Goal: Task Accomplishment & Management: Manage account settings

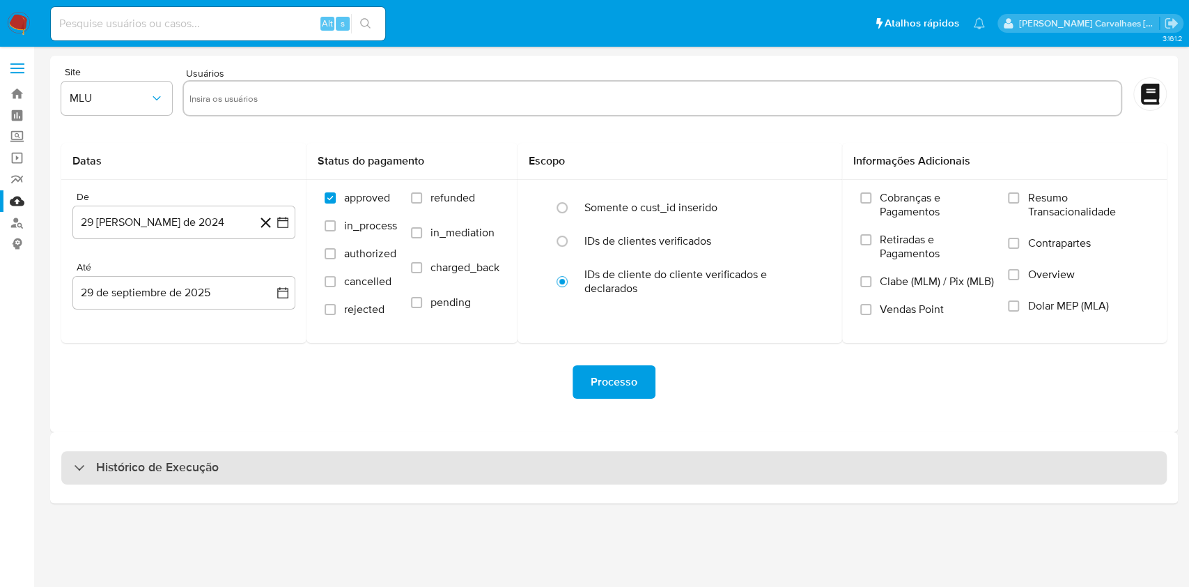
click at [291, 475] on div "Histórico de Execução" at bounding box center [614, 467] width 1106 height 33
select select "10"
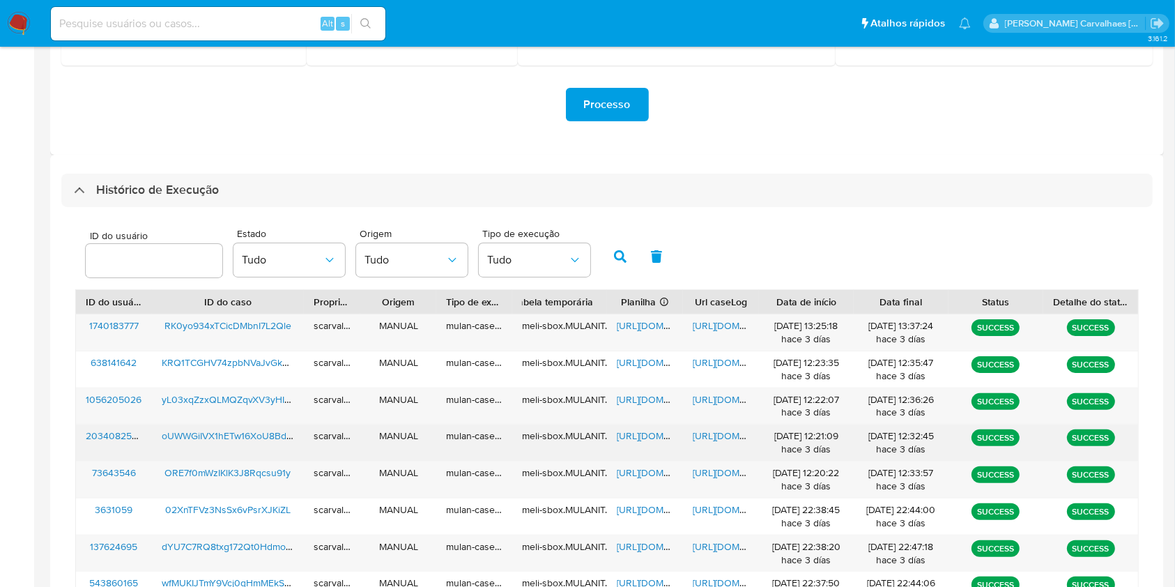
scroll to position [279, 0]
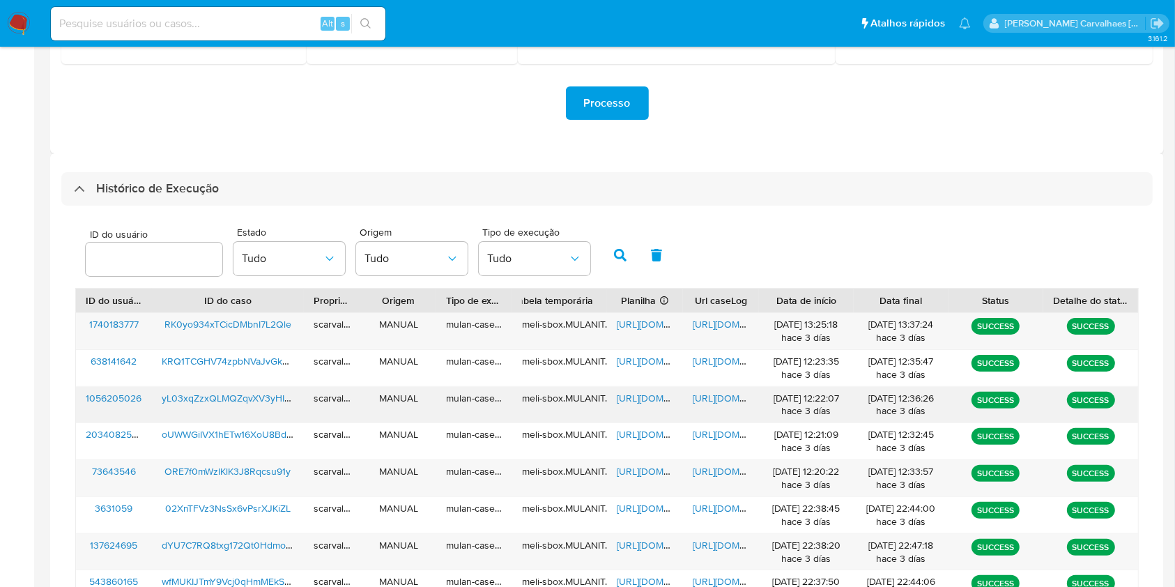
click at [707, 392] on span "https://docs.google.com/document/d/1VmMPL_j-V4QuDOl0aWPrldw6k_qWn_Md6QYHVZiV88I…" at bounding box center [741, 398] width 96 height 14
click at [629, 397] on span "https://docs.google.com/spreadsheets/d/15A8IzZFQonrsDTMznNbsjg98OjhikC95GePEM2Q…" at bounding box center [665, 398] width 96 height 14
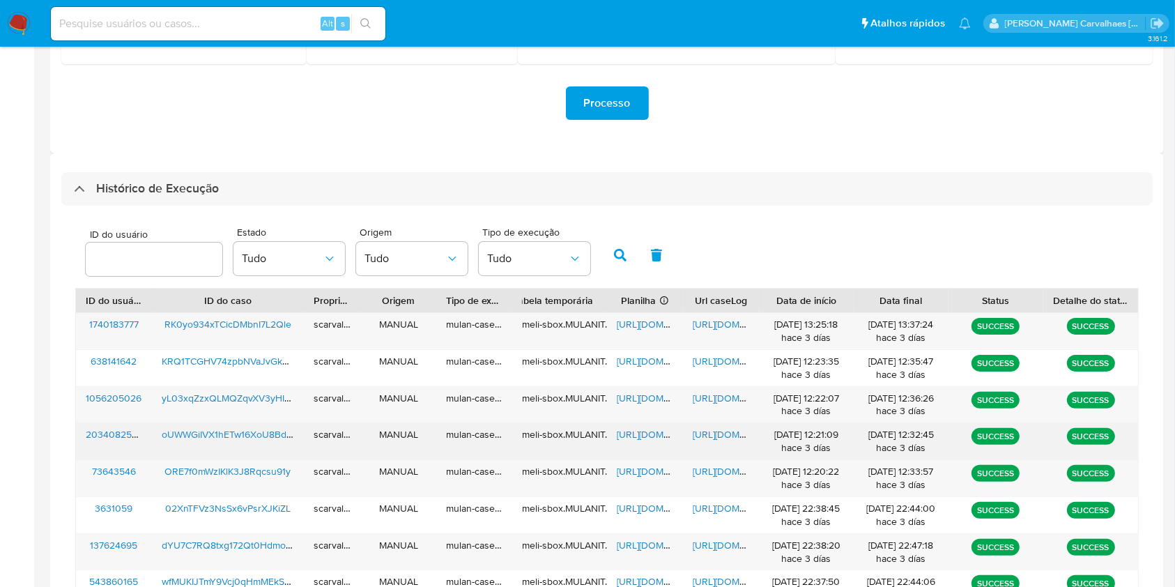
click at [728, 430] on span "https://docs.google.com/document/d/1BrZWGcHVK_P_TOkCXMDPlQisQ_DbW0cHTEXcYMoChmE…" at bounding box center [741, 434] width 96 height 14
click at [624, 438] on span "https://docs.google.com/spreadsheets/d/1CsVXTnFlONhUgDCoOiOKUW7DTFoNHwNmnh3F5wK…" at bounding box center [665, 434] width 96 height 14
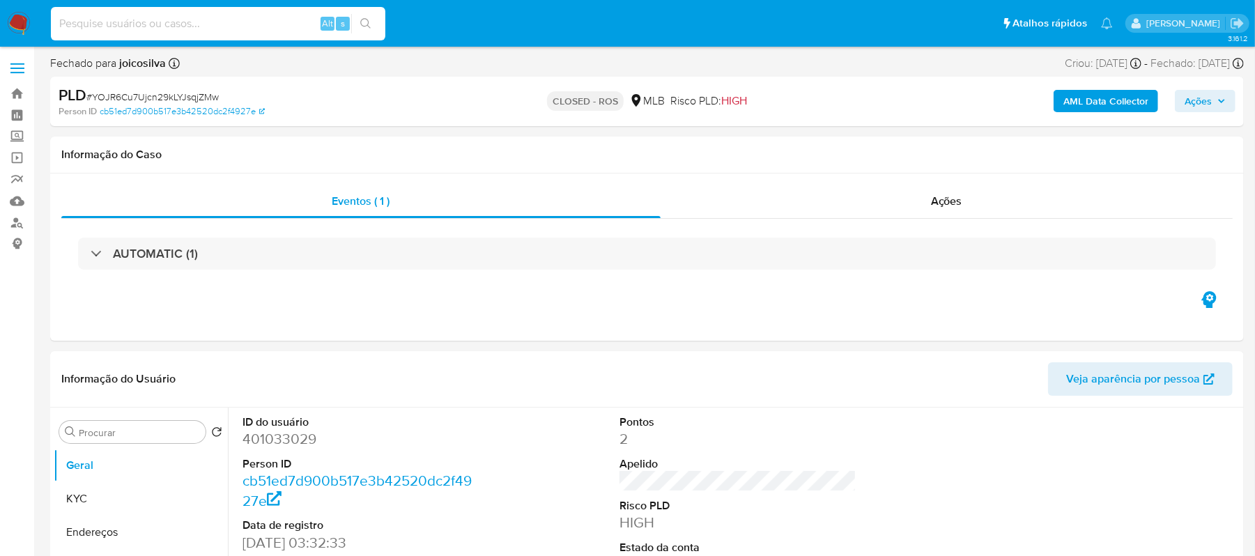
select select "10"
paste input "yL03xqZzxQLMQZqvXV3yHIHq"
type input "yL03xqZzxQLMQZqvXV3yHIHq"
click at [371, 24] on button "search-icon" at bounding box center [365, 24] width 29 height 20
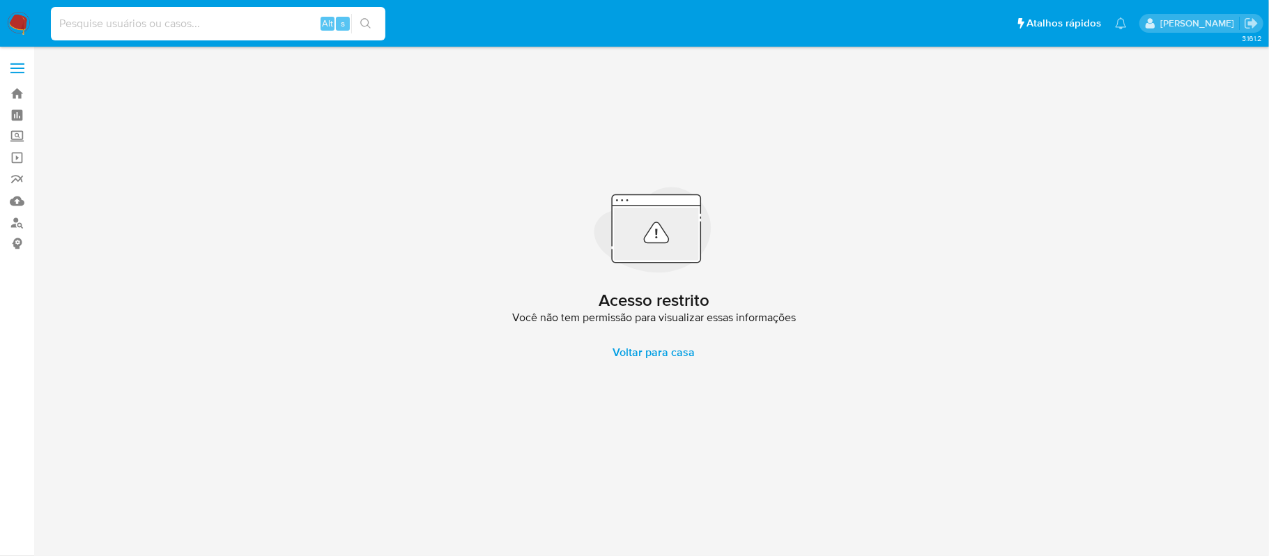
click at [151, 17] on input at bounding box center [218, 24] width 334 height 18
paste input "yL03xqZzxQLMQZqvXV3yHIHq"
click at [54, 25] on input "yL03xqZzxQLMQZqvXV3yHIHq" at bounding box center [218, 24] width 334 height 18
type input "yL03xqZzxQLMQZqvXV3yHIHq"
click at [372, 25] on button "search-icon" at bounding box center [365, 24] width 29 height 20
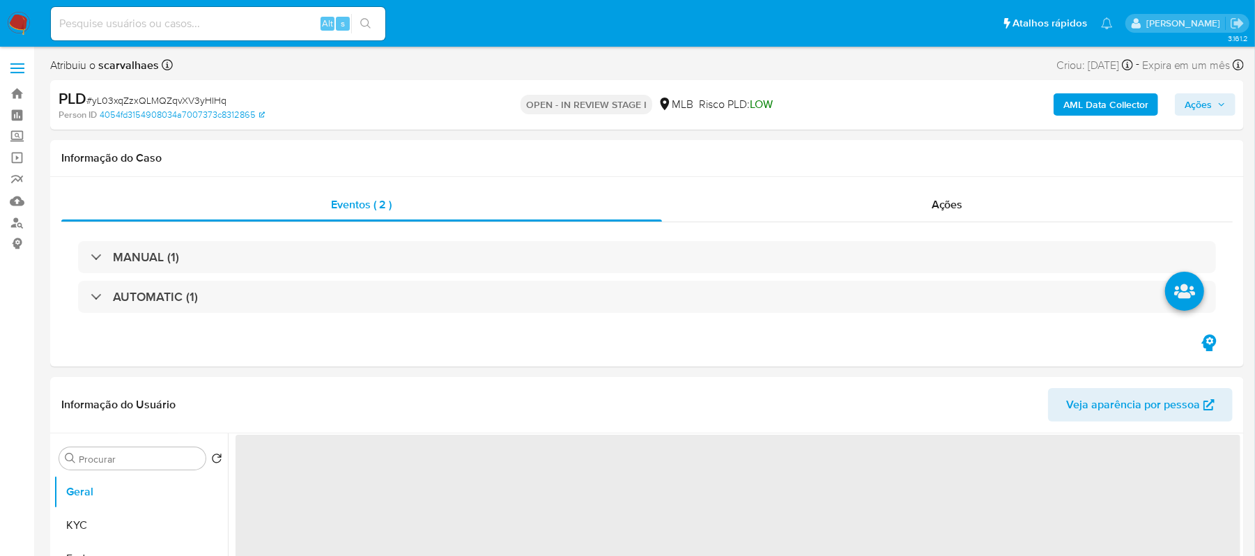
select select "10"
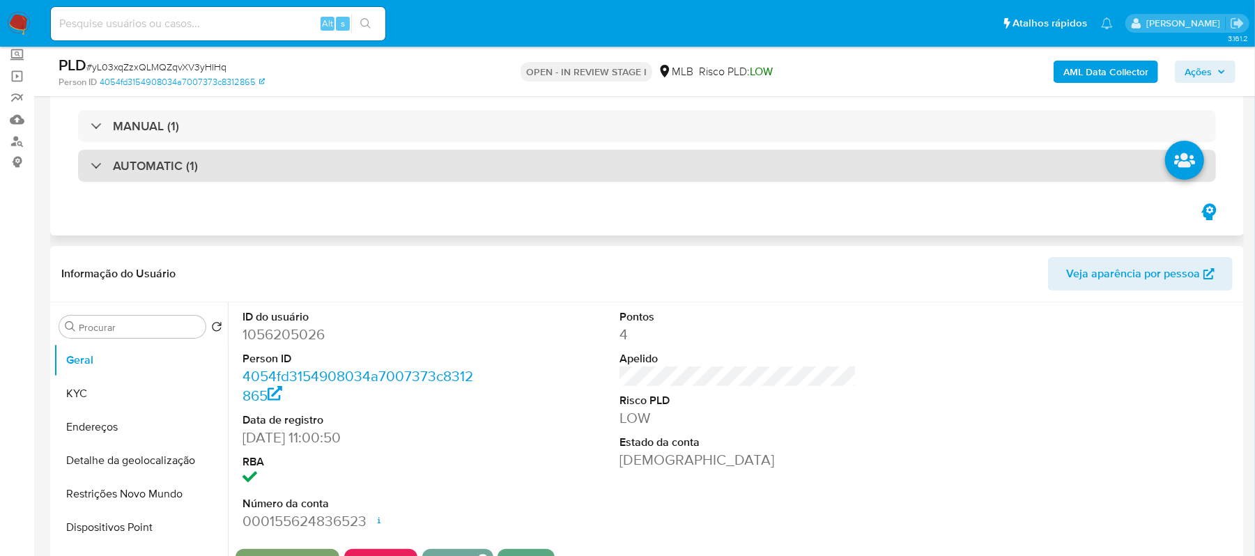
scroll to position [279, 0]
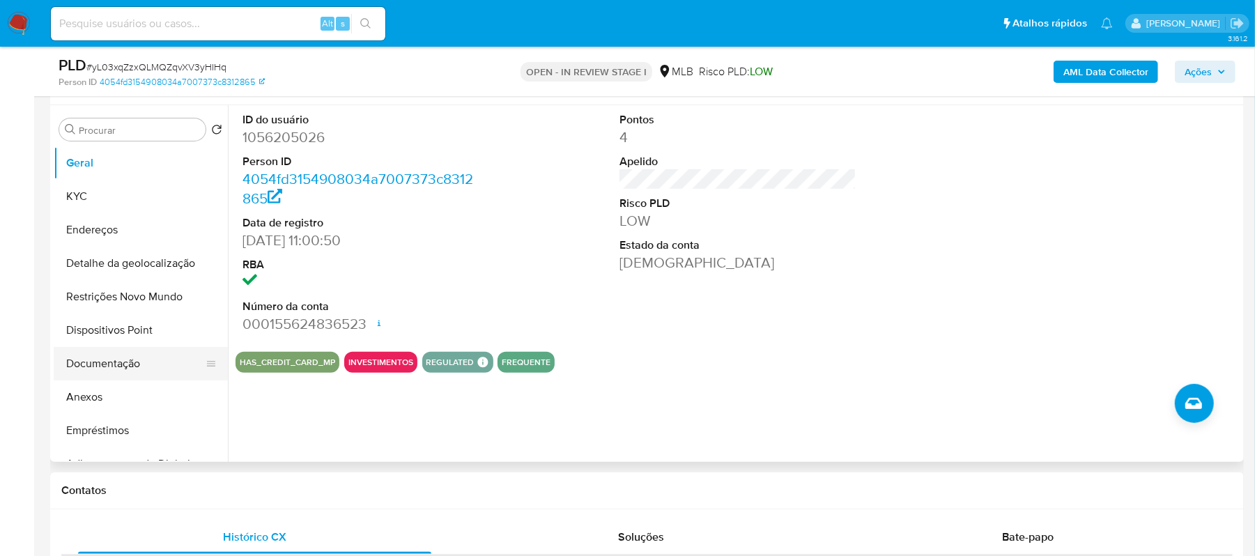
click at [127, 360] on button "Documentação" at bounding box center [135, 363] width 163 height 33
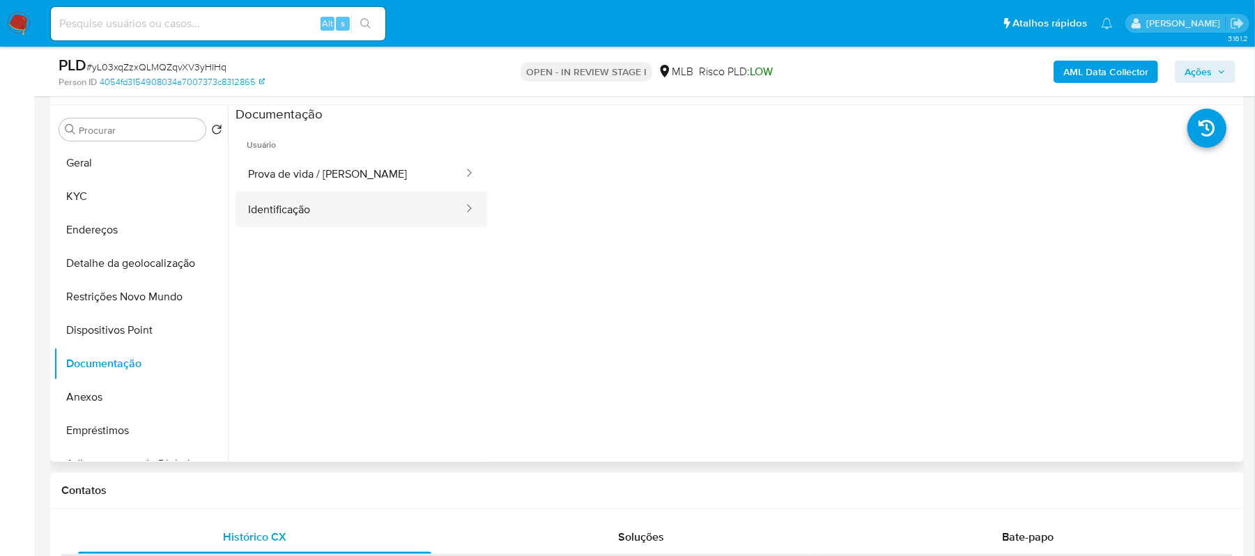
click at [293, 210] on button "Identificação" at bounding box center [350, 210] width 229 height 36
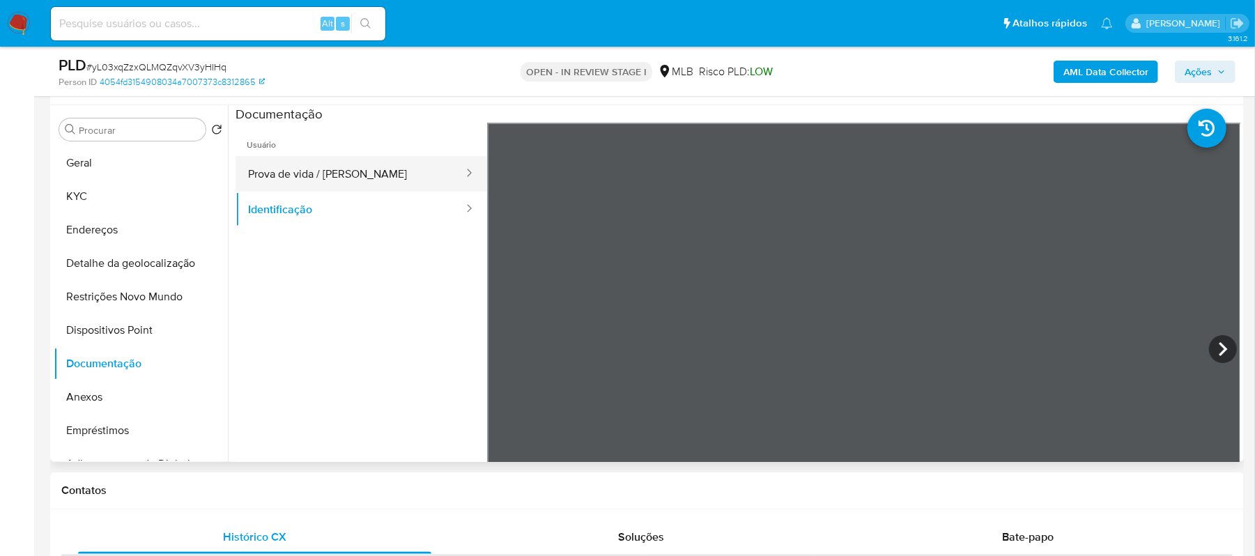
click at [265, 157] on button "Prova de vida / Selfie" at bounding box center [350, 174] width 229 height 36
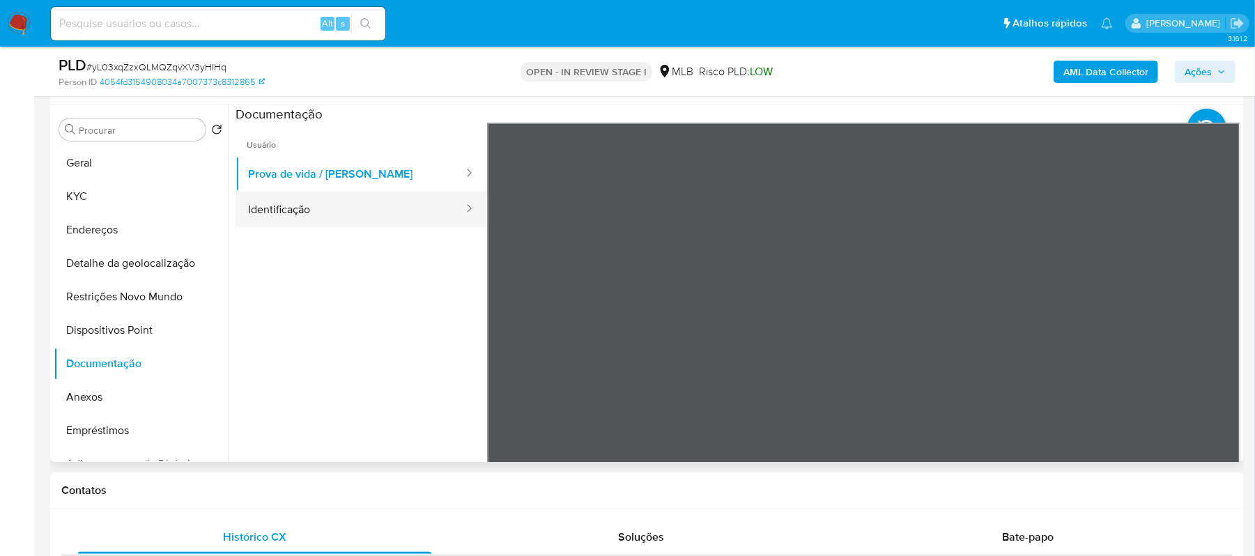
click at [304, 209] on button "Identificação" at bounding box center [350, 210] width 229 height 36
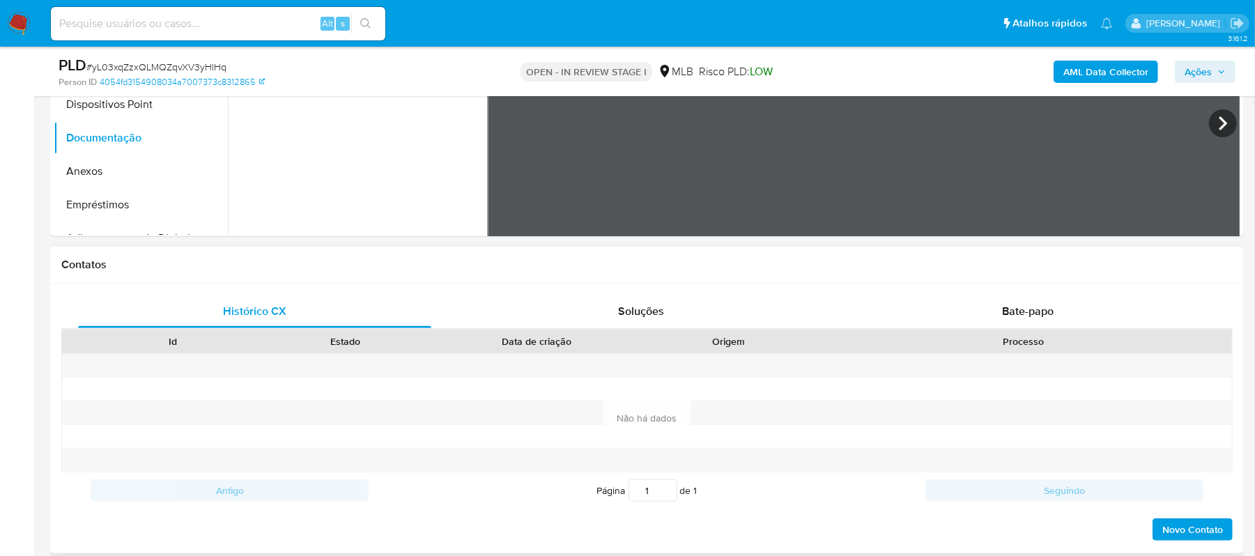
scroll to position [557, 0]
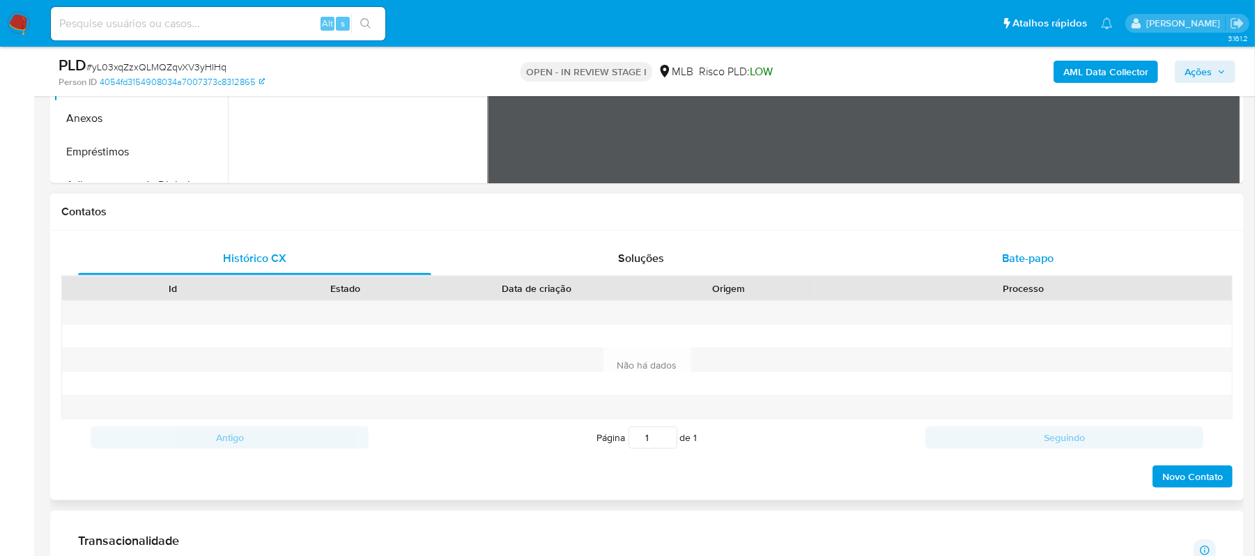
click at [1024, 259] on span "Bate-papo" at bounding box center [1028, 258] width 52 height 16
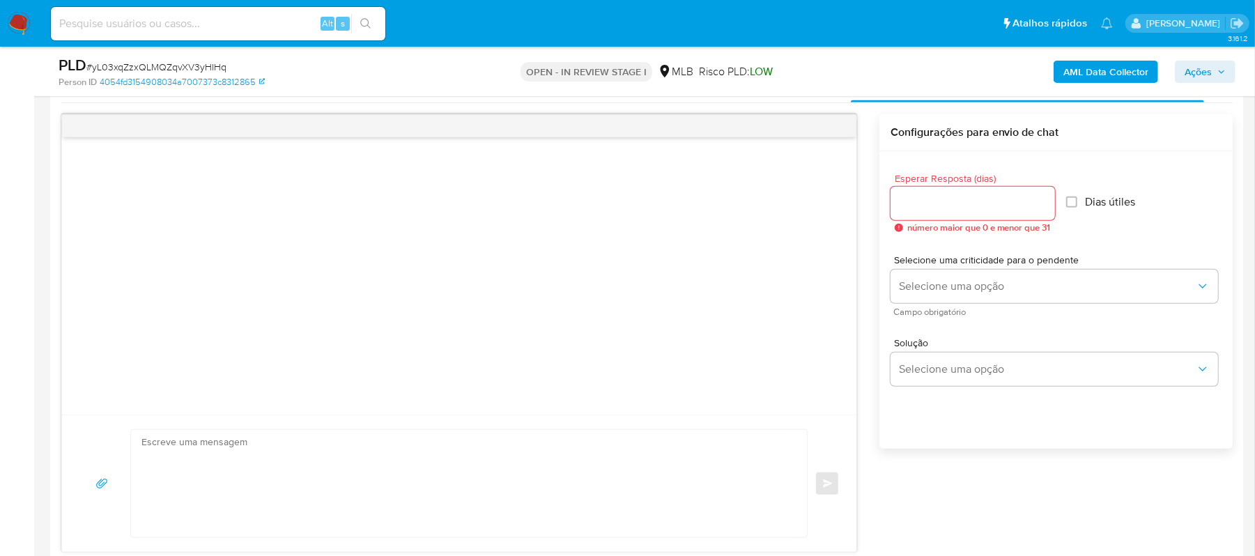
scroll to position [743, 0]
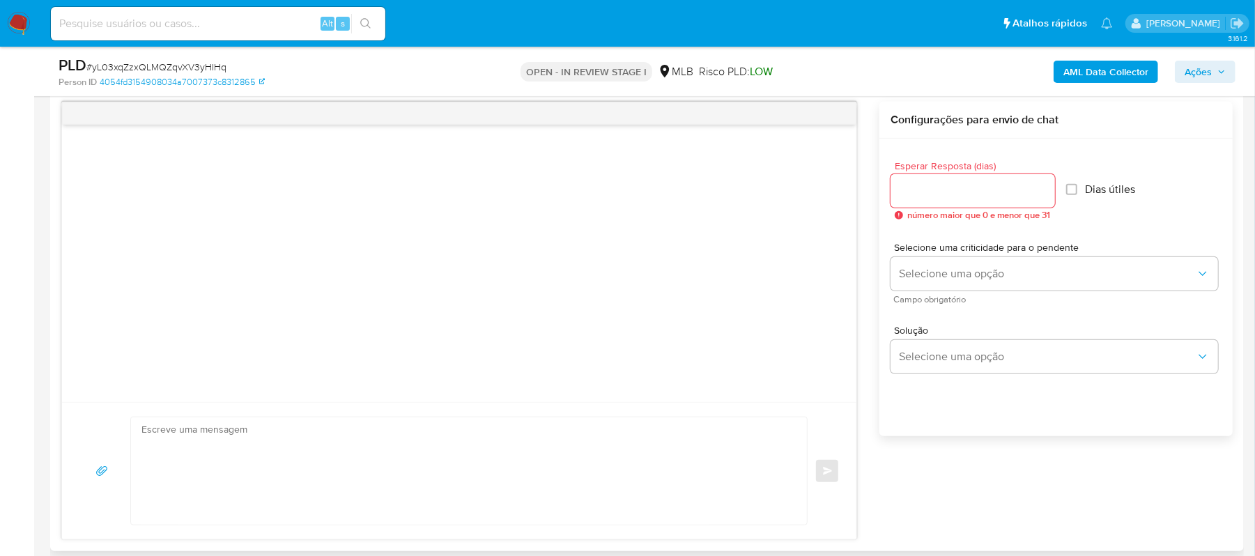
click at [914, 210] on span "número maior que 0 e menor que 31" at bounding box center [979, 215] width 144 height 10
click at [914, 185] on input "Esperar Resposta (dias)" at bounding box center [972, 191] width 164 height 18
type input "3"
click at [739, 294] on div at bounding box center [459, 263] width 794 height 277
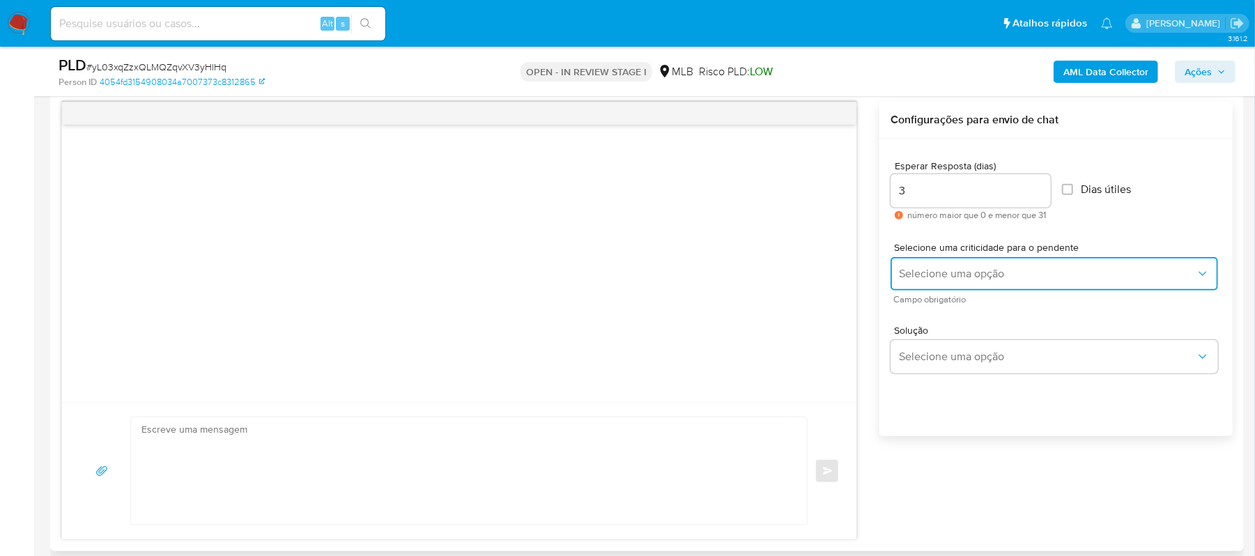
click at [985, 285] on button "Selecione uma opção" at bounding box center [1053, 273] width 327 height 33
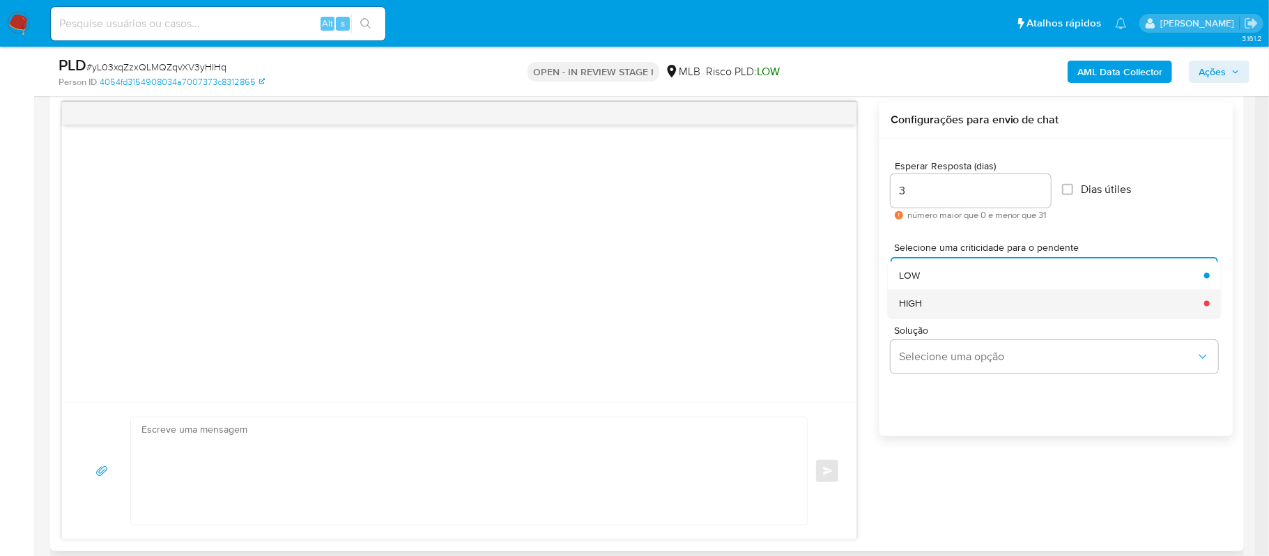
click at [971, 293] on div "HIGH" at bounding box center [1047, 304] width 297 height 28
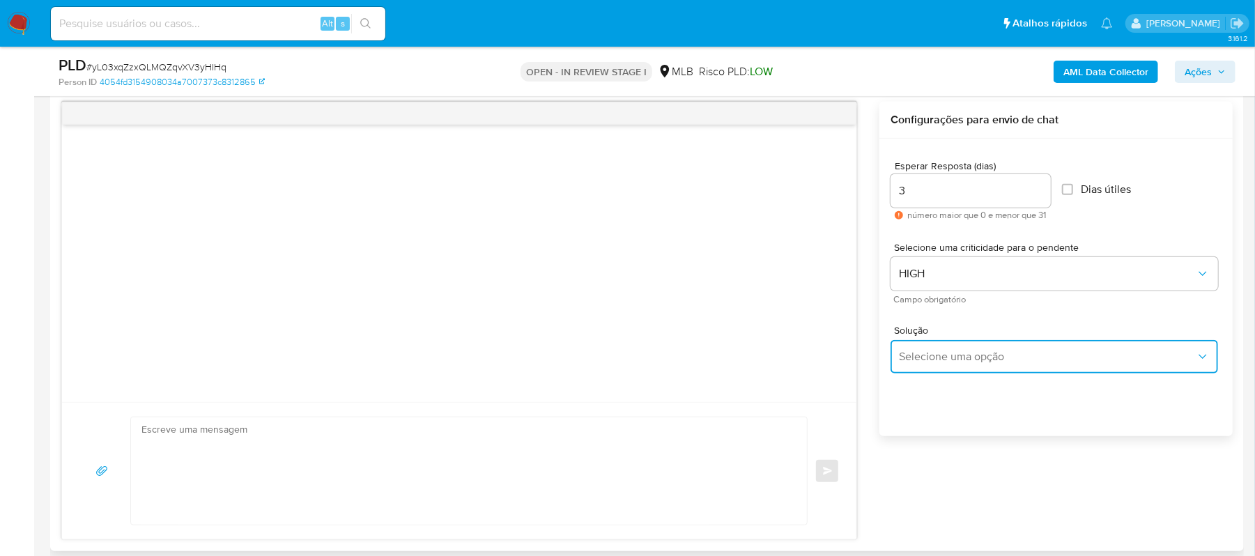
click at [982, 357] on span "Selecione uma opção" at bounding box center [1047, 357] width 297 height 14
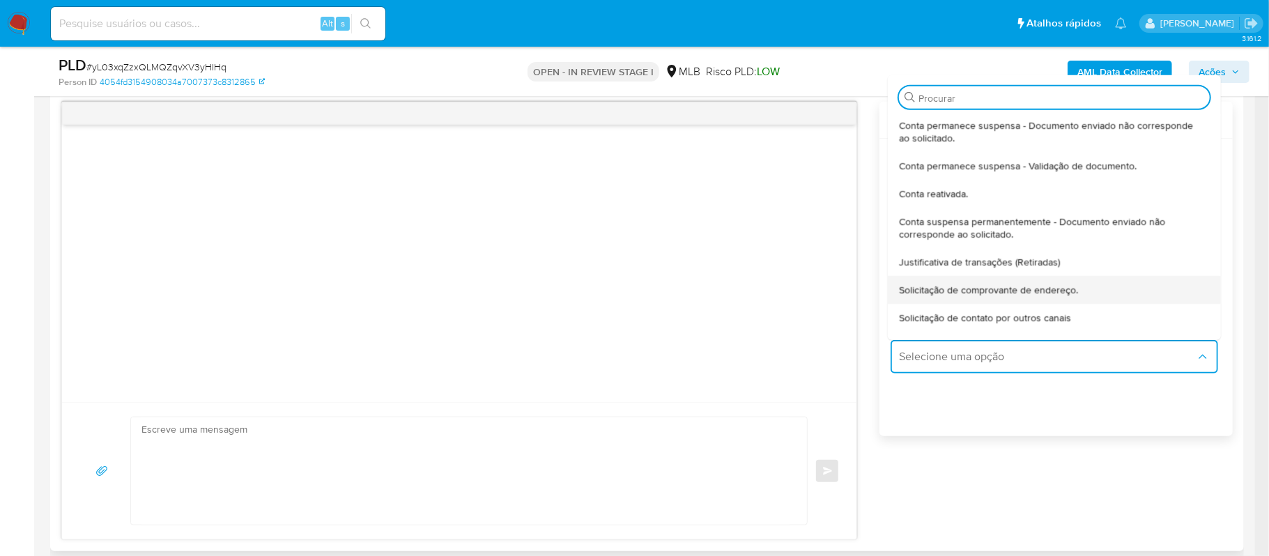
click at [974, 288] on span "Solicitação de comprovante de endereço." at bounding box center [988, 290] width 179 height 13
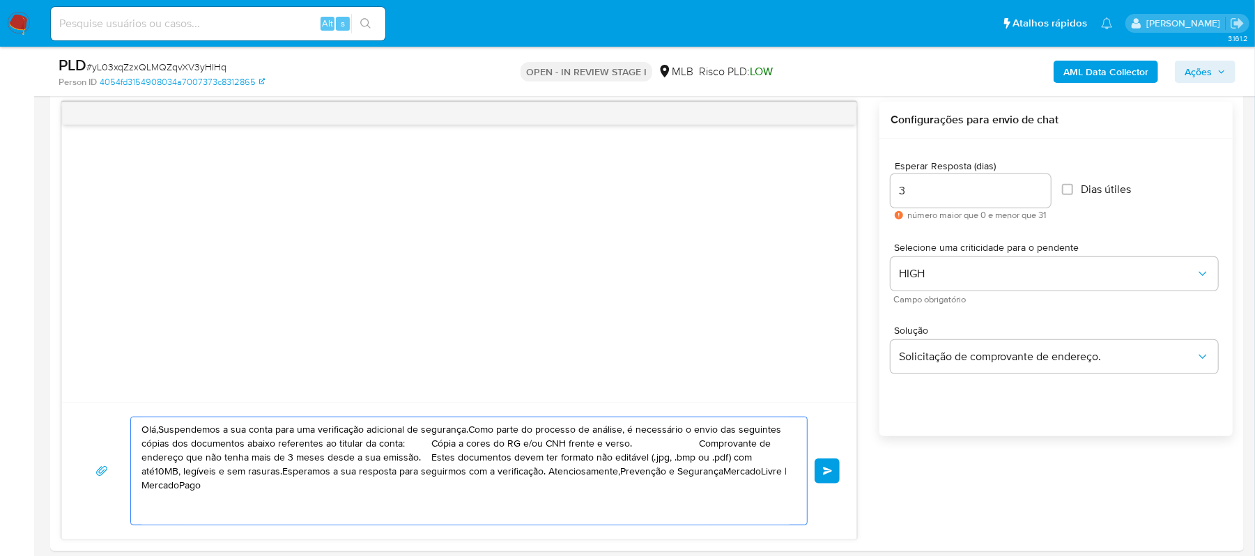
drag, startPoint x: 764, startPoint y: 480, endPoint x: 129, endPoint y: 433, distance: 636.5
click at [135, 439] on div "Olá,Suspendemos a sua conta para uma verificação adicional de segurança.Como pa…" at bounding box center [465, 470] width 669 height 107
click at [141, 424] on textarea "Olá,Suspendemos a sua conta para uma verificação adicional de segurança.Como pa…" at bounding box center [465, 470] width 648 height 107
drag, startPoint x: 141, startPoint y: 432, endPoint x: 771, endPoint y: 496, distance: 633.1
click at [771, 496] on textarea "Olá,Suspendemos a sua conta para uma verificação adicional de segurança.Como pa…" at bounding box center [465, 470] width 648 height 107
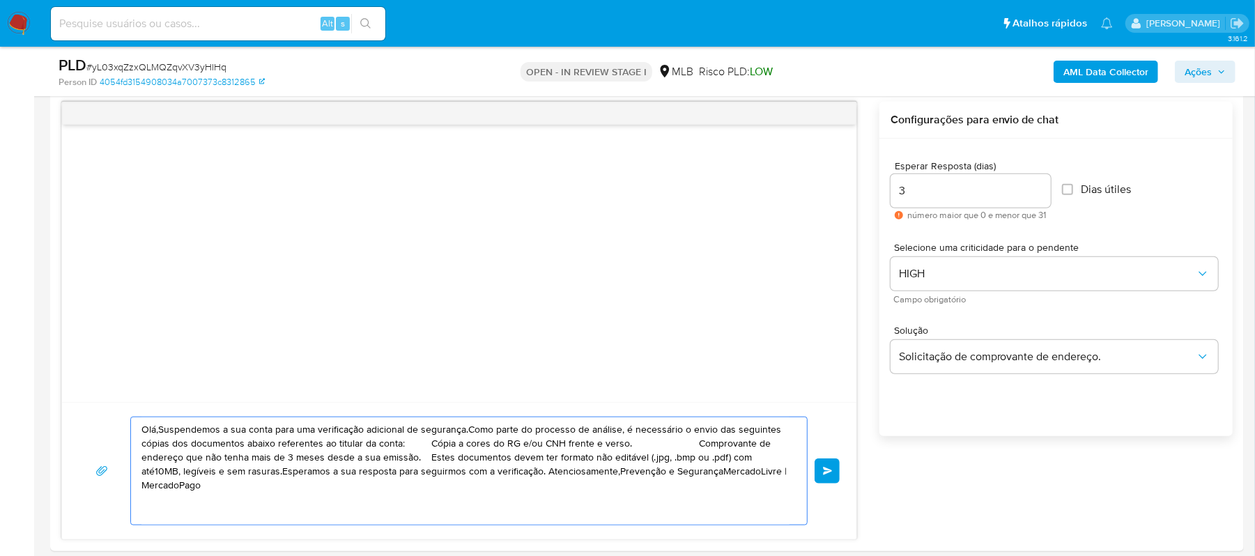
paste textarea "! Estamos realizando uma verificação adicional de segurança em contas de usuári…"
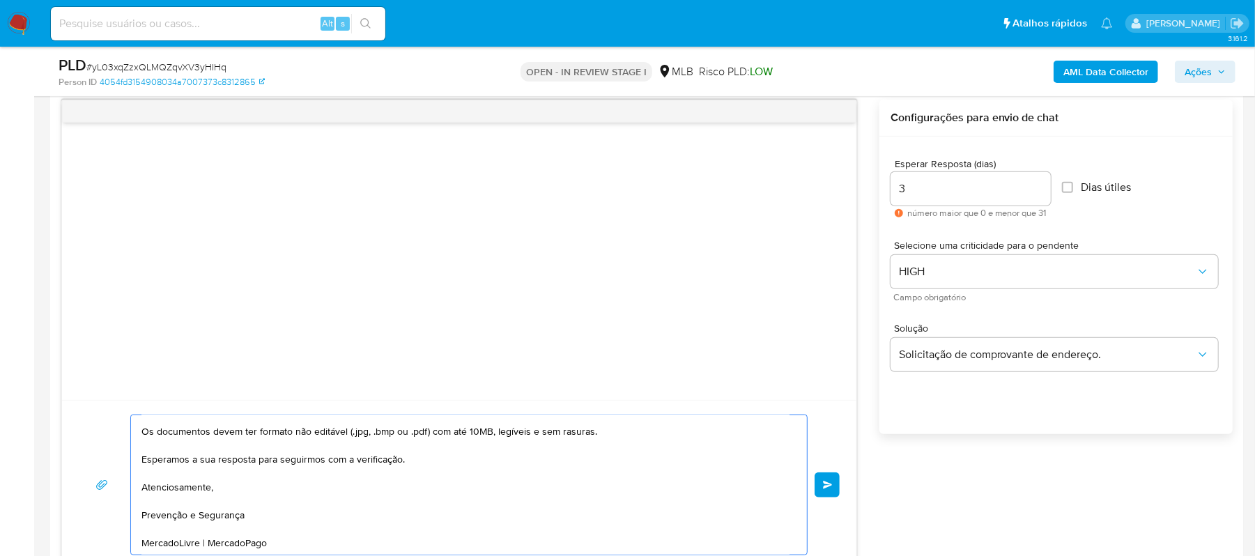
scroll to position [0, 0]
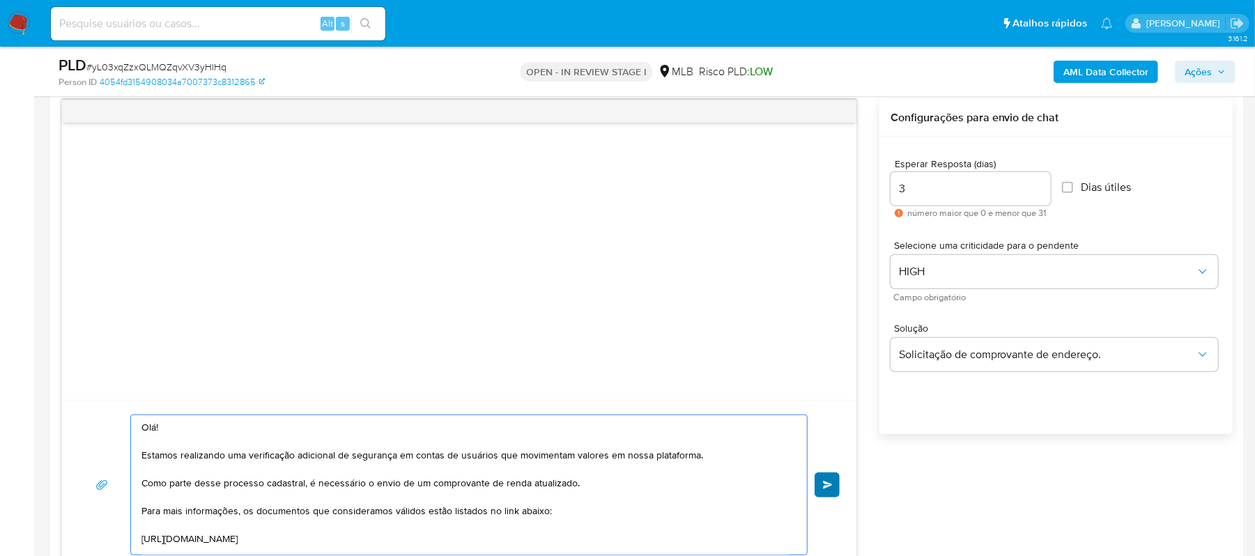
type textarea "Olá! Estamos realizando uma verificação adicional de segurança em contas de usu…"
click at [828, 486] on span "common.send" at bounding box center [828, 485] width 10 height 8
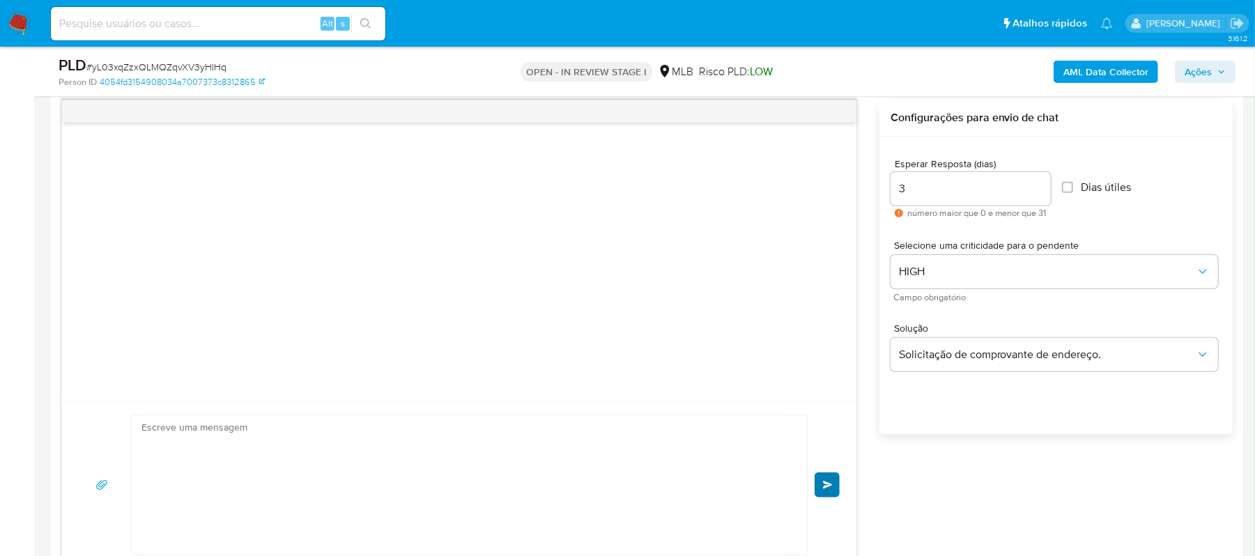
scroll to position [195, 0]
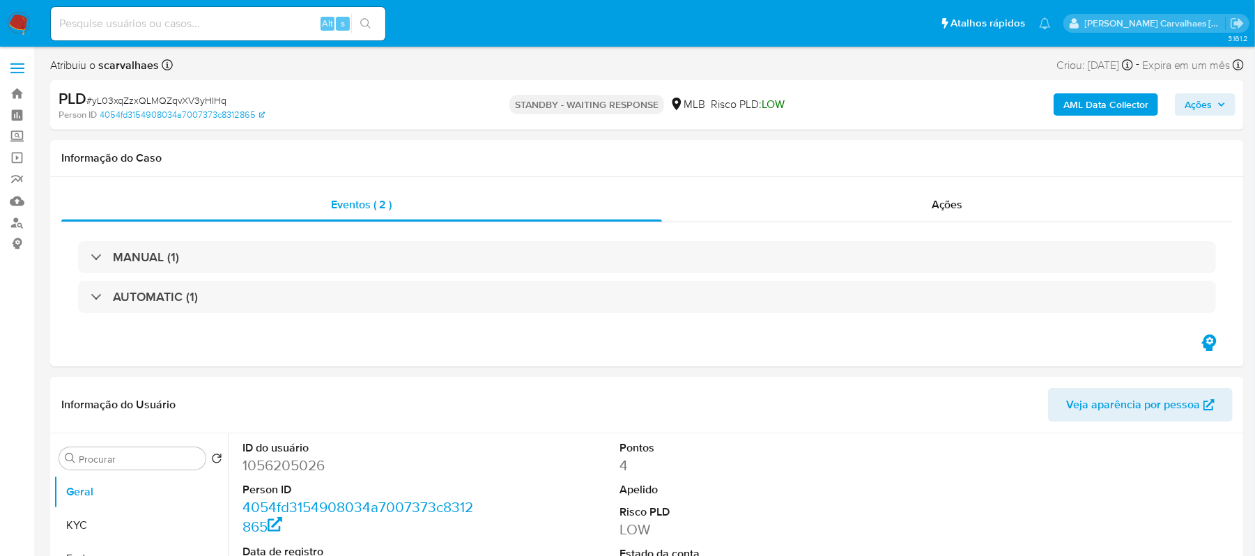
select select "10"
click at [17, 85] on link "Bandeja" at bounding box center [83, 94] width 166 height 22
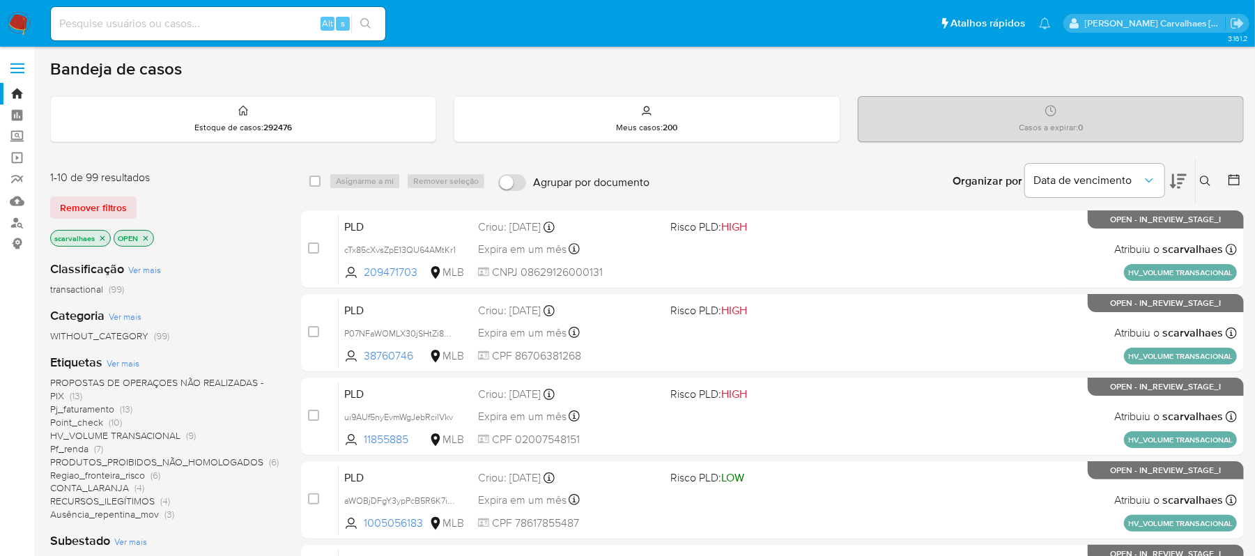
click at [74, 452] on span "Pf_renda" at bounding box center [69, 449] width 38 height 14
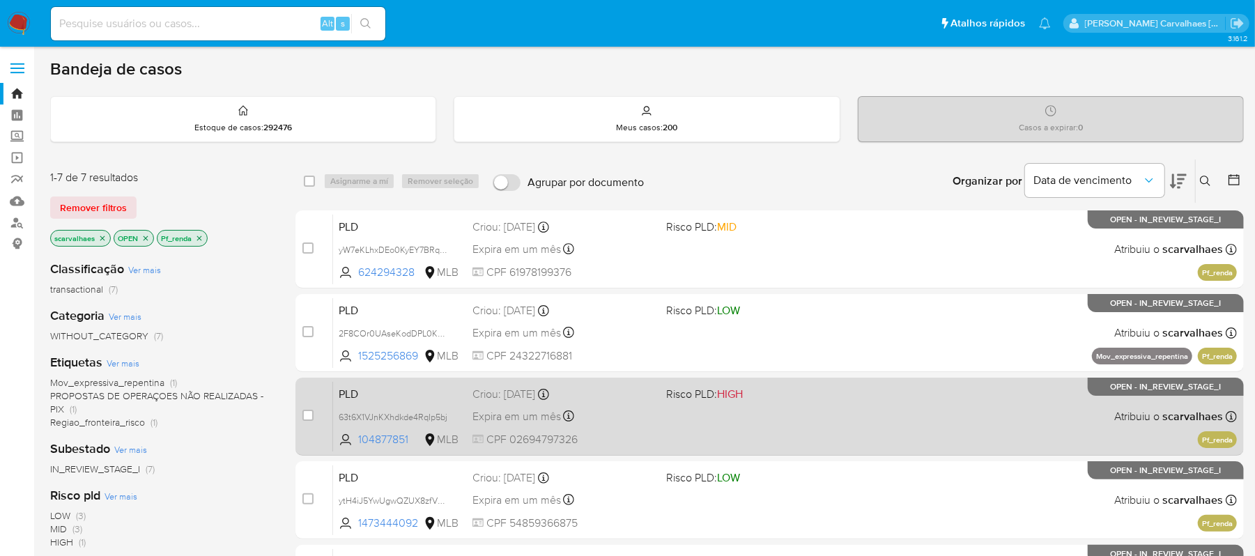
click at [630, 413] on div "Expira em um mês Expira em 27/10/2025 00:23:54" at bounding box center [563, 416] width 183 height 19
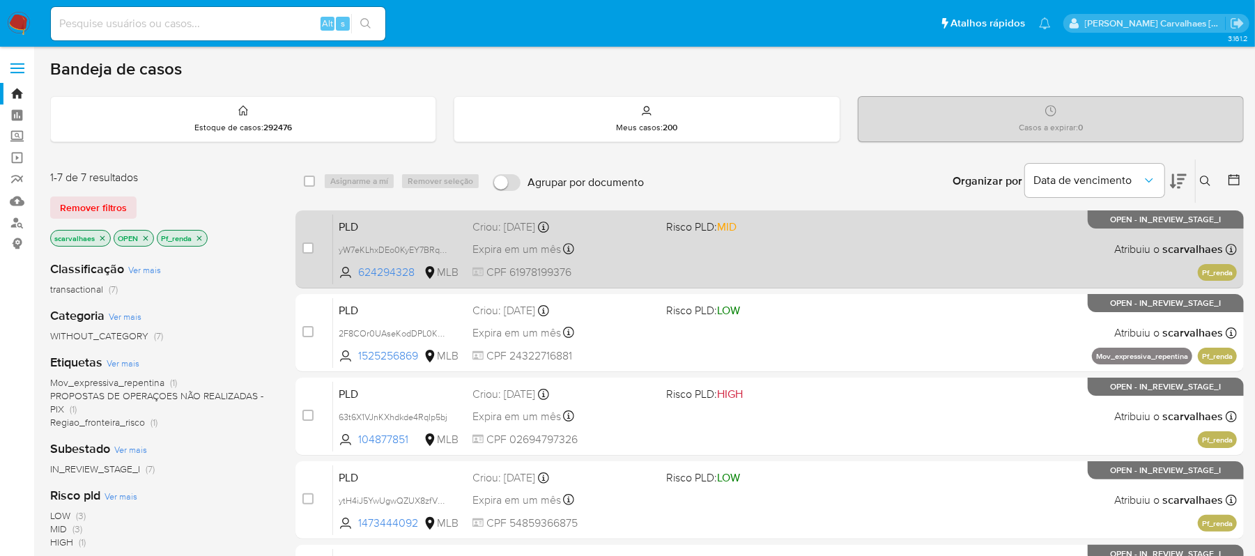
click at [728, 249] on span at bounding box center [757, 248] width 183 height 3
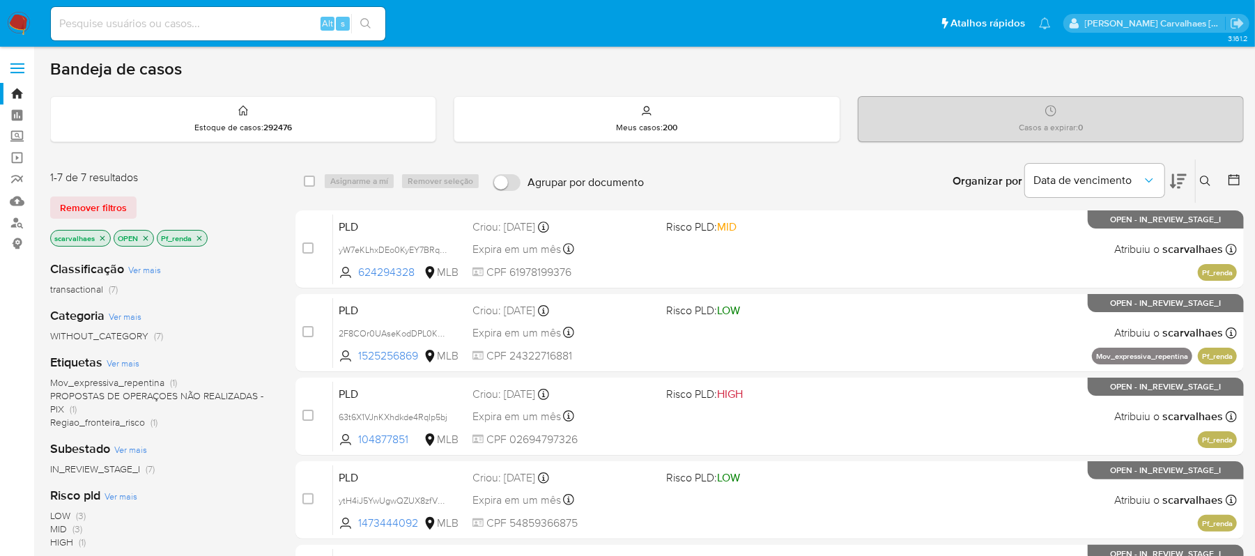
click at [201, 236] on icon "close-filter" at bounding box center [199, 238] width 8 height 8
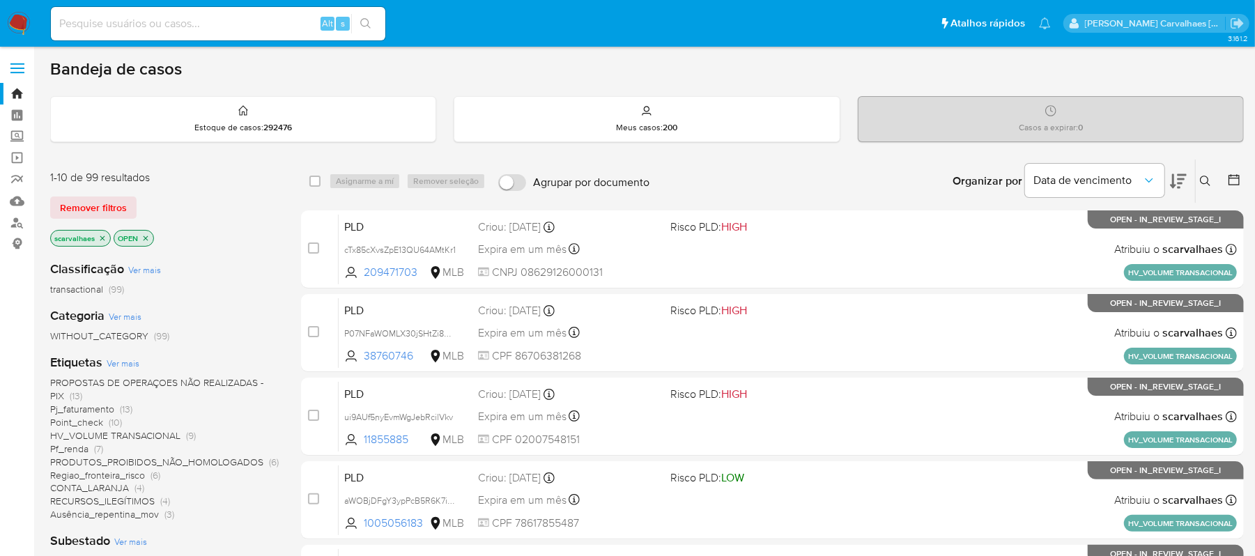
click at [111, 488] on span "CONTA_LARANJA" at bounding box center [89, 488] width 79 height 14
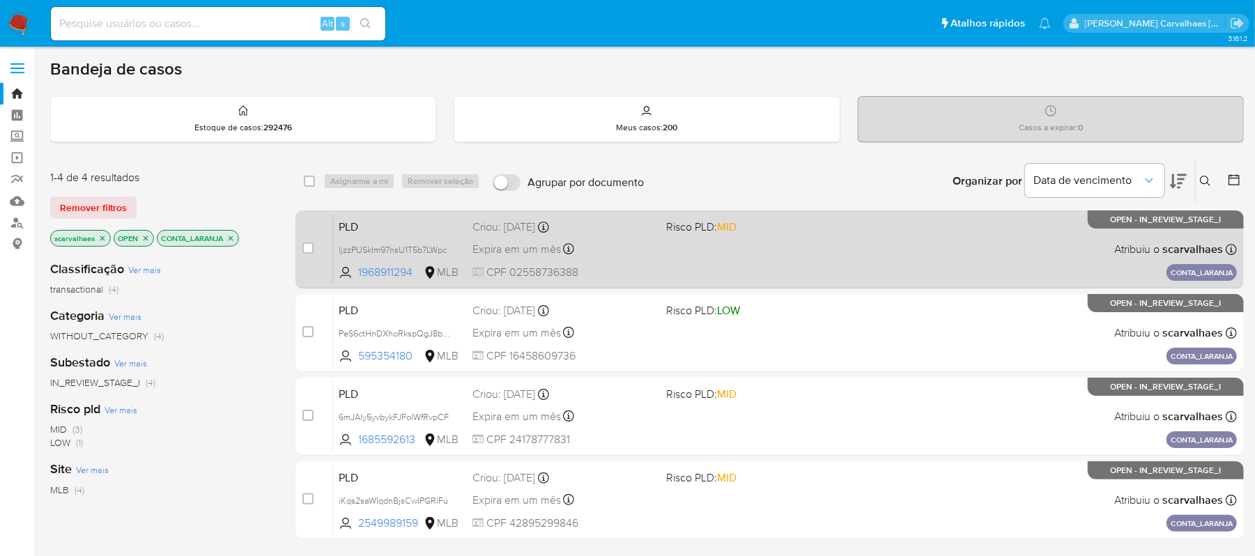
click at [776, 224] on span "Risco PLD: MID" at bounding box center [757, 226] width 183 height 18
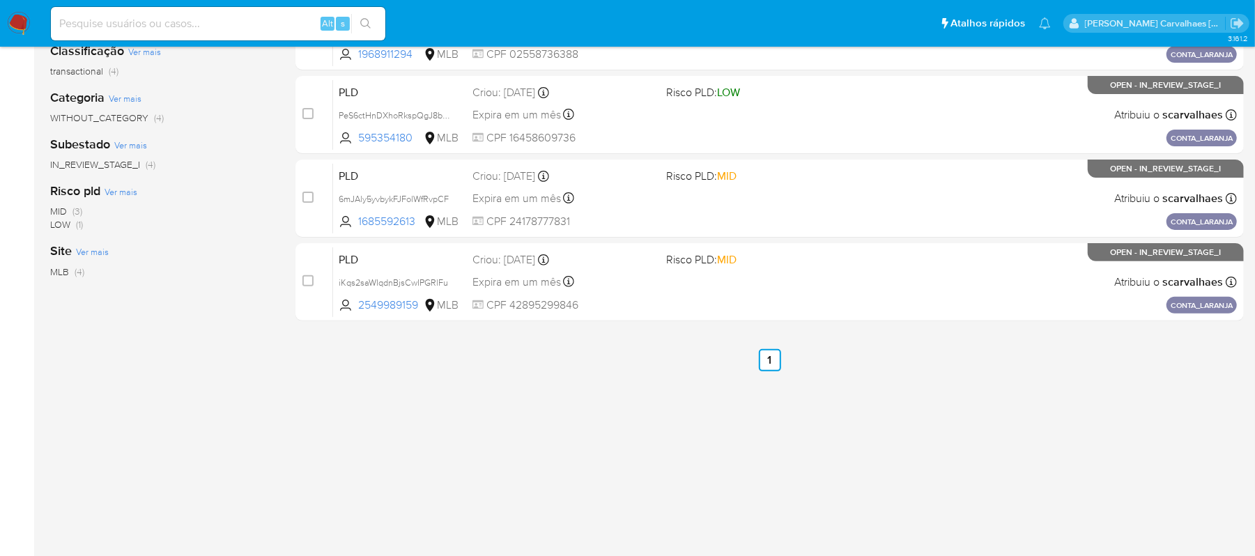
scroll to position [107, 0]
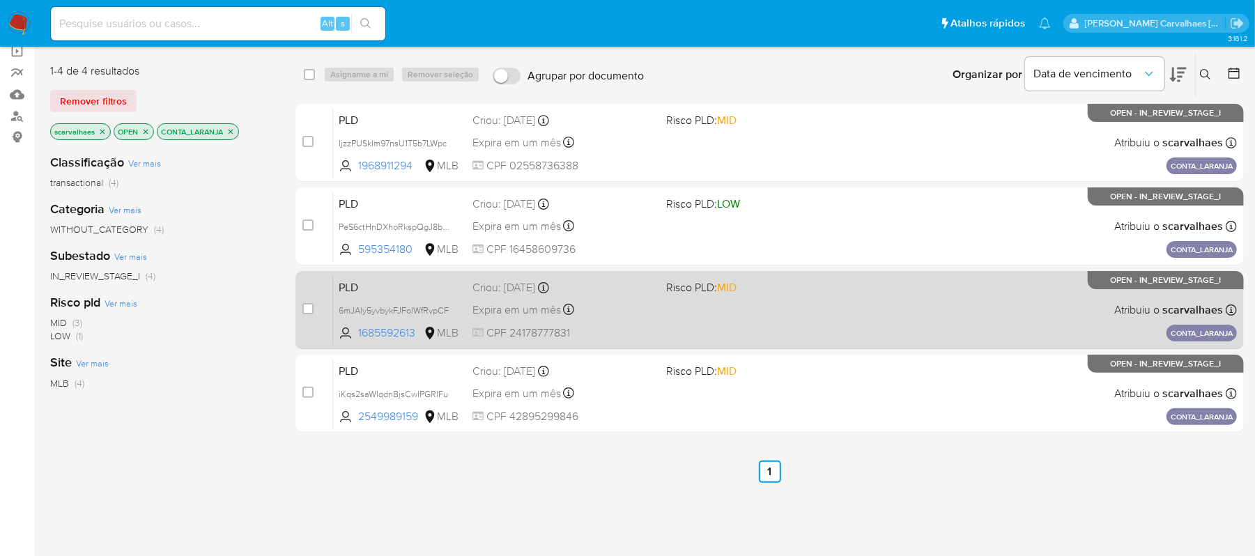
click at [742, 311] on div "PLD 6mJAly5yvbykFJFolWfRvpCF 1685592613 MLB Risco PLD: MID Criou: 12/09/2025 Cr…" at bounding box center [785, 310] width 904 height 70
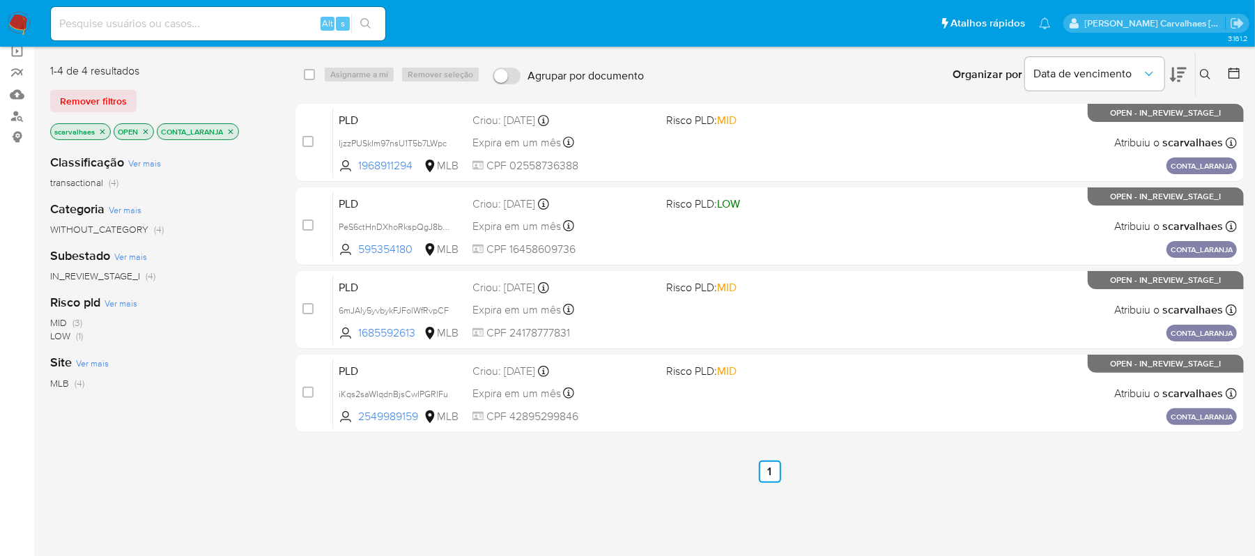
click at [235, 132] on icon "close-filter" at bounding box center [230, 132] width 8 height 8
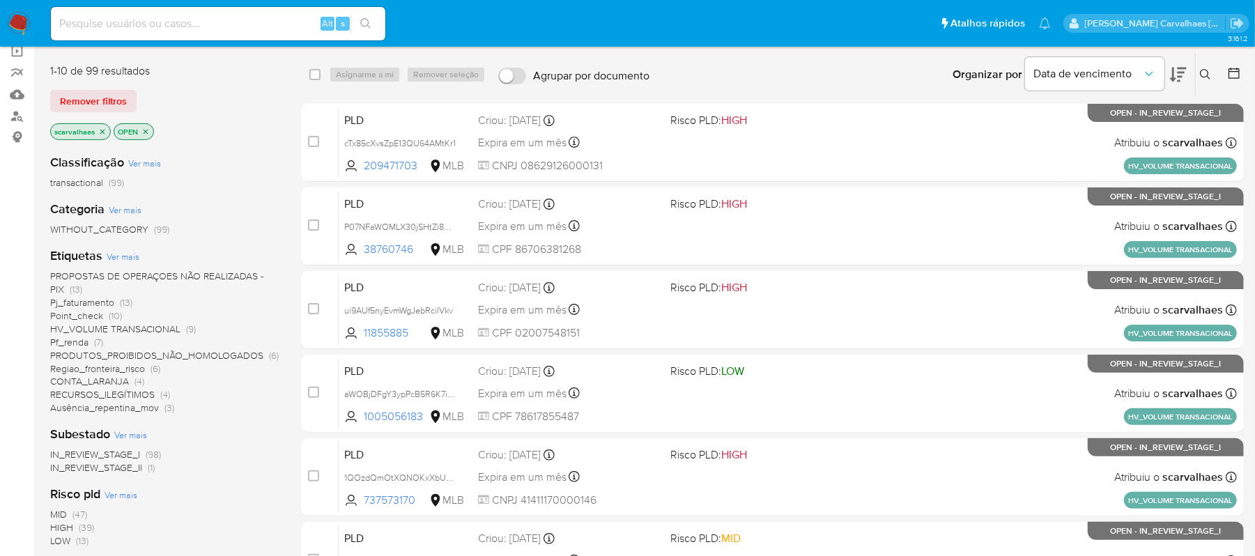
click at [134, 396] on span "RECURSOS_ILEGÍTIMOS" at bounding box center [102, 394] width 105 height 14
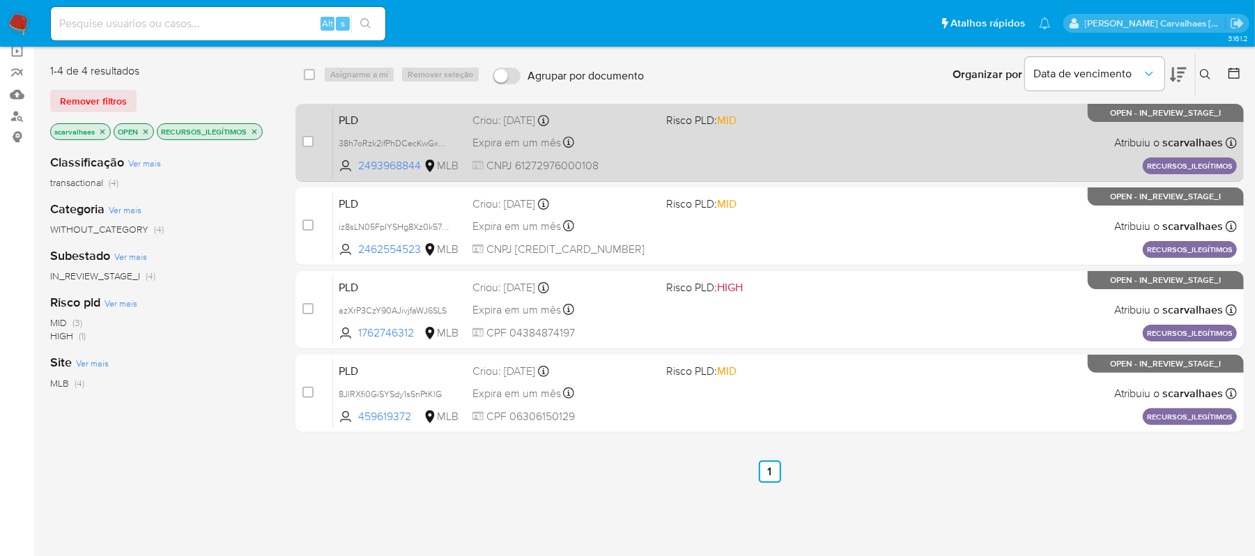
click at [745, 125] on span "Risco PLD: MID" at bounding box center [757, 119] width 183 height 18
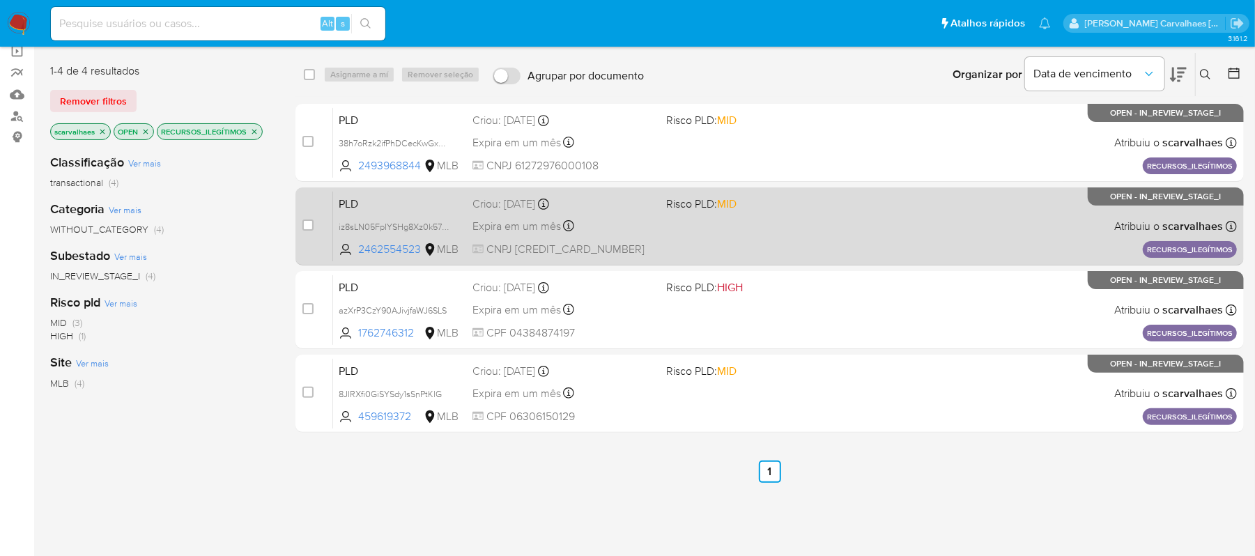
click at [677, 251] on div "PLD iz8sLN05FpIYSHg8Xz0k57T8 2462554523 MLB Risco PLD: MID Criou: 12/09/2025 Cr…" at bounding box center [785, 226] width 904 height 70
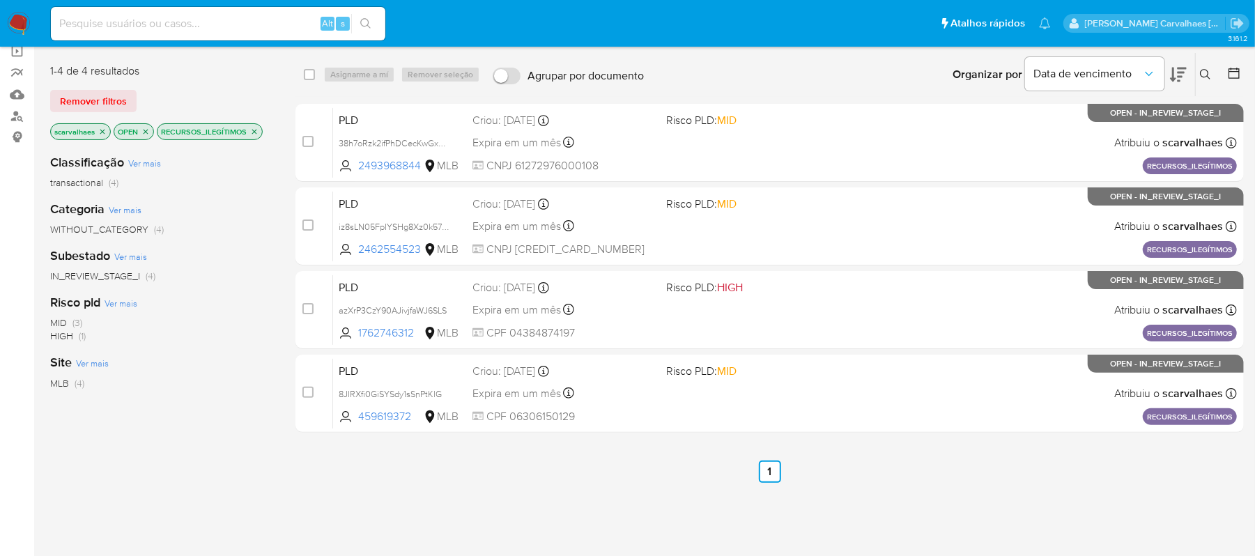
click at [257, 134] on icon "close-filter" at bounding box center [254, 132] width 8 height 8
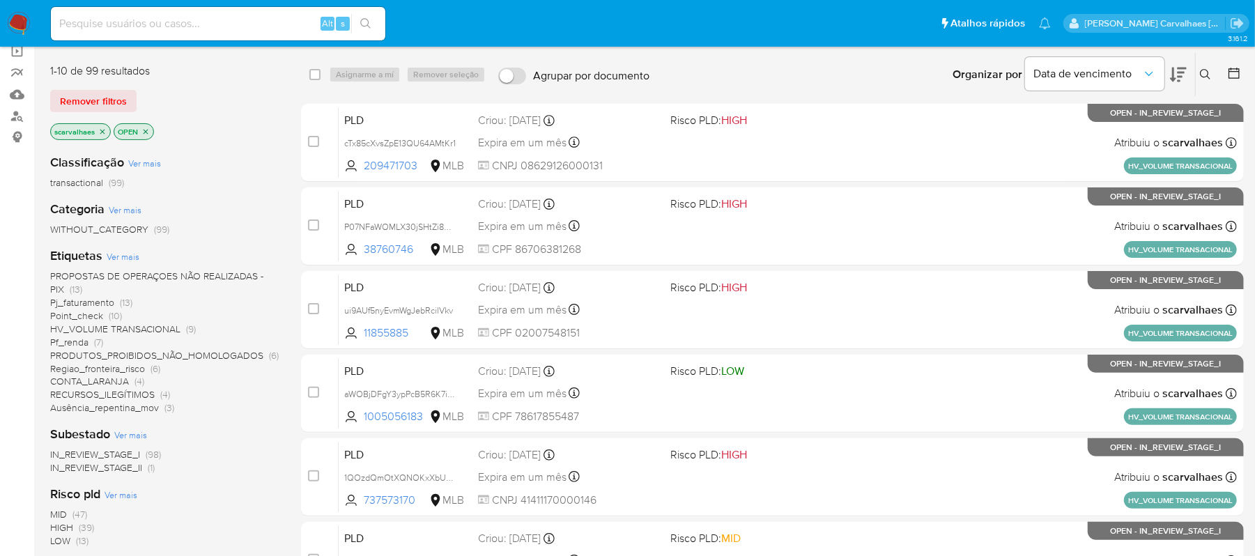
click at [210, 274] on span "PROPOSTAS DE OPERAÇOES NÃO REALIZADAS - PIX" at bounding box center [156, 282] width 213 height 27
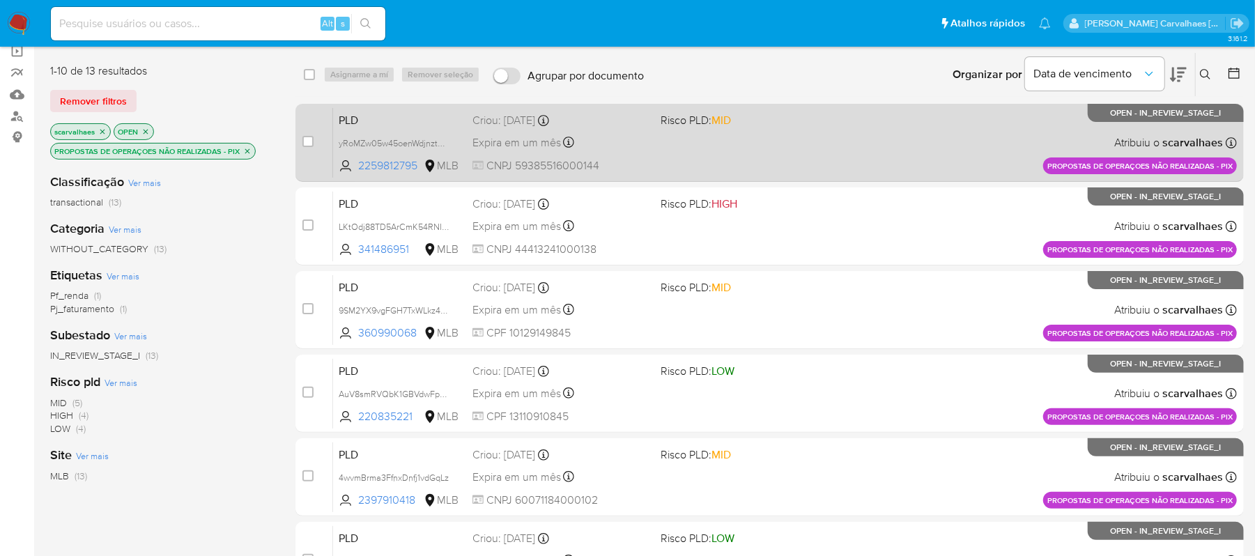
click at [804, 129] on div "PLD yRoMZw05w45oenWdjnztOa0X 2259812795 MLB Risco PLD: MID Criou: 12/09/2025 Cr…" at bounding box center [785, 142] width 904 height 70
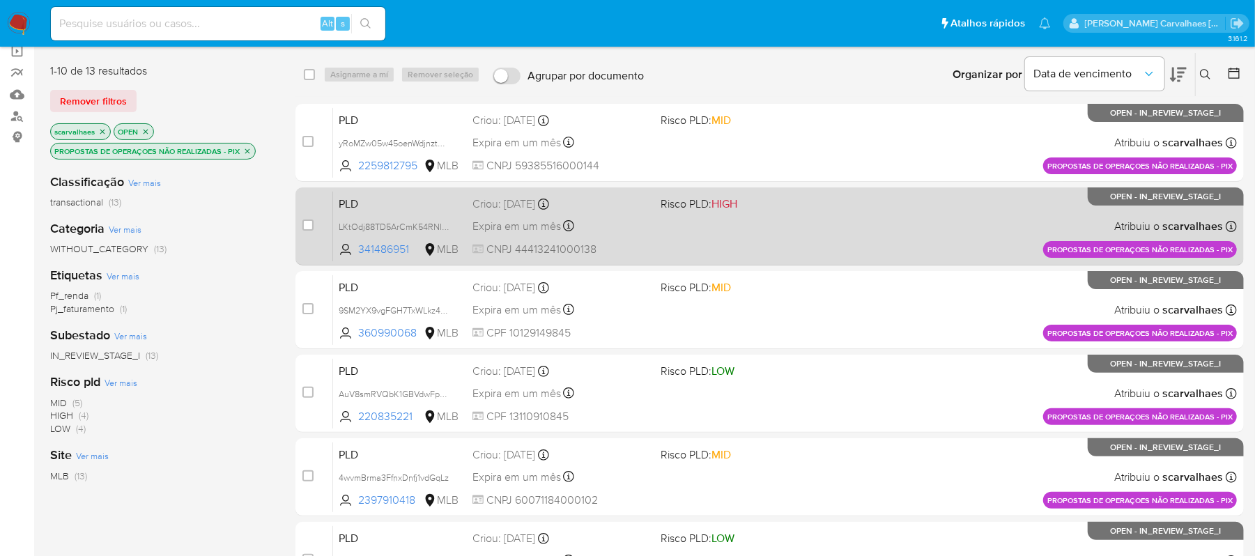
click at [407, 215] on div "PLD LKtOdj88TD5ArCmK54RNI1zY 341486951 MLB Risco PLD: HIGH Criou: 12/09/2025 Cr…" at bounding box center [785, 226] width 904 height 70
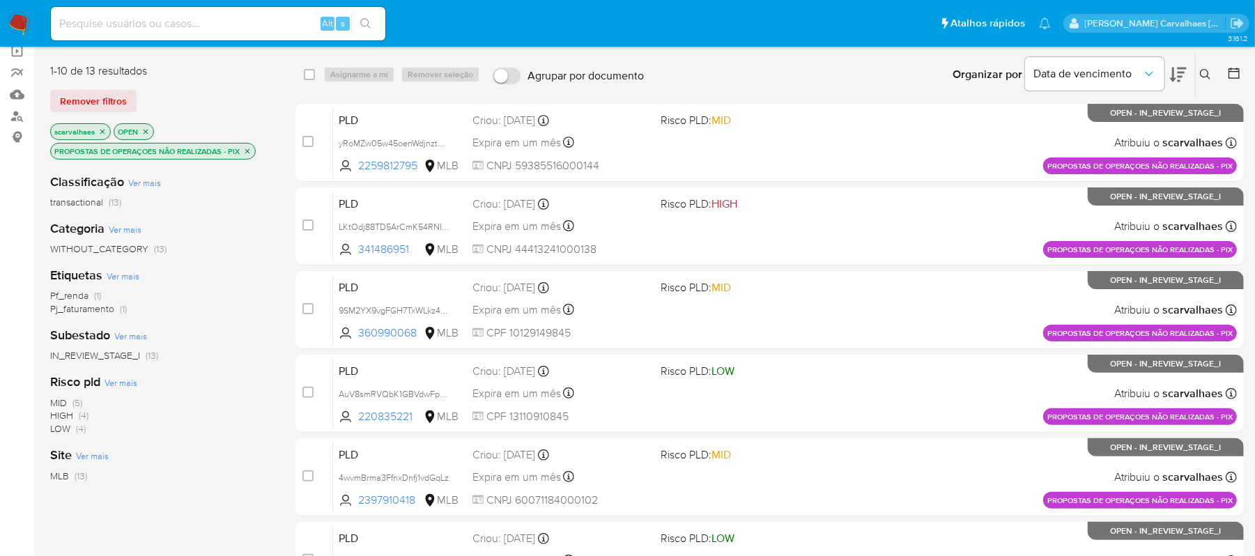
click at [209, 20] on input at bounding box center [218, 24] width 334 height 18
paste input "oUWWGiIVX1hETw16XoU8BdDK"
type input "oUWWGiIVX1hETw16XoU8BdDK"
click at [362, 26] on icon "search-icon" at bounding box center [365, 23] width 11 height 11
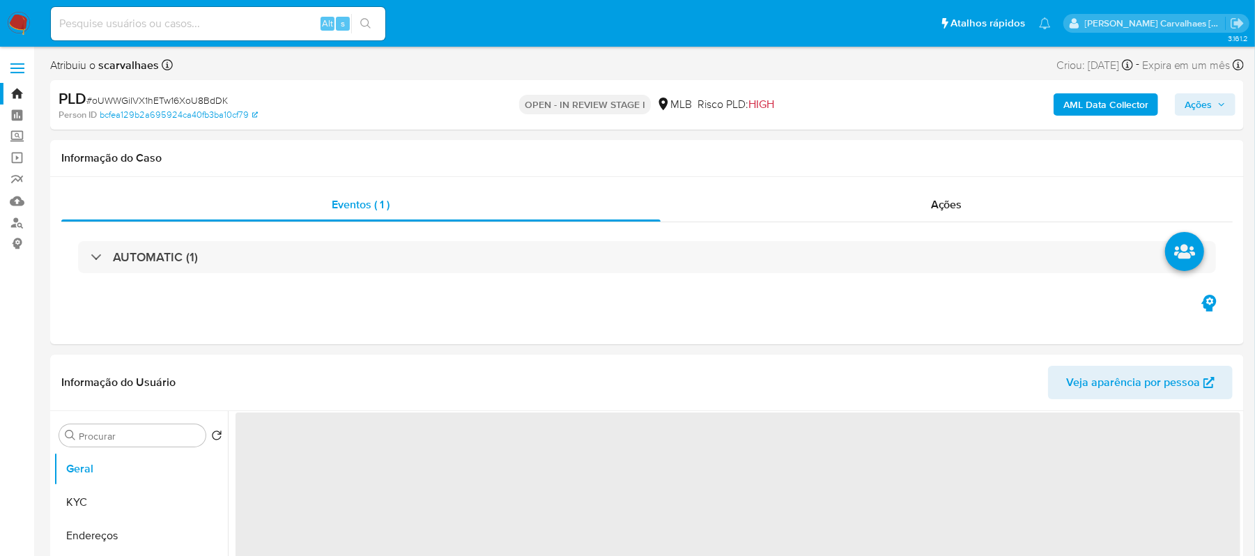
select select "10"
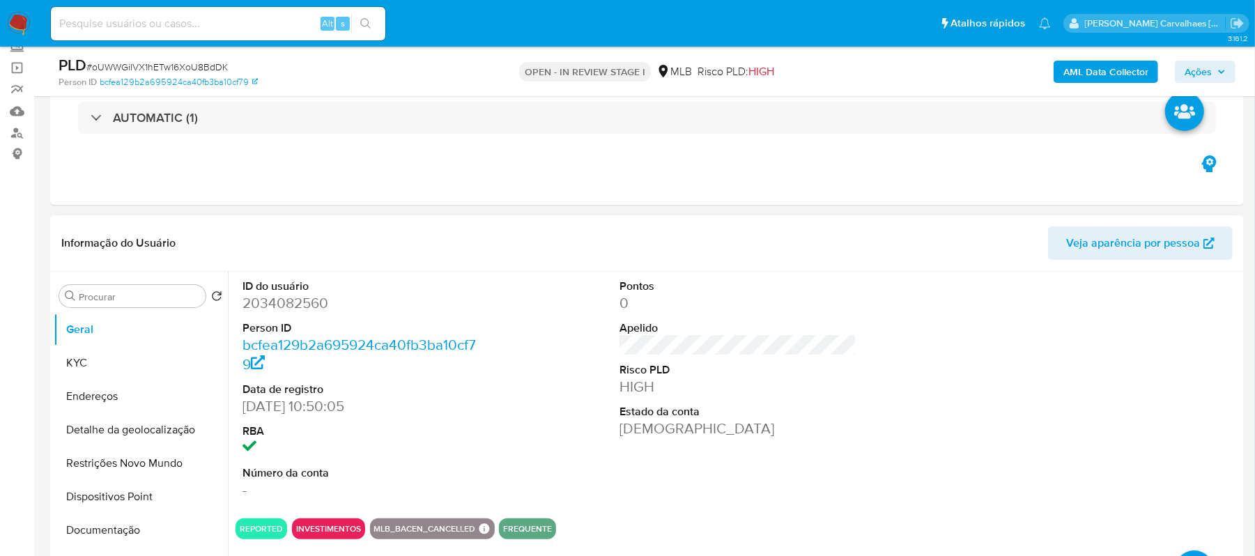
scroll to position [185, 0]
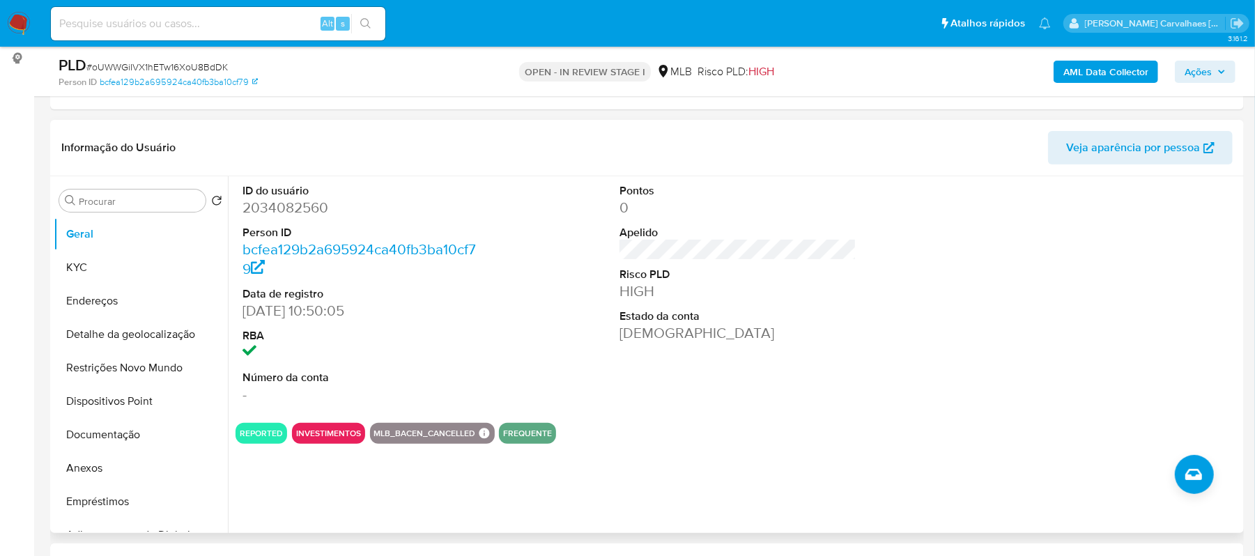
click at [263, 433] on button "REPORTED" at bounding box center [261, 434] width 43 height 6
click at [95, 469] on button "Anexos" at bounding box center [135, 468] width 163 height 33
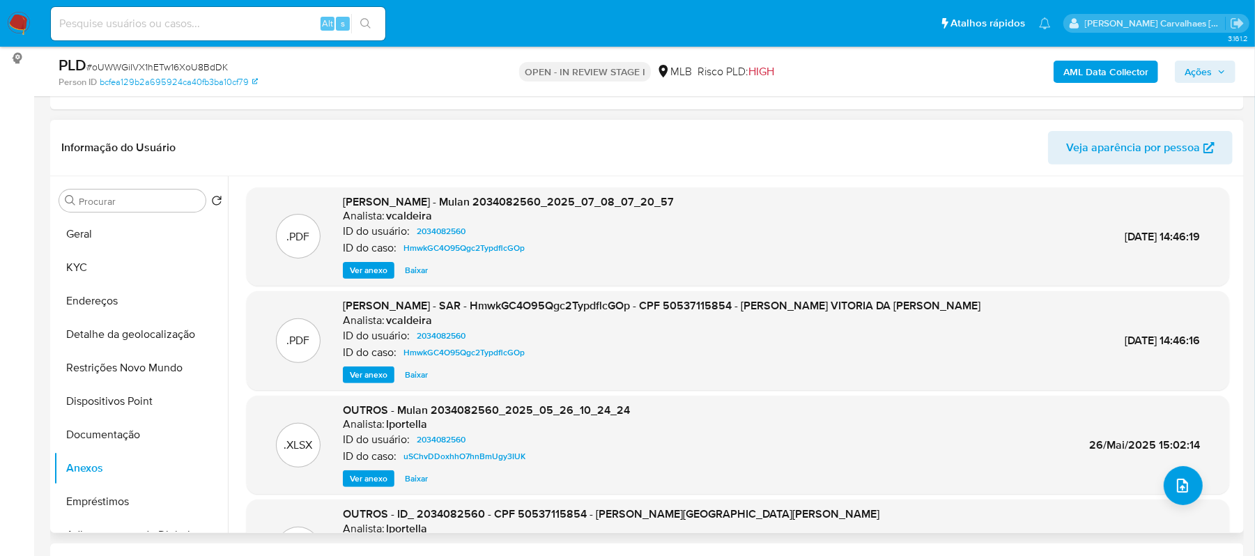
click at [372, 368] on span "Ver anexo" at bounding box center [369, 375] width 38 height 14
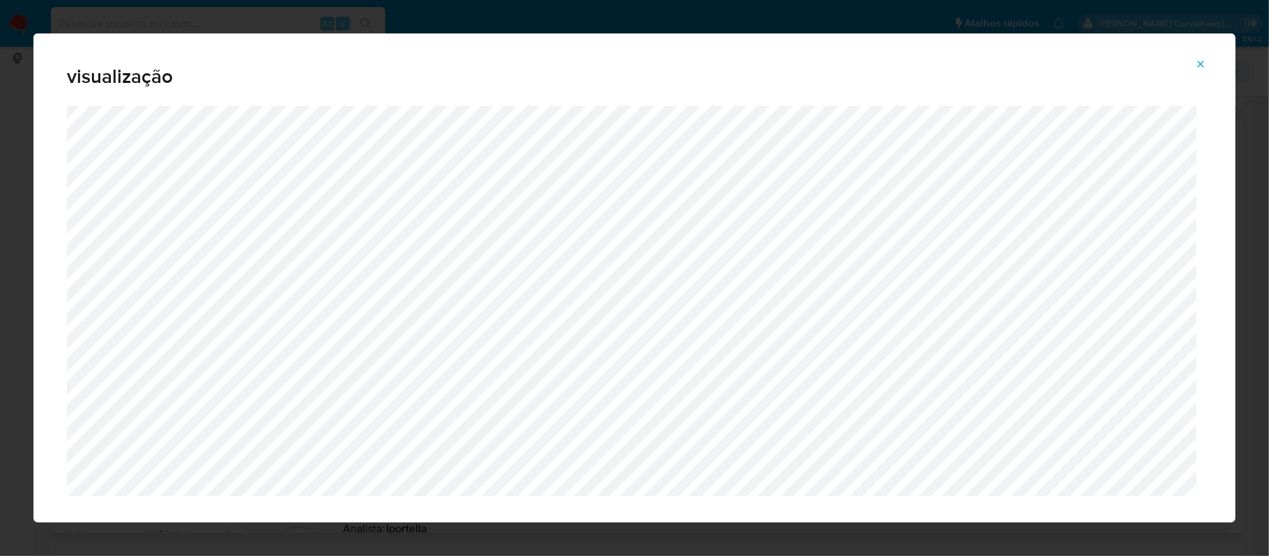
click at [1200, 63] on icon "Attachment preview" at bounding box center [1201, 64] width 6 height 6
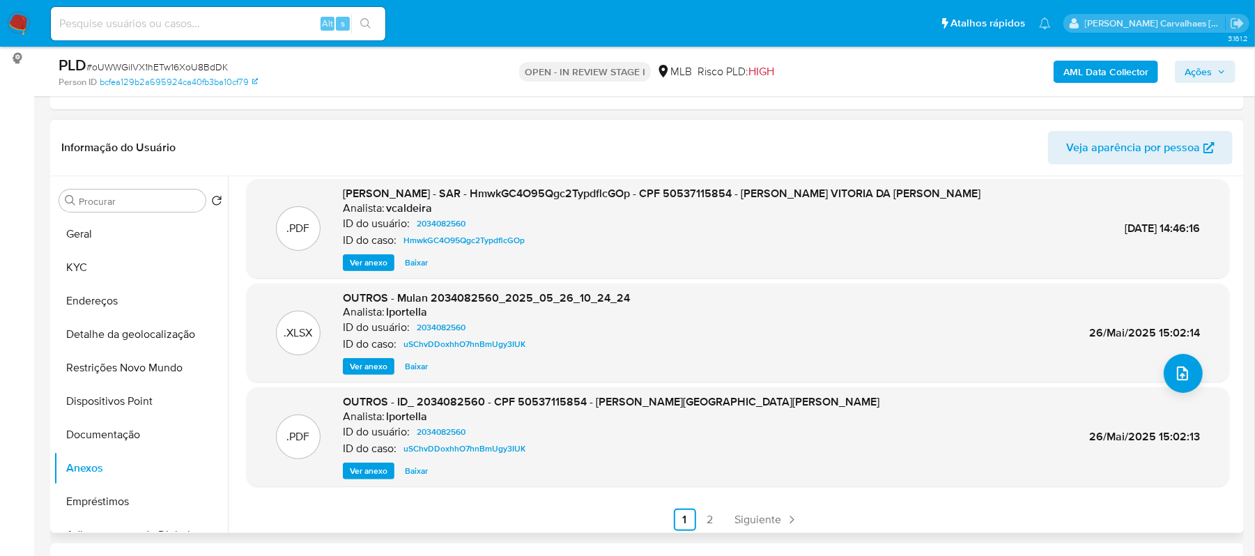
scroll to position [117, 0]
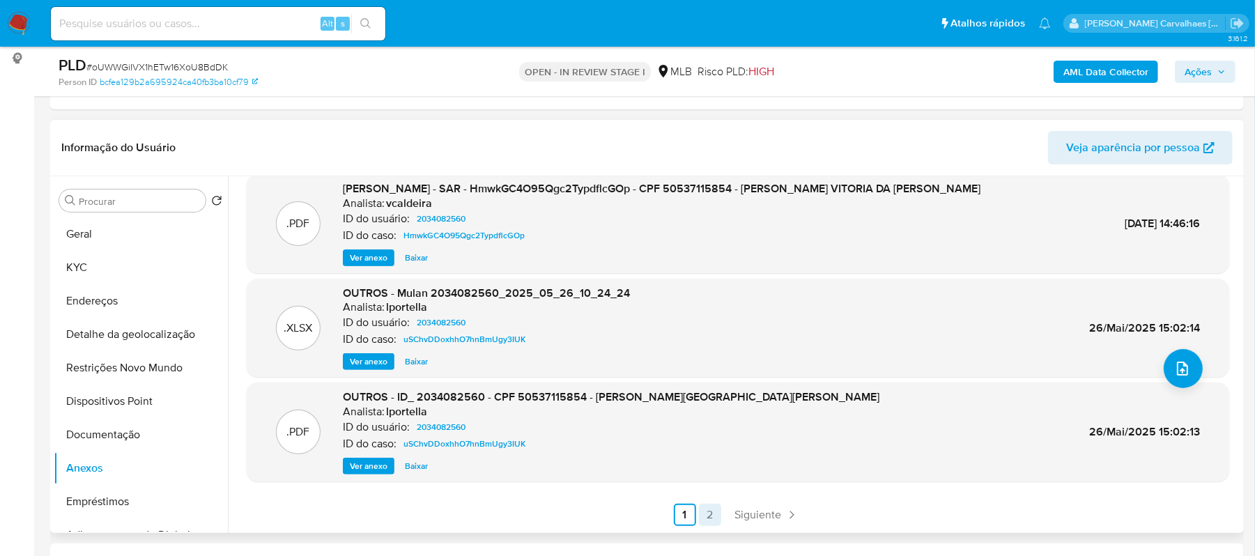
click at [706, 517] on link "2" at bounding box center [710, 515] width 22 height 22
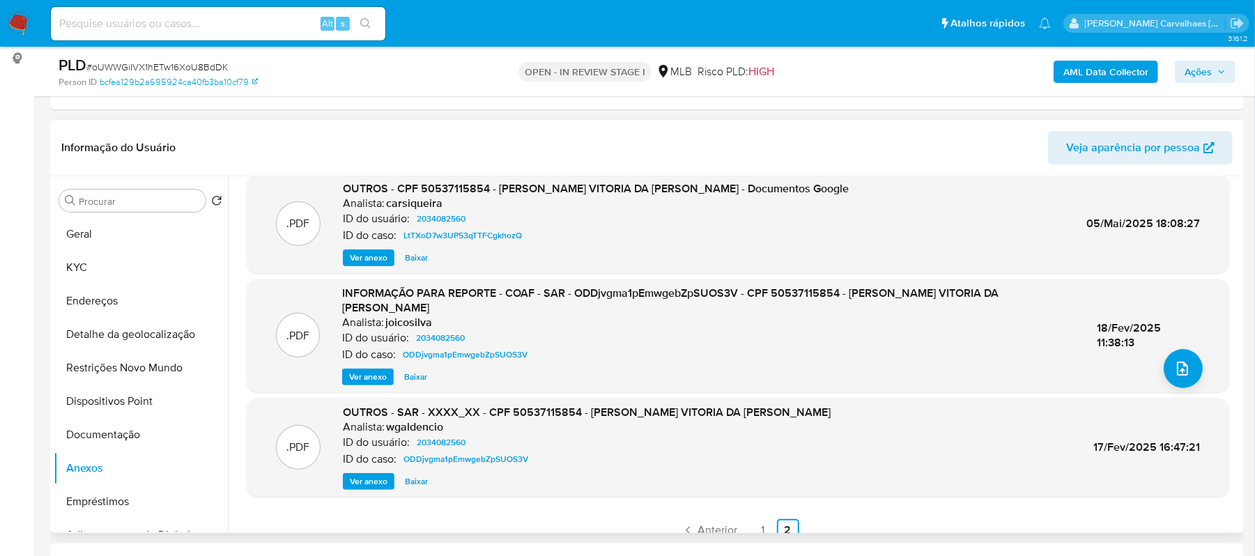
click at [363, 475] on span "Ver anexo" at bounding box center [369, 482] width 38 height 14
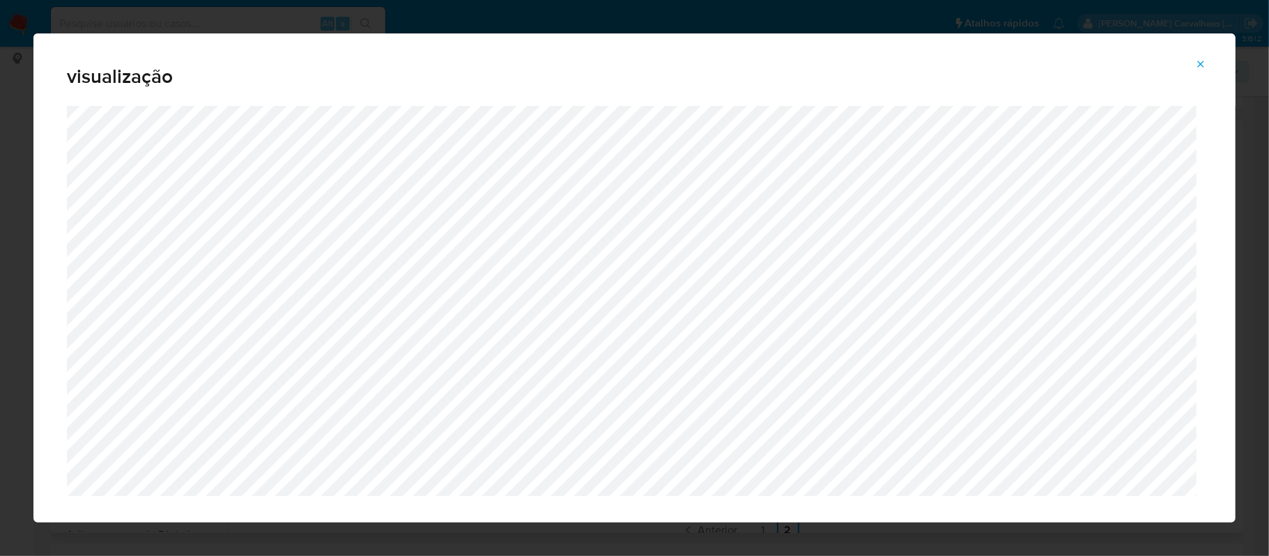
click at [1203, 65] on icon "Attachment preview" at bounding box center [1201, 64] width 6 height 6
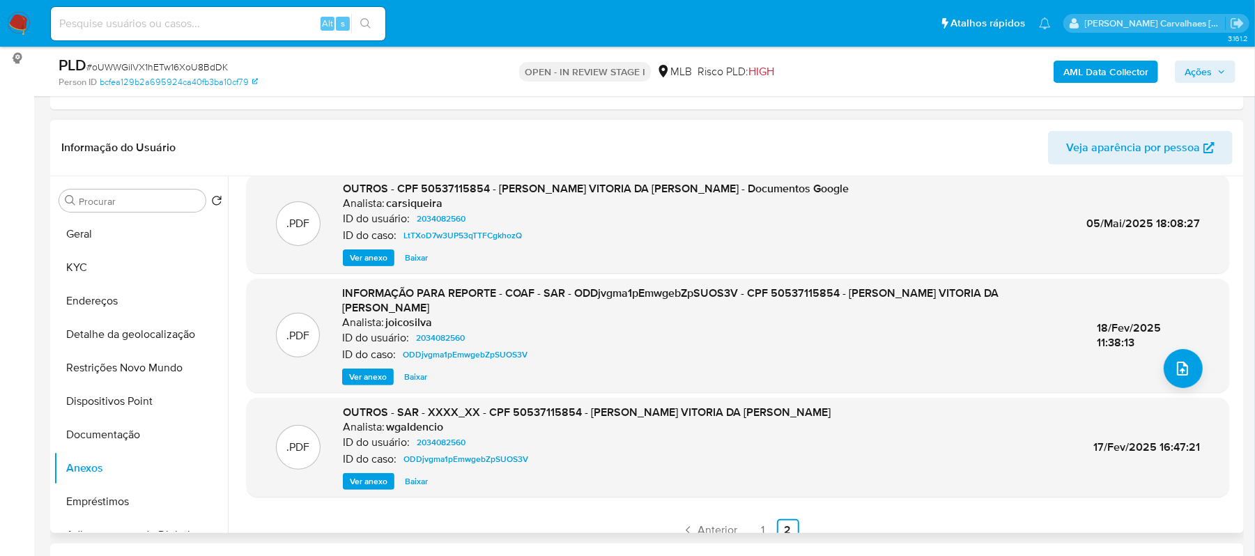
click at [365, 370] on span "Ver anexo" at bounding box center [368, 377] width 38 height 14
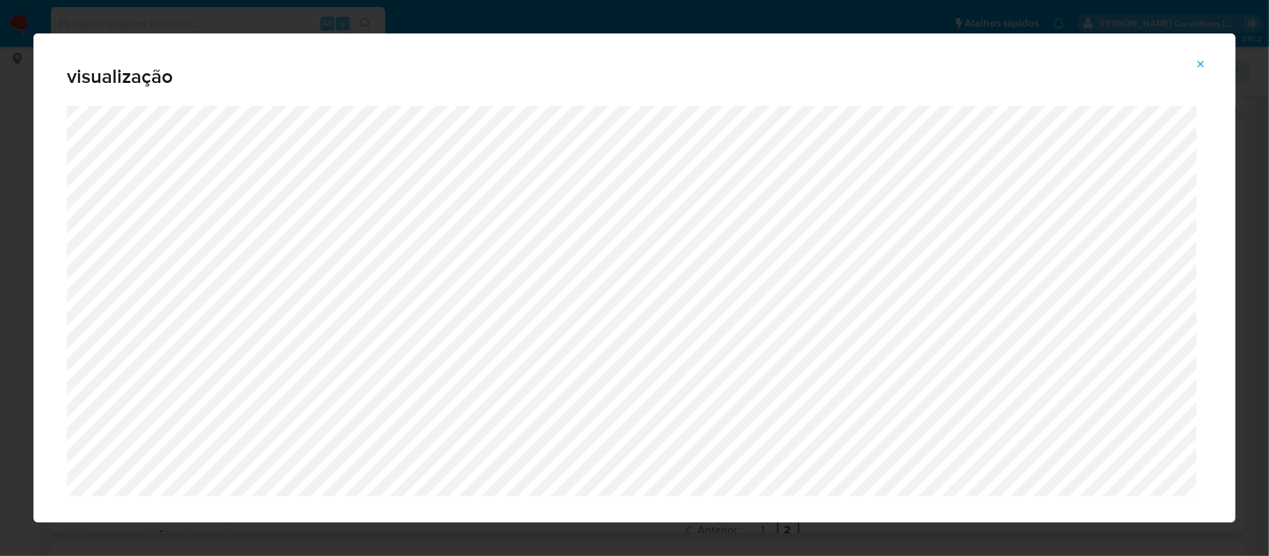
click at [1204, 59] on icon "Attachment preview" at bounding box center [1200, 64] width 11 height 11
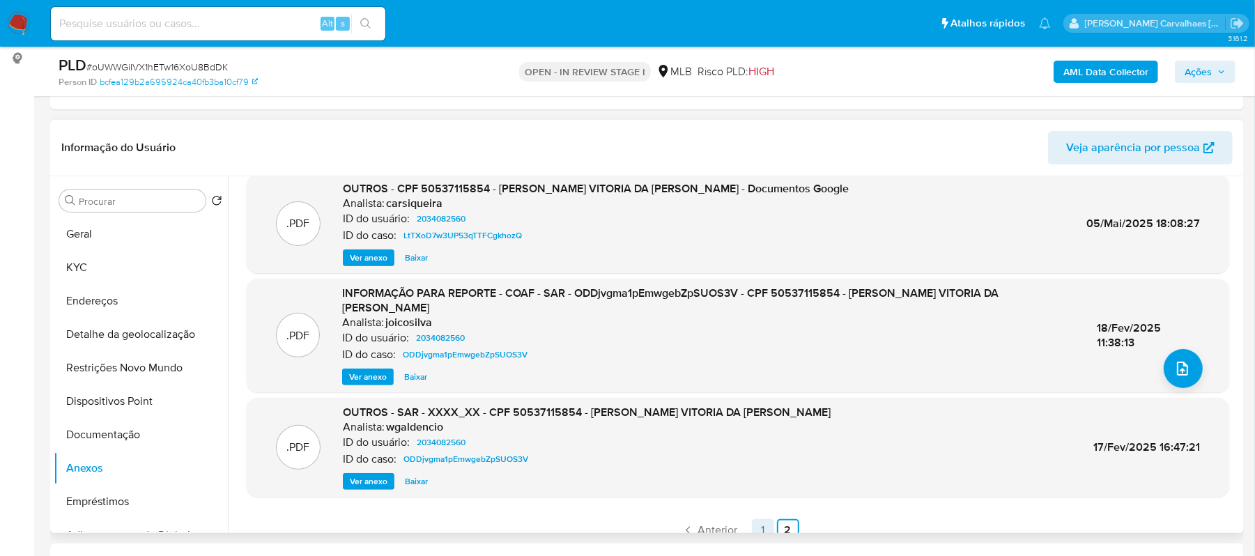
click at [759, 519] on link "1" at bounding box center [763, 530] width 22 height 22
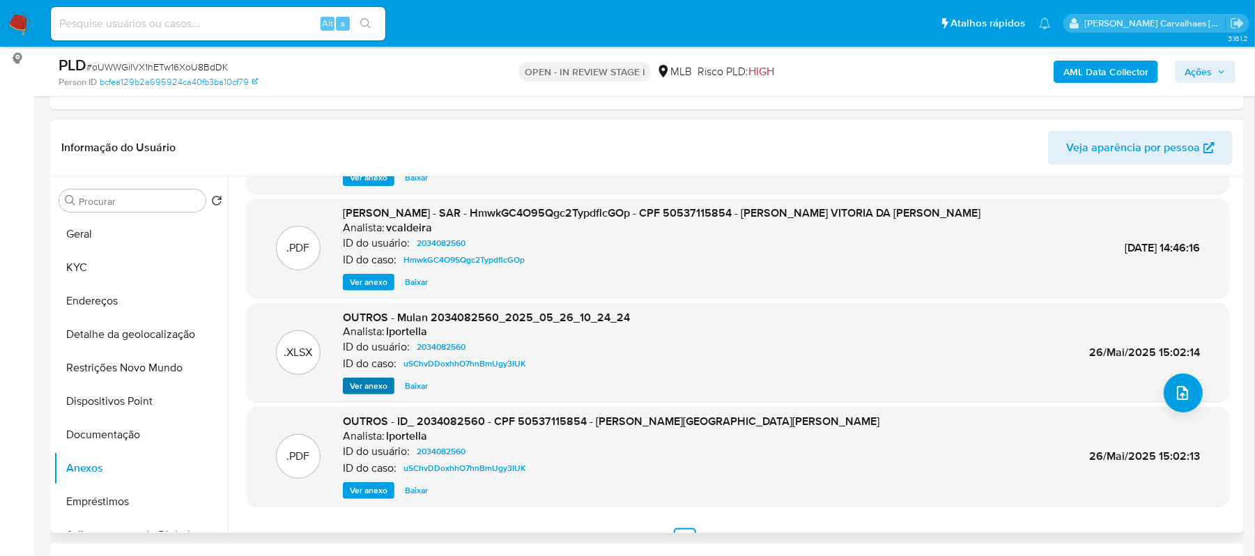
scroll to position [0, 0]
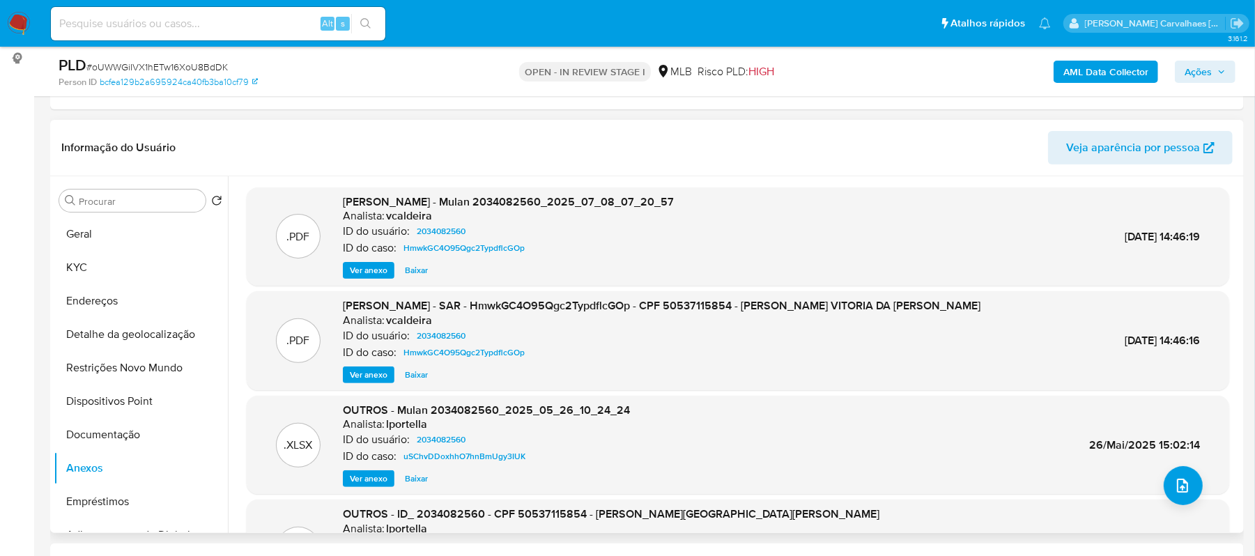
click at [373, 368] on span "Ver anexo" at bounding box center [369, 375] width 38 height 14
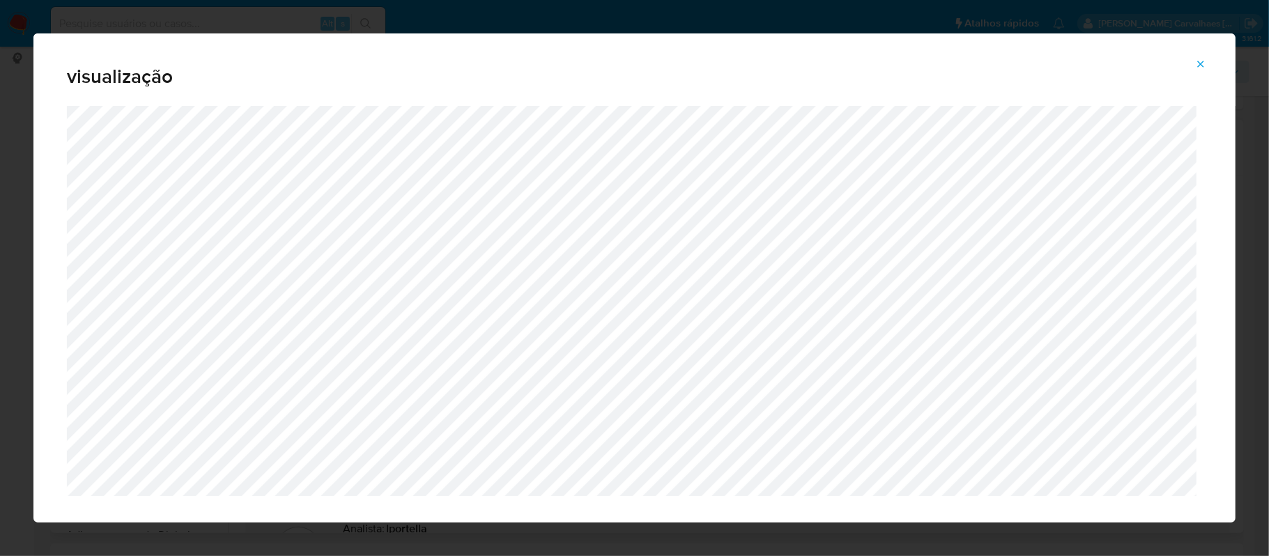
click at [1205, 65] on icon "Attachment preview" at bounding box center [1200, 64] width 11 height 11
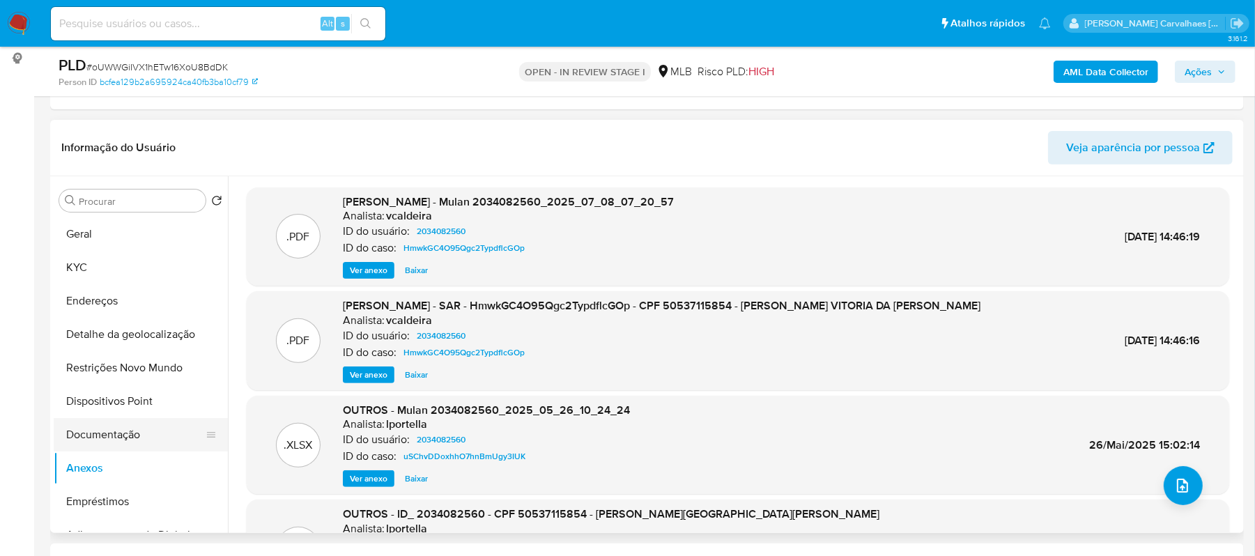
click at [155, 435] on button "Documentação" at bounding box center [135, 434] width 163 height 33
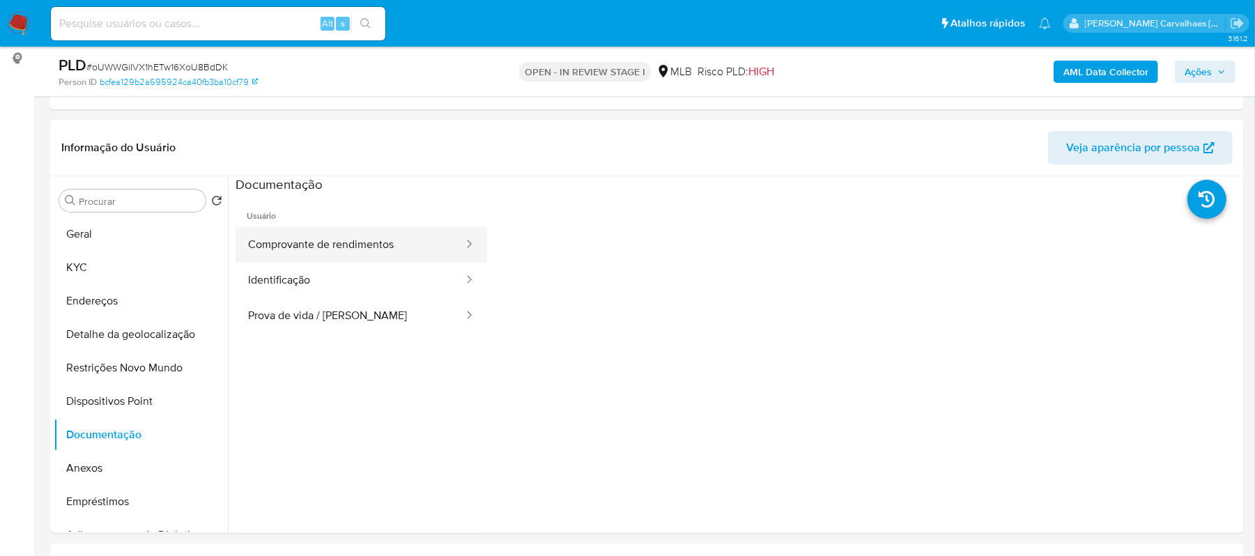
click at [428, 249] on button "Comprovante de rendimentos" at bounding box center [350, 245] width 229 height 36
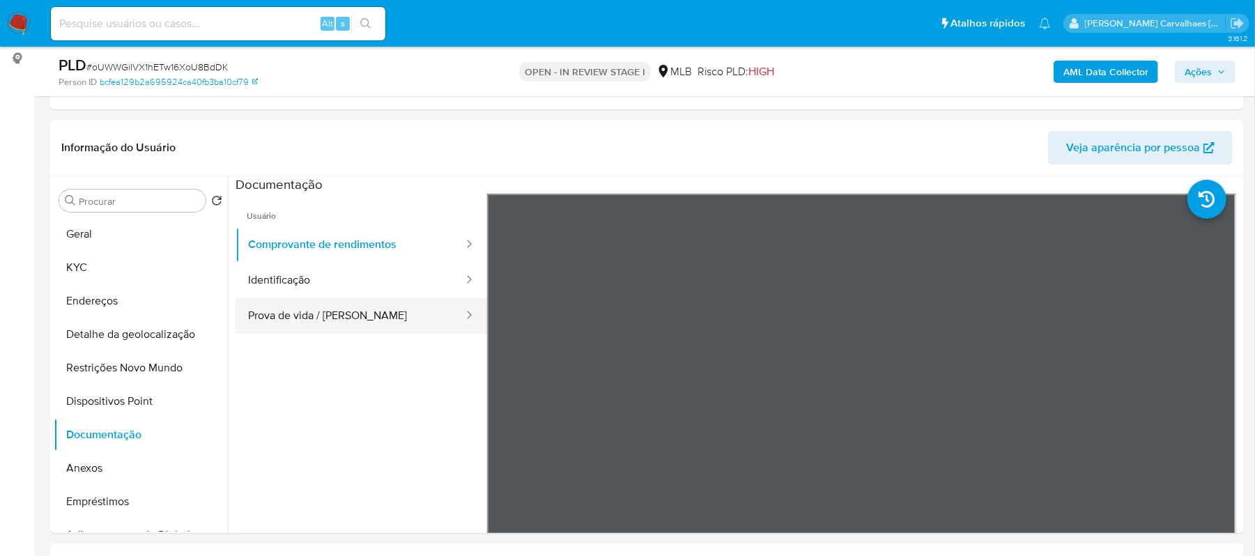
click at [346, 318] on button "Prova de vida / Selfie" at bounding box center [350, 316] width 229 height 36
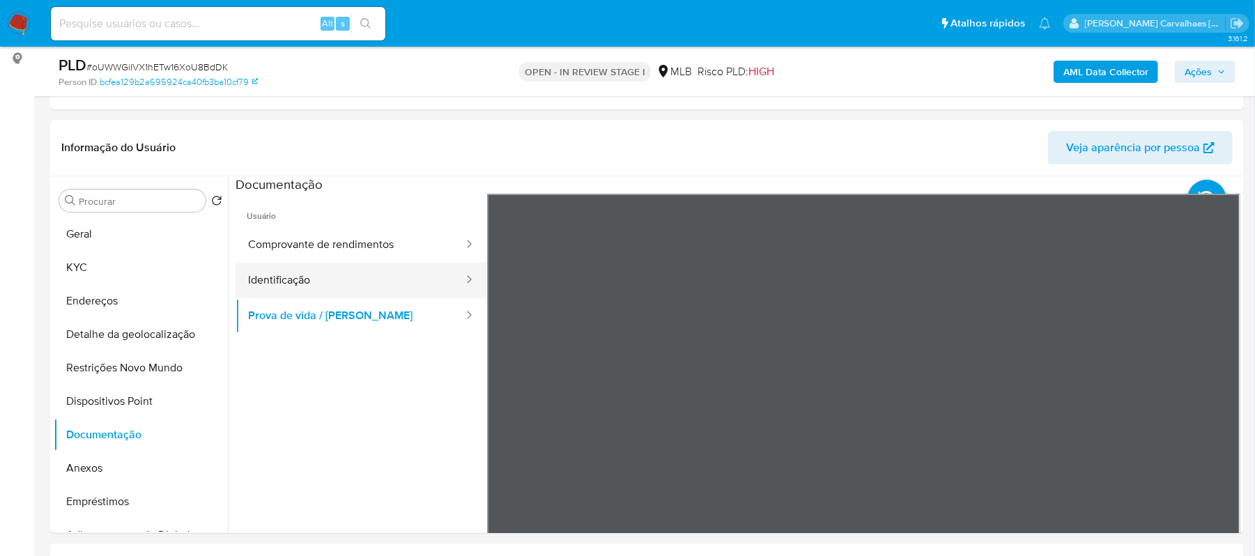
click at [324, 275] on button "Identificação" at bounding box center [350, 281] width 229 height 36
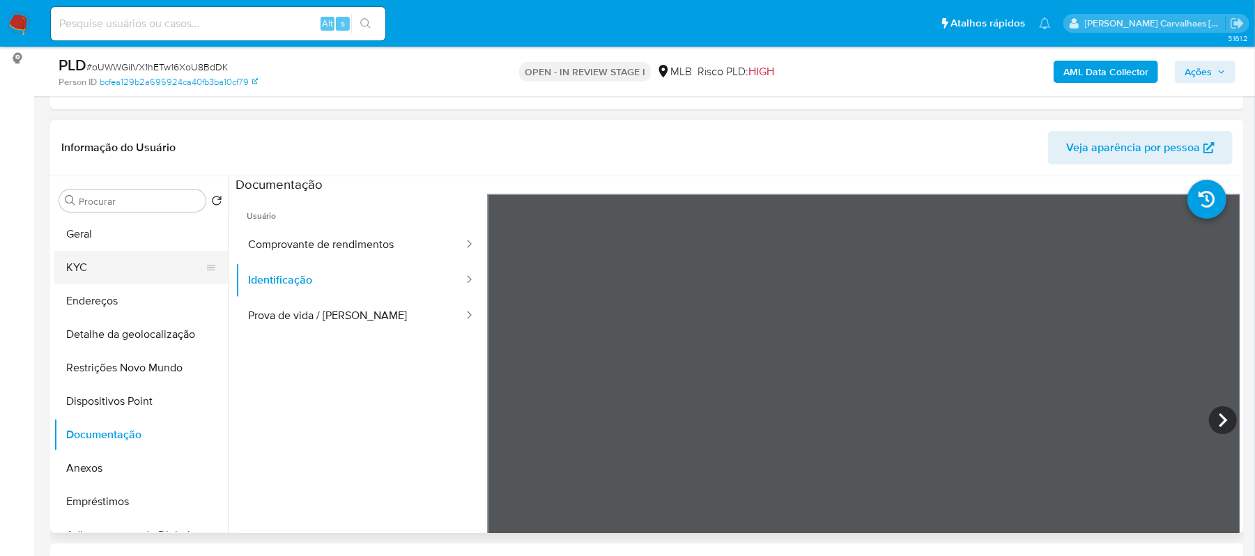
click at [93, 268] on button "KYC" at bounding box center [135, 267] width 163 height 33
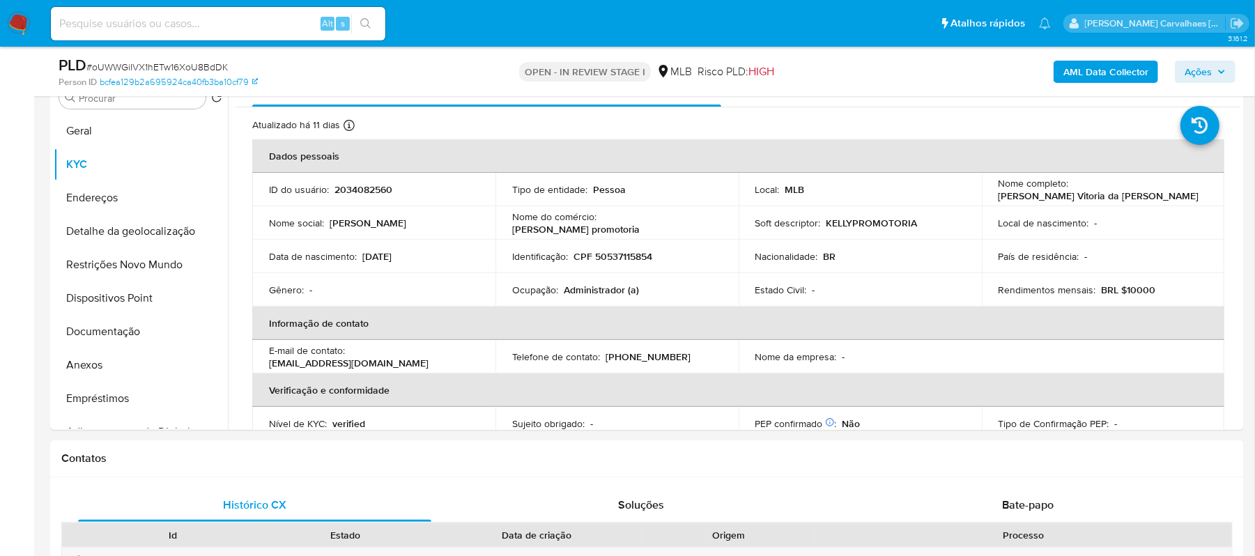
scroll to position [304, 0]
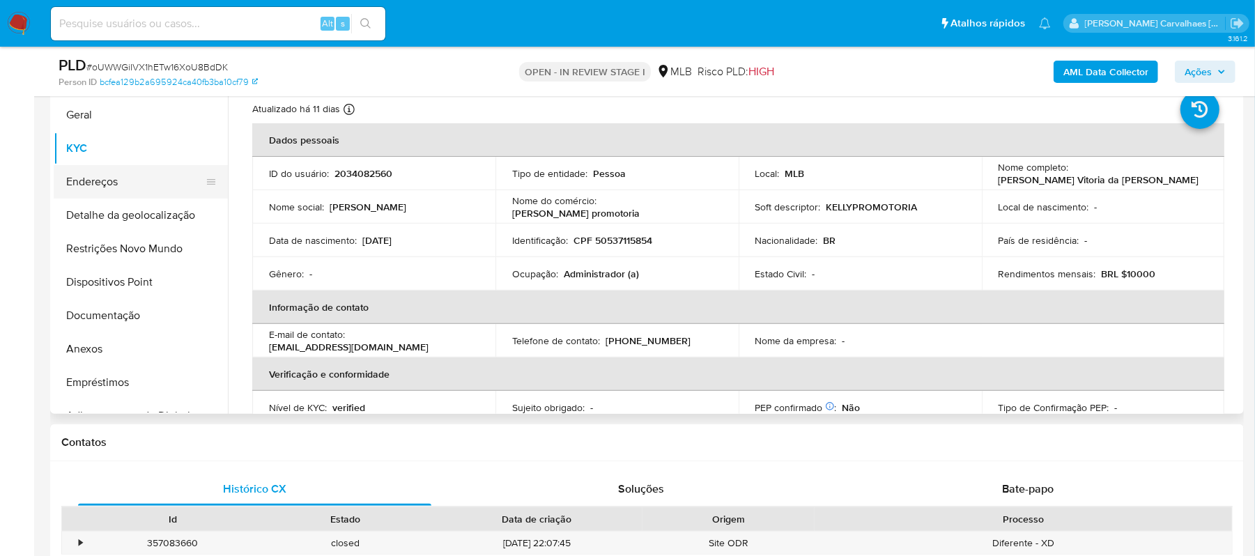
click at [132, 179] on button "Endereços" at bounding box center [135, 181] width 163 height 33
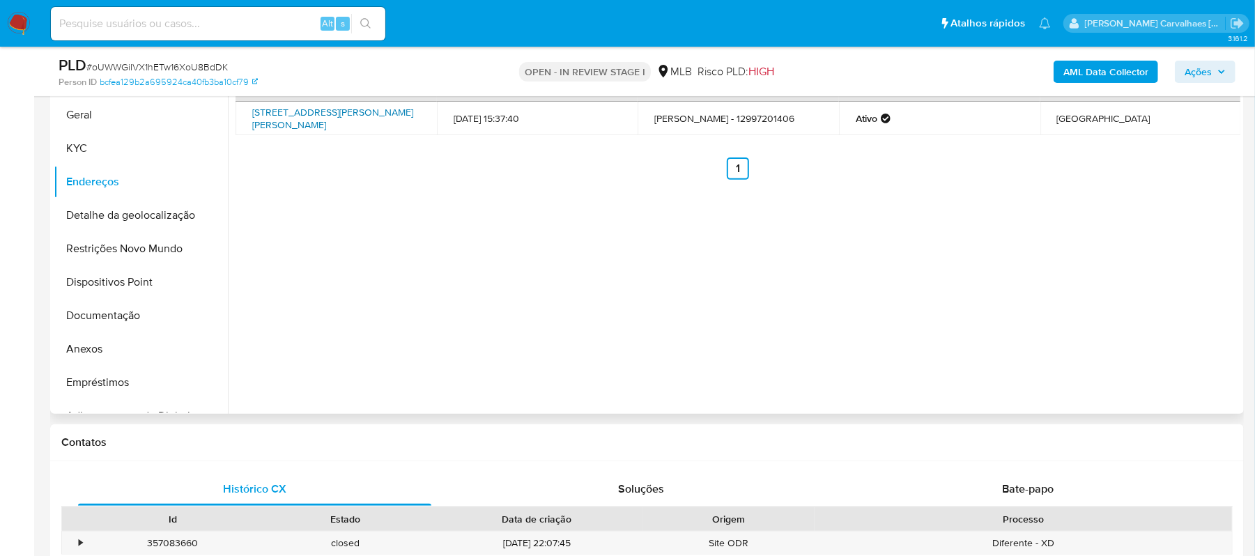
click at [327, 118] on link "Rua Professor Augusto Ribeiro De Souza 595, Lorena, São Paulo, 12605535, Brasil…" at bounding box center [332, 118] width 161 height 26
click at [116, 217] on button "Detalhe da geolocalização" at bounding box center [135, 215] width 163 height 33
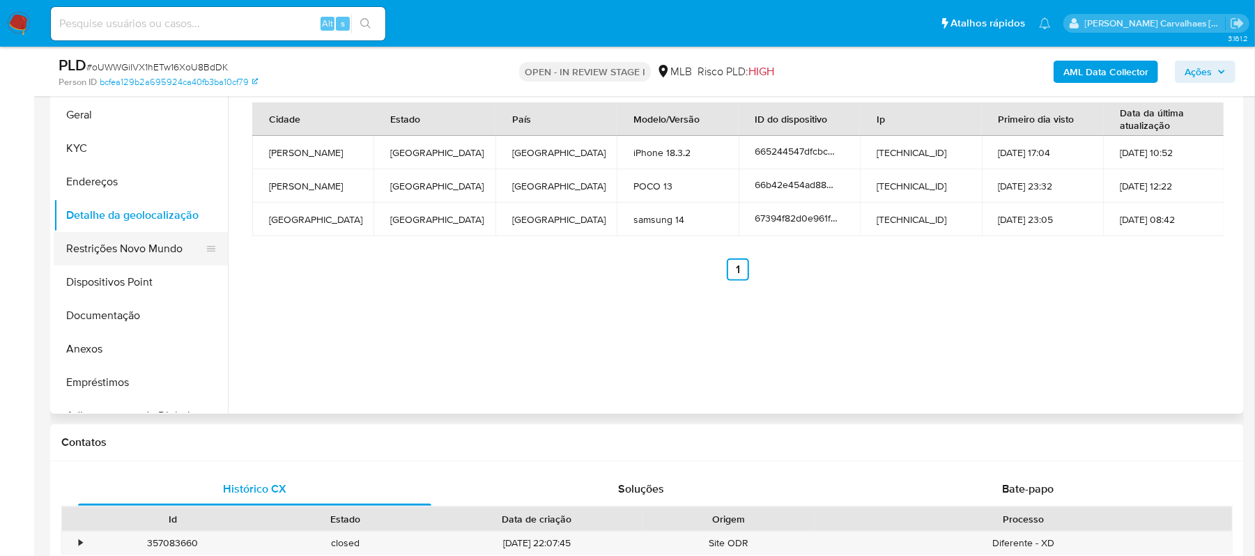
click at [151, 246] on button "Restrições Novo Mundo" at bounding box center [135, 248] width 163 height 33
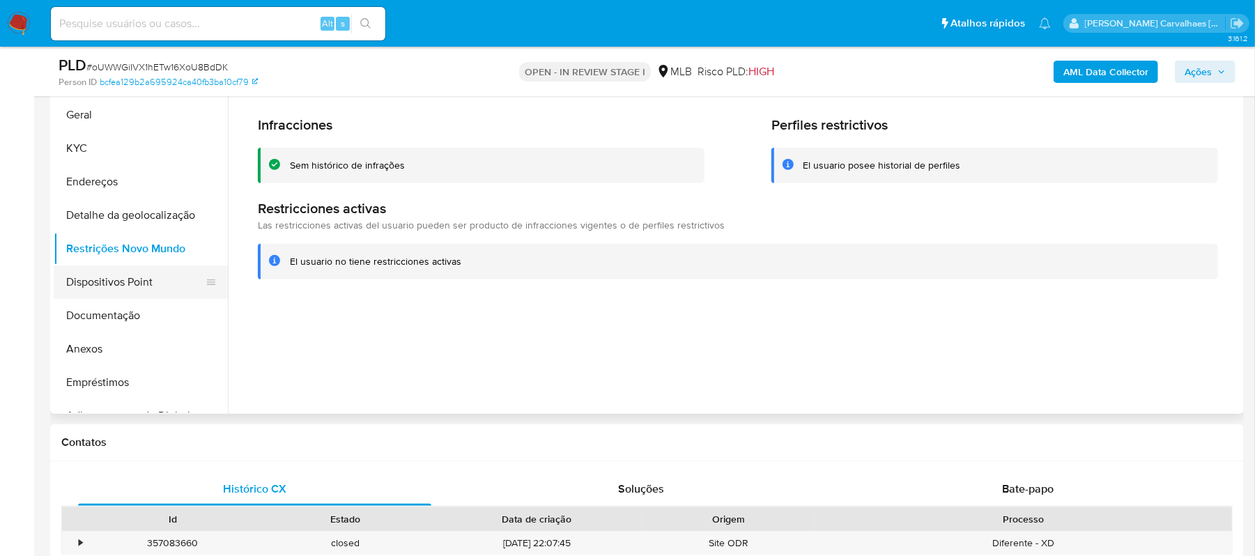
click at [168, 279] on button "Dispositivos Point" at bounding box center [135, 281] width 163 height 33
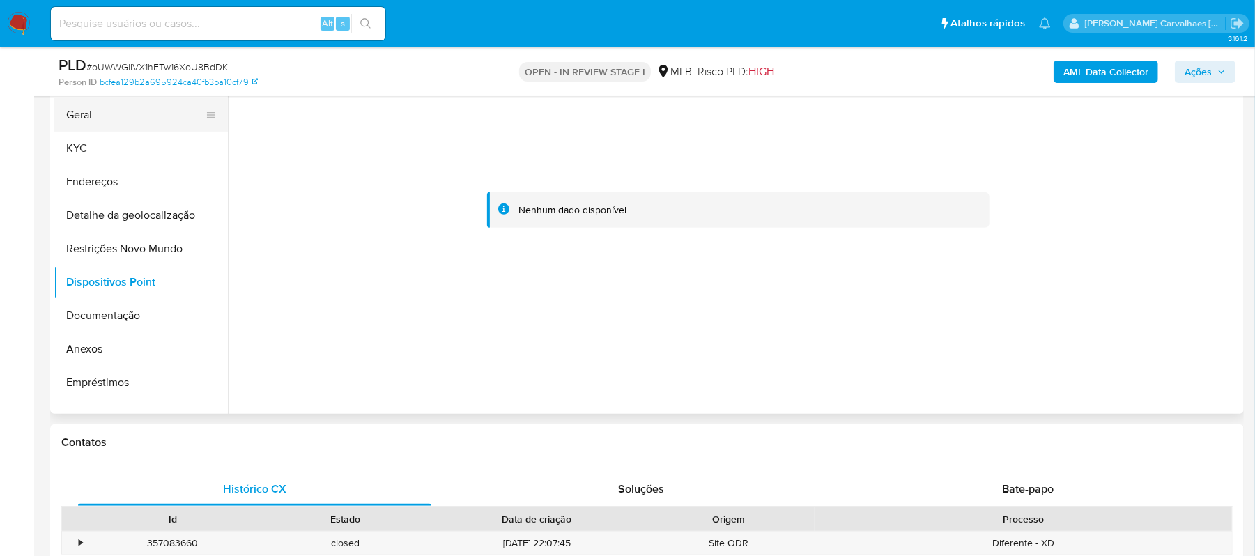
click at [96, 124] on button "Geral" at bounding box center [135, 114] width 163 height 33
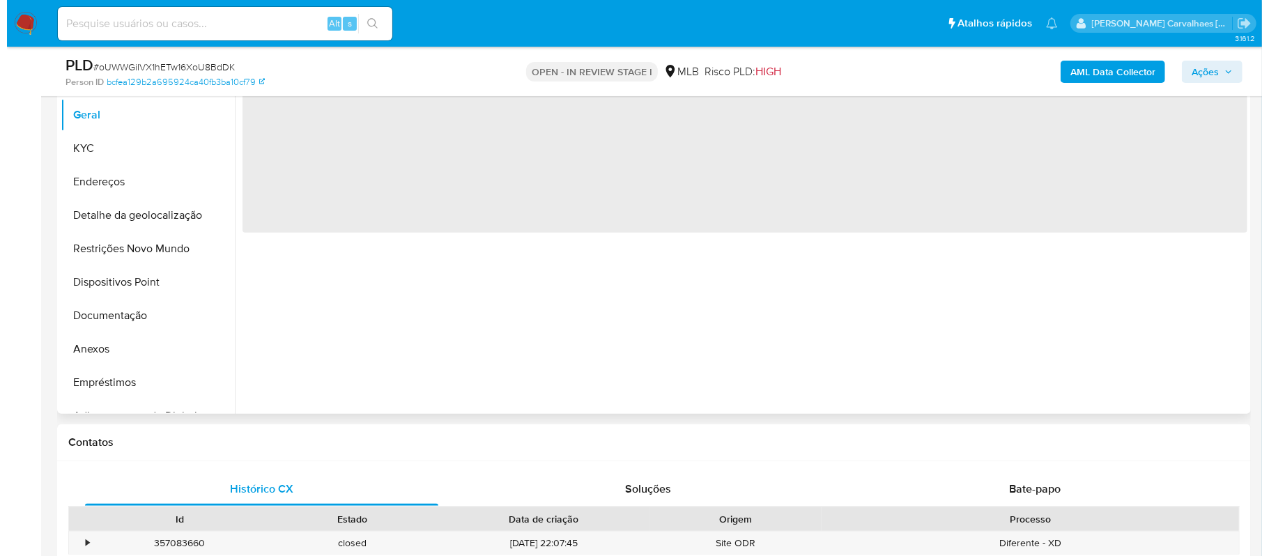
scroll to position [212, 0]
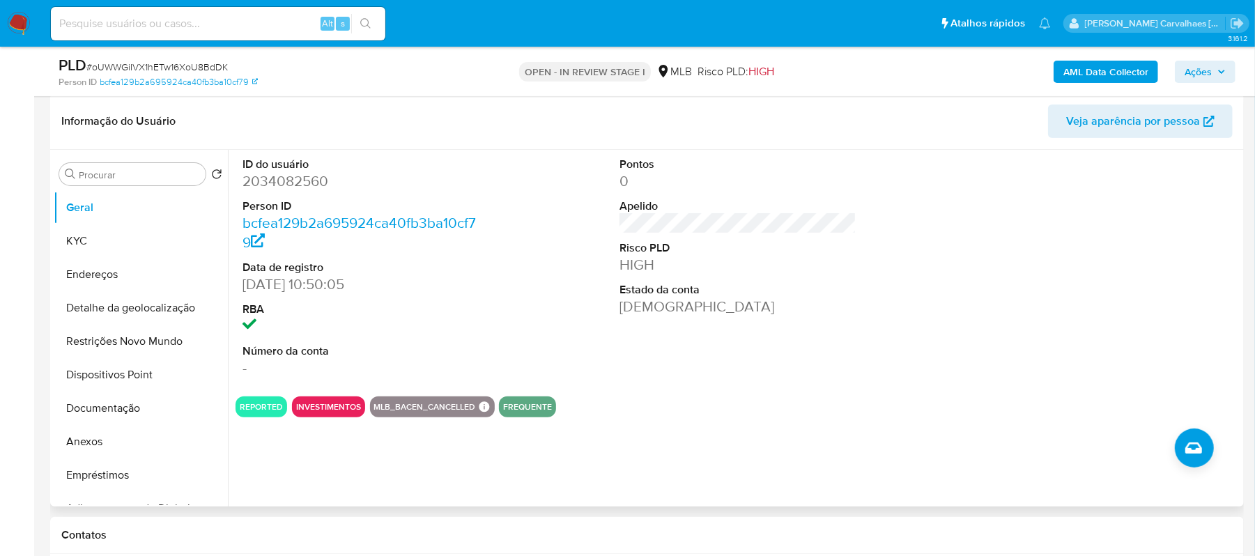
click at [411, 441] on div "ID do usuário 2034082560 Person ID bcfea129b2a695924ca40fb3ba10cf79 Data de reg…" at bounding box center [734, 328] width 1012 height 357
click at [131, 334] on button "Restrições Novo Mundo" at bounding box center [135, 341] width 163 height 33
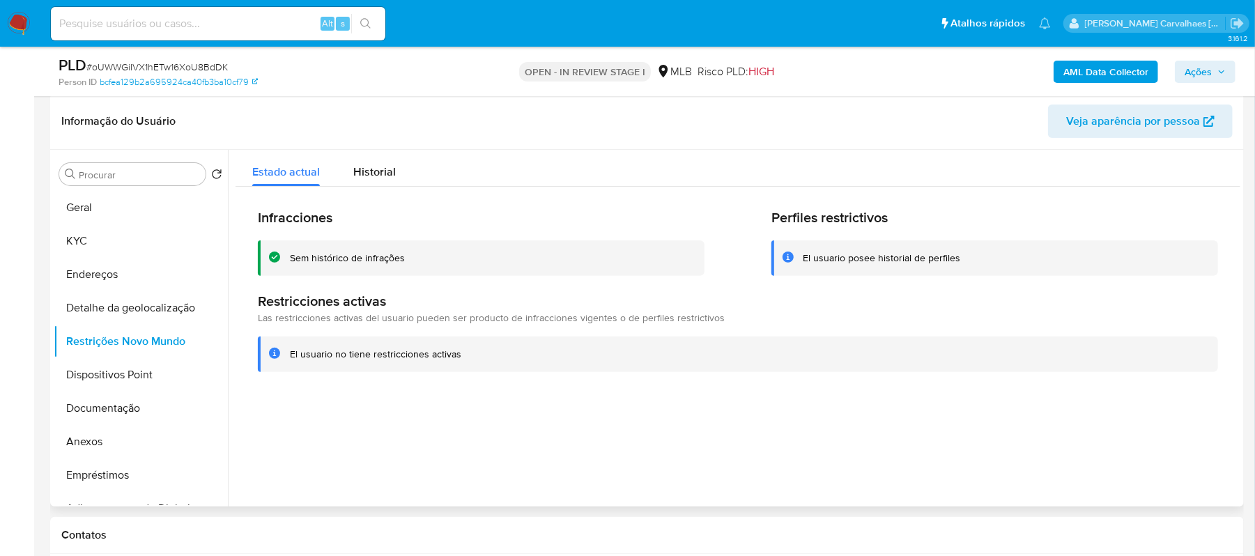
drag, startPoint x: 416, startPoint y: 255, endPoint x: 288, endPoint y: 258, distance: 128.2
click at [288, 258] on div "Sem histórico de infrações" at bounding box center [481, 258] width 447 height 36
drag, startPoint x: 463, startPoint y: 358, endPoint x: 288, endPoint y: 360, distance: 175.6
click at [288, 360] on div "El usuario no tiene restricciones activas" at bounding box center [738, 355] width 960 height 36
click at [93, 208] on button "Geral" at bounding box center [135, 207] width 163 height 33
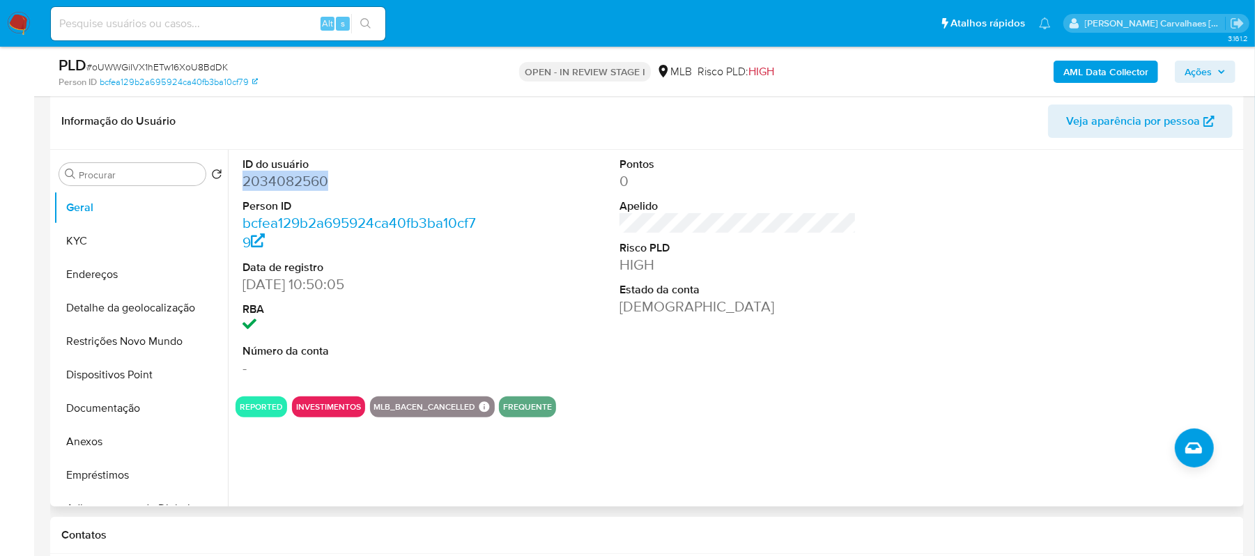
drag, startPoint x: 235, startPoint y: 182, endPoint x: 332, endPoint y: 188, distance: 97.1
click at [332, 188] on div "ID do usuário 2034082560 Person ID bcfea129b2a695924ca40fb3ba10cf79 Data de reg…" at bounding box center [362, 268] width 252 height 236
copy dd "2034082560"
click at [341, 184] on dd "2034082560" at bounding box center [361, 181] width 238 height 20
drag, startPoint x: 247, startPoint y: 182, endPoint x: 268, endPoint y: 182, distance: 20.9
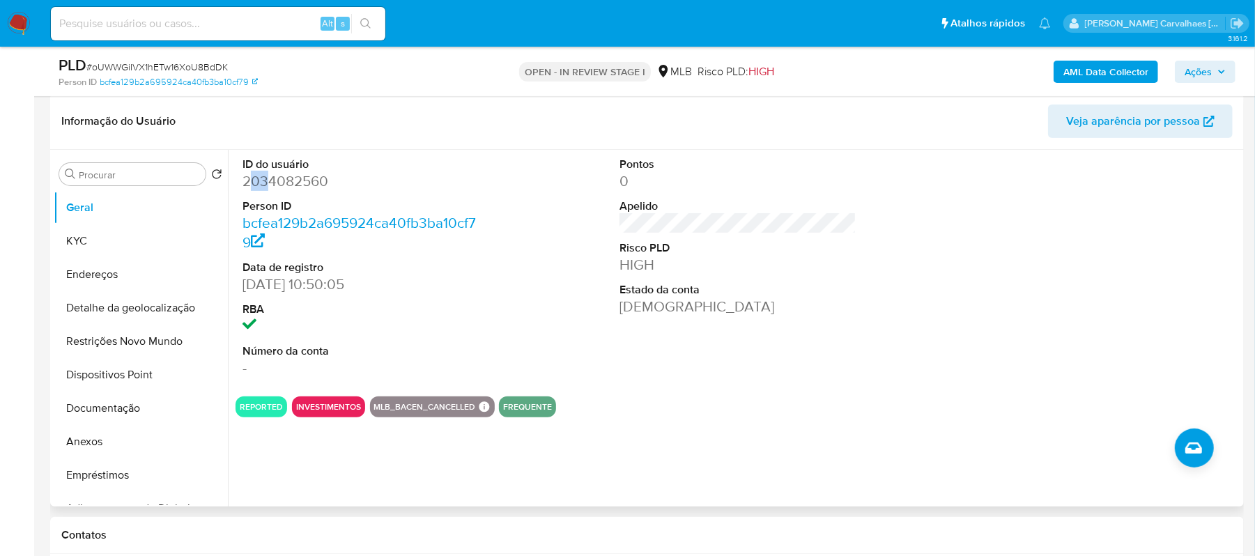
click at [268, 182] on dd "2034082560" at bounding box center [361, 181] width 238 height 20
drag, startPoint x: 350, startPoint y: 188, endPoint x: 307, endPoint y: 187, distance: 42.5
click at [351, 188] on dd "2034082560" at bounding box center [361, 181] width 238 height 20
drag, startPoint x: 242, startPoint y: 185, endPoint x: 346, endPoint y: 184, distance: 103.8
click at [346, 184] on dd "2034082560" at bounding box center [361, 181] width 238 height 20
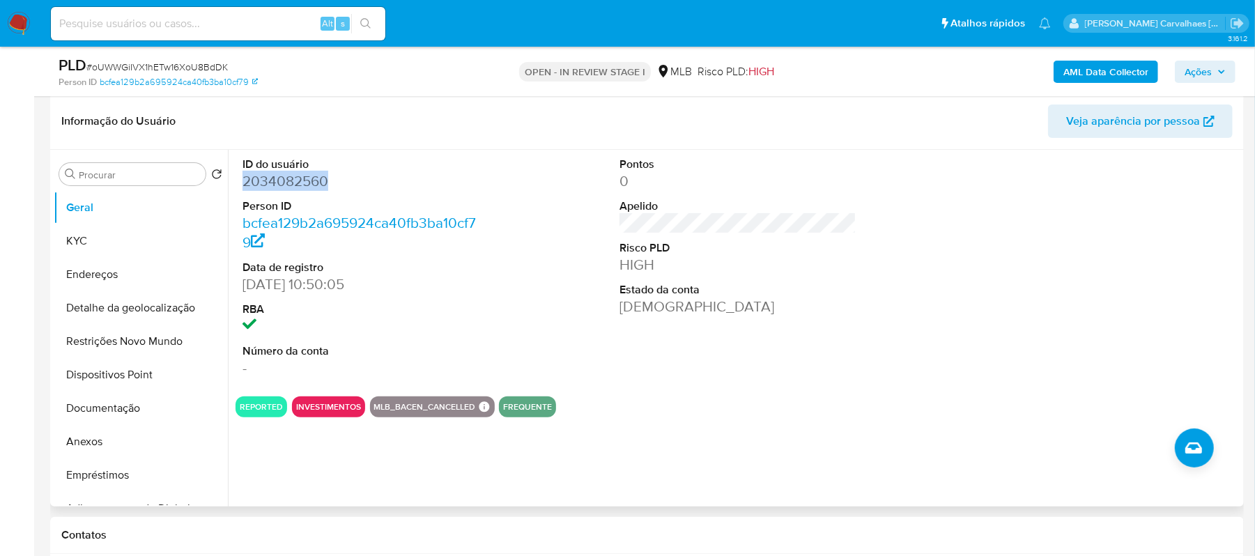
copy dd "2034082560"
click at [98, 440] on button "Anexos" at bounding box center [135, 441] width 163 height 33
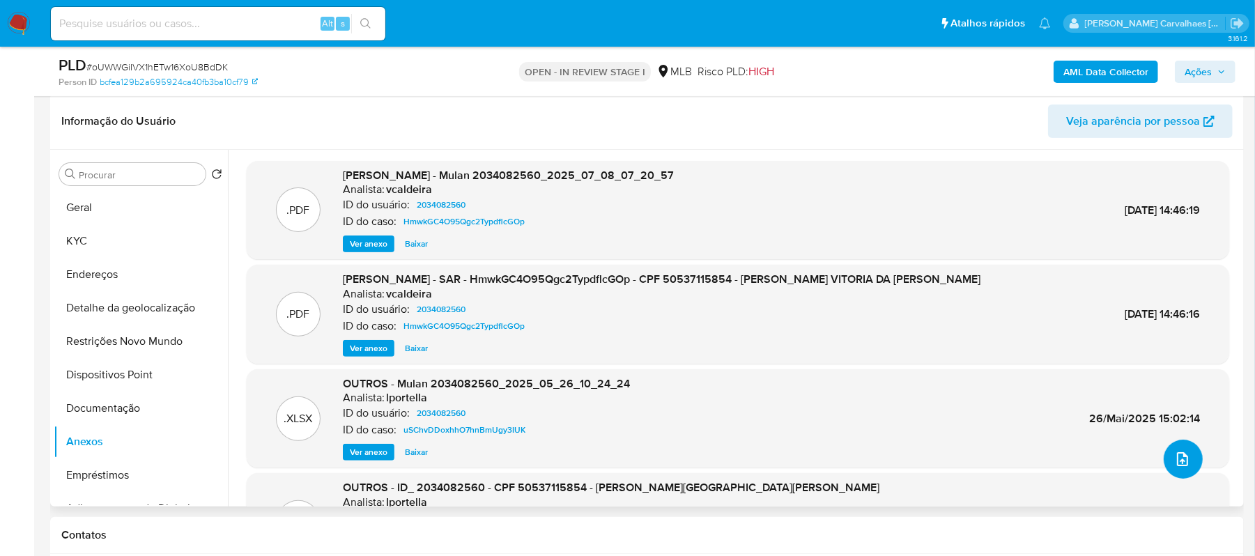
click at [1177, 457] on icon "upload-file" at bounding box center [1182, 459] width 17 height 17
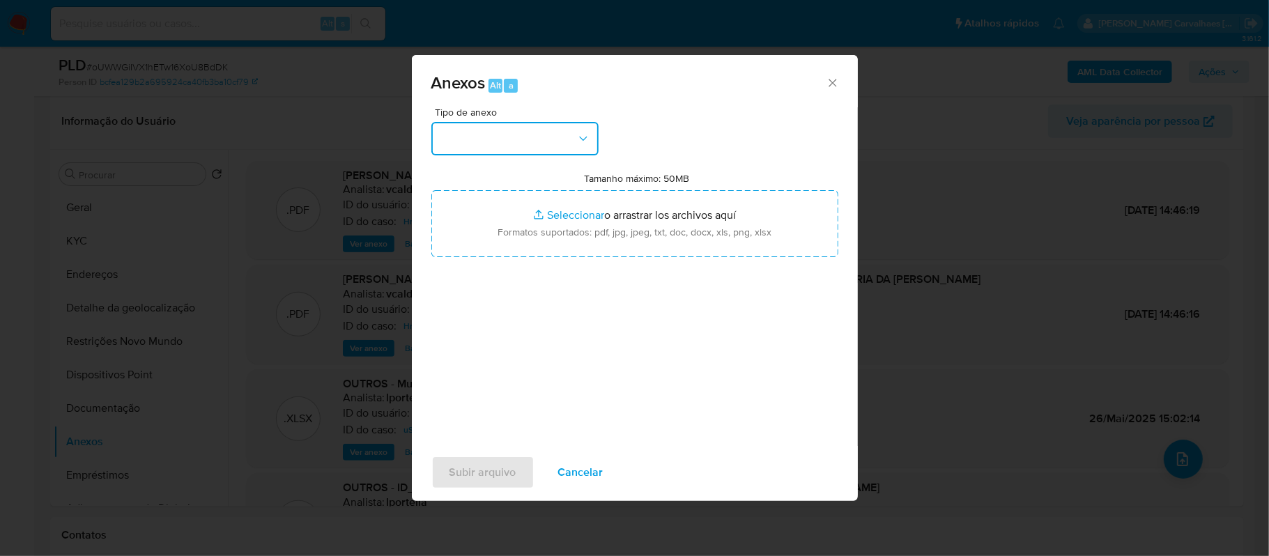
click at [578, 137] on icon "button" at bounding box center [583, 139] width 14 height 14
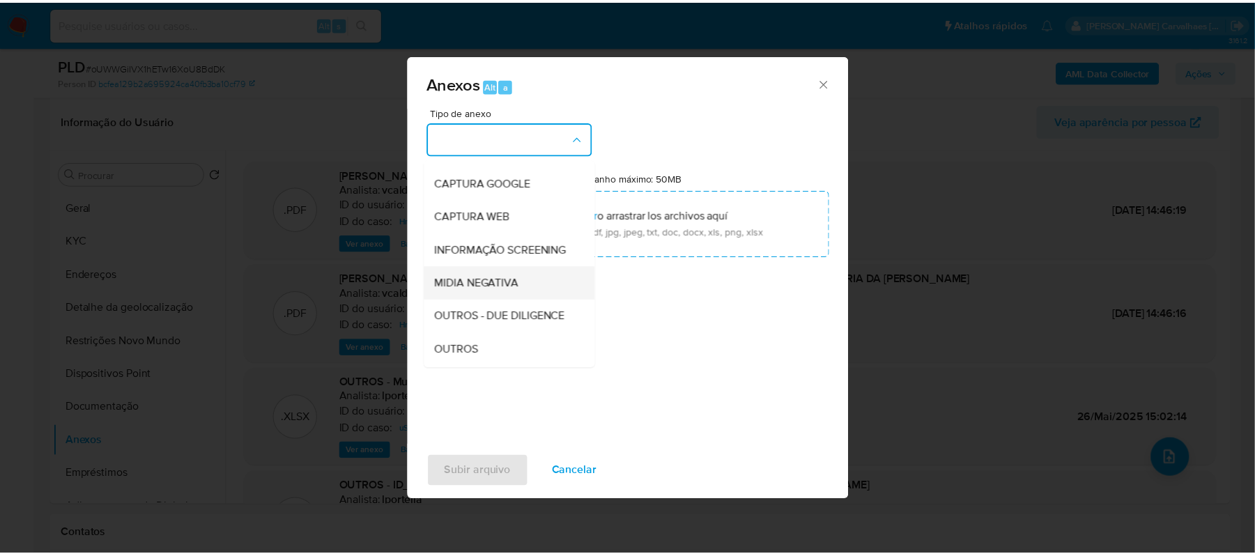
scroll to position [93, 0]
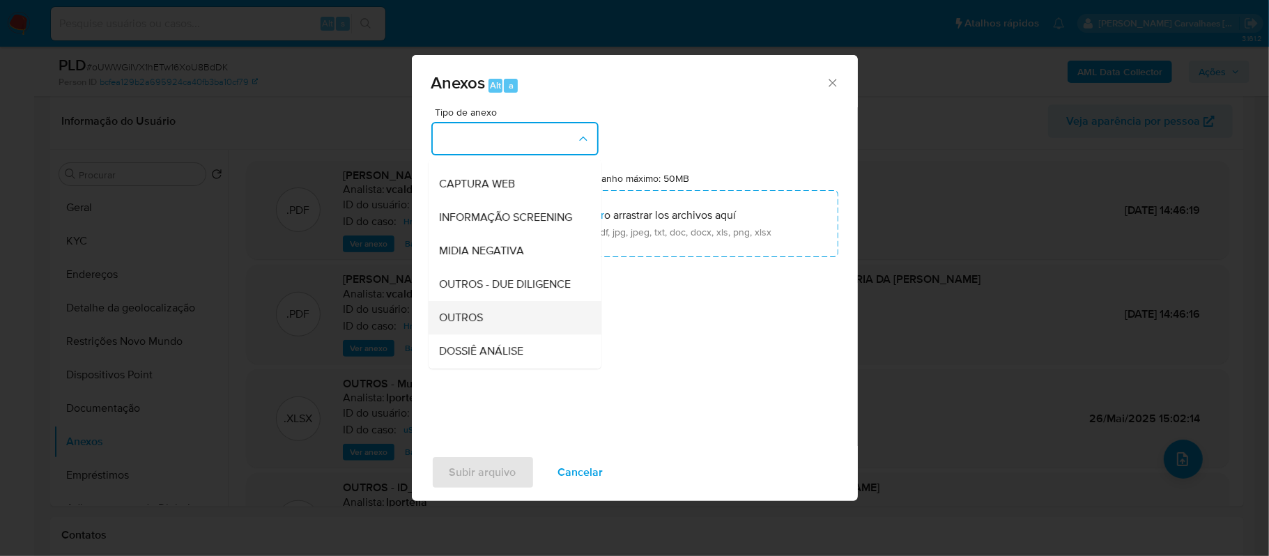
click at [466, 325] on span "OUTROS" at bounding box center [462, 318] width 44 height 14
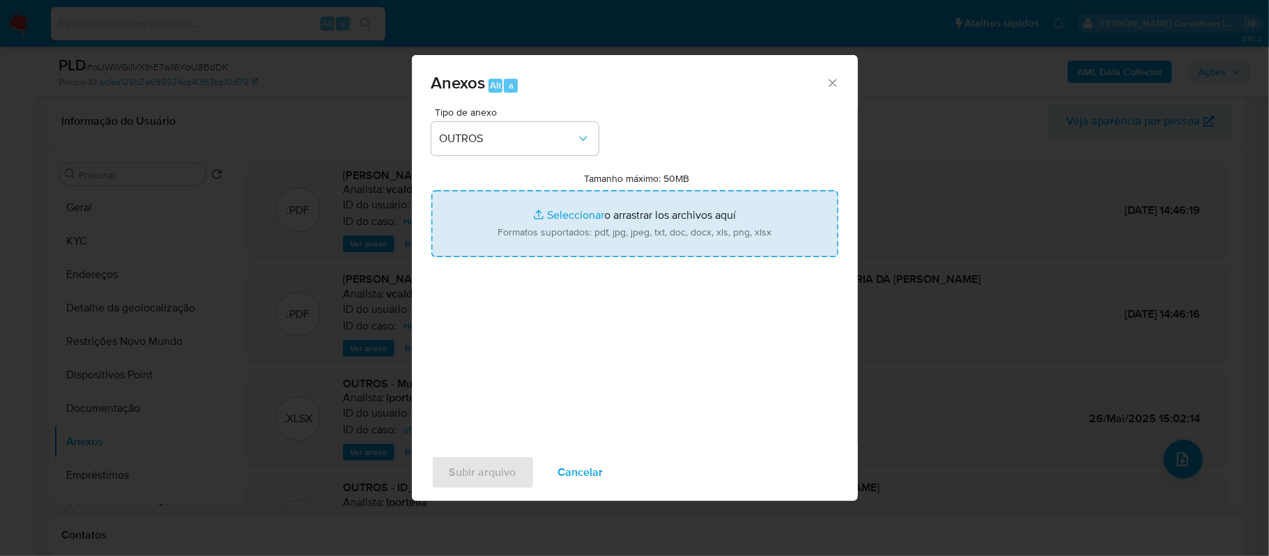
click at [553, 210] on input "Tamanho máximo: 50MB Seleccionar archivos" at bounding box center [634, 223] width 407 height 67
type input "C:\fakepath\Declínio - oUWWGiIVX1hETw16XoU8BdDK - CPF 50537115854 - MARIA VITOR…"
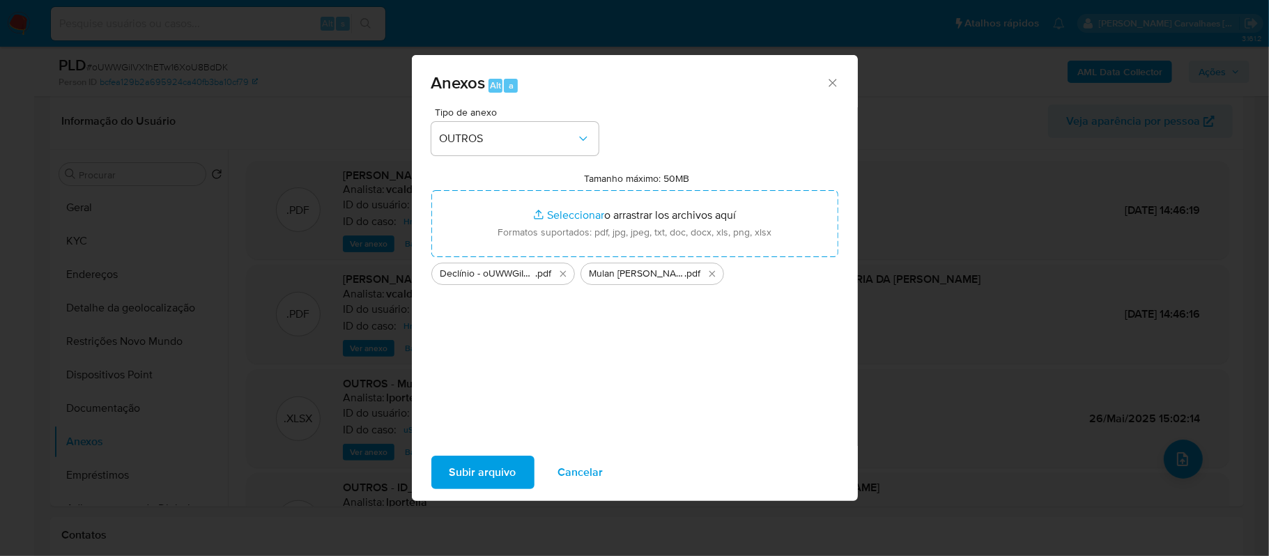
click at [472, 472] on span "Subir arquivo" at bounding box center [482, 472] width 67 height 31
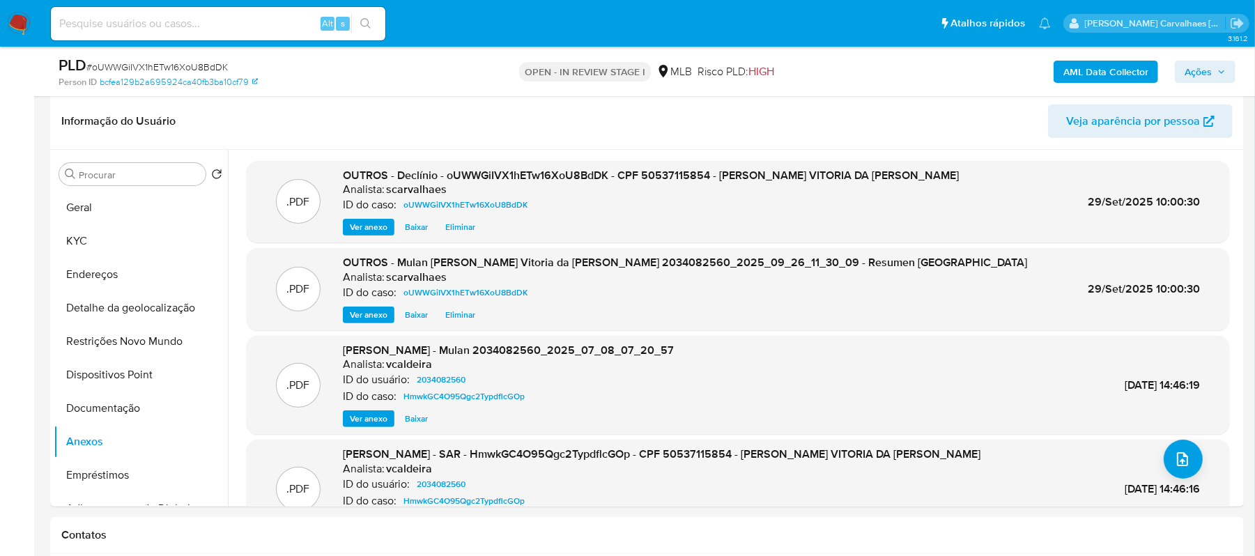
click at [1194, 71] on span "Ações" at bounding box center [1198, 72] width 27 height 22
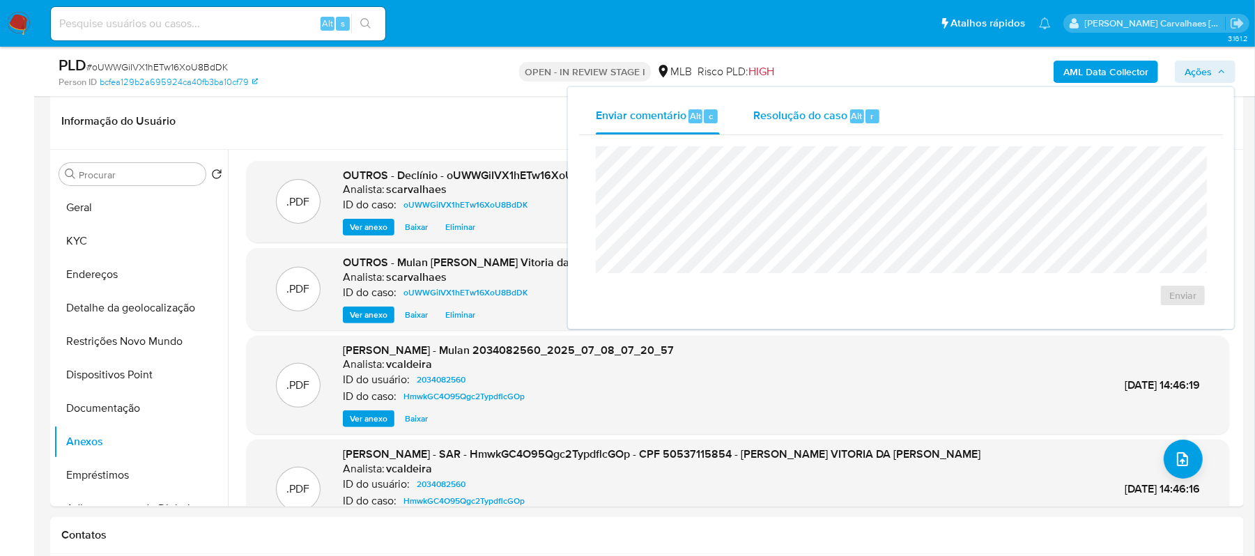
click at [770, 125] on div "Resolução do caso Alt r" at bounding box center [817, 116] width 128 height 36
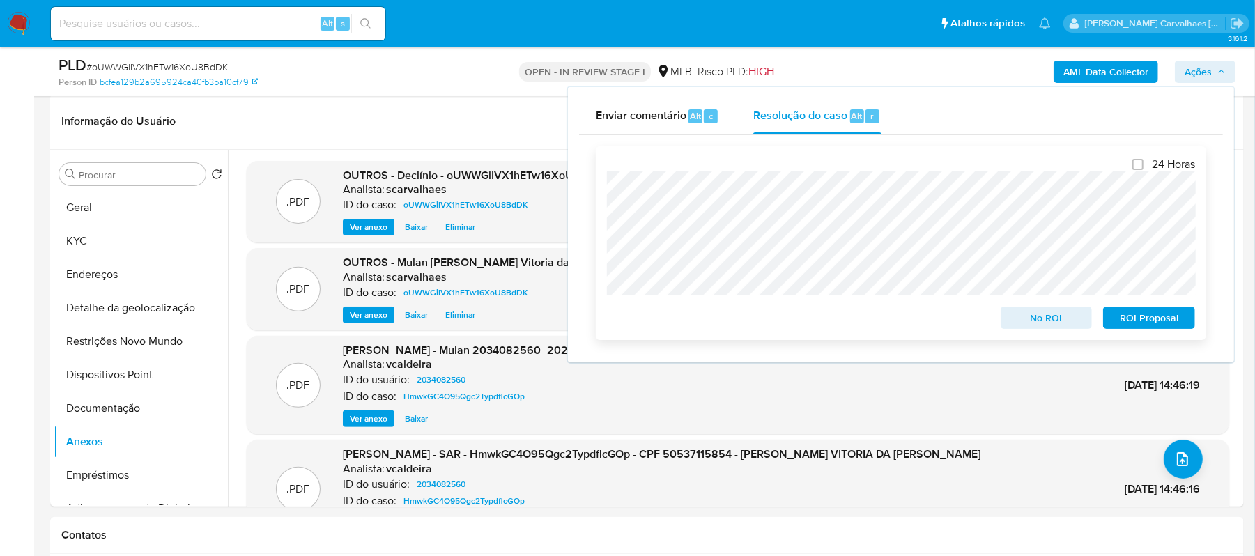
click at [1055, 321] on span "No ROI" at bounding box center [1046, 318] width 72 height 20
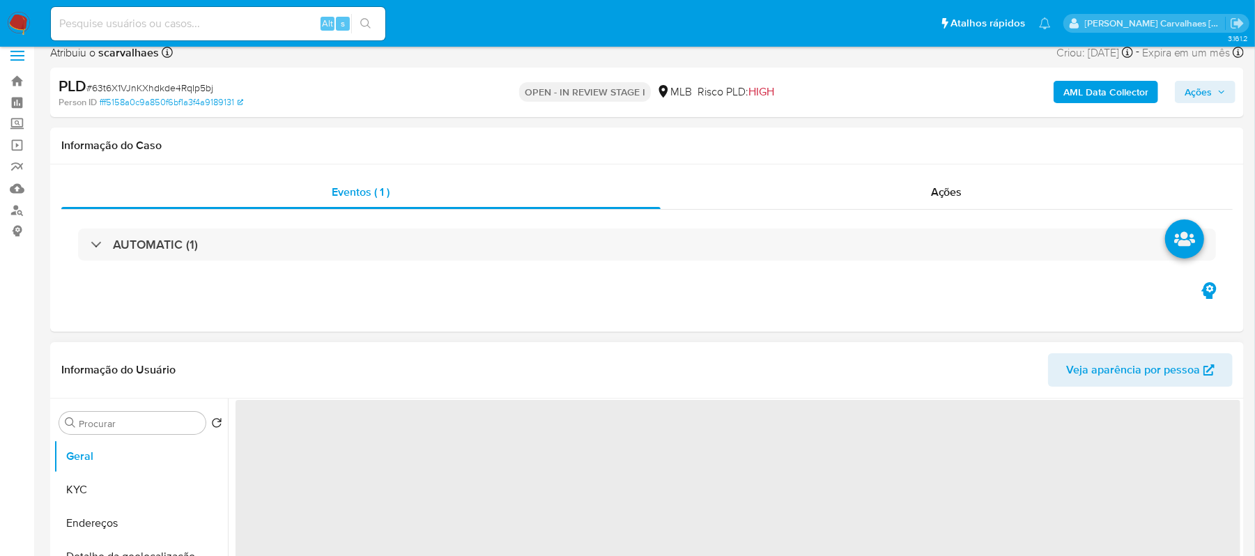
scroll to position [279, 0]
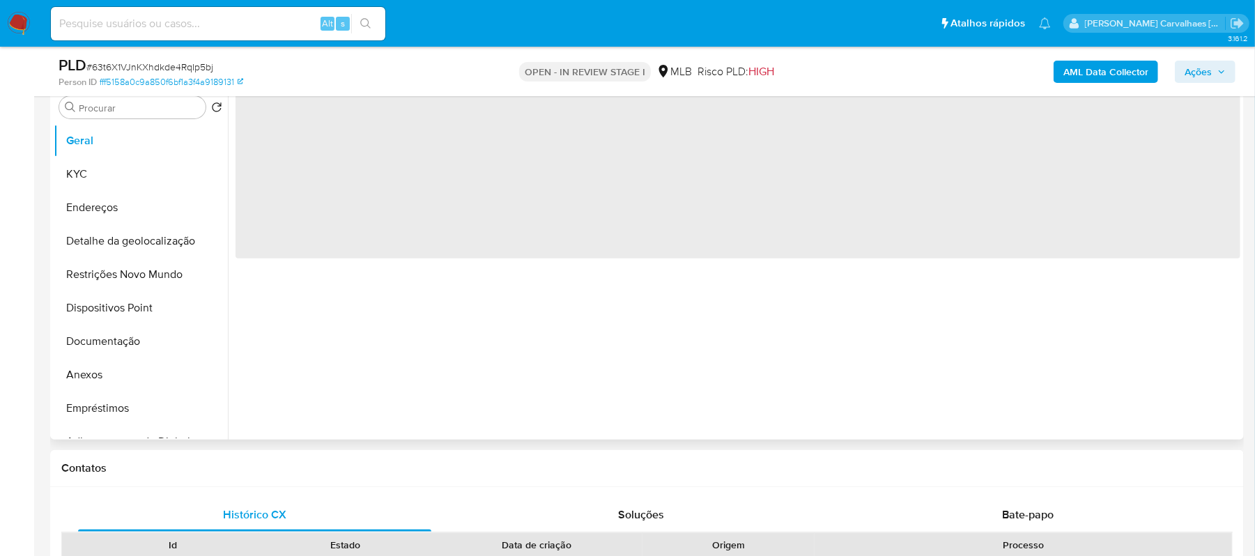
select select "10"
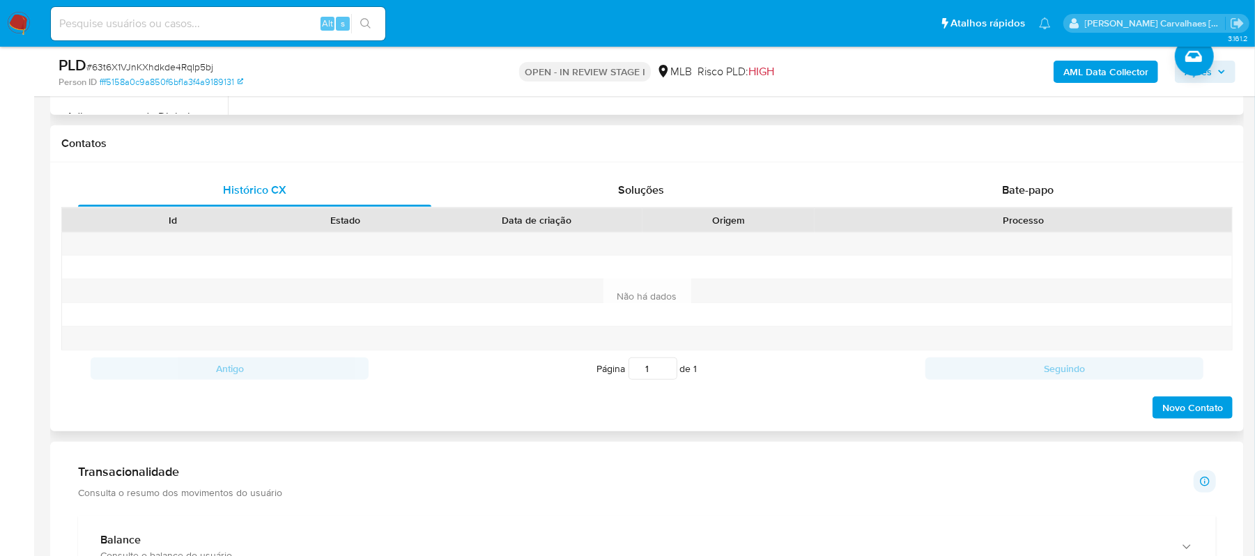
scroll to position [882, 0]
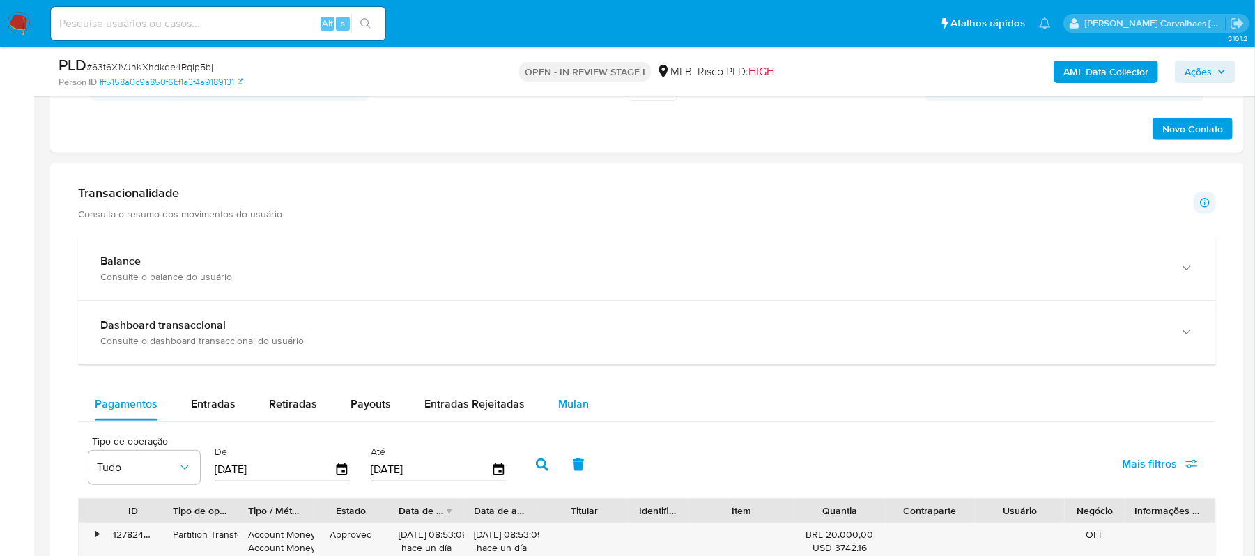
click at [564, 412] on span "Mulan" at bounding box center [573, 404] width 31 height 16
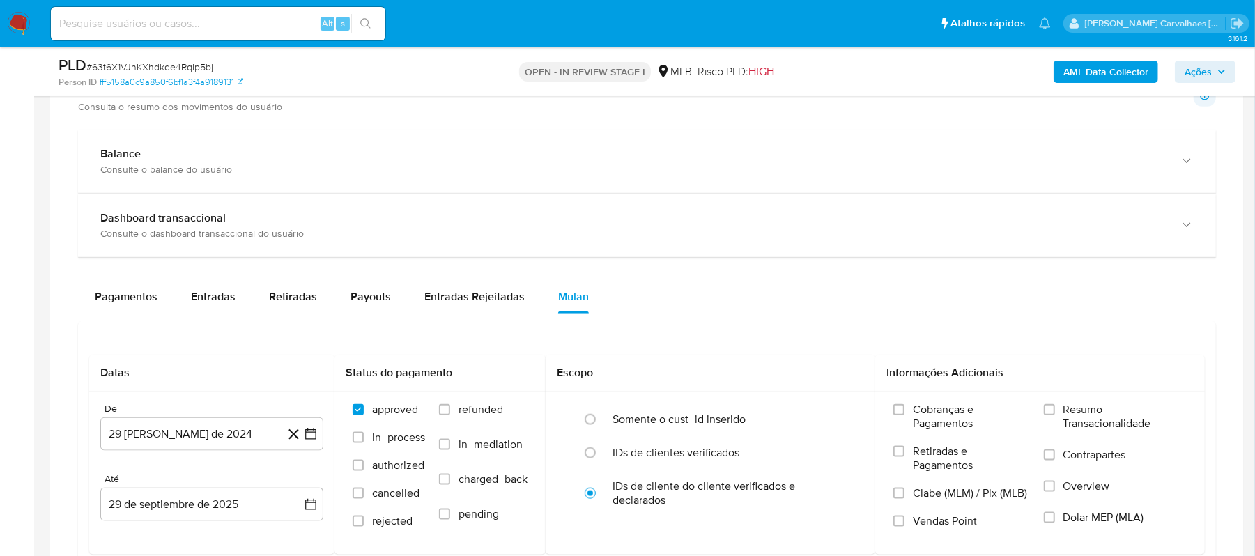
scroll to position [1161, 0]
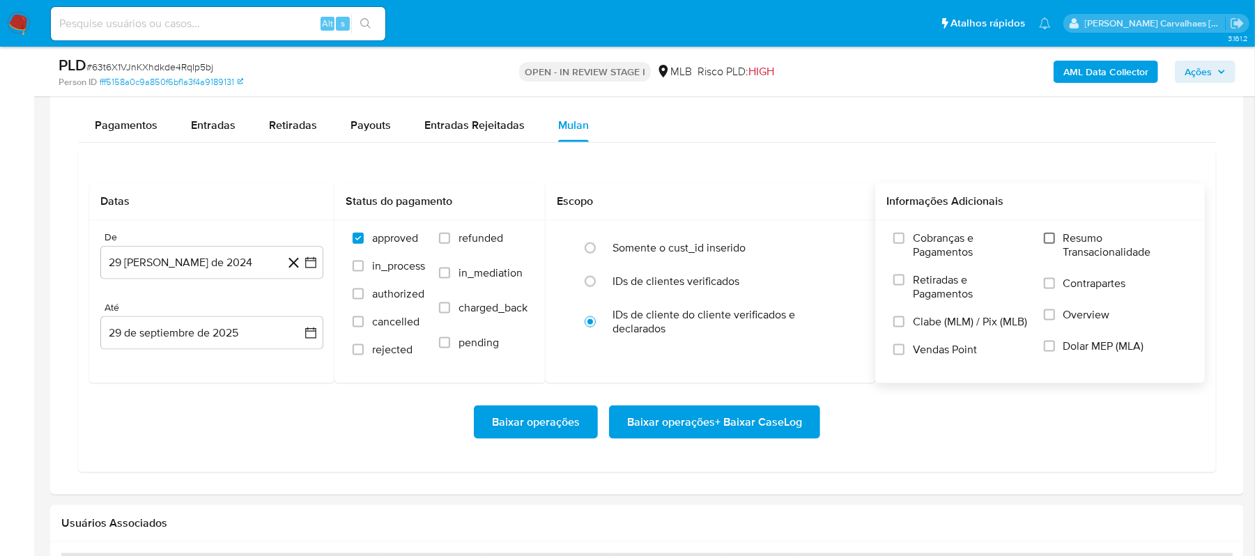
click at [1054, 244] on input "Resumo Transacionalidade" at bounding box center [1049, 238] width 11 height 11
click at [307, 268] on icon "button" at bounding box center [311, 263] width 14 height 14
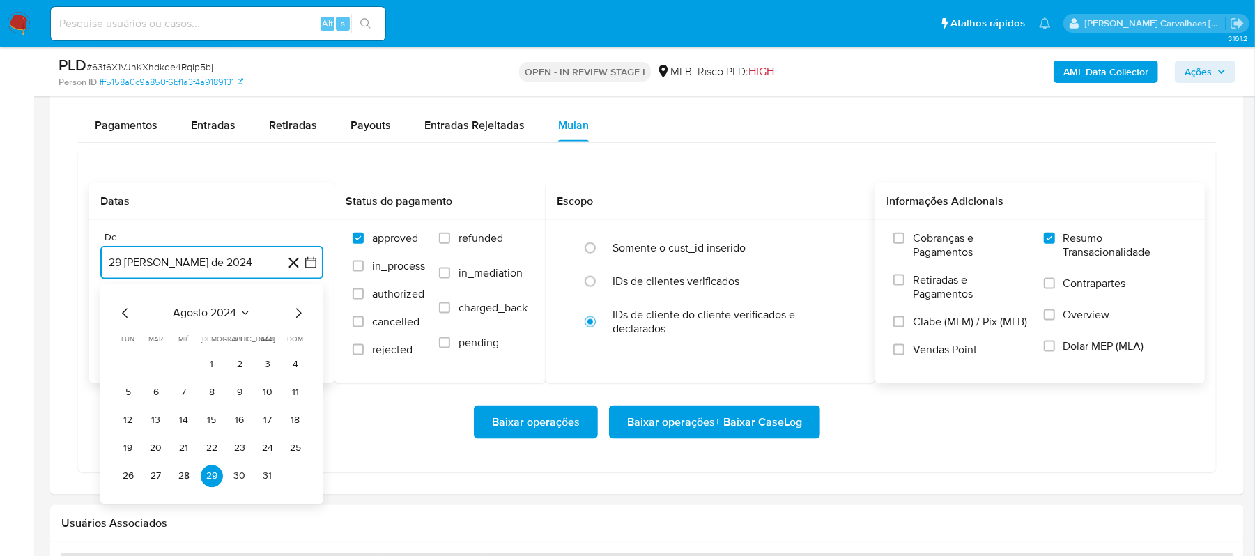
click at [291, 321] on icon "Mes siguiente" at bounding box center [298, 313] width 17 height 17
click at [294, 319] on icon "Mes siguiente" at bounding box center [298, 313] width 17 height 17
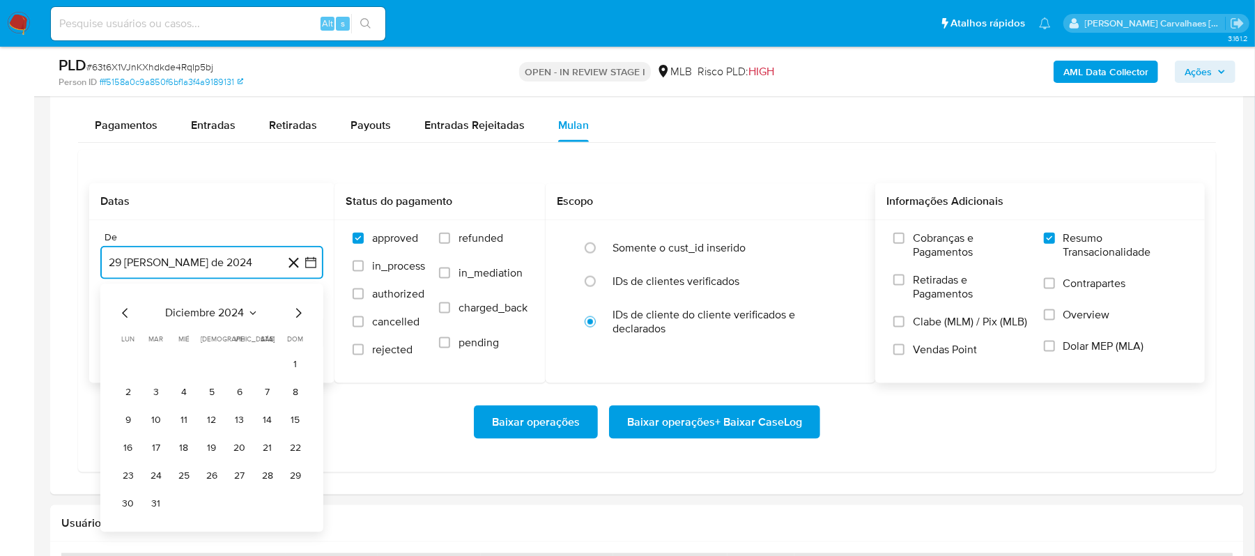
click at [294, 319] on icon "Mes siguiente" at bounding box center [298, 313] width 17 height 17
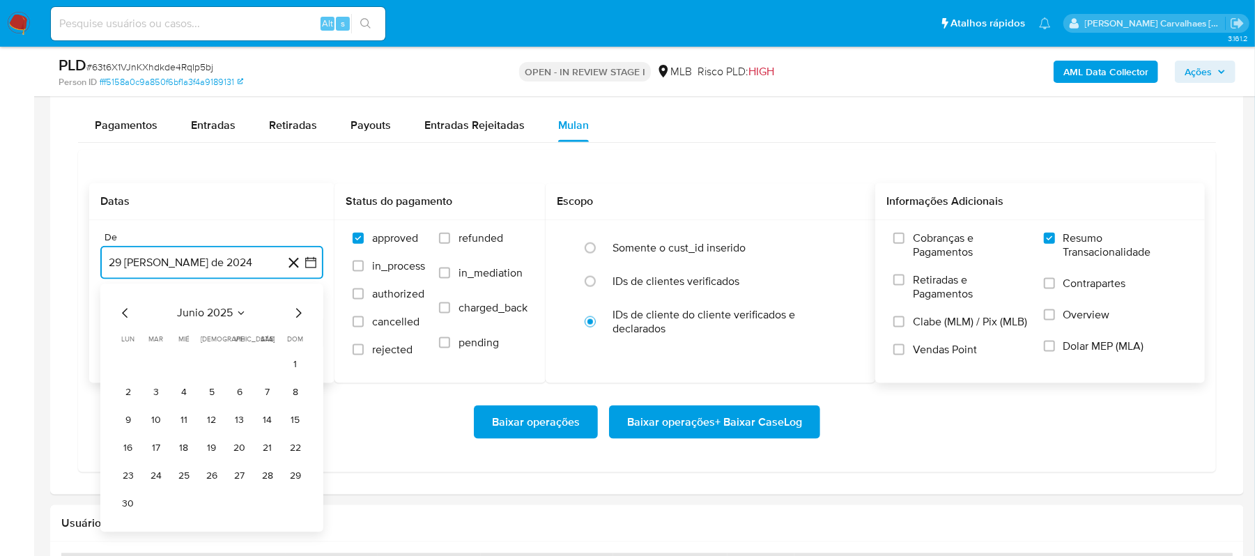
click at [294, 319] on icon "Mes siguiente" at bounding box center [298, 313] width 17 height 17
click at [155, 485] on button "29" at bounding box center [156, 476] width 22 height 22
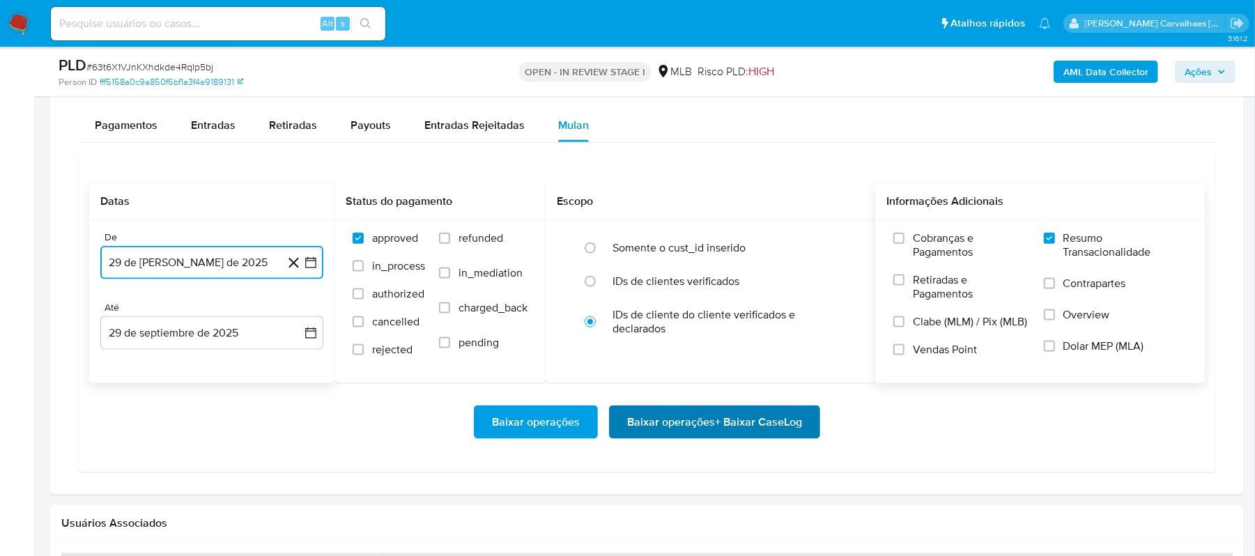
click at [753, 432] on span "Baixar operações + Baixar CaseLog" at bounding box center [714, 422] width 175 height 31
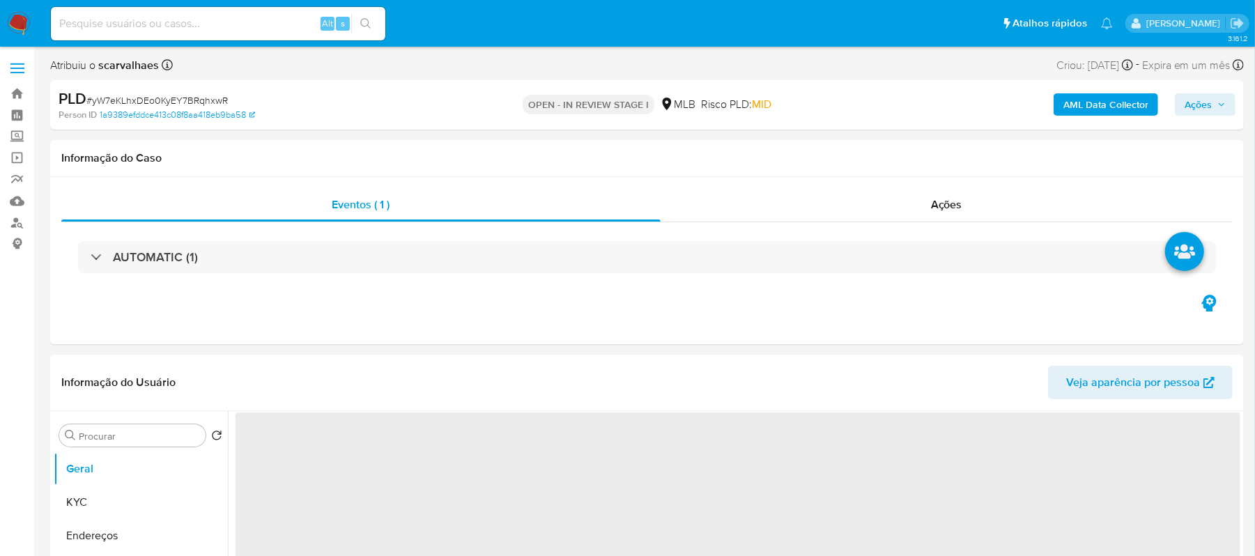
select select "10"
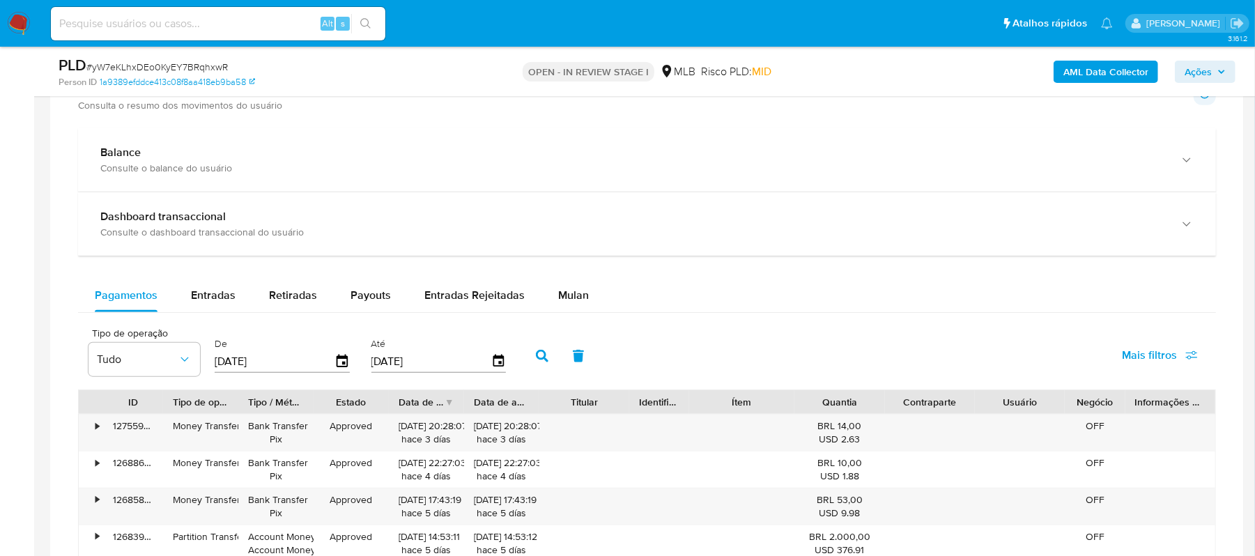
scroll to position [929, 0]
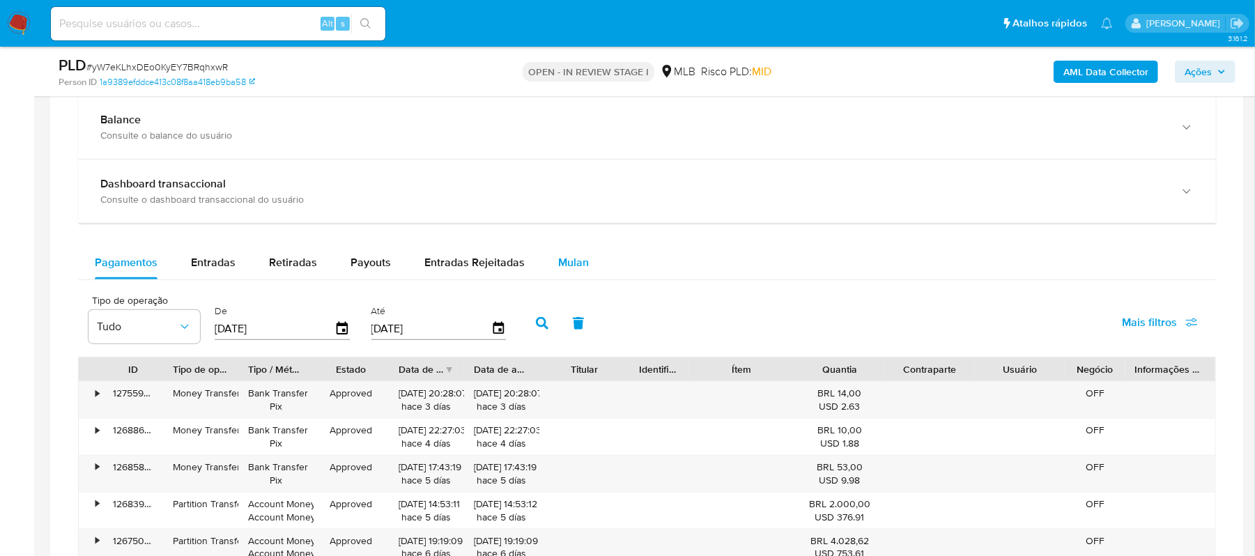
click at [578, 260] on span "Mulan" at bounding box center [573, 262] width 31 height 16
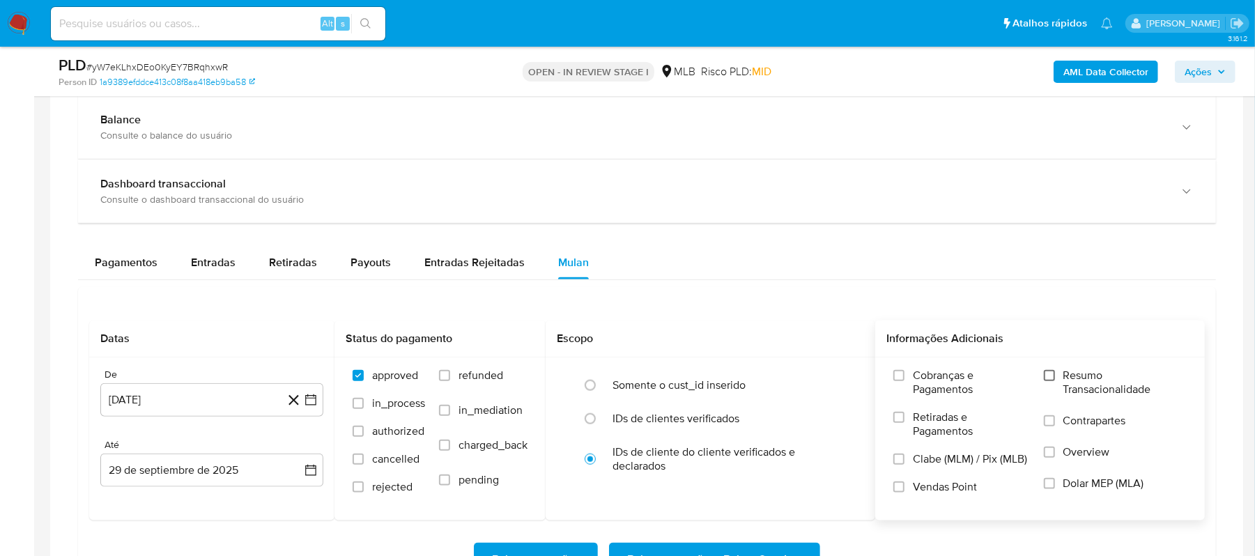
click at [1051, 376] on input "Resumo Transacionalidade" at bounding box center [1049, 375] width 11 height 11
click at [301, 396] on icon at bounding box center [293, 400] width 17 height 17
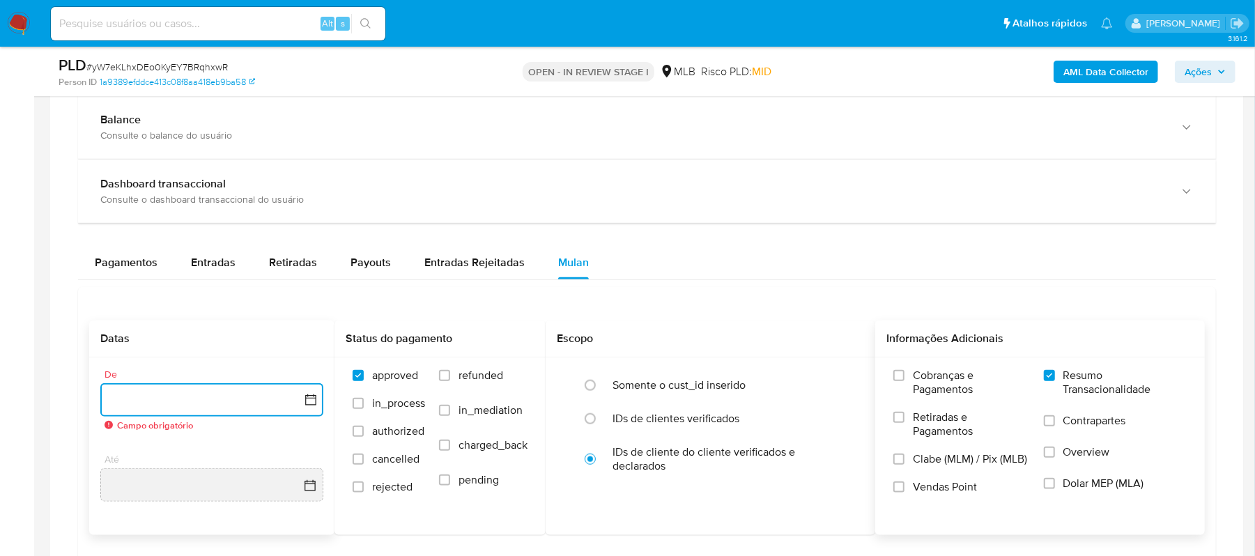
click at [312, 407] on icon "button" at bounding box center [311, 400] width 14 height 14
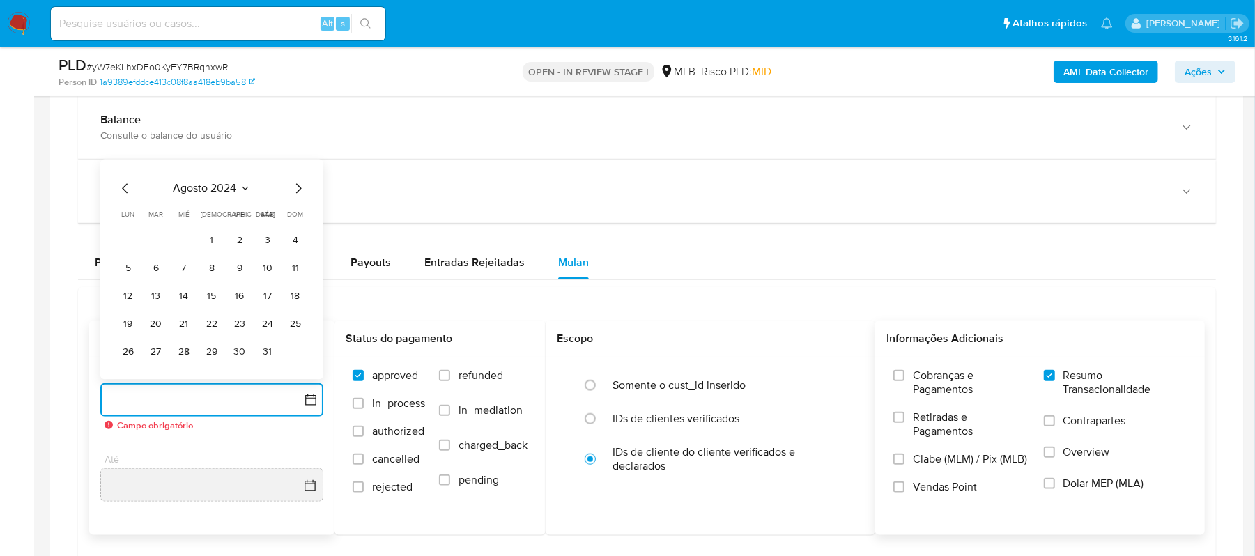
click at [302, 192] on icon "Mes siguiente" at bounding box center [298, 188] width 17 height 17
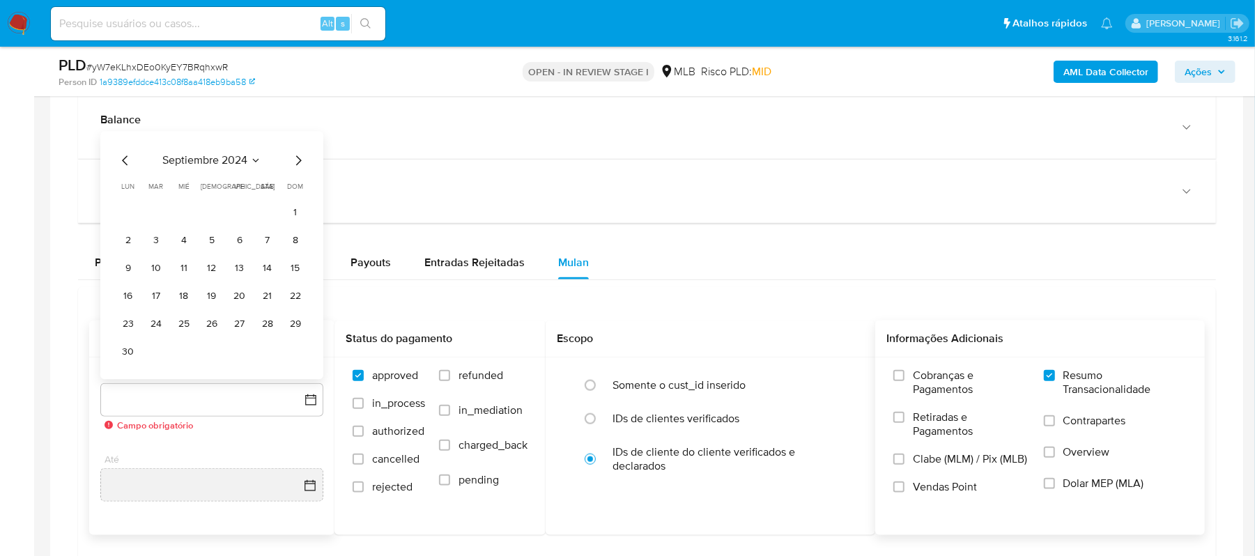
click at [302, 192] on span "dom" at bounding box center [296, 187] width 16 height 10
click at [293, 160] on icon "Mes siguiente" at bounding box center [298, 161] width 17 height 17
drag, startPoint x: 296, startPoint y: 181, endPoint x: 298, endPoint y: 190, distance: 8.6
click at [298, 190] on div "octubre 2024 octubre 2024 lun lunes mar martes mié miércoles jue jueves vie vie…" at bounding box center [211, 270] width 223 height 220
click at [298, 190] on icon "Mes siguiente" at bounding box center [298, 188] width 17 height 17
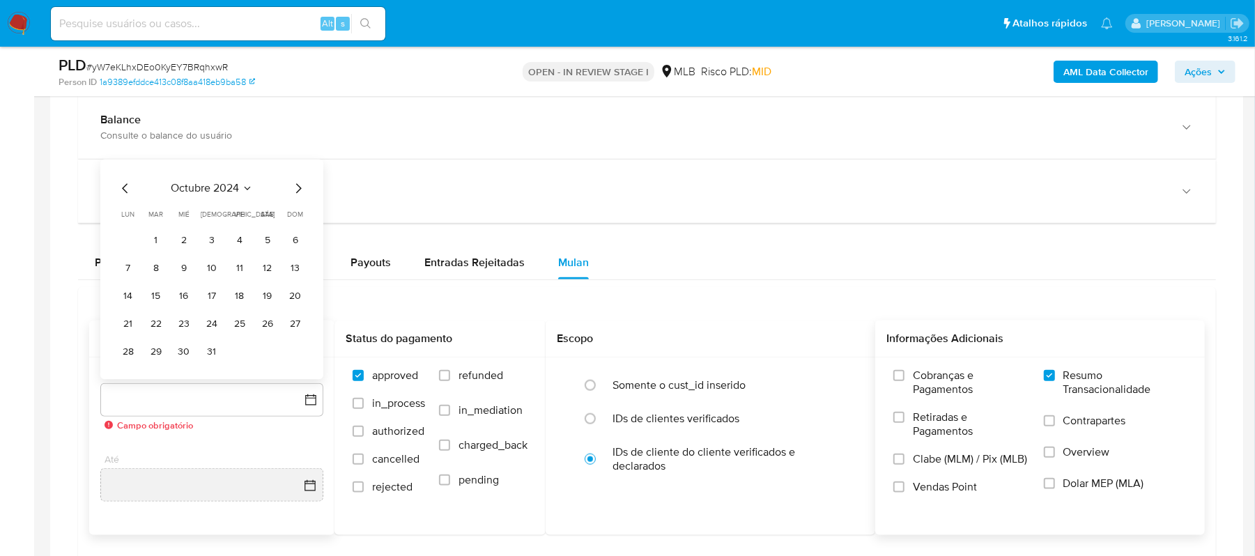
click at [298, 190] on icon "Mes siguiente" at bounding box center [298, 188] width 17 height 17
click at [298, 190] on span "dom" at bounding box center [296, 187] width 16 height 10
click at [297, 165] on icon "Mes siguiente" at bounding box center [298, 161] width 17 height 17
click at [298, 187] on icon "Mes siguiente" at bounding box center [298, 188] width 17 height 17
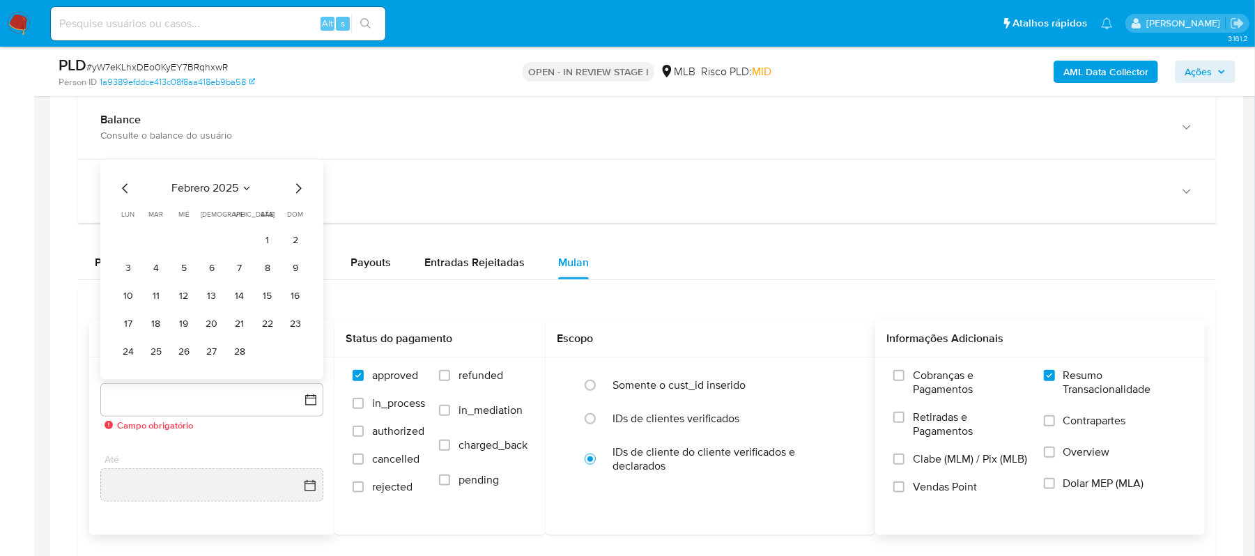
click at [298, 187] on icon "Mes siguiente" at bounding box center [298, 188] width 17 height 17
click at [296, 166] on icon "Mes siguiente" at bounding box center [299, 161] width 6 height 10
click at [296, 194] on icon "Mes siguiente" at bounding box center [298, 188] width 17 height 17
click at [296, 163] on icon "Mes siguiente" at bounding box center [298, 161] width 17 height 17
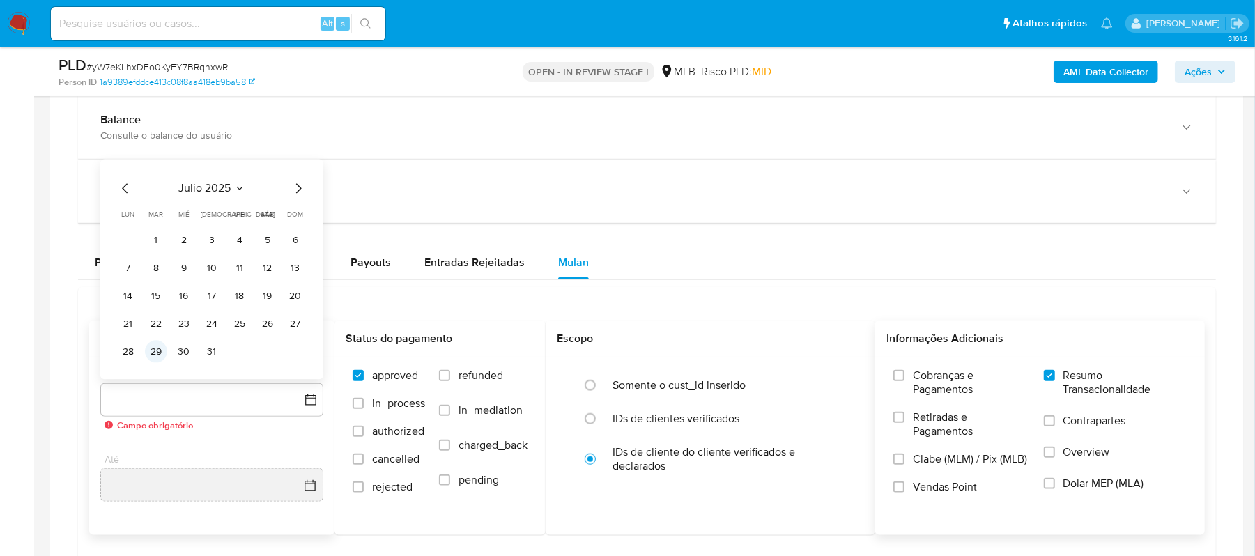
click at [155, 353] on button "29" at bounding box center [156, 352] width 22 height 22
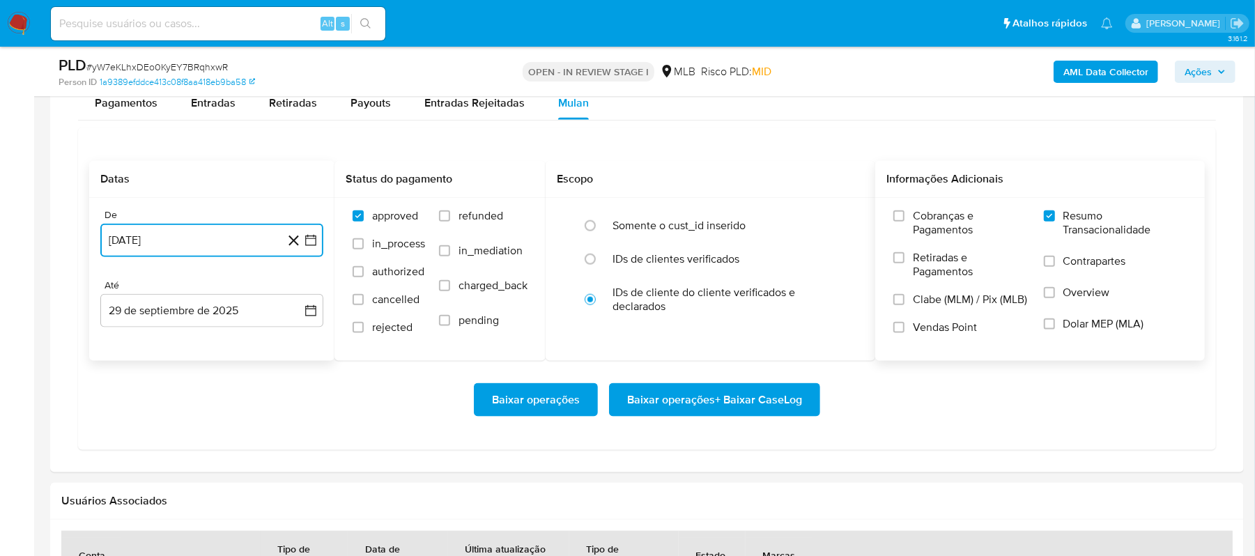
scroll to position [1115, 0]
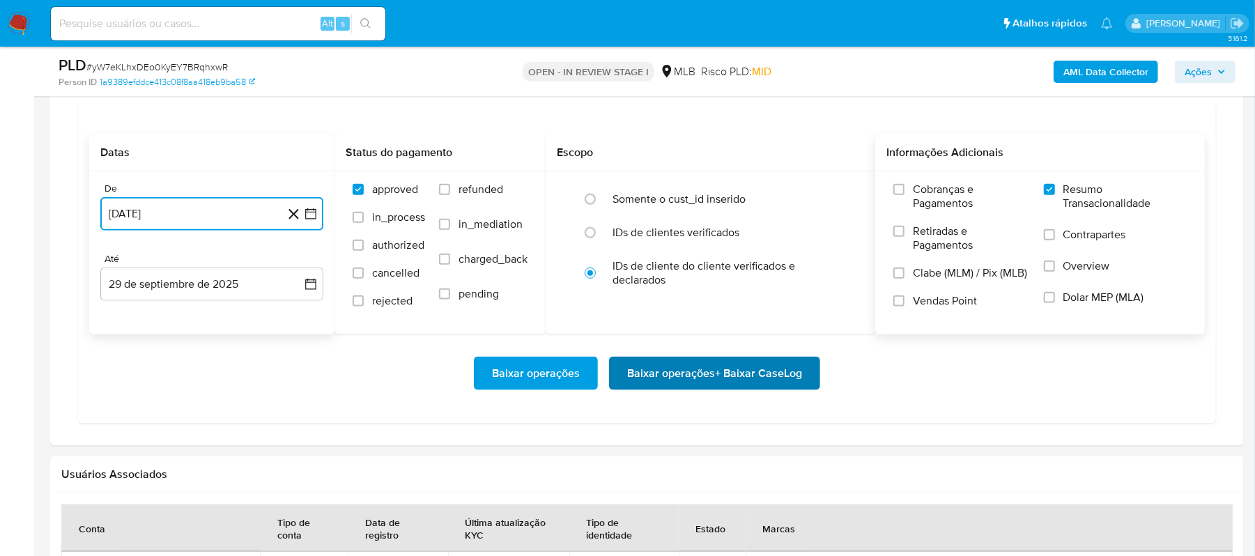
click at [689, 372] on span "Baixar operações + Baixar CaseLog" at bounding box center [714, 373] width 175 height 31
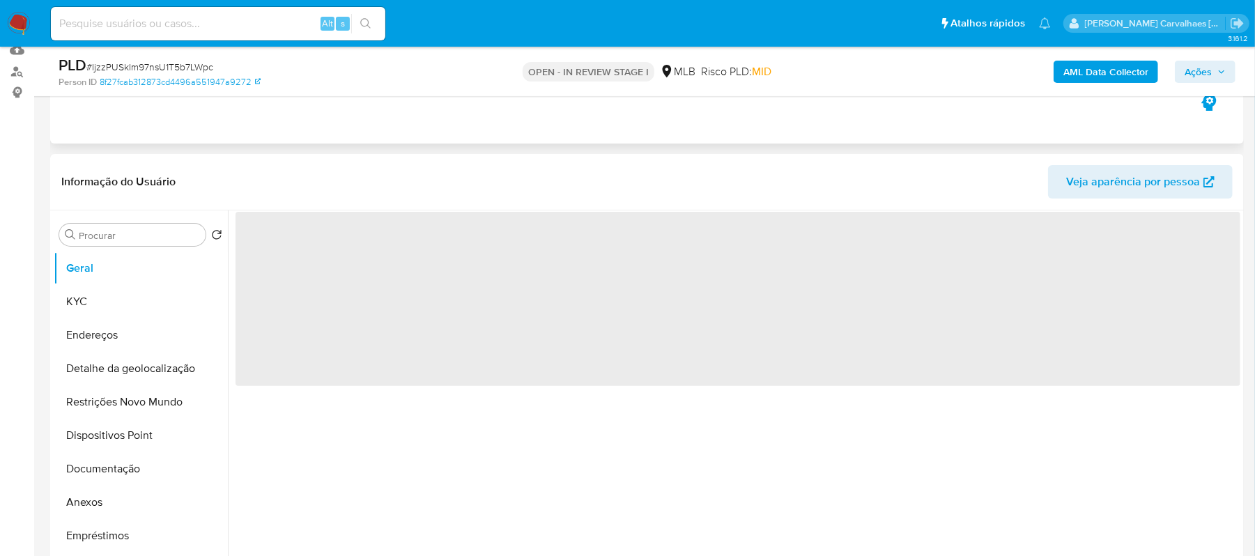
scroll to position [185, 0]
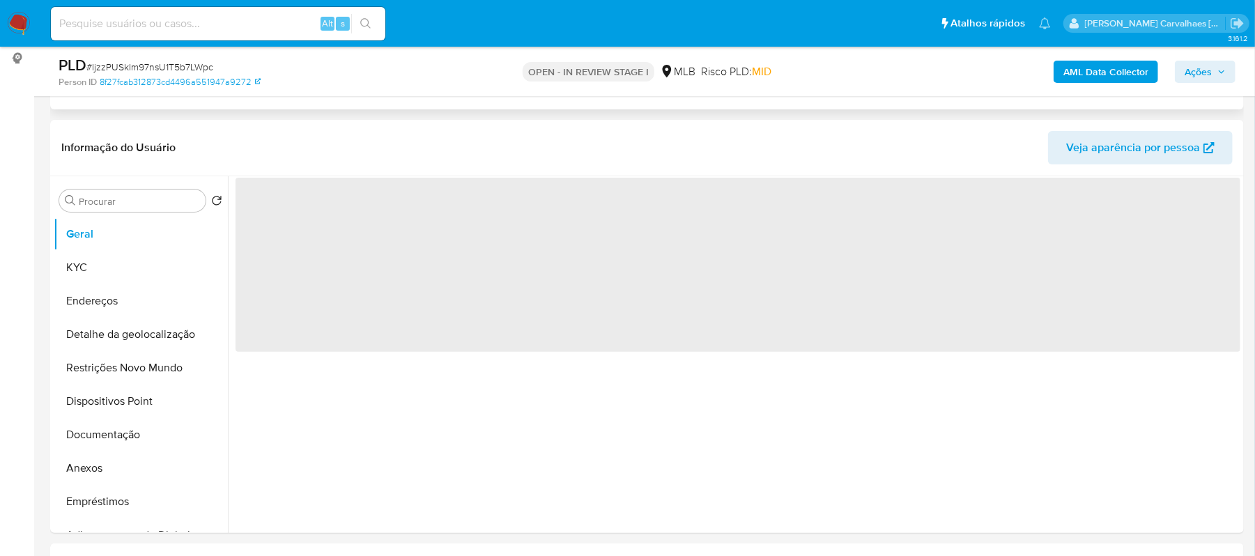
select select "10"
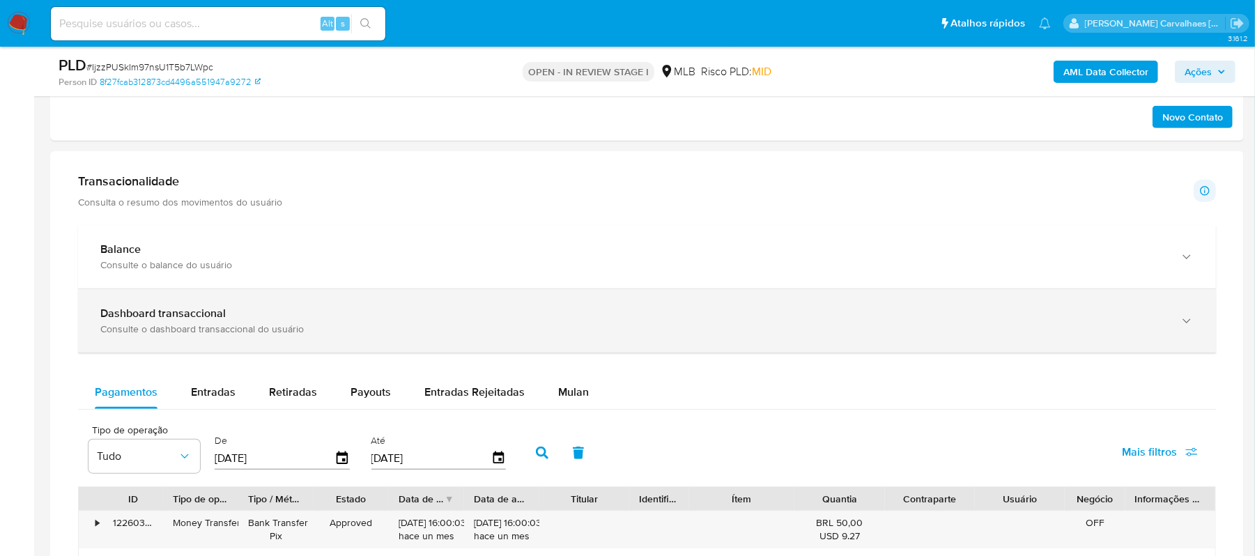
scroll to position [929, 0]
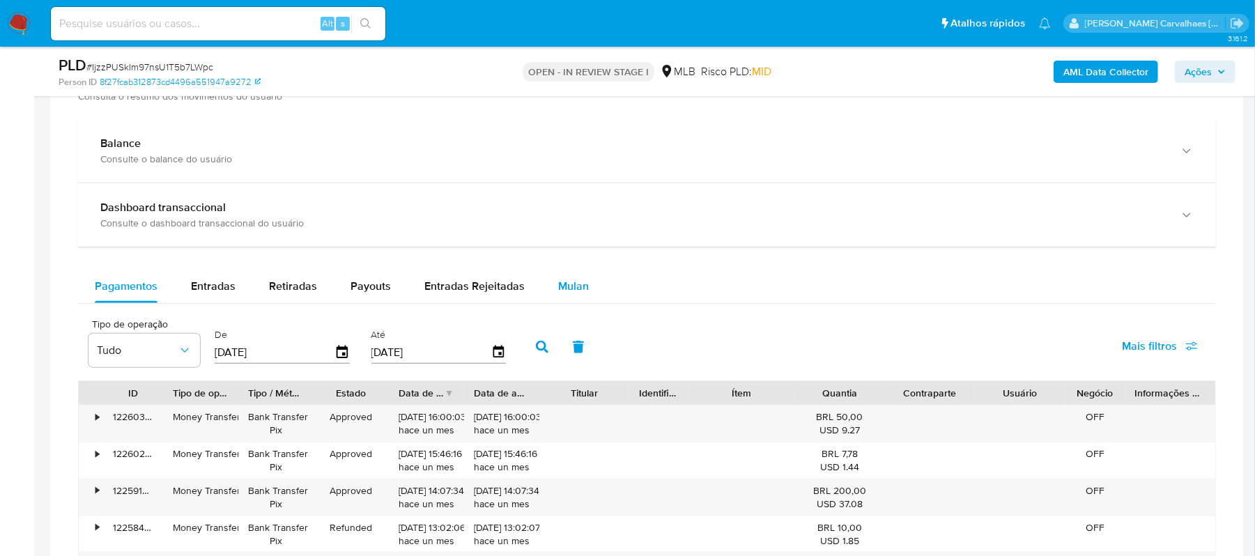
click at [562, 293] on span "Mulan" at bounding box center [573, 286] width 31 height 16
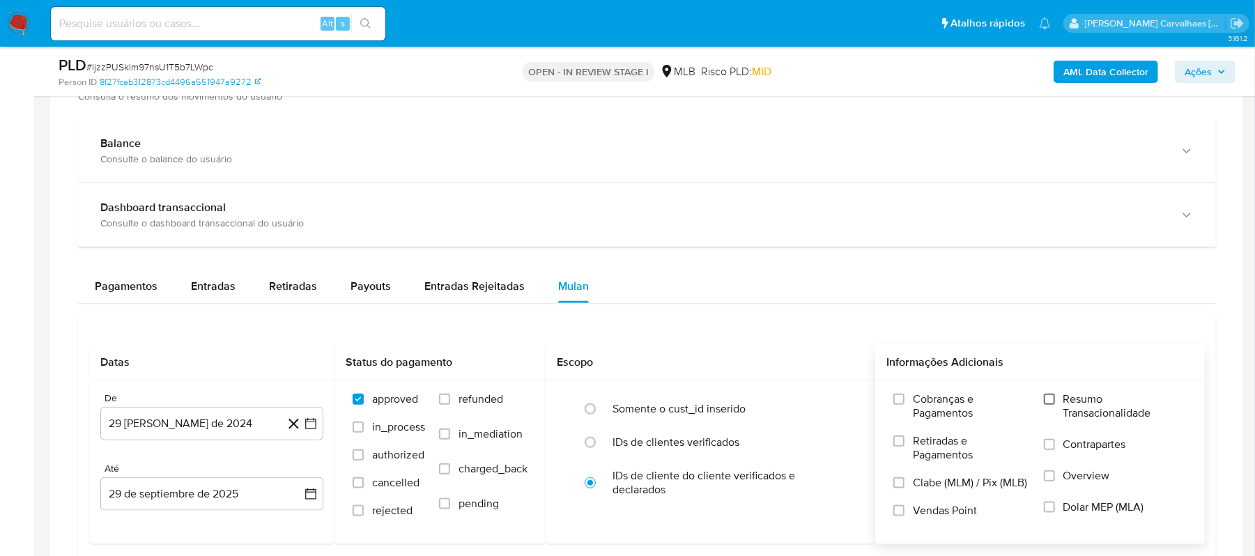
click at [1049, 405] on input "Resumo Transacionalidade" at bounding box center [1049, 399] width 11 height 11
click at [309, 425] on icon "button" at bounding box center [311, 424] width 14 height 14
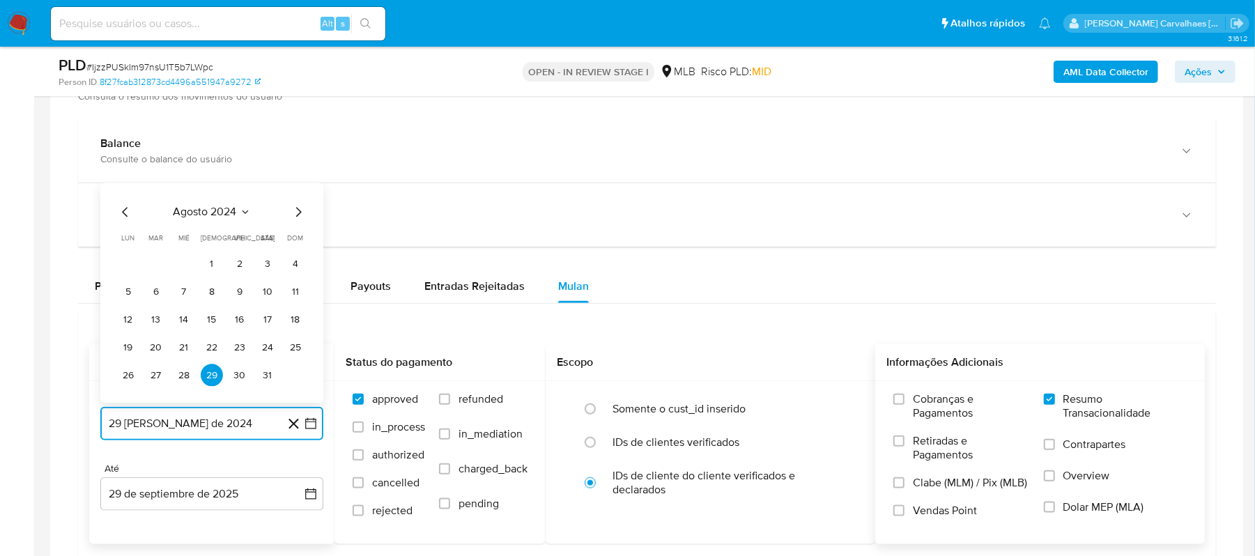
click at [309, 425] on icon "button" at bounding box center [311, 424] width 14 height 14
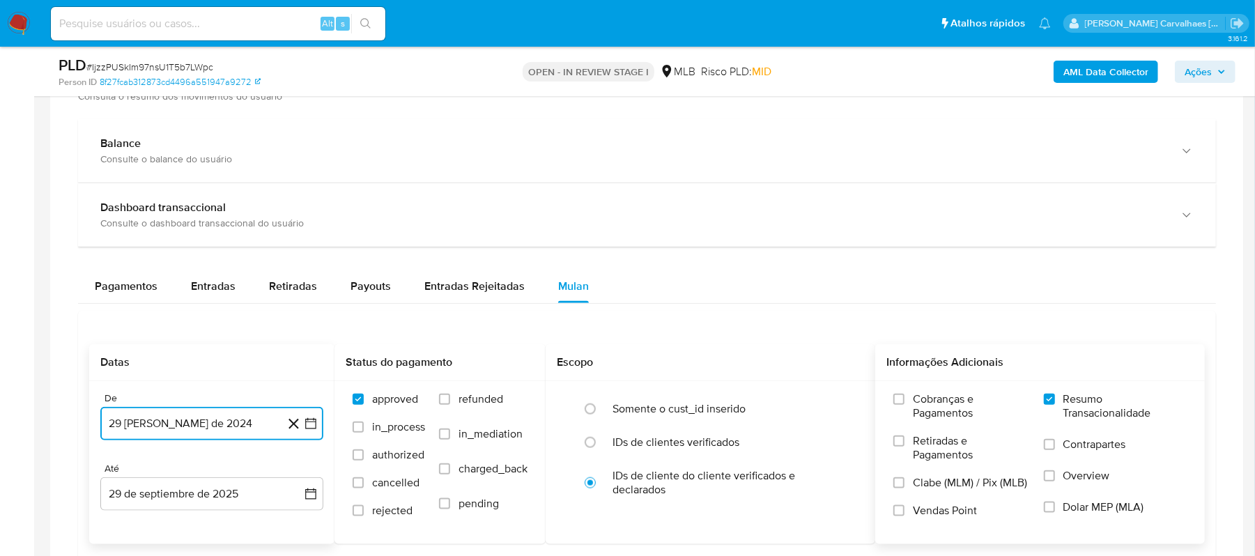
click at [309, 425] on icon "button" at bounding box center [311, 424] width 14 height 14
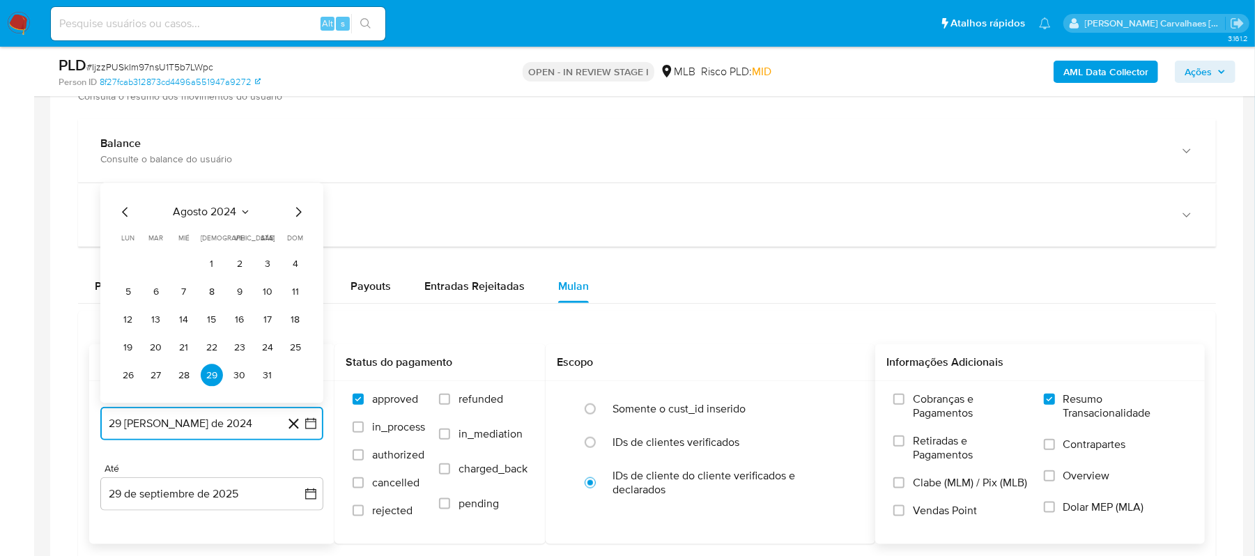
click at [296, 216] on icon "Mes siguiente" at bounding box center [298, 212] width 17 height 17
click at [296, 185] on icon "Mes siguiente" at bounding box center [298, 184] width 17 height 17
click at [296, 213] on icon "Mes siguiente" at bounding box center [298, 212] width 17 height 17
click at [291, 190] on icon "Mes siguiente" at bounding box center [298, 184] width 17 height 17
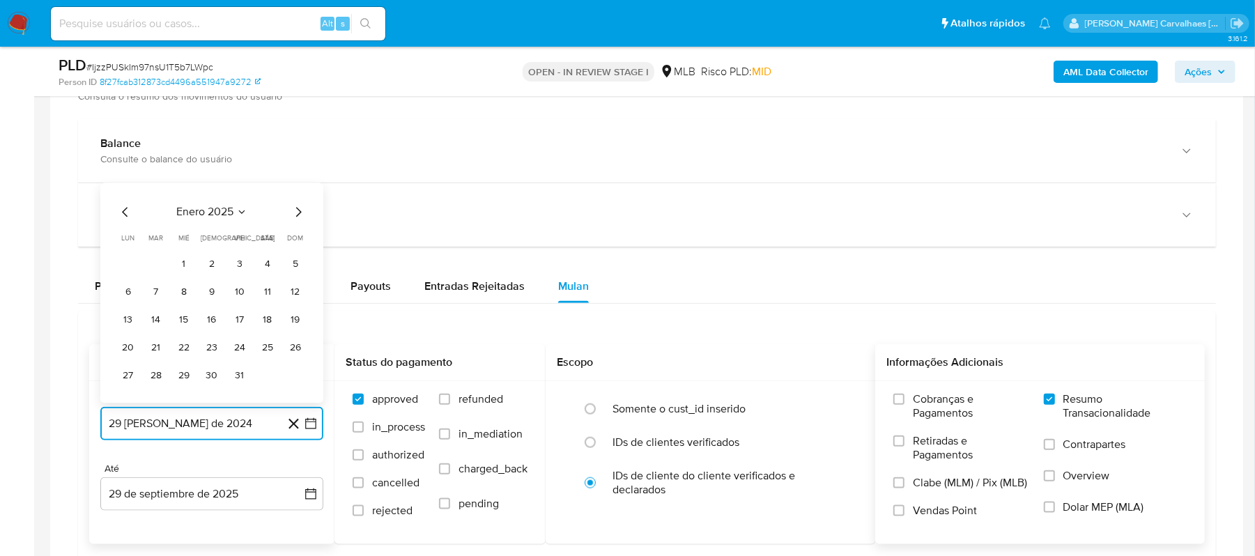
click at [295, 217] on icon "Mes siguiente" at bounding box center [298, 212] width 17 height 17
click at [295, 210] on icon "Mes siguiente" at bounding box center [298, 212] width 17 height 17
click at [294, 193] on icon "Mes siguiente" at bounding box center [298, 184] width 17 height 17
click at [296, 210] on icon "Mes siguiente" at bounding box center [298, 212] width 17 height 17
click at [297, 215] on icon "Mes siguiente" at bounding box center [298, 212] width 17 height 17
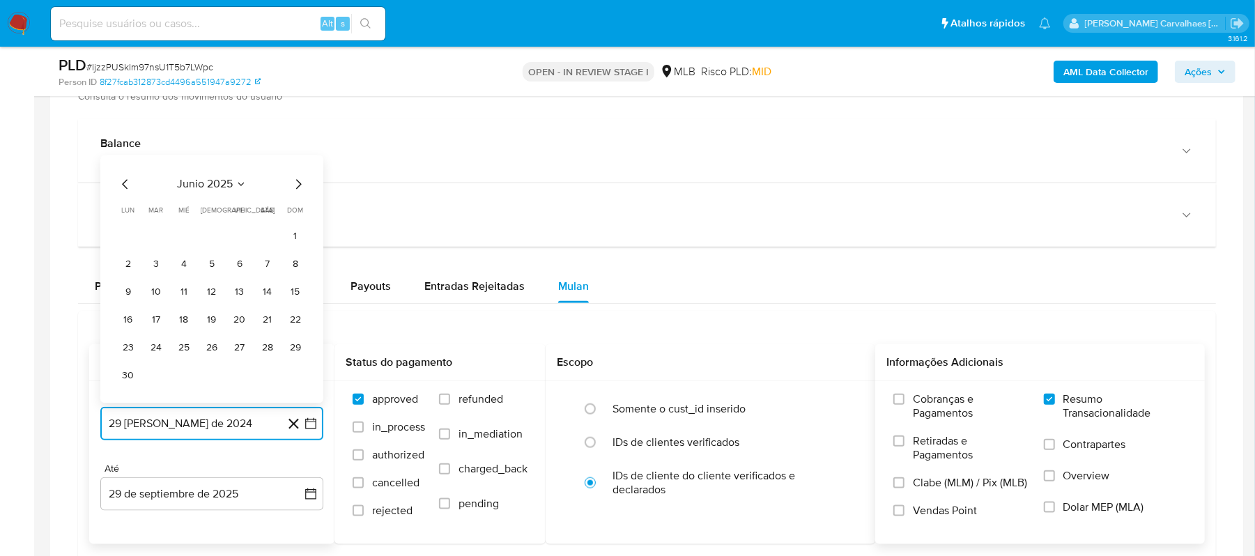
click at [294, 192] on icon "Mes siguiente" at bounding box center [298, 184] width 17 height 17
click at [160, 387] on button "29" at bounding box center [156, 375] width 22 height 22
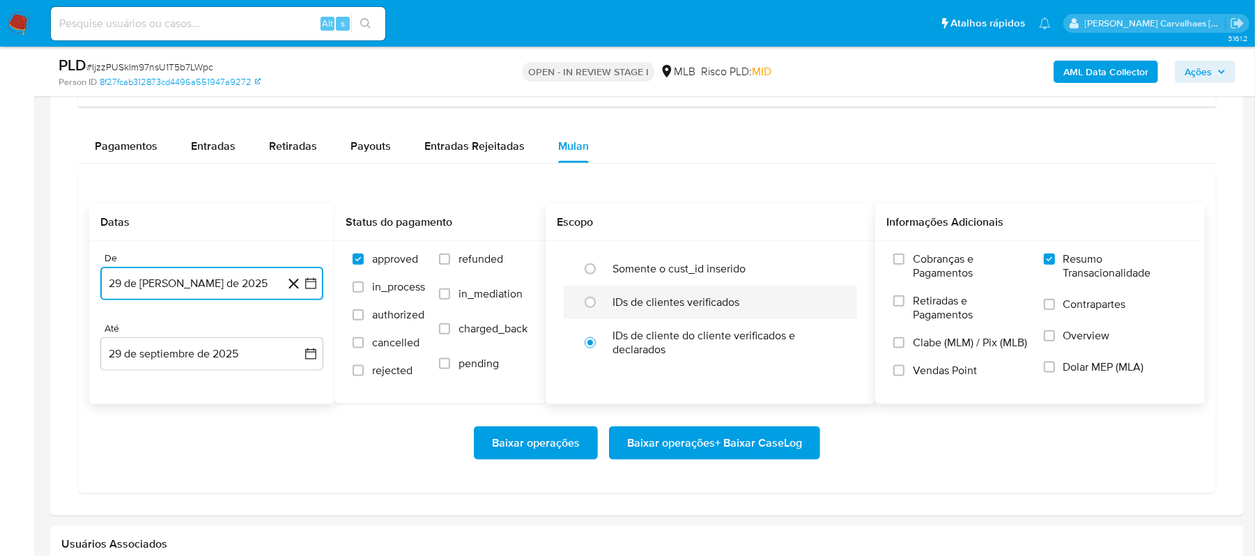
scroll to position [1115, 0]
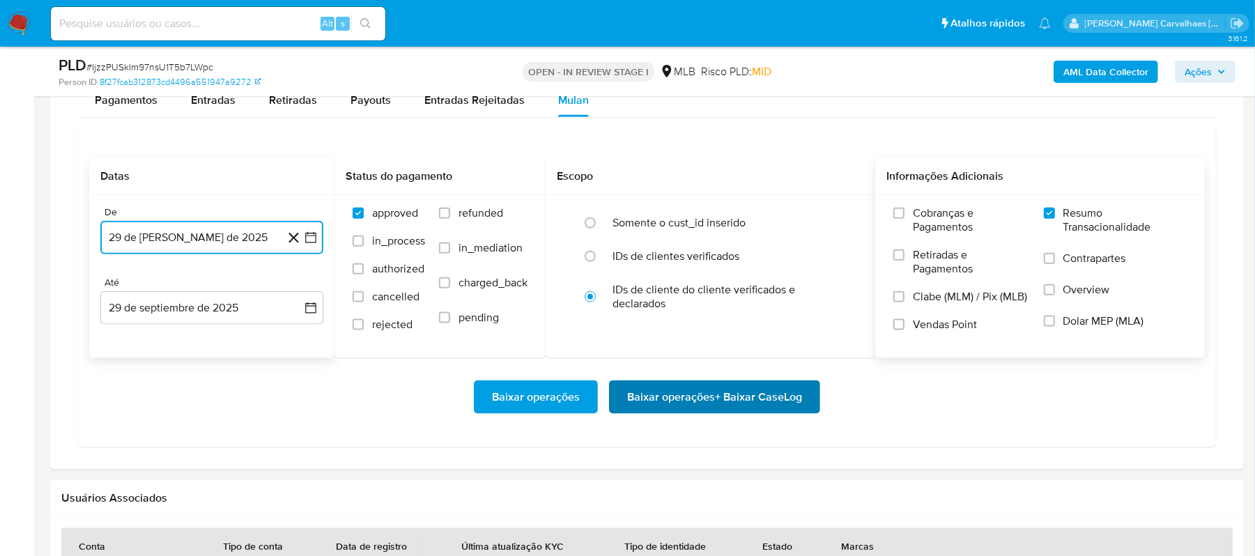
click at [661, 412] on span "Baixar operações + Baixar CaseLog" at bounding box center [714, 397] width 175 height 31
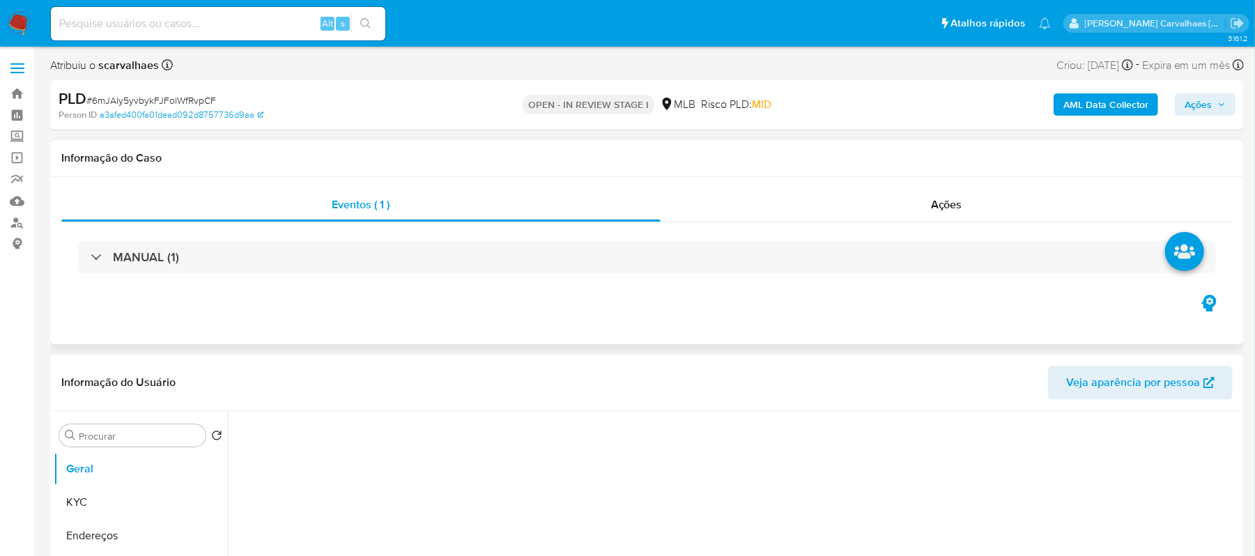
select select "10"
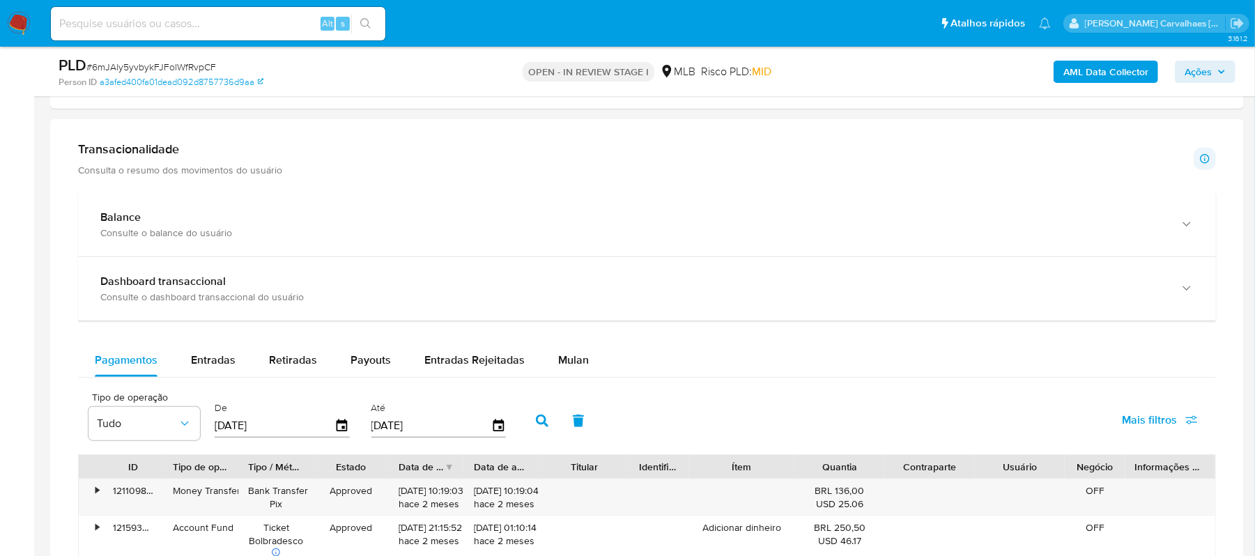
scroll to position [1115, 0]
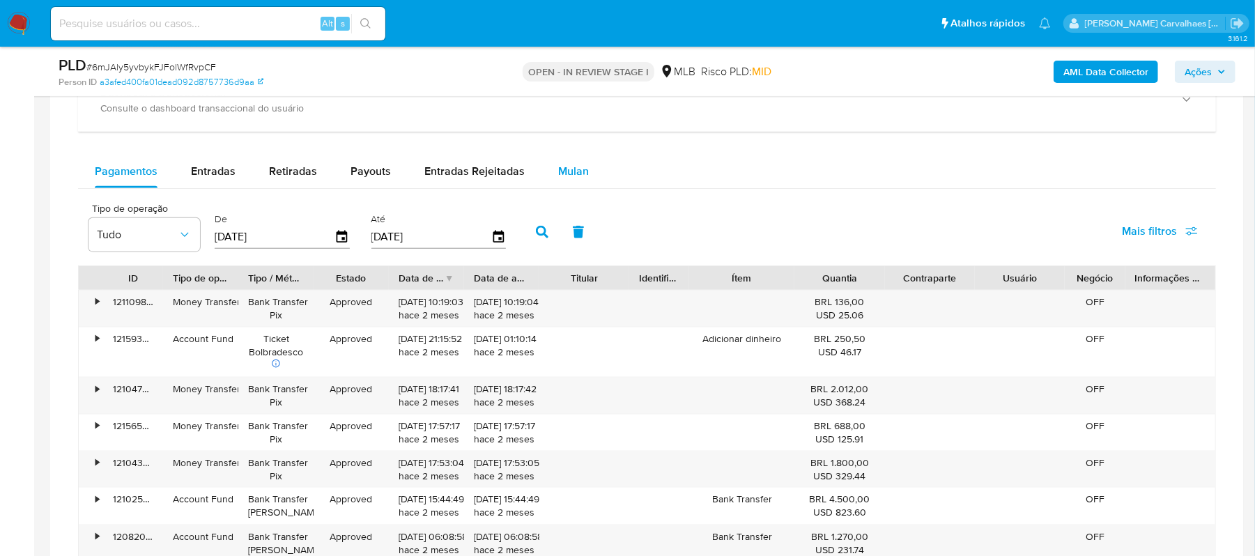
click at [566, 176] on span "Mulan" at bounding box center [573, 171] width 31 height 16
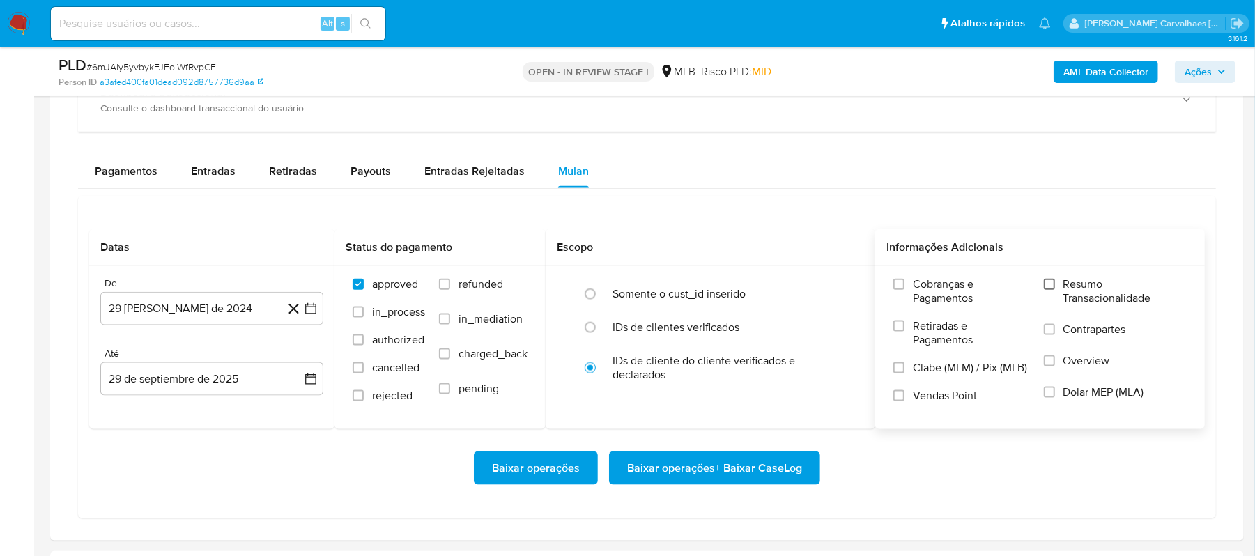
click at [1048, 290] on input "Resumo Transacionalidade" at bounding box center [1049, 284] width 11 height 11
click at [305, 314] on icon "button" at bounding box center [310, 308] width 11 height 11
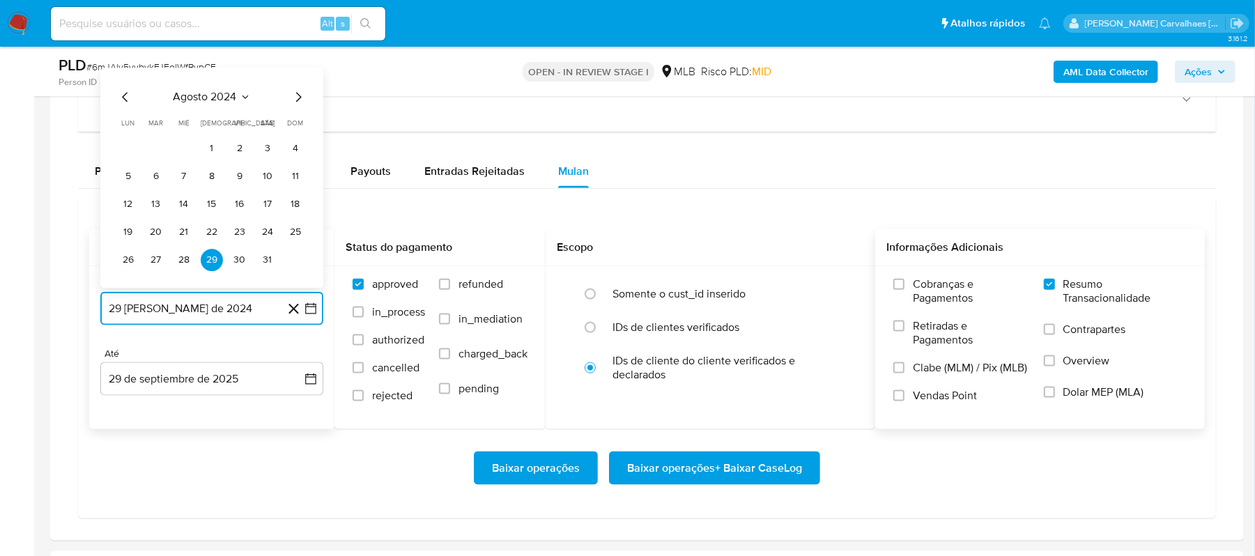
click at [296, 103] on icon "Mes siguiente" at bounding box center [298, 97] width 17 height 17
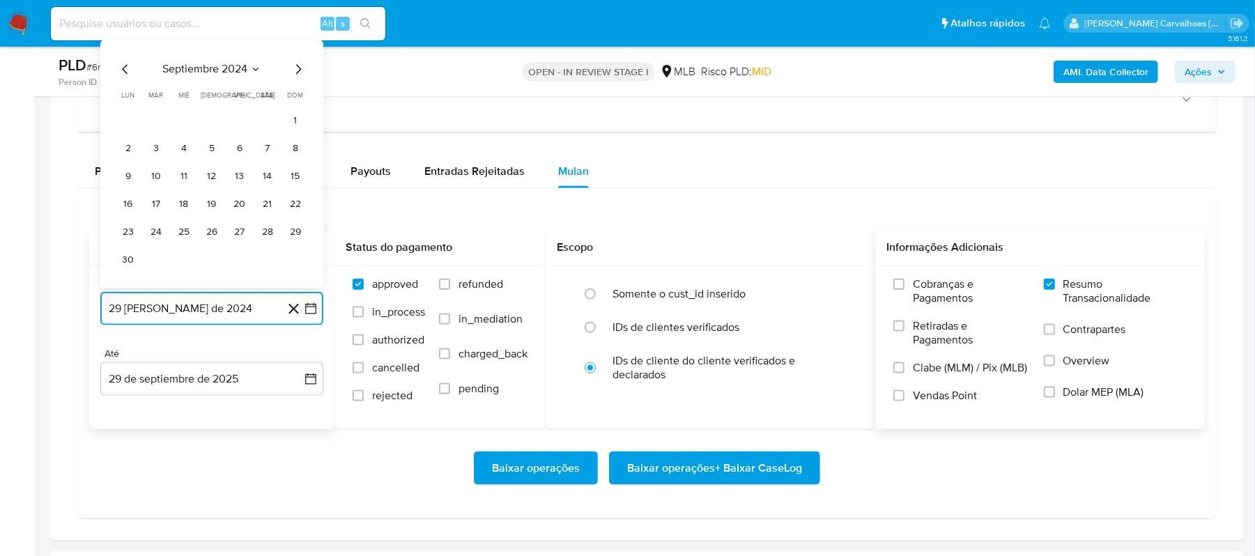
click at [293, 78] on icon "Mes siguiente" at bounding box center [298, 69] width 17 height 17
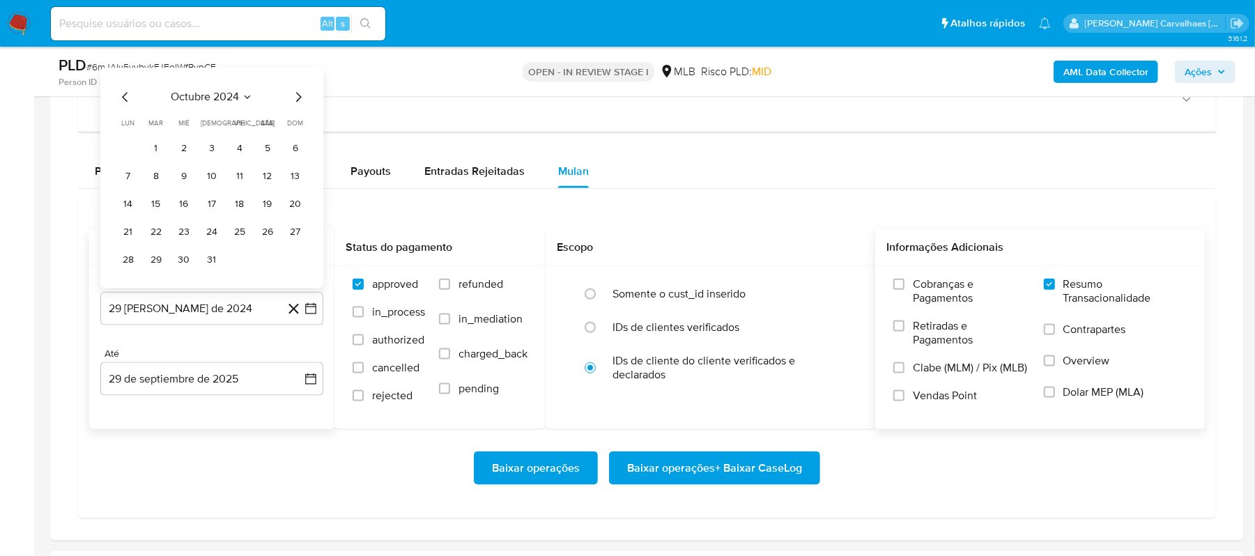
click at [288, 98] on div "octubre 2024" at bounding box center [212, 97] width 190 height 17
click at [298, 98] on icon "Mes siguiente" at bounding box center [298, 97] width 17 height 17
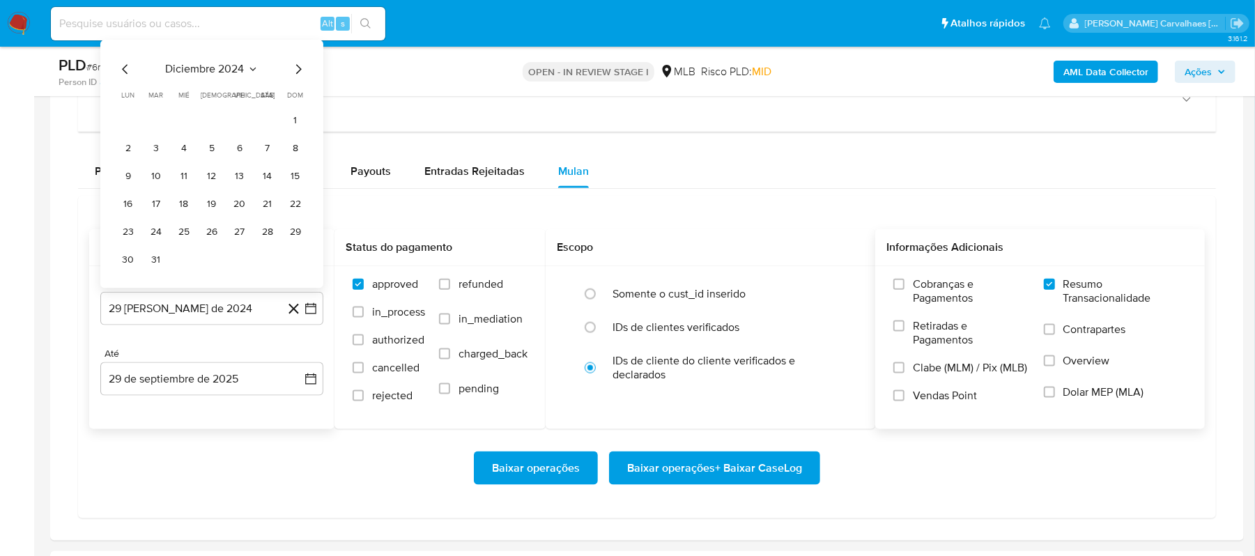
click at [299, 78] on icon "Mes siguiente" at bounding box center [298, 69] width 17 height 17
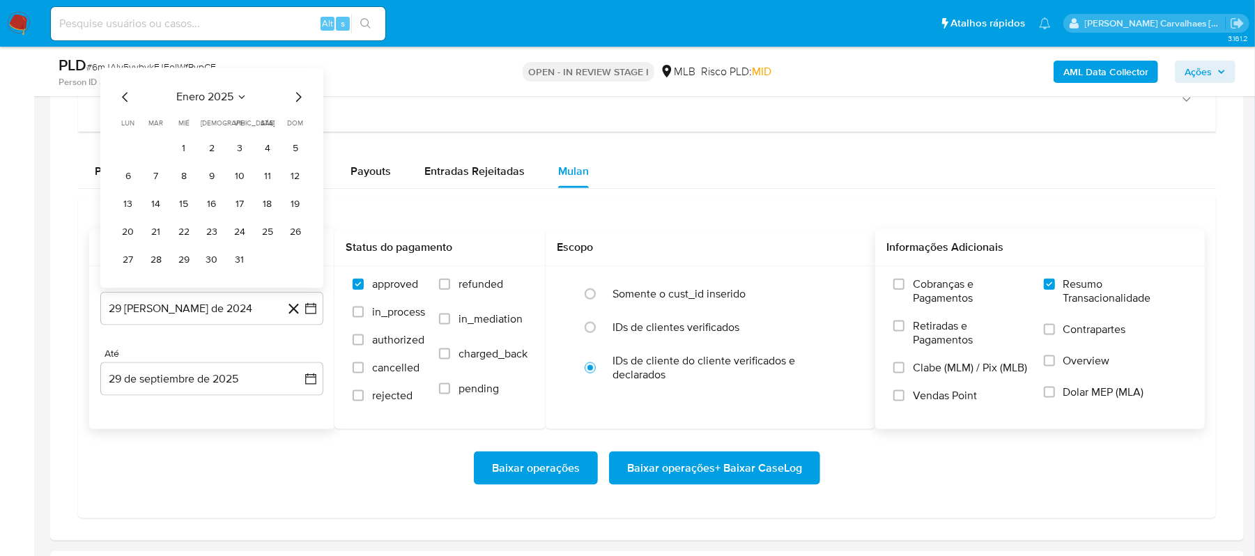
click at [298, 99] on icon "Mes siguiente" at bounding box center [299, 98] width 6 height 10
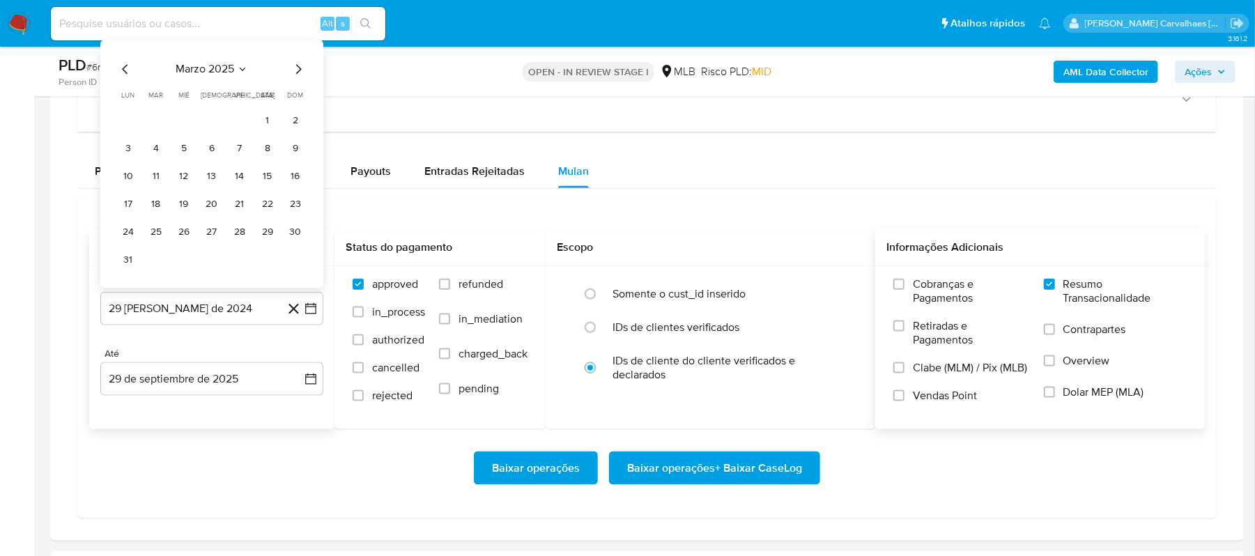
click at [296, 74] on icon "Mes siguiente" at bounding box center [298, 69] width 17 height 17
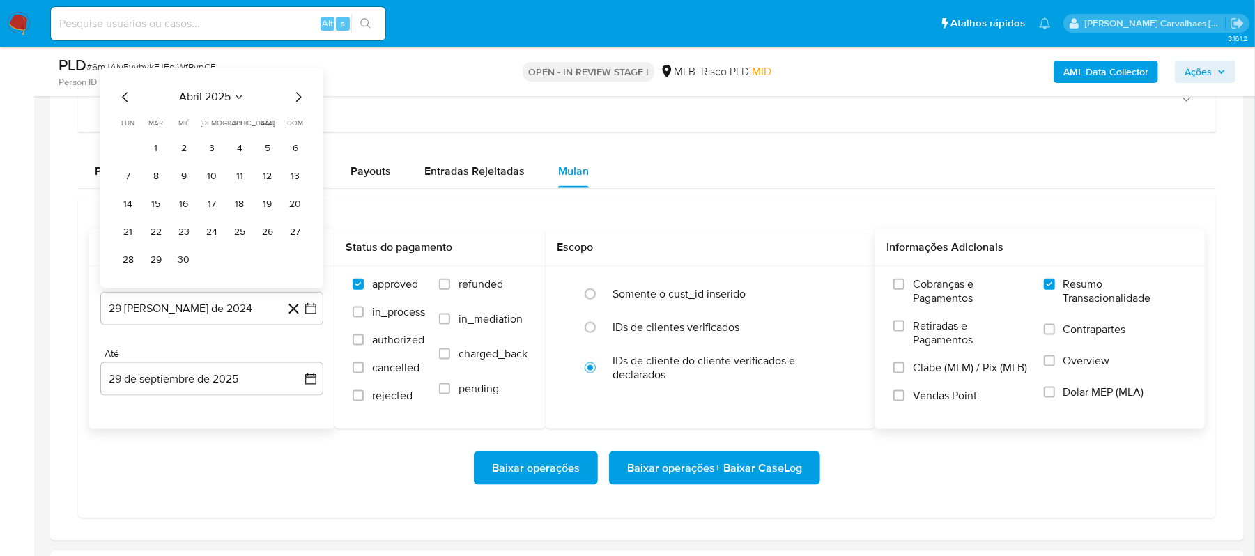
click at [291, 106] on icon "Mes siguiente" at bounding box center [298, 97] width 17 height 17
click at [298, 96] on icon "Mes siguiente" at bounding box center [298, 97] width 17 height 17
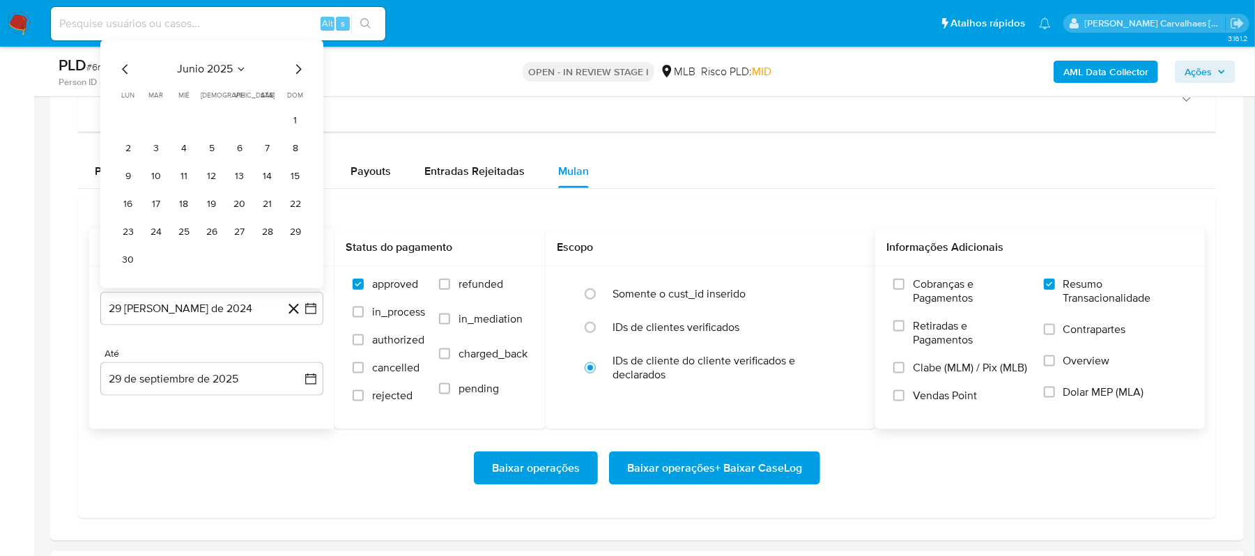
click at [299, 78] on icon "Mes siguiente" at bounding box center [298, 69] width 17 height 17
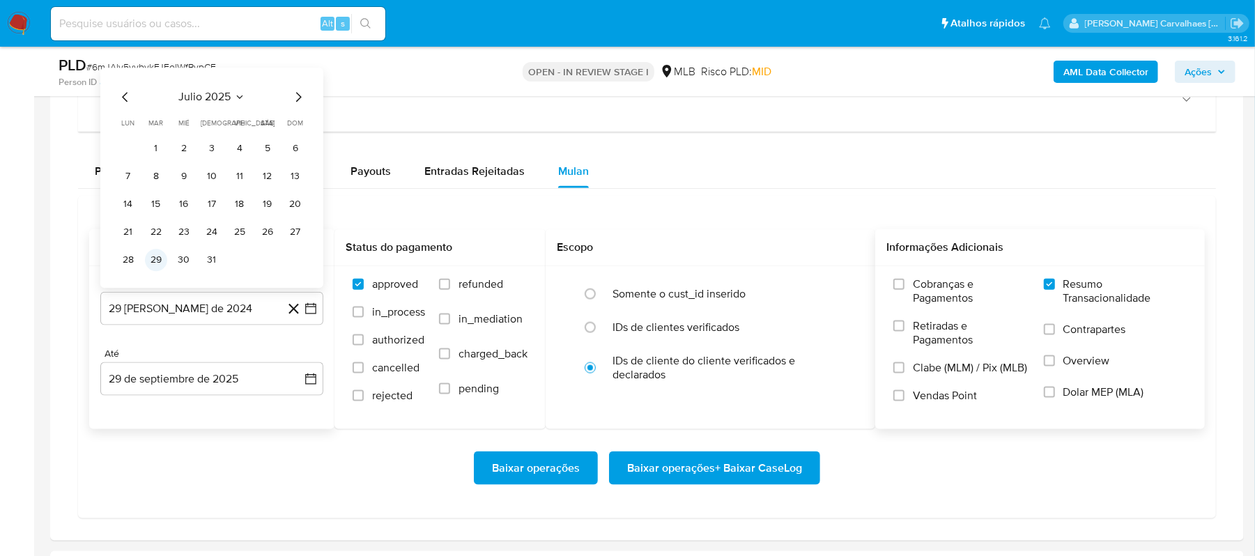
click at [154, 261] on button "29" at bounding box center [156, 260] width 22 height 22
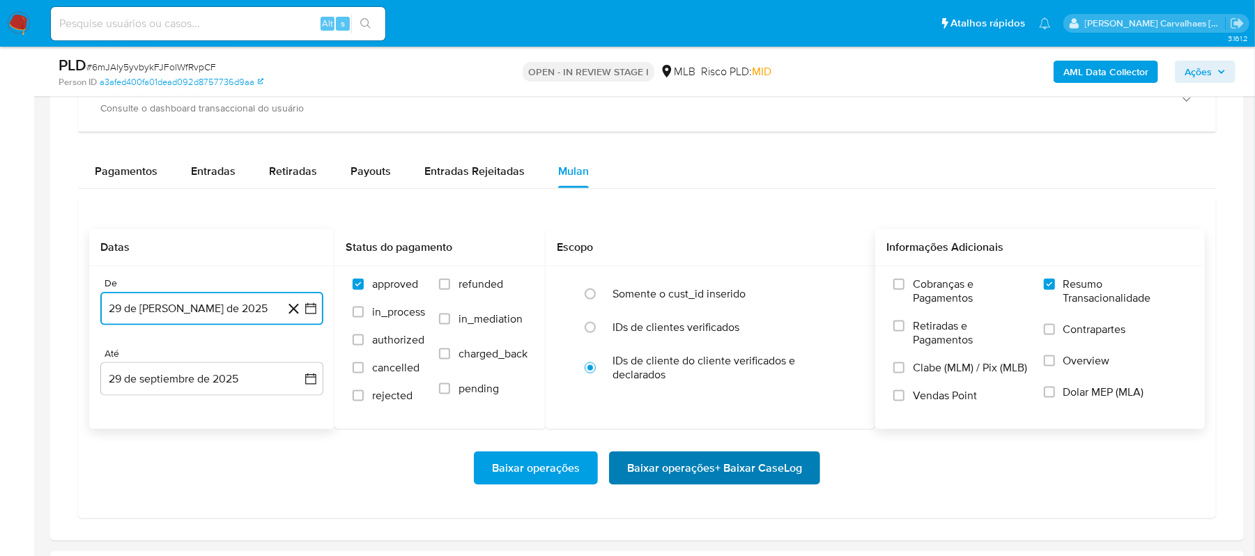
click at [712, 478] on span "Baixar operações + Baixar CaseLog" at bounding box center [714, 468] width 175 height 31
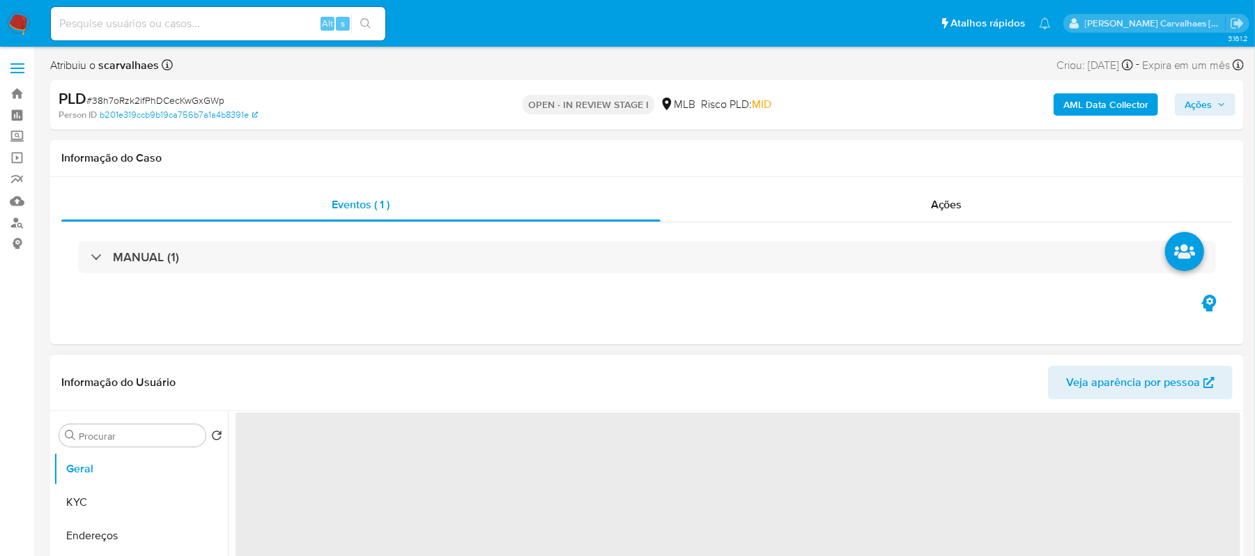
select select "10"
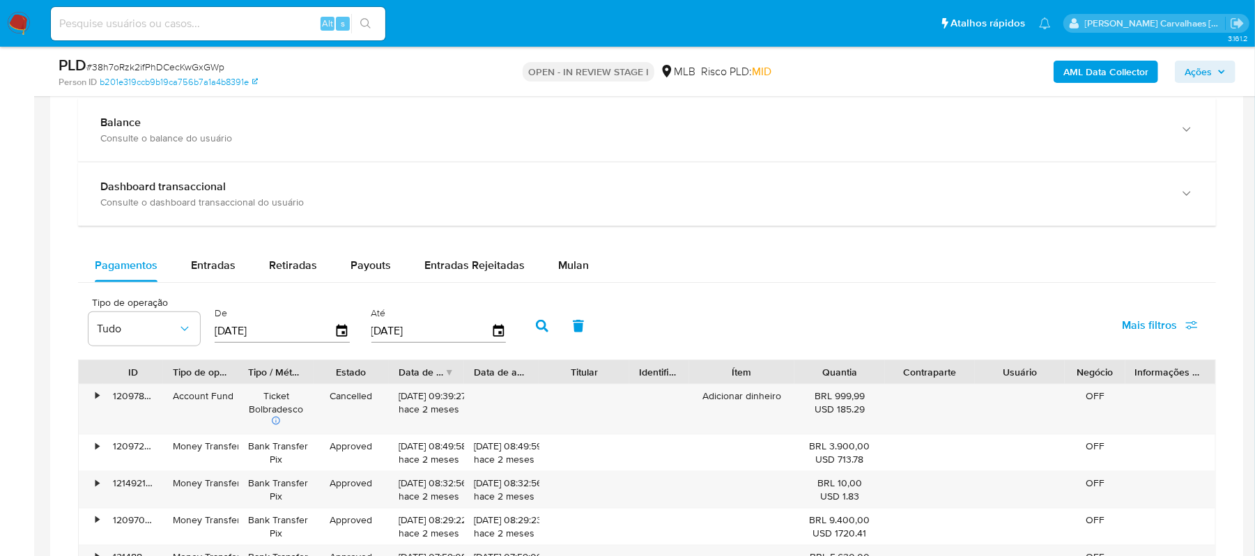
scroll to position [1021, 0]
click at [566, 270] on span "Mulan" at bounding box center [573, 264] width 31 height 16
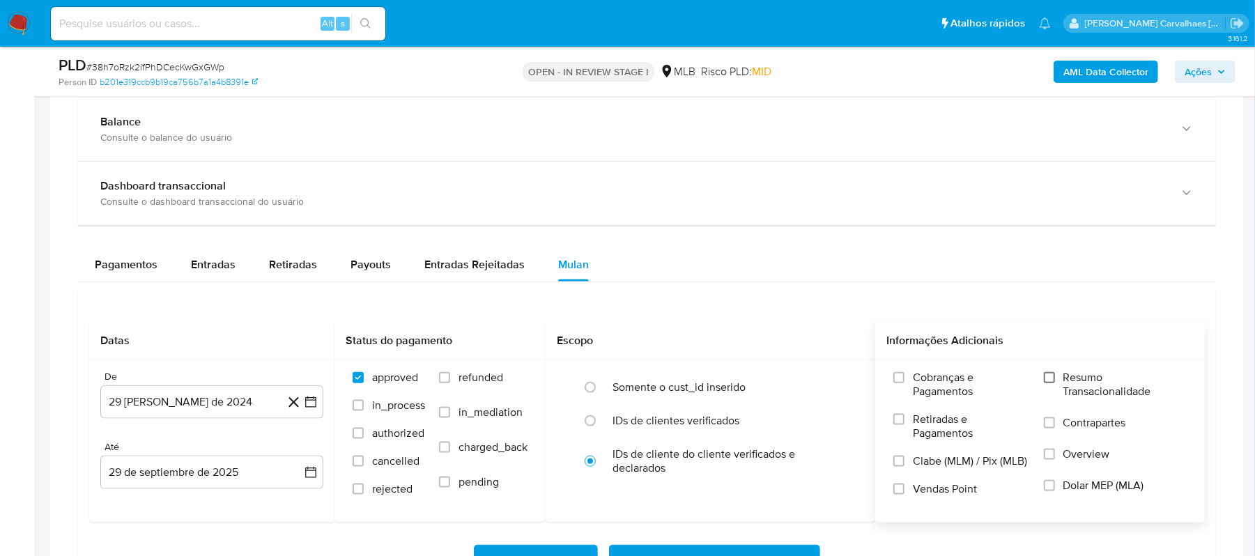
click at [1049, 383] on input "Resumo Transacionalidade" at bounding box center [1049, 377] width 11 height 11
click at [307, 406] on icon "button" at bounding box center [311, 402] width 14 height 14
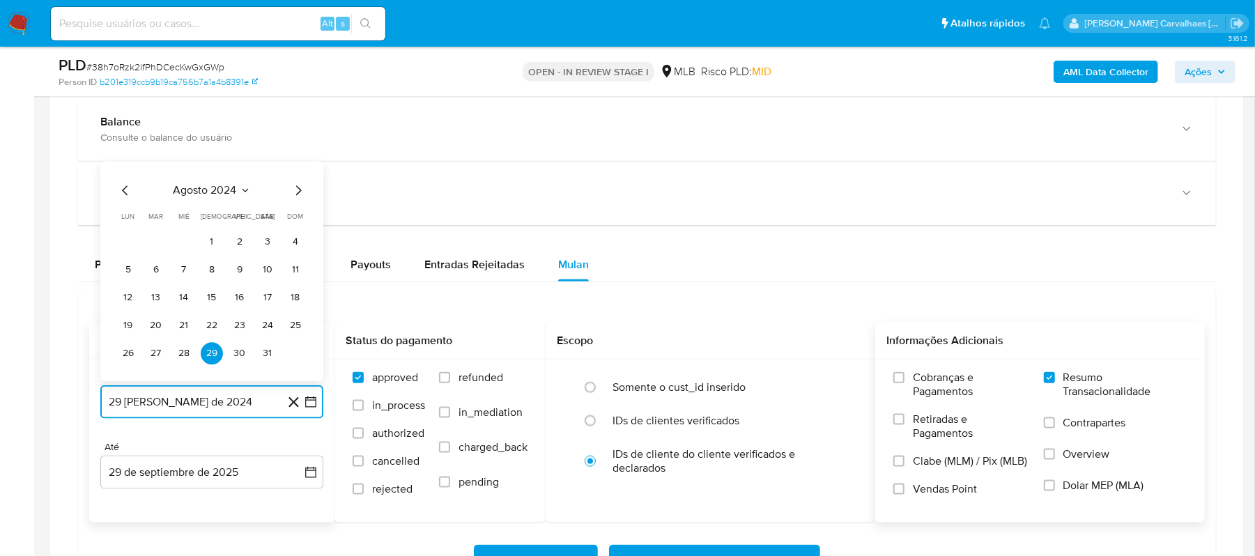
click at [300, 194] on icon "Mes siguiente" at bounding box center [299, 191] width 6 height 10
click at [298, 167] on icon "Mes siguiente" at bounding box center [298, 163] width 17 height 17
click at [299, 187] on icon "Mes siguiente" at bounding box center [298, 191] width 17 height 17
click at [297, 168] on icon "Mes siguiente" at bounding box center [298, 163] width 17 height 17
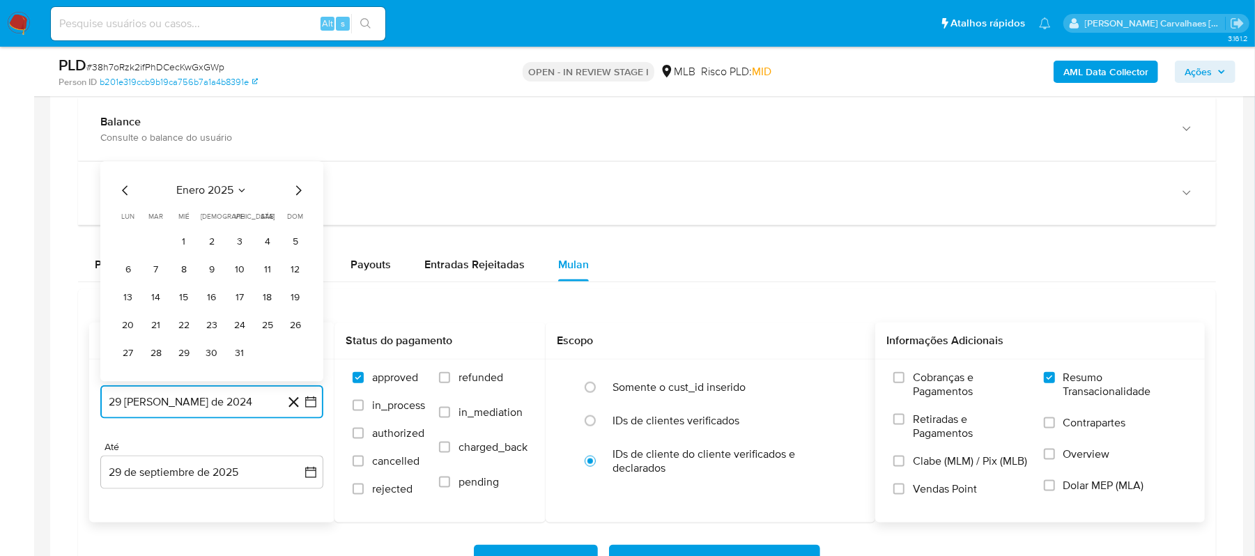
click at [295, 192] on icon "Mes siguiente" at bounding box center [298, 191] width 17 height 17
click at [298, 168] on icon "Mes siguiente" at bounding box center [299, 163] width 6 height 10
click at [299, 196] on icon "Mes siguiente" at bounding box center [299, 191] width 6 height 10
click at [297, 196] on icon "Mes siguiente" at bounding box center [298, 191] width 17 height 17
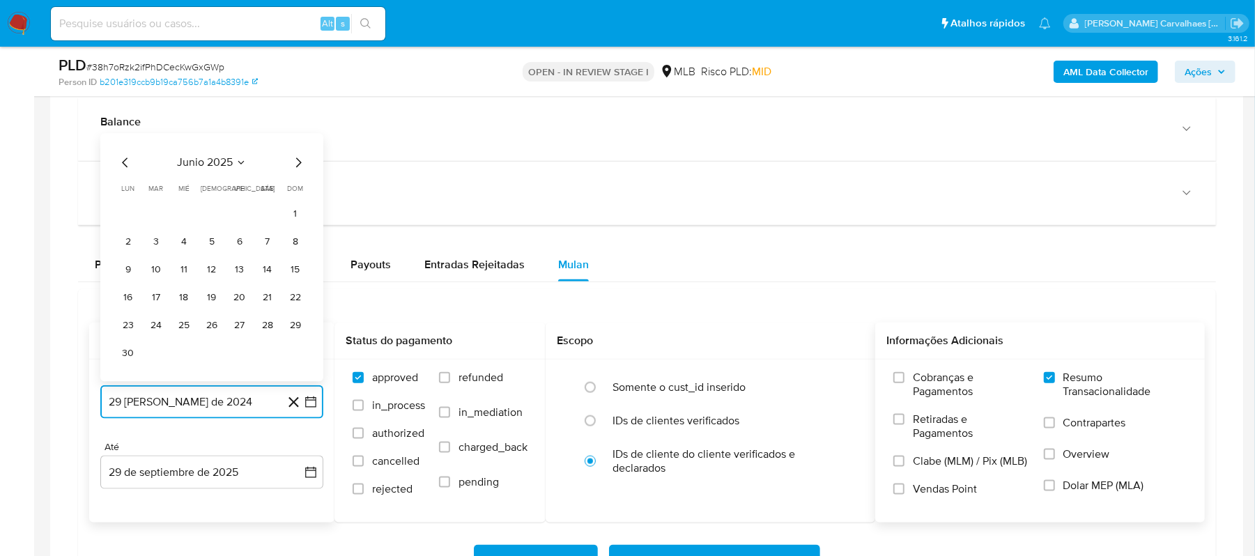
click at [296, 169] on icon "Mes siguiente" at bounding box center [298, 163] width 17 height 17
click at [156, 360] on button "29" at bounding box center [156, 354] width 22 height 22
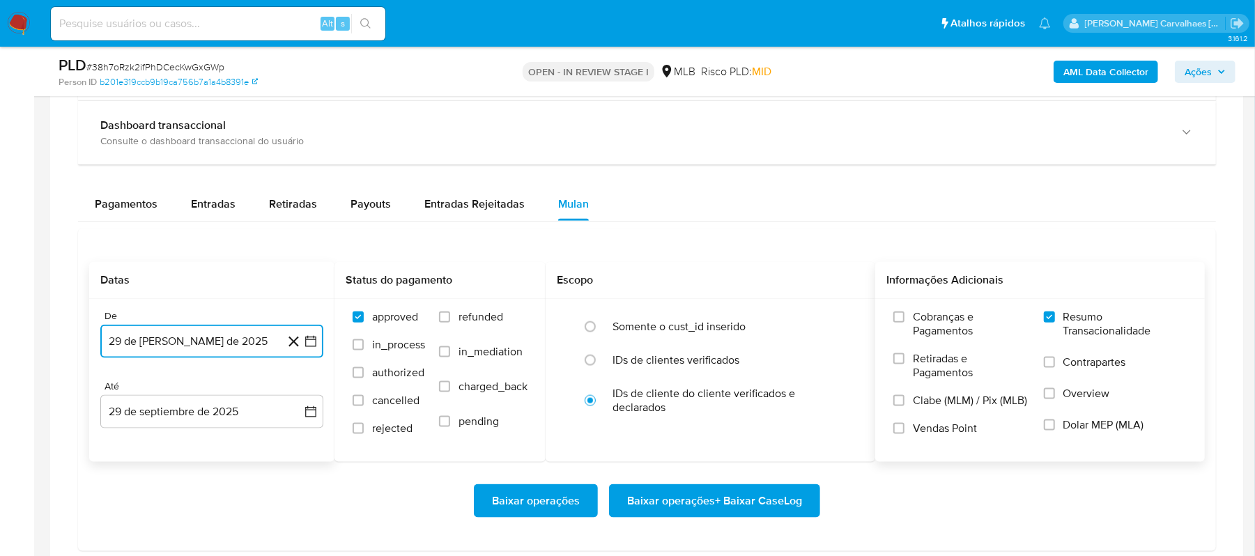
scroll to position [1115, 0]
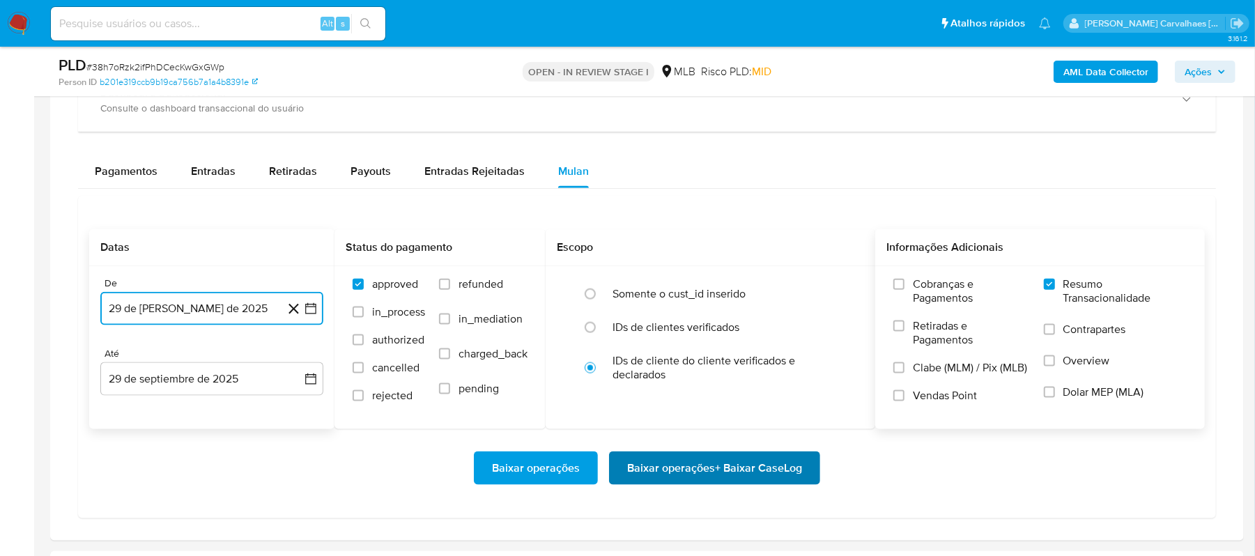
click at [636, 463] on span "Baixar operações + Baixar CaseLog" at bounding box center [714, 468] width 175 height 31
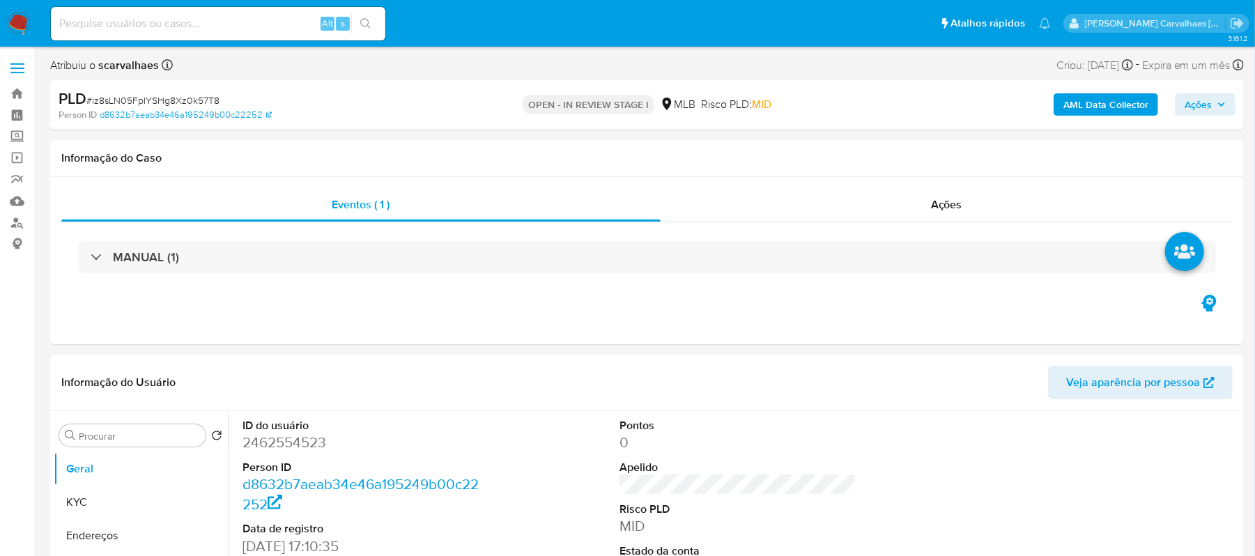
select select "10"
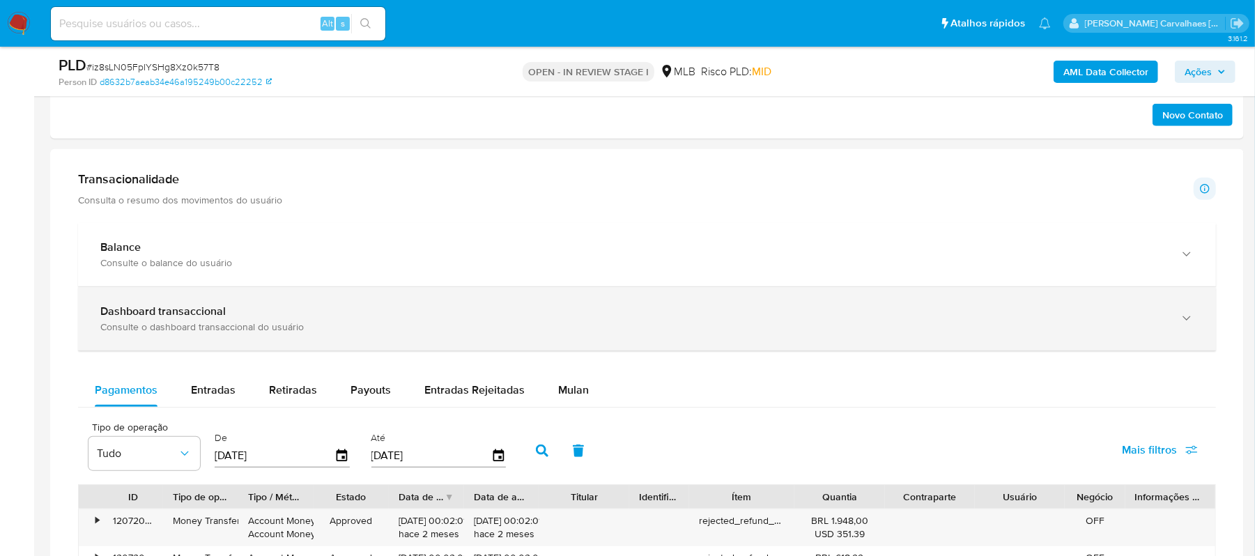
scroll to position [929, 0]
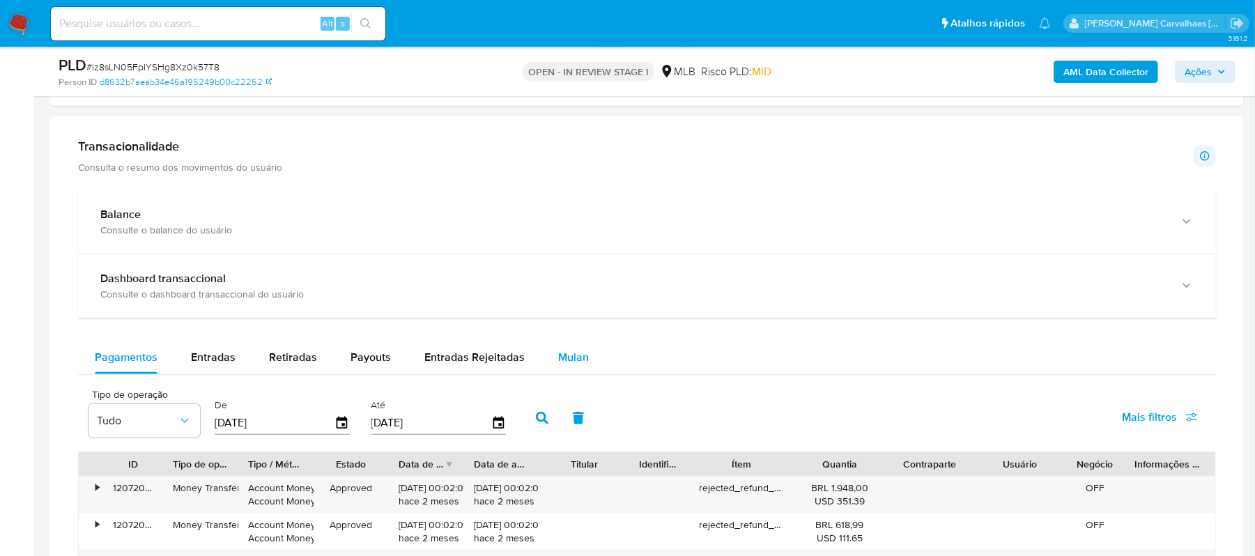
click at [574, 365] on span "Mulan" at bounding box center [573, 357] width 31 height 16
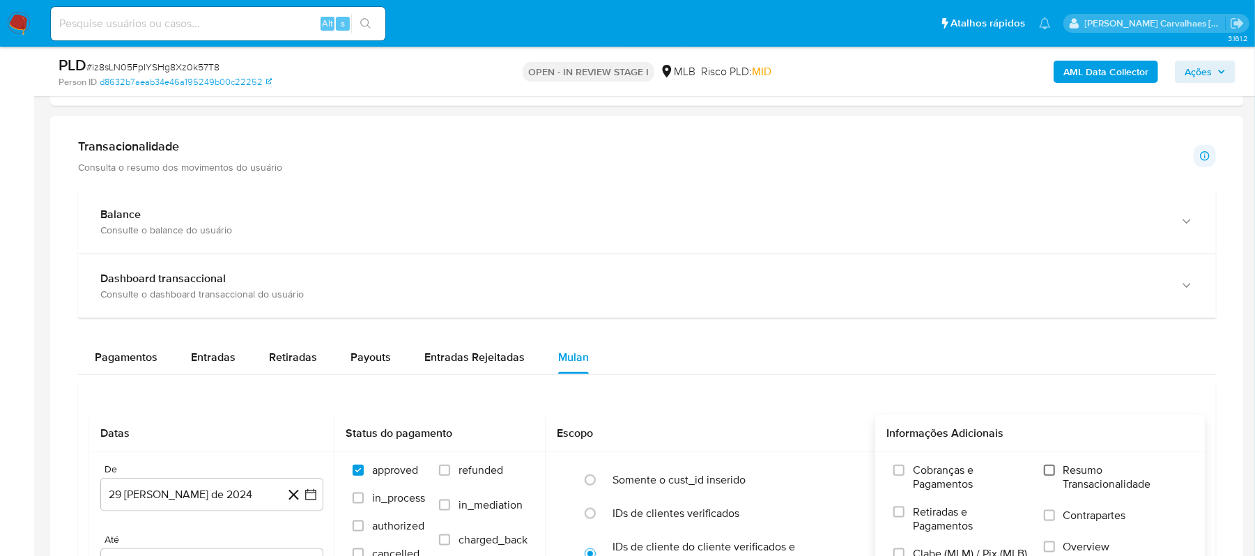
click at [1051, 475] on input "Resumo Transacionalidade" at bounding box center [1049, 470] width 11 height 11
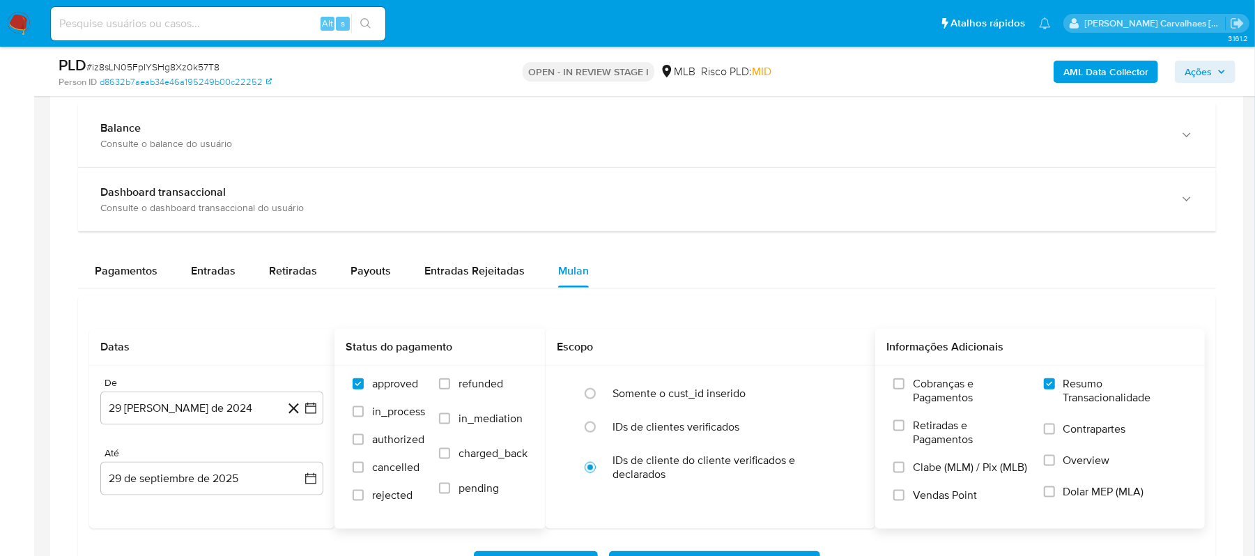
scroll to position [1115, 0]
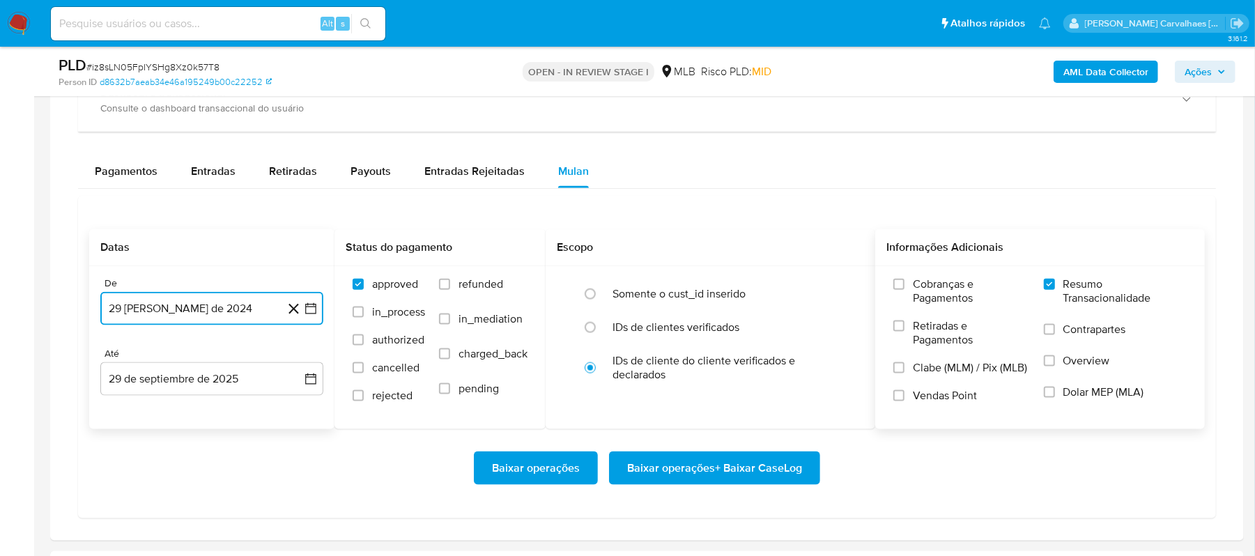
click at [312, 316] on icon "button" at bounding box center [311, 309] width 14 height 14
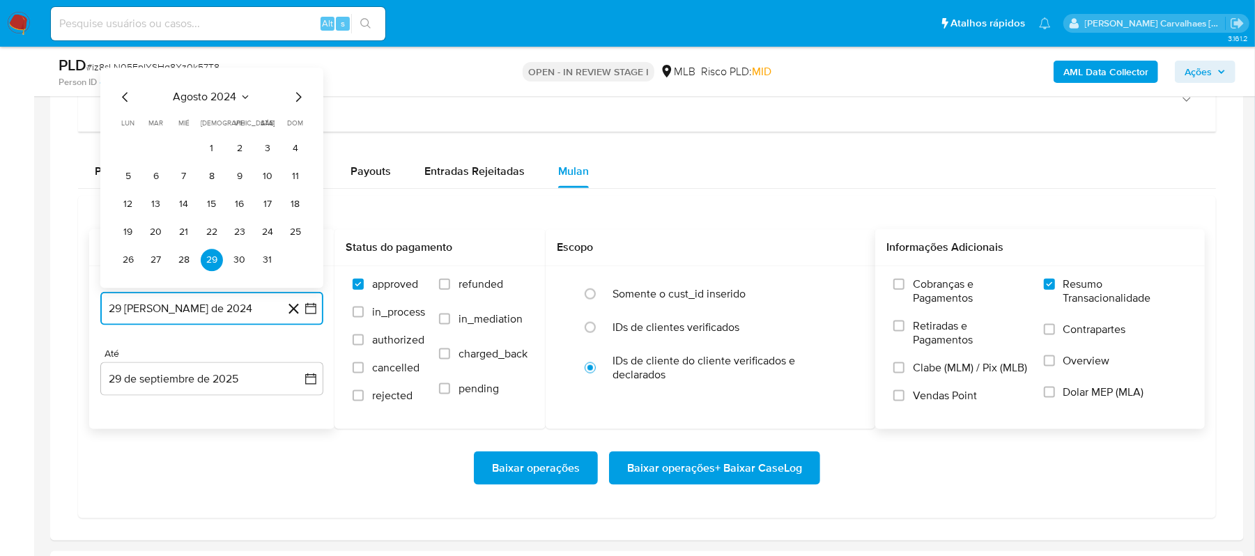
click at [300, 101] on icon "Mes siguiente" at bounding box center [299, 98] width 6 height 10
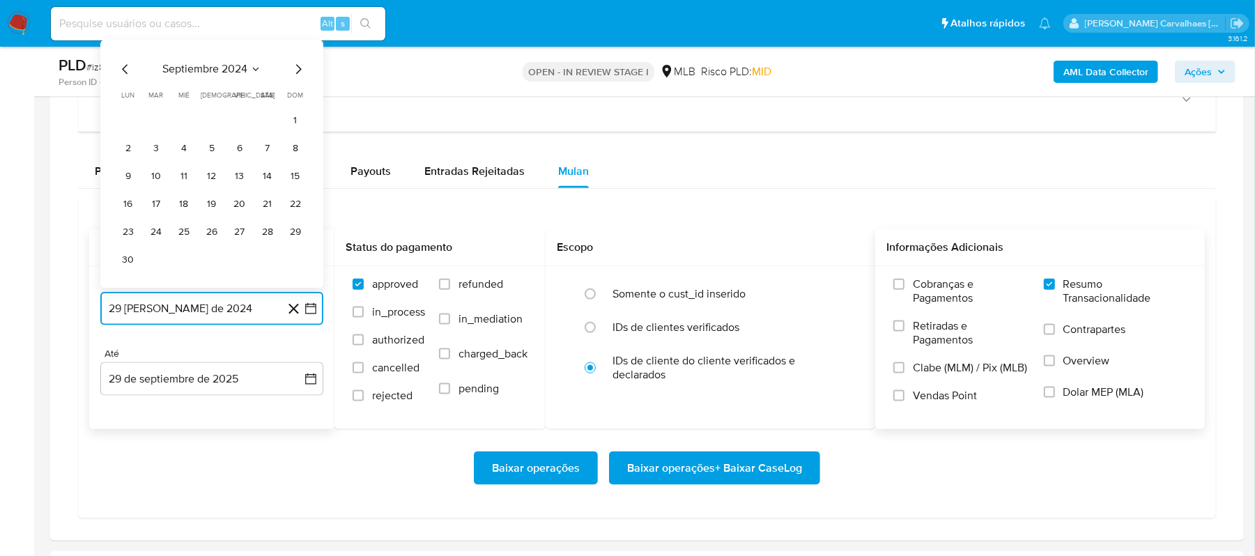
click at [291, 78] on icon "Mes siguiente" at bounding box center [298, 69] width 17 height 17
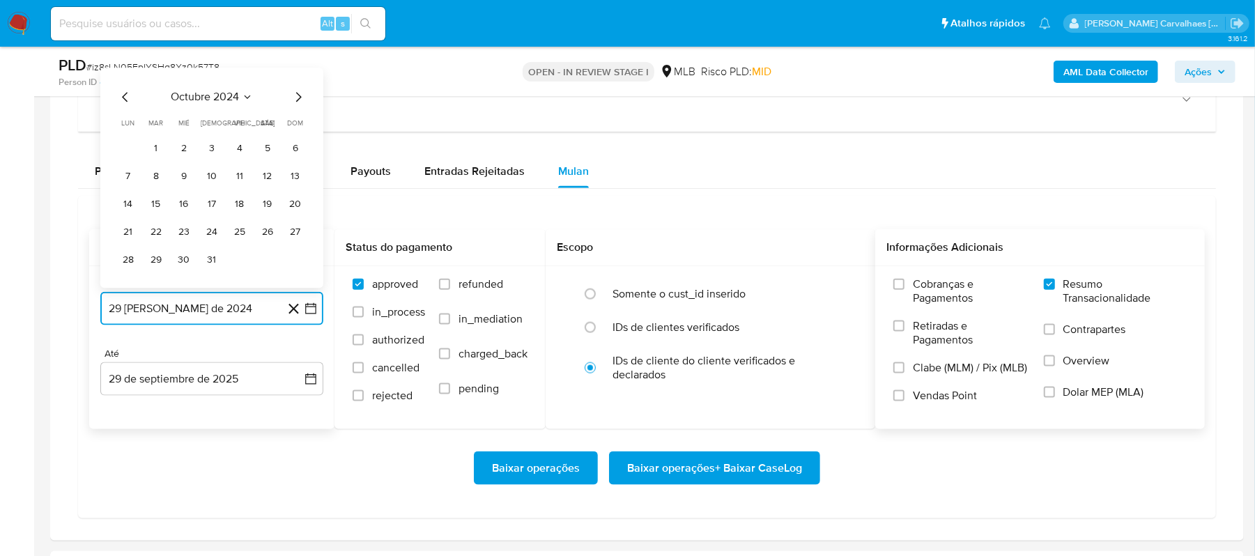
click at [302, 103] on icon "Mes siguiente" at bounding box center [298, 97] width 17 height 17
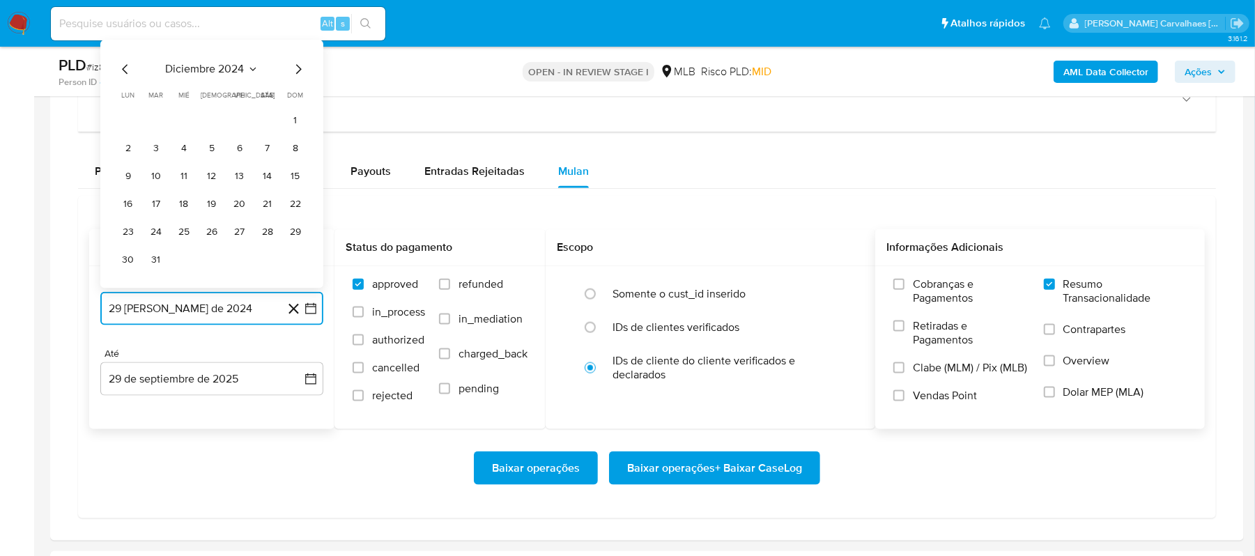
click at [298, 75] on icon "Mes siguiente" at bounding box center [299, 70] width 6 height 10
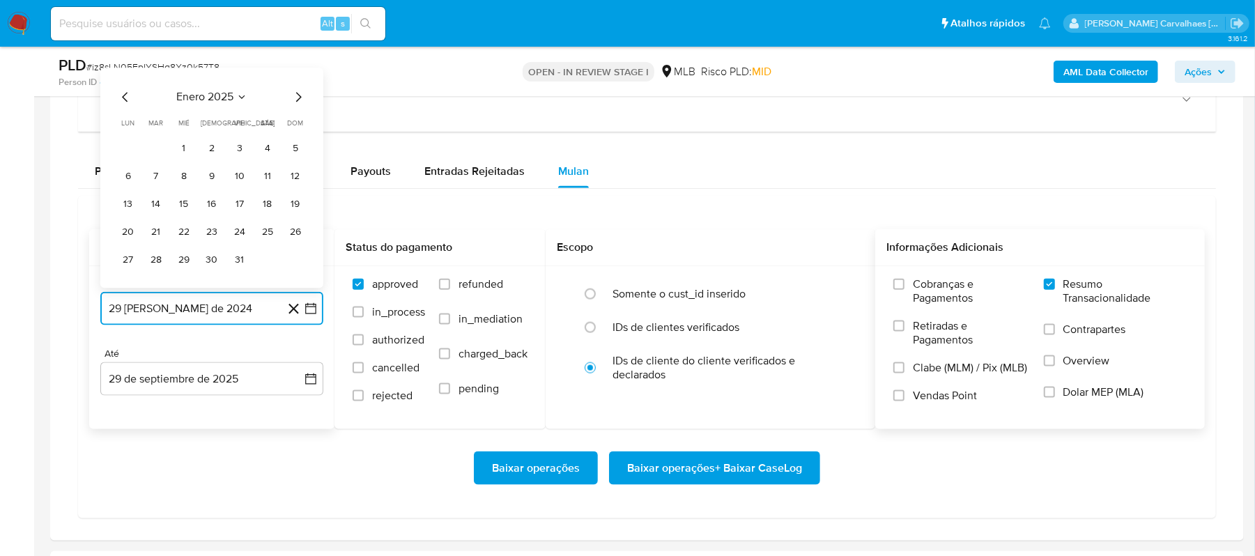
click at [297, 105] on icon "Mes siguiente" at bounding box center [298, 97] width 17 height 17
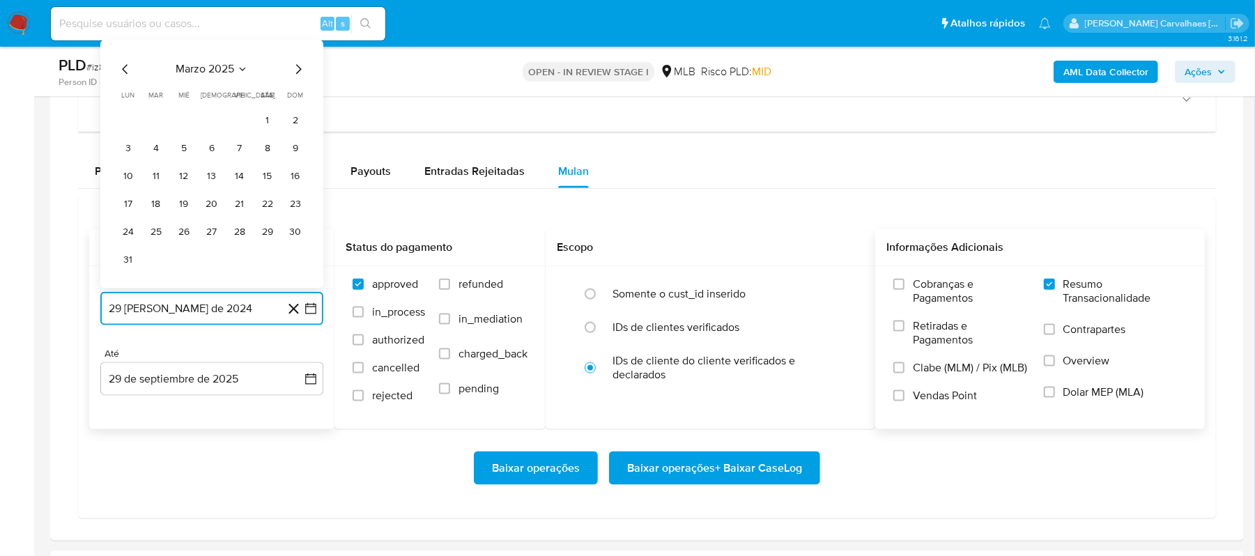
click at [296, 75] on icon "Mes siguiente" at bounding box center [299, 70] width 6 height 10
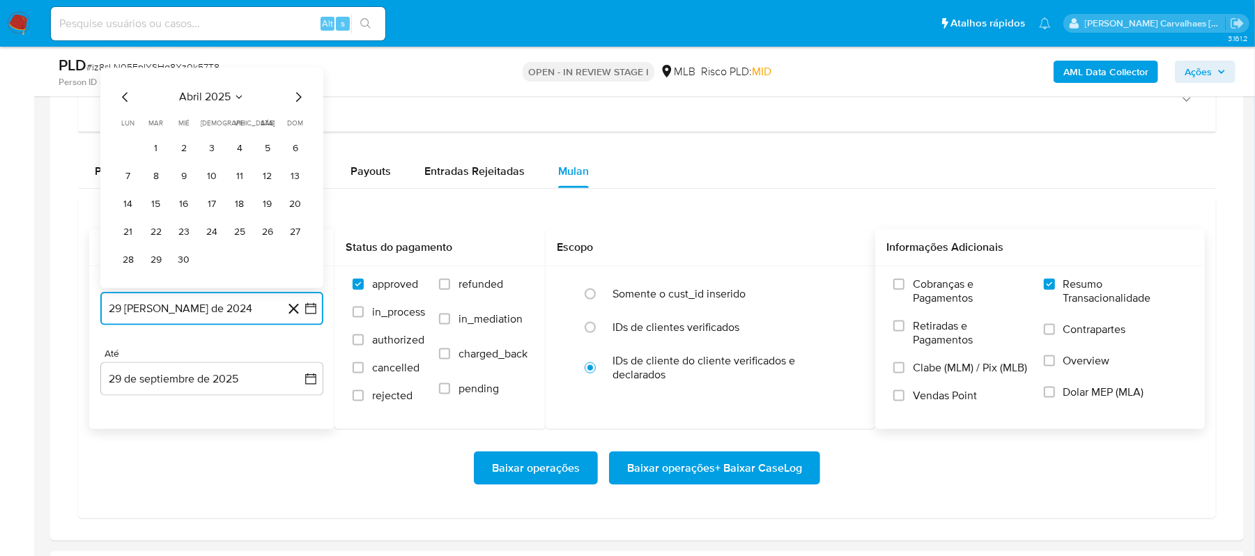
click at [297, 102] on icon "Mes siguiente" at bounding box center [298, 97] width 17 height 17
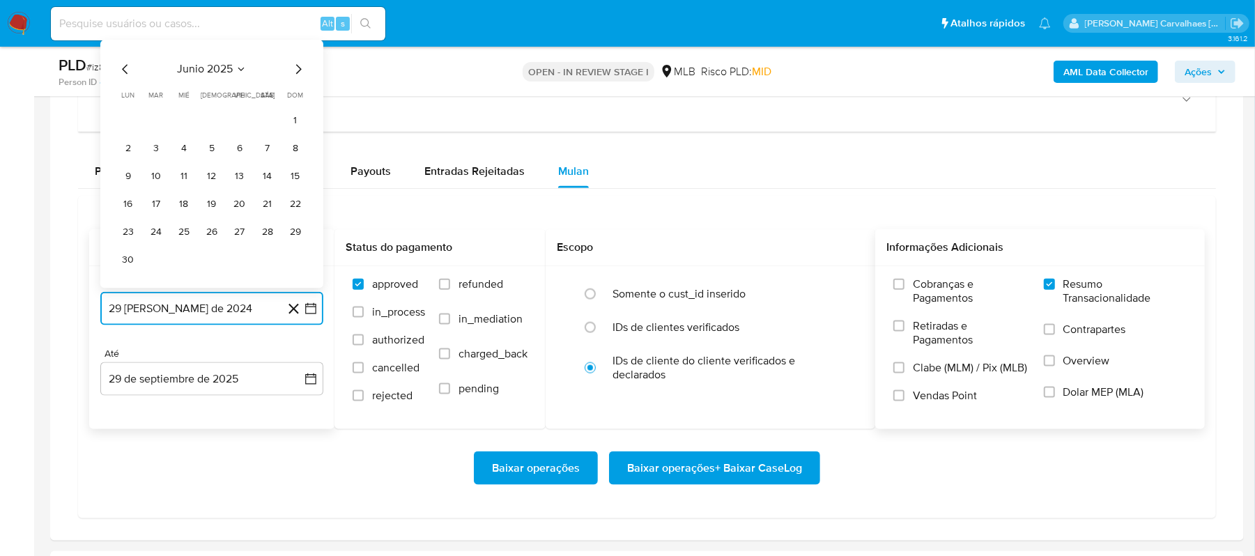
click at [297, 78] on icon "Mes siguiente" at bounding box center [298, 69] width 17 height 17
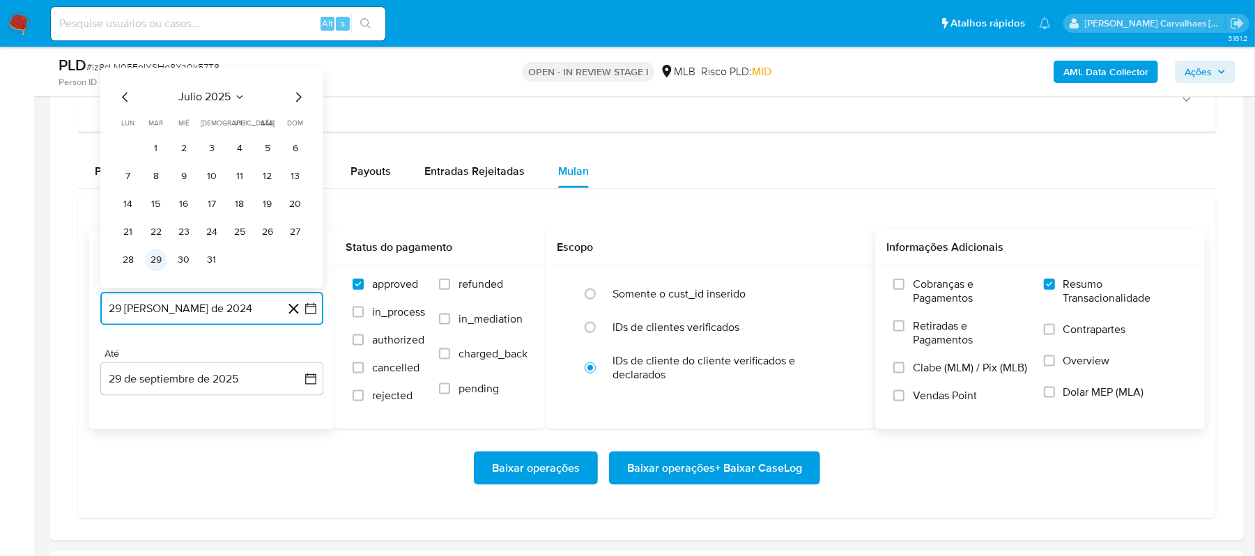
click at [151, 262] on button "29" at bounding box center [156, 260] width 22 height 22
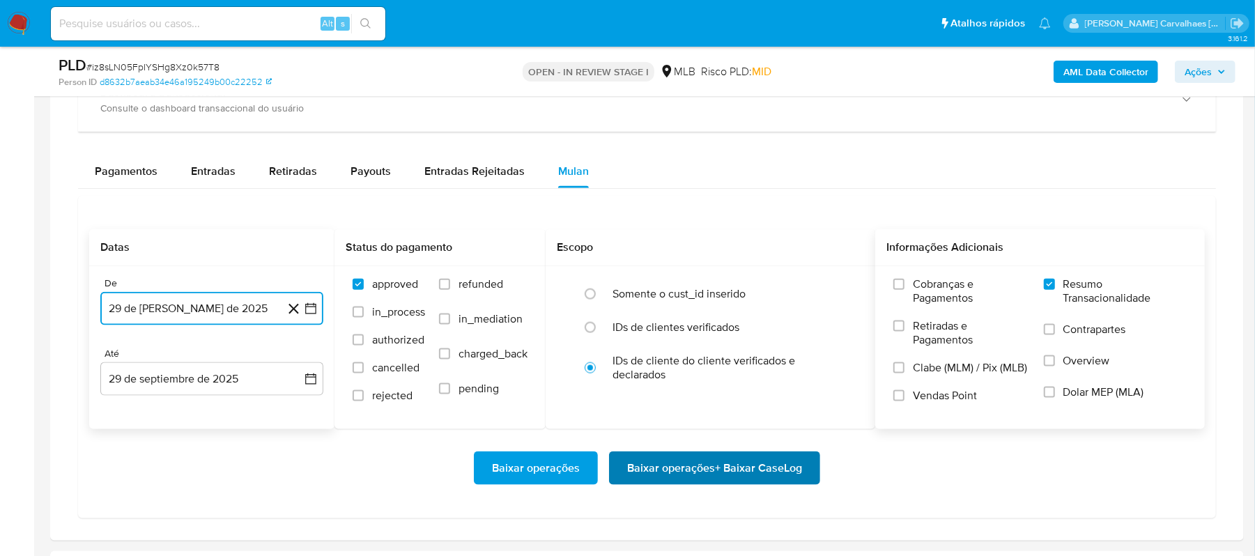
click at [736, 480] on span "Baixar operações + Baixar CaseLog" at bounding box center [714, 468] width 175 height 31
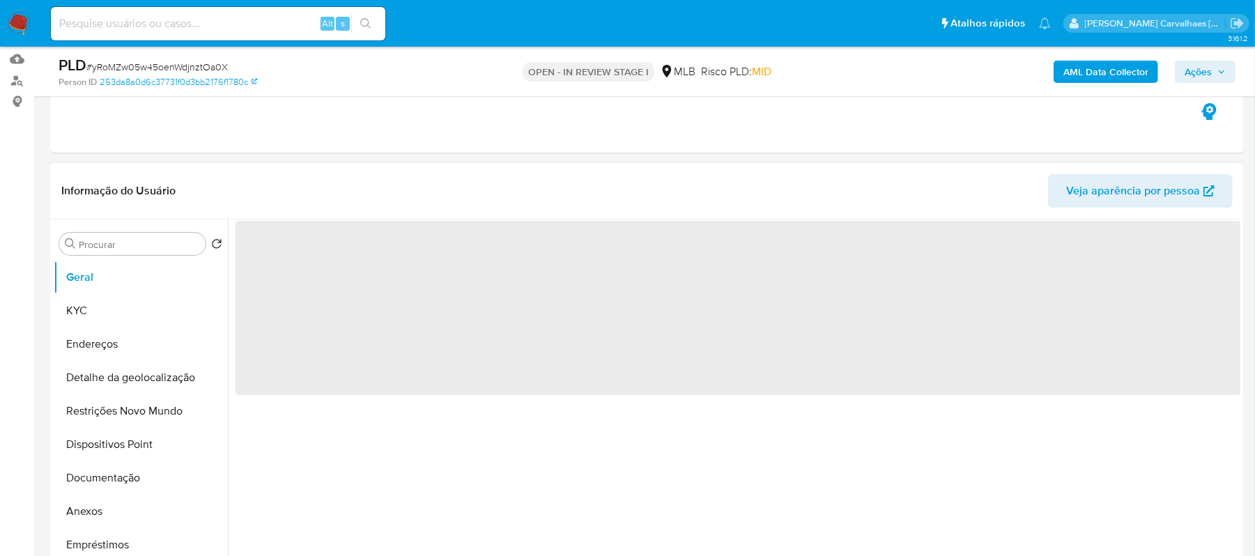
scroll to position [185, 0]
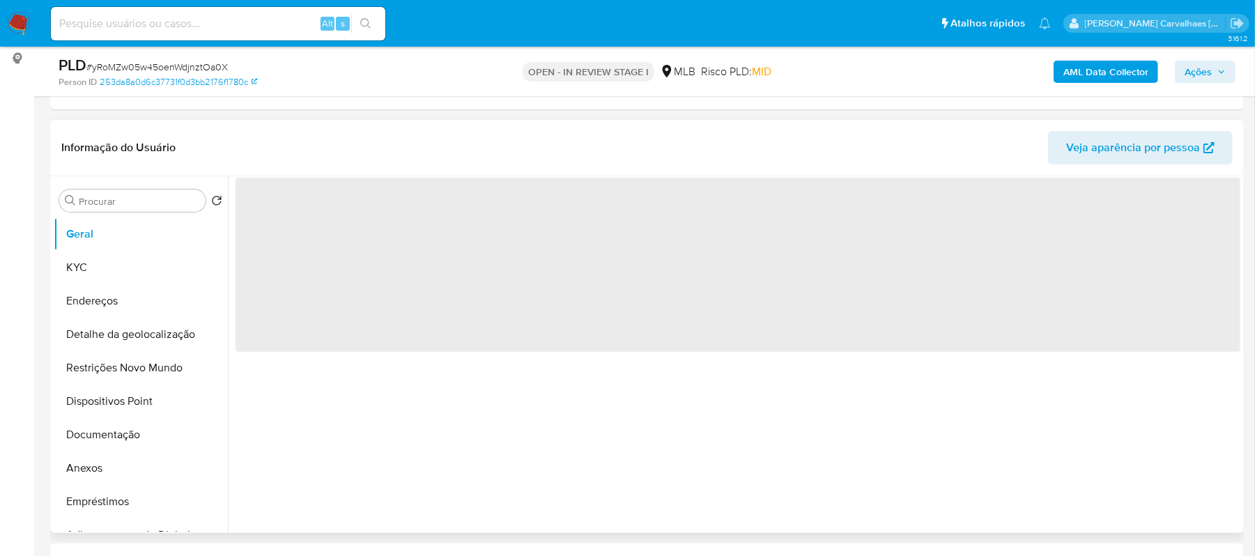
select select "10"
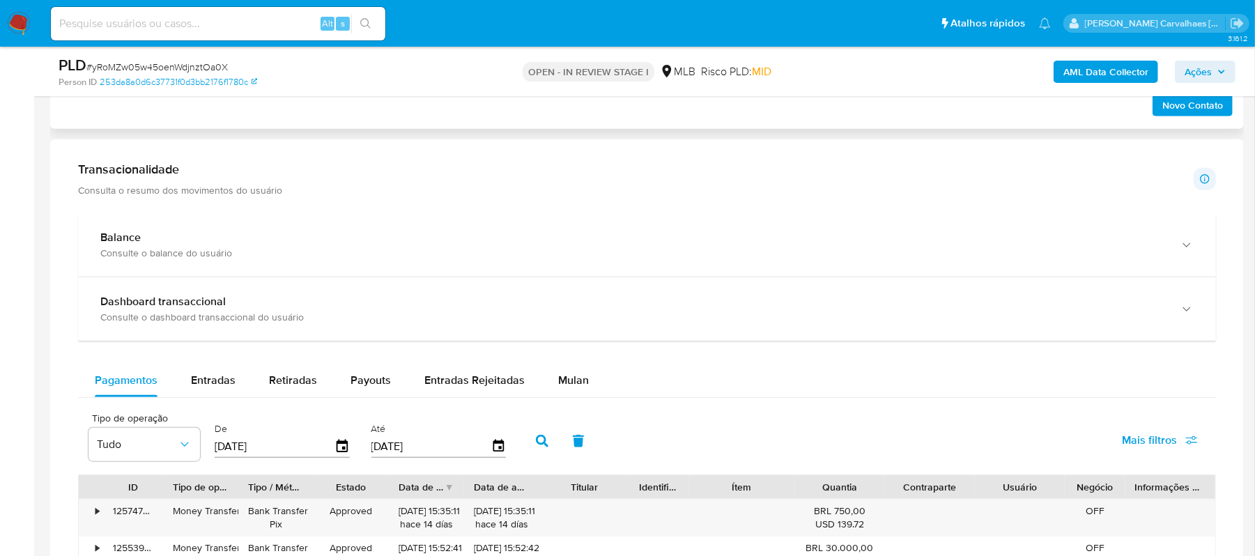
scroll to position [929, 0]
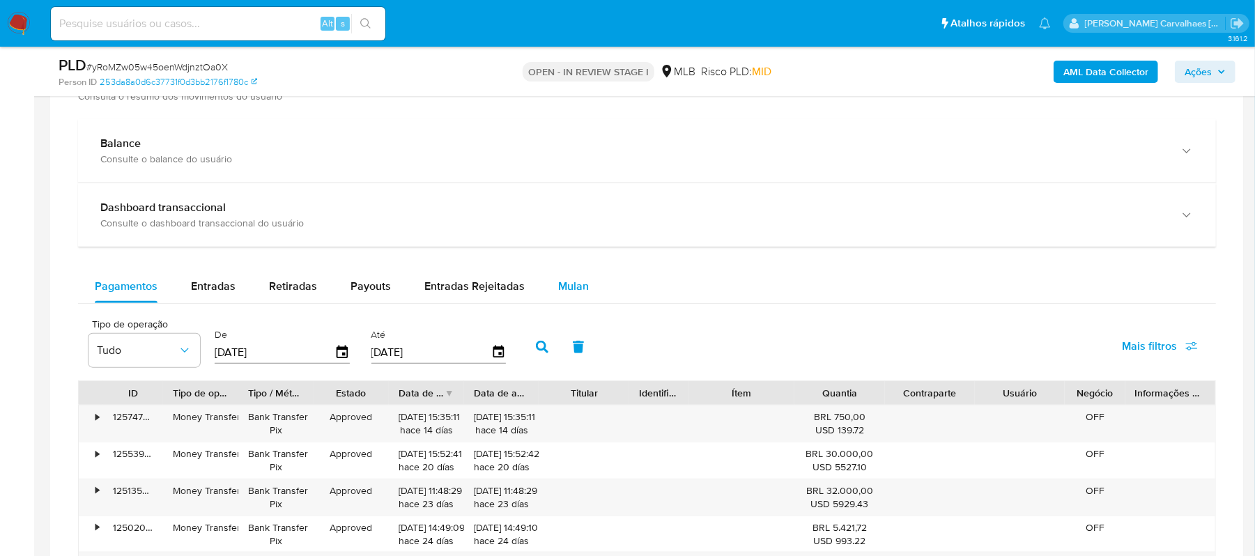
click at [567, 290] on span "Mulan" at bounding box center [573, 286] width 31 height 16
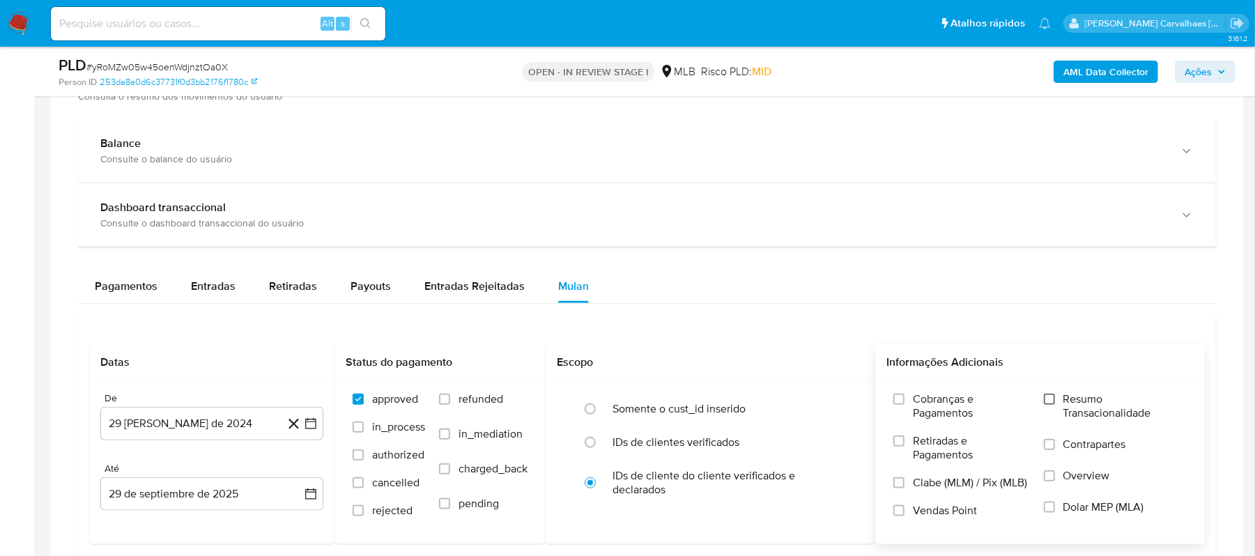
click at [1045, 403] on input "Resumo Transacionalidade" at bounding box center [1049, 399] width 11 height 11
click at [307, 429] on icon "button" at bounding box center [311, 424] width 14 height 14
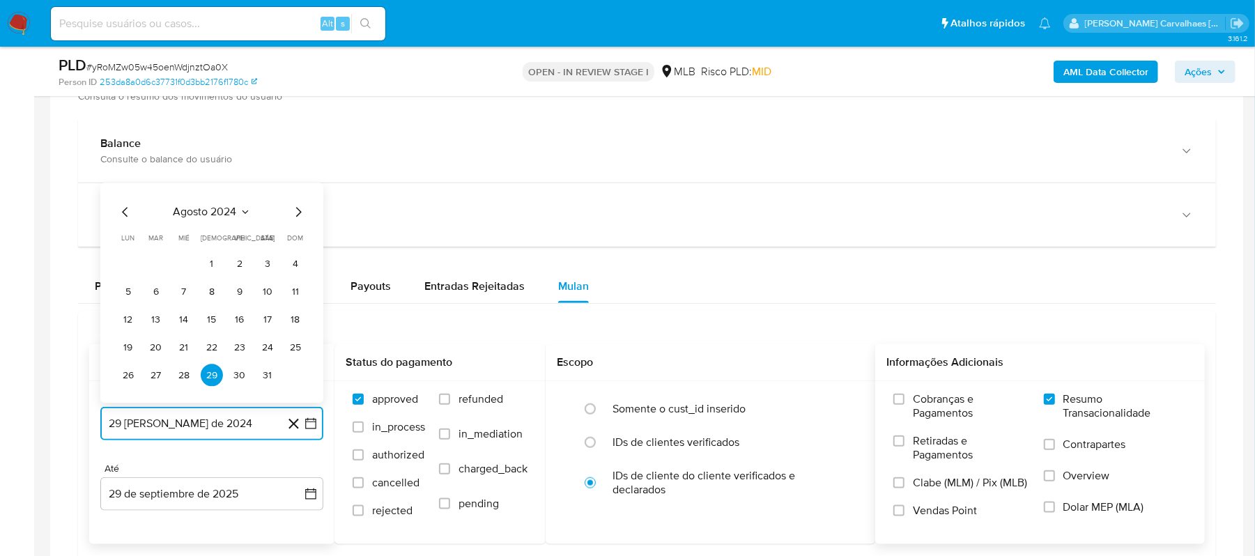
click at [301, 220] on icon "Mes siguiente" at bounding box center [298, 212] width 17 height 17
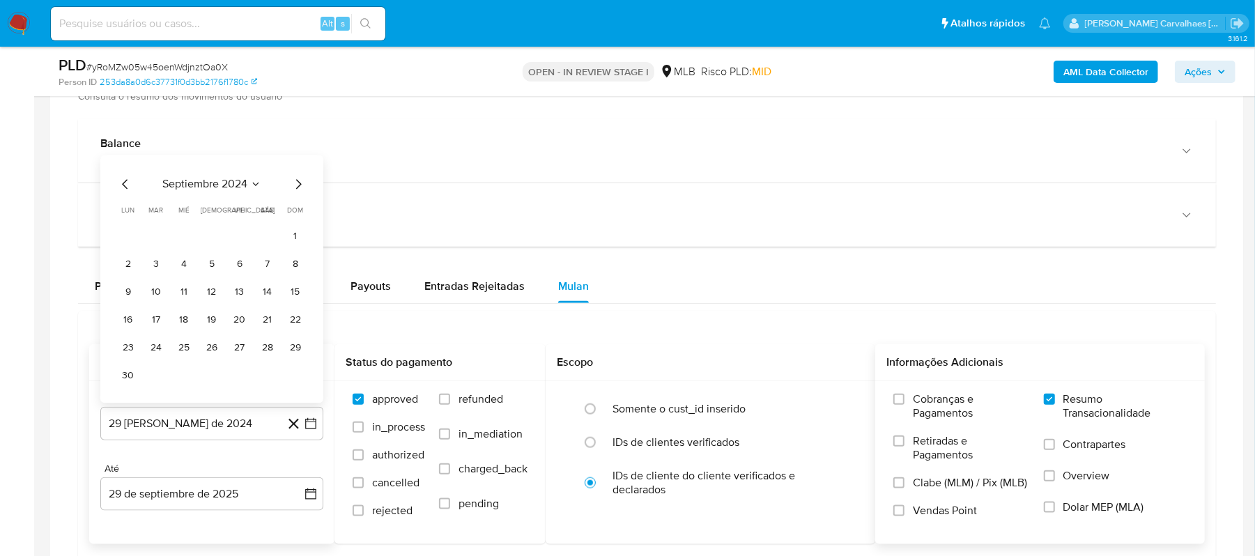
click at [293, 176] on div "septiembre 2024 septiembre 2024 lun lunes mar martes mié miércoles jue jueves v…" at bounding box center [211, 279] width 223 height 248
click at [296, 187] on icon "Mes siguiente" at bounding box center [298, 184] width 17 height 17
click at [295, 215] on icon "Mes siguiente" at bounding box center [298, 212] width 17 height 17
click at [296, 190] on icon "Mes siguiente" at bounding box center [299, 185] width 6 height 10
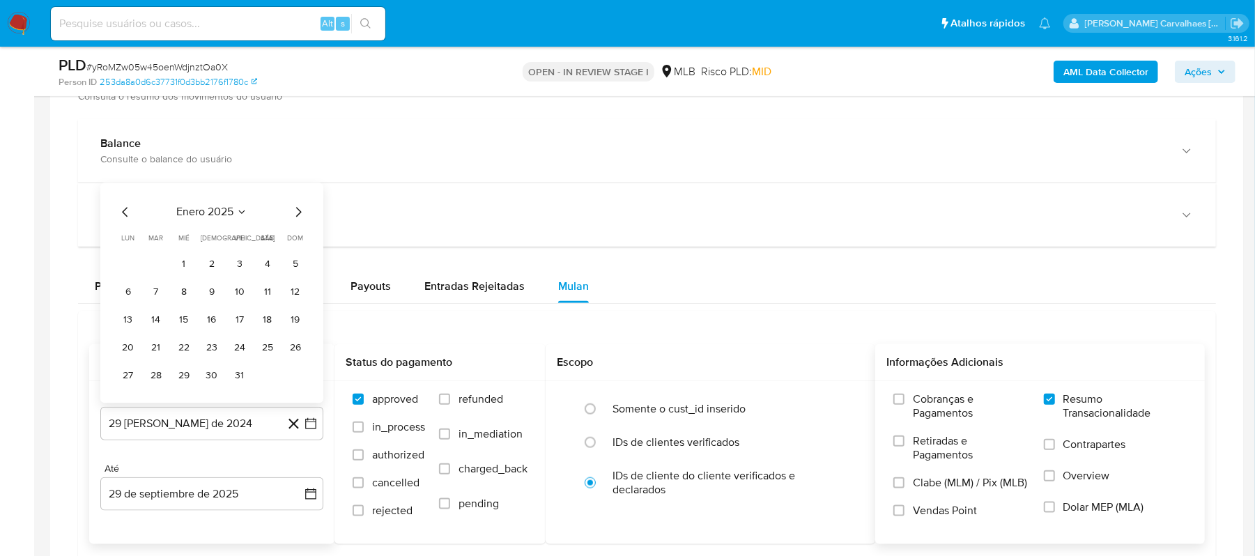
click at [298, 218] on icon "Mes siguiente" at bounding box center [298, 212] width 17 height 17
click at [298, 213] on icon "Mes siguiente" at bounding box center [298, 212] width 17 height 17
click at [296, 190] on icon "Mes siguiente" at bounding box center [298, 184] width 17 height 17
click at [298, 212] on icon "Mes siguiente" at bounding box center [298, 212] width 17 height 17
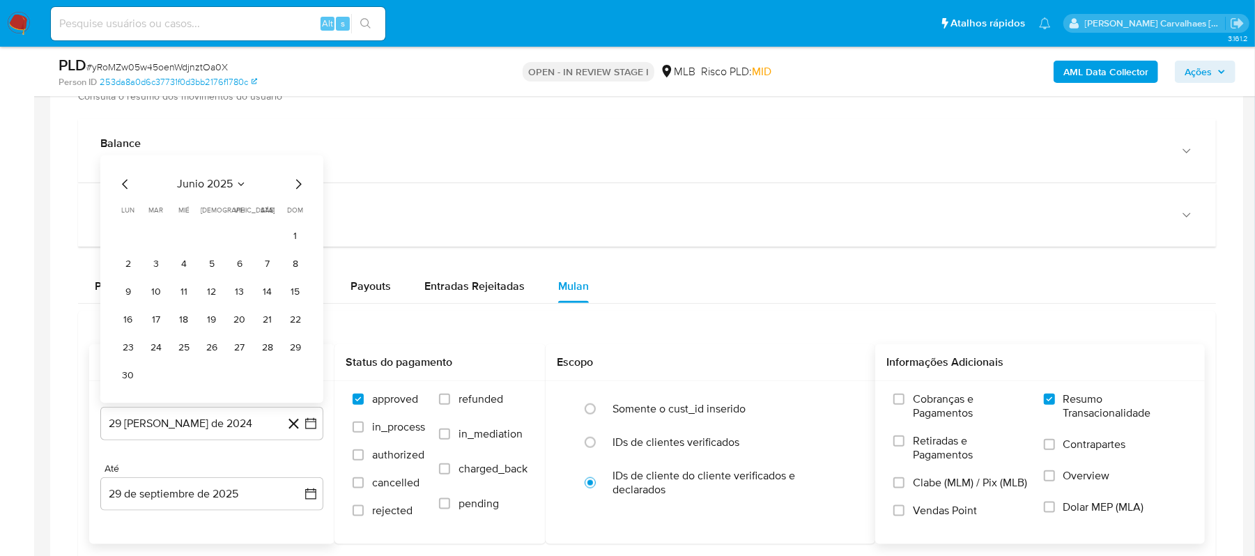
click at [296, 191] on icon "Mes siguiente" at bounding box center [298, 184] width 17 height 17
click at [155, 375] on button "29" at bounding box center [156, 375] width 22 height 22
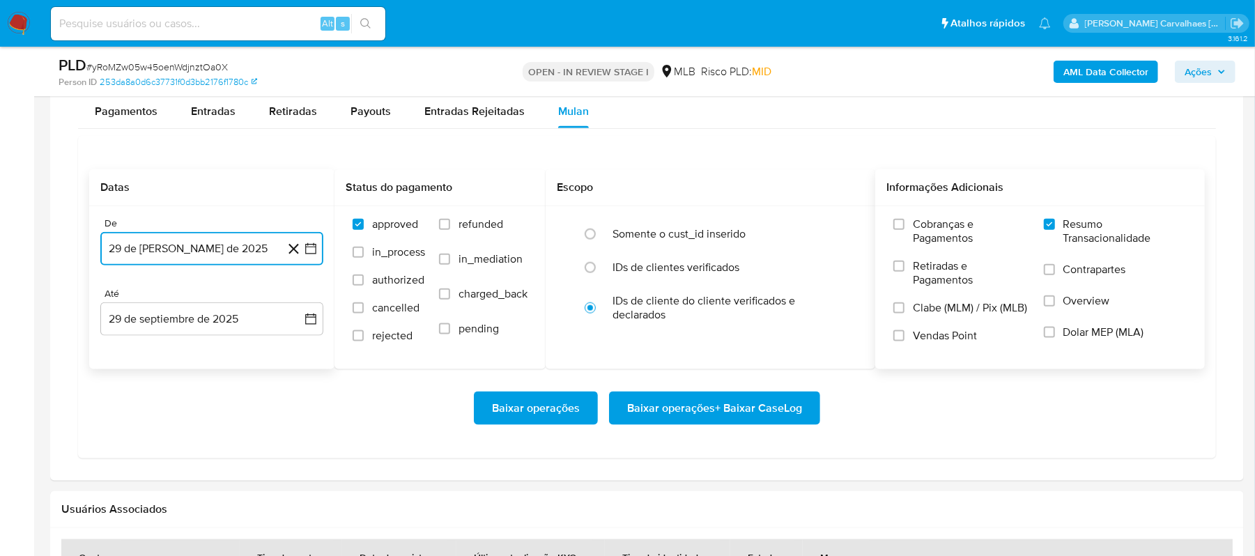
scroll to position [1115, 0]
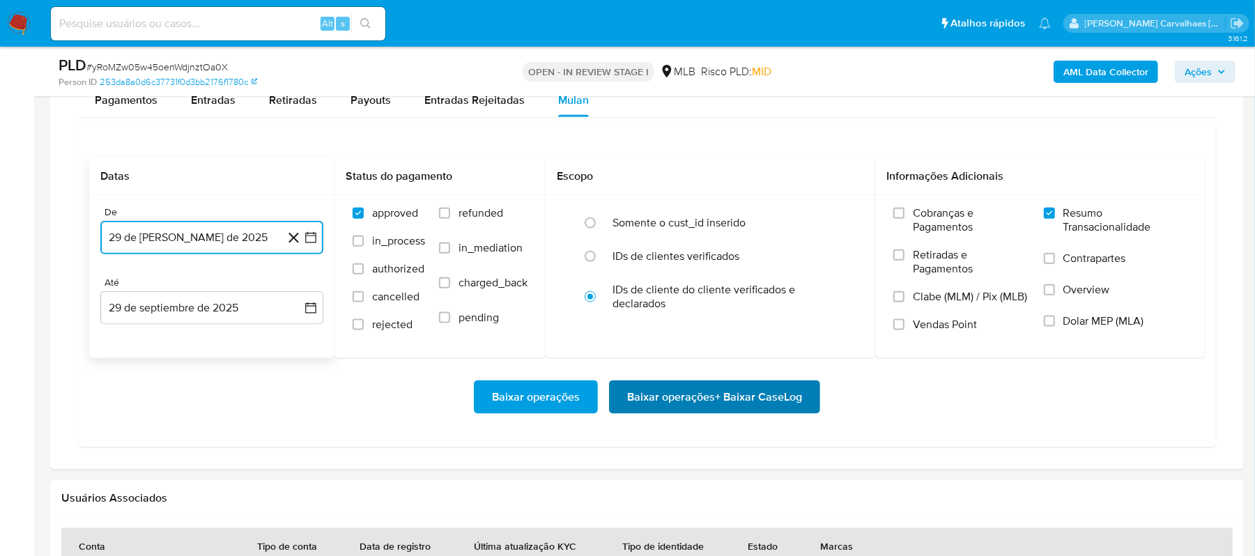
click at [679, 405] on span "Baixar operações + Baixar CaseLog" at bounding box center [714, 397] width 175 height 31
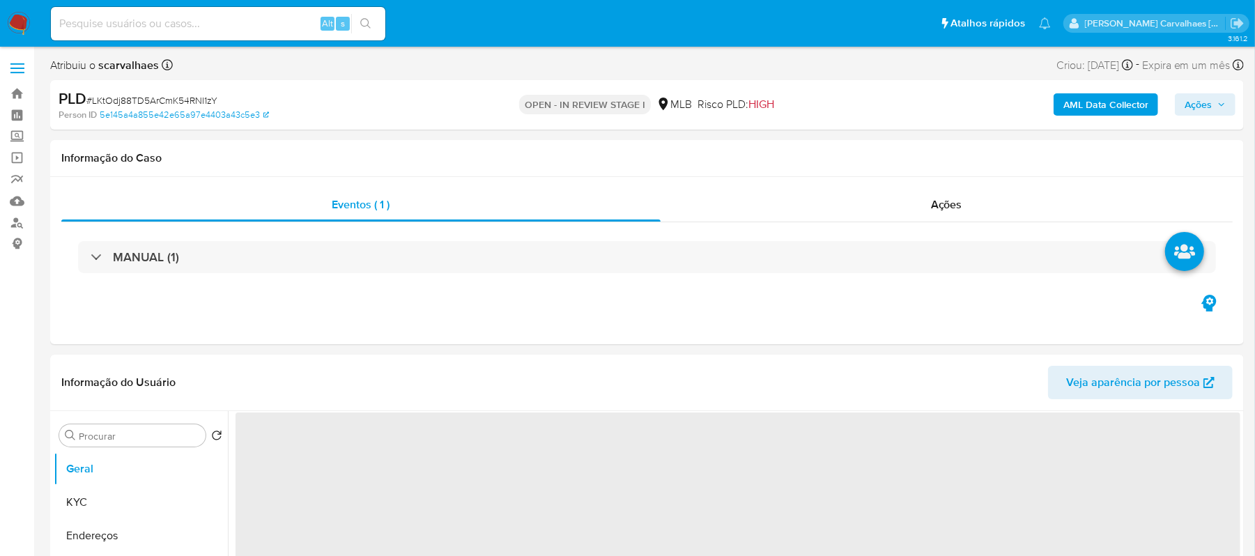
select select "10"
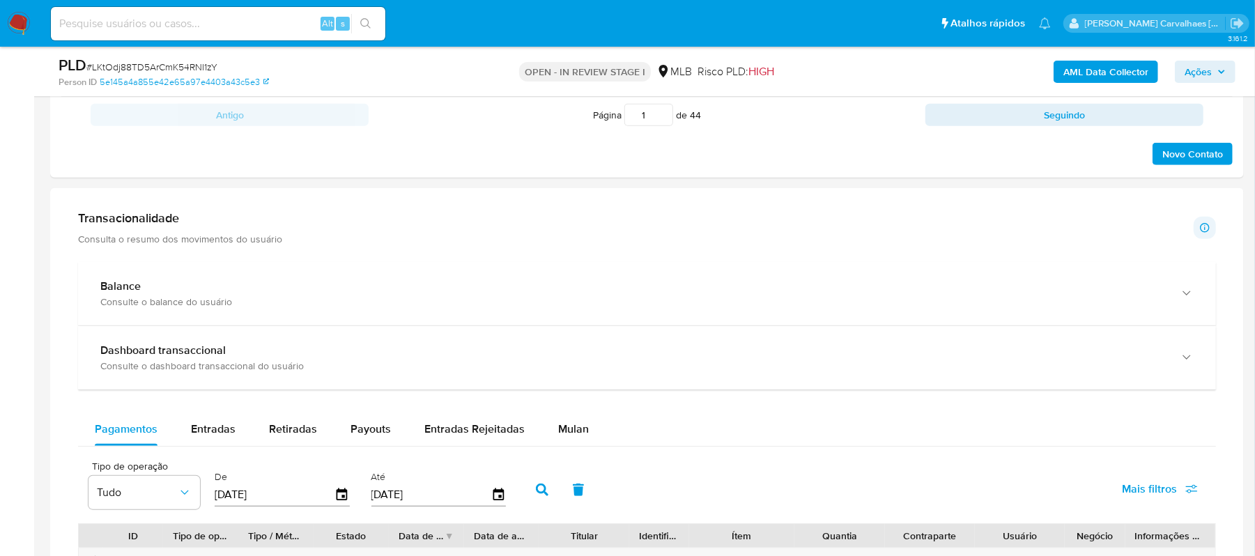
scroll to position [1021, 0]
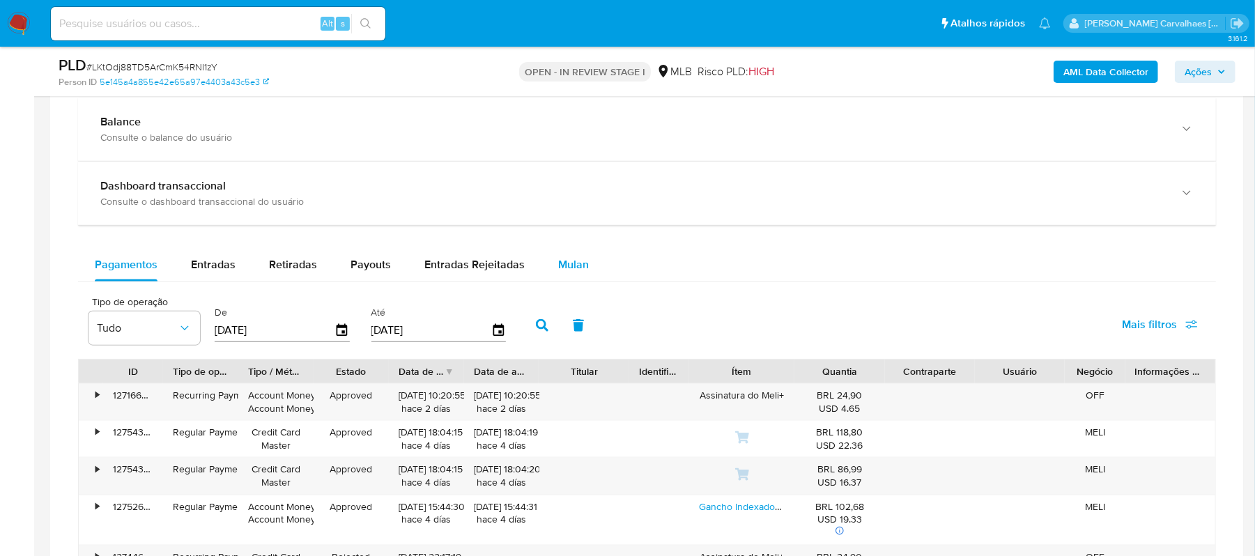
click at [572, 272] on span "Mulan" at bounding box center [573, 264] width 31 height 16
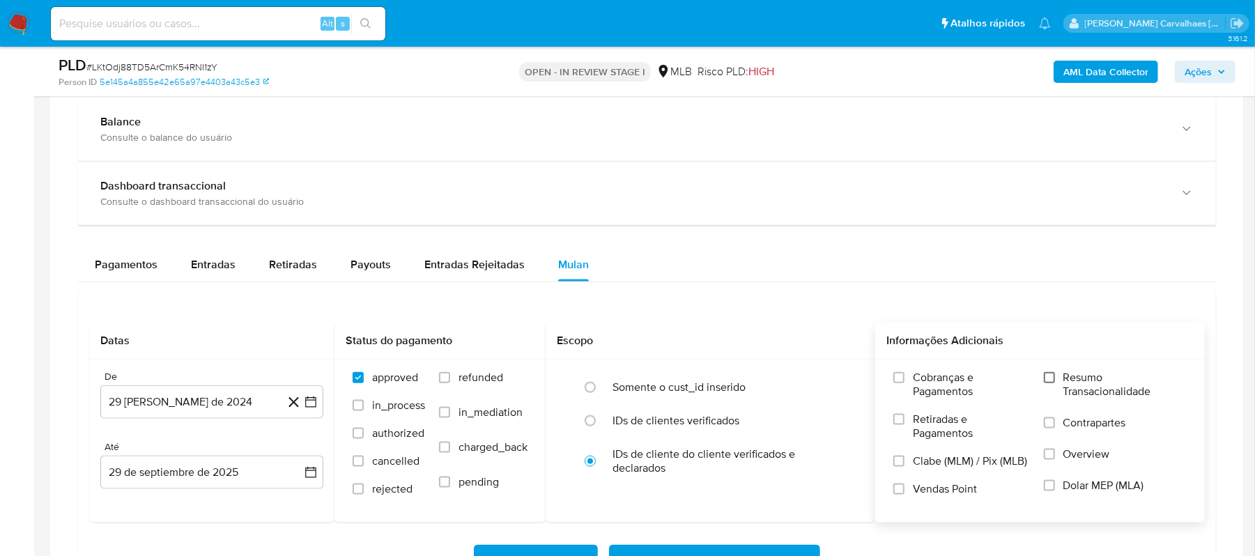
click at [1047, 383] on input "Resumo Transacionalidade" at bounding box center [1049, 377] width 11 height 11
click at [310, 408] on icon "button" at bounding box center [311, 402] width 14 height 14
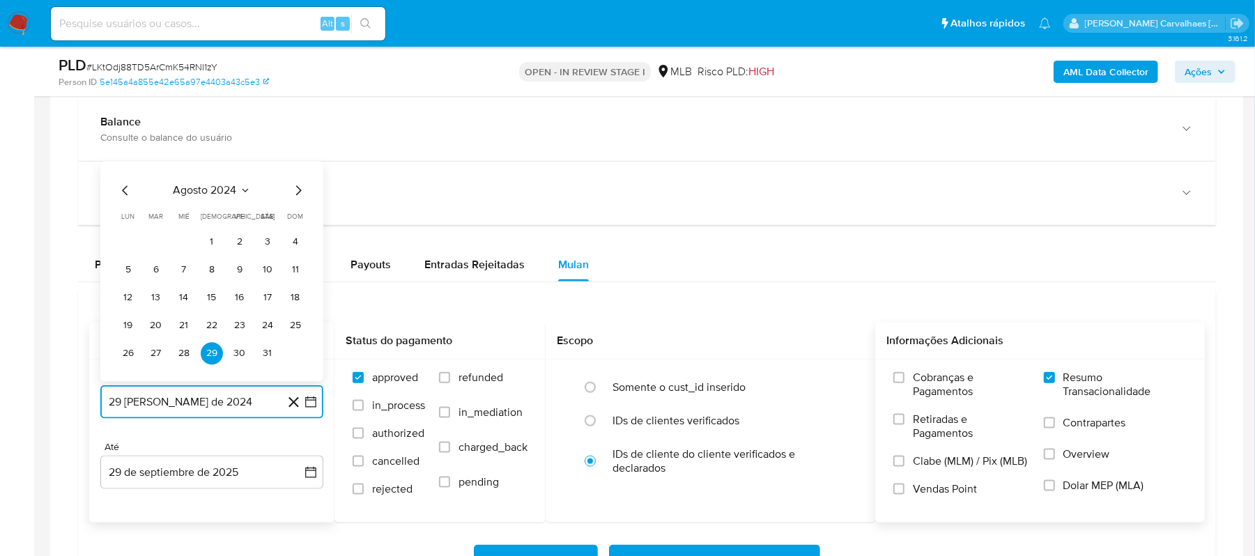
click at [305, 198] on icon "Mes siguiente" at bounding box center [298, 191] width 17 height 17
click at [293, 171] on icon "Mes siguiente" at bounding box center [298, 163] width 17 height 17
click at [297, 187] on icon "Mes siguiente" at bounding box center [298, 191] width 17 height 17
click at [297, 190] on icon "Mes siguiente" at bounding box center [298, 191] width 17 height 17
click at [293, 168] on icon "Mes siguiente" at bounding box center [298, 163] width 17 height 17
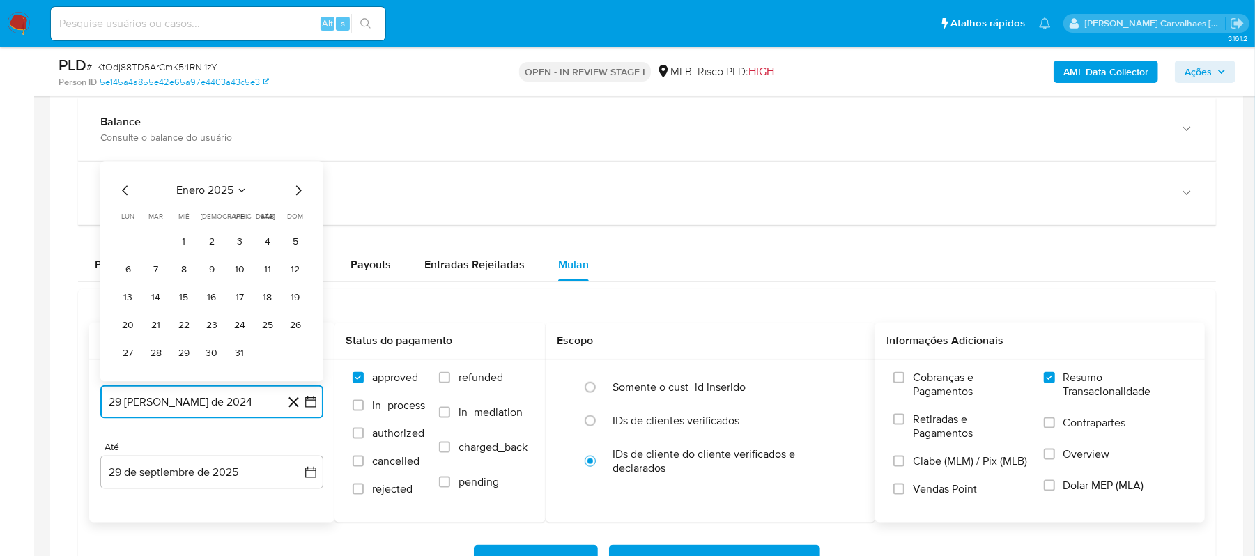
click at [300, 193] on icon "Mes siguiente" at bounding box center [298, 191] width 17 height 17
click at [295, 171] on icon "Mes siguiente" at bounding box center [298, 163] width 17 height 17
click at [295, 196] on icon "Mes siguiente" at bounding box center [298, 191] width 17 height 17
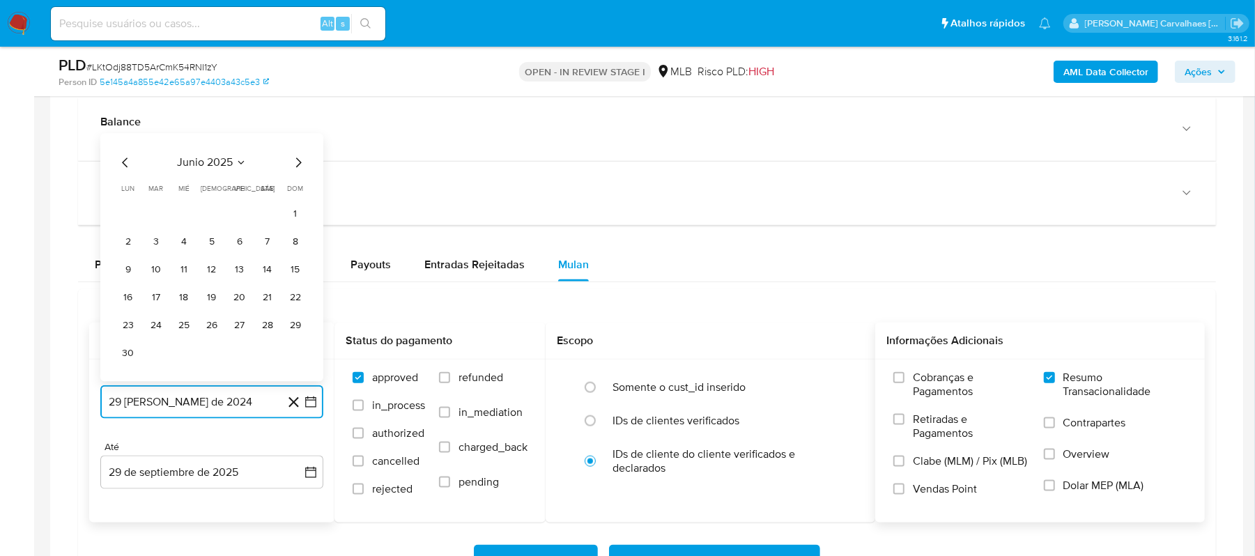
click at [296, 171] on icon "Mes siguiente" at bounding box center [298, 163] width 17 height 17
click at [156, 354] on button "29" at bounding box center [156, 354] width 22 height 22
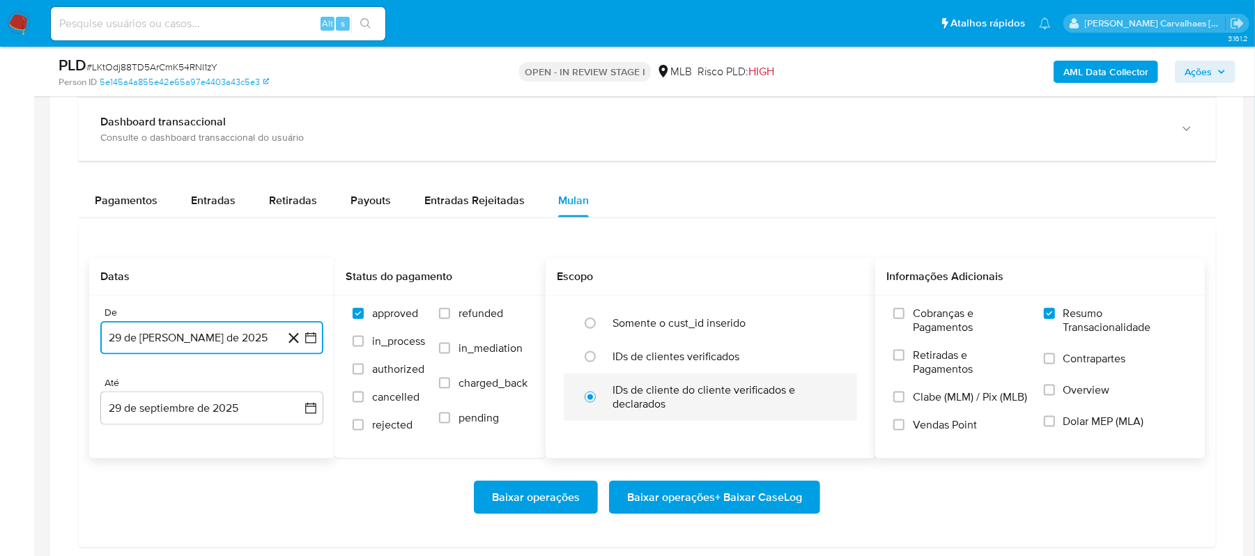
scroll to position [1115, 0]
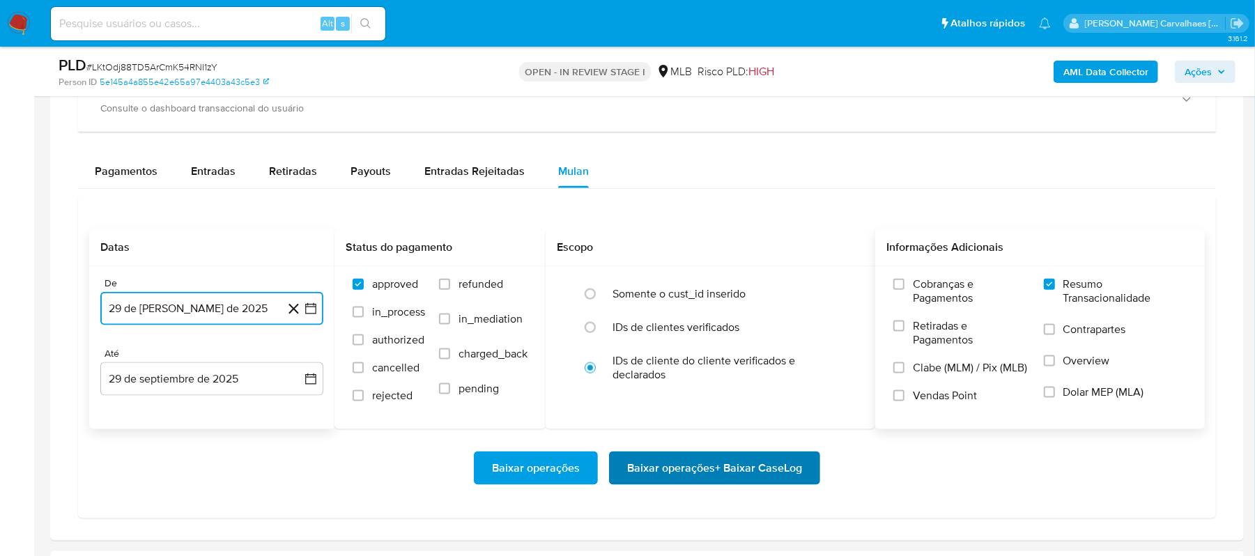
click at [676, 478] on span "Baixar operações + Baixar CaseLog" at bounding box center [714, 468] width 175 height 31
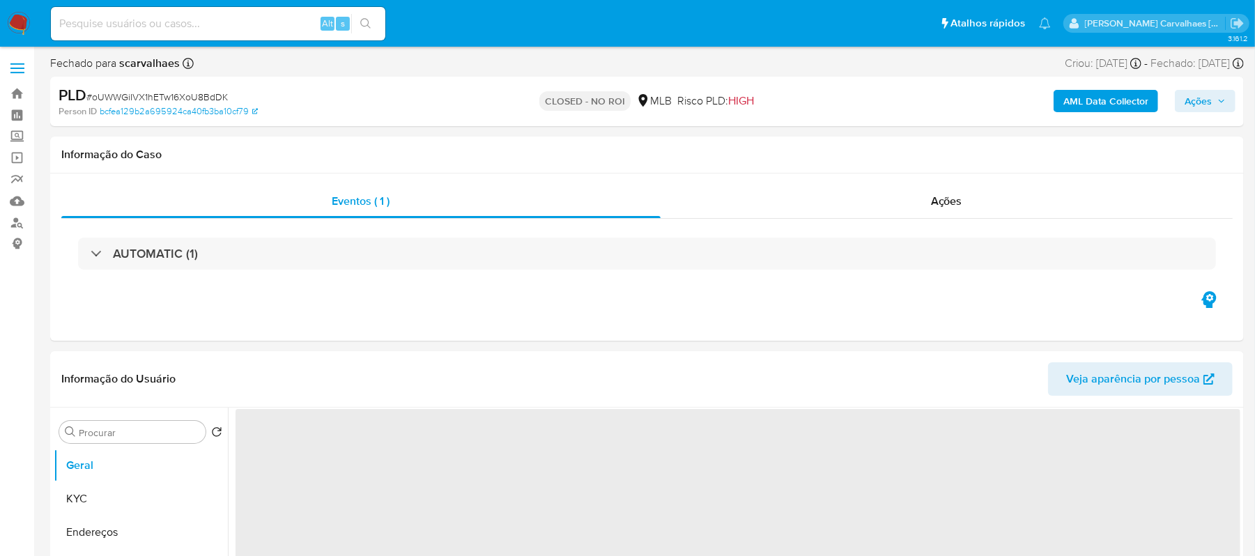
select select "10"
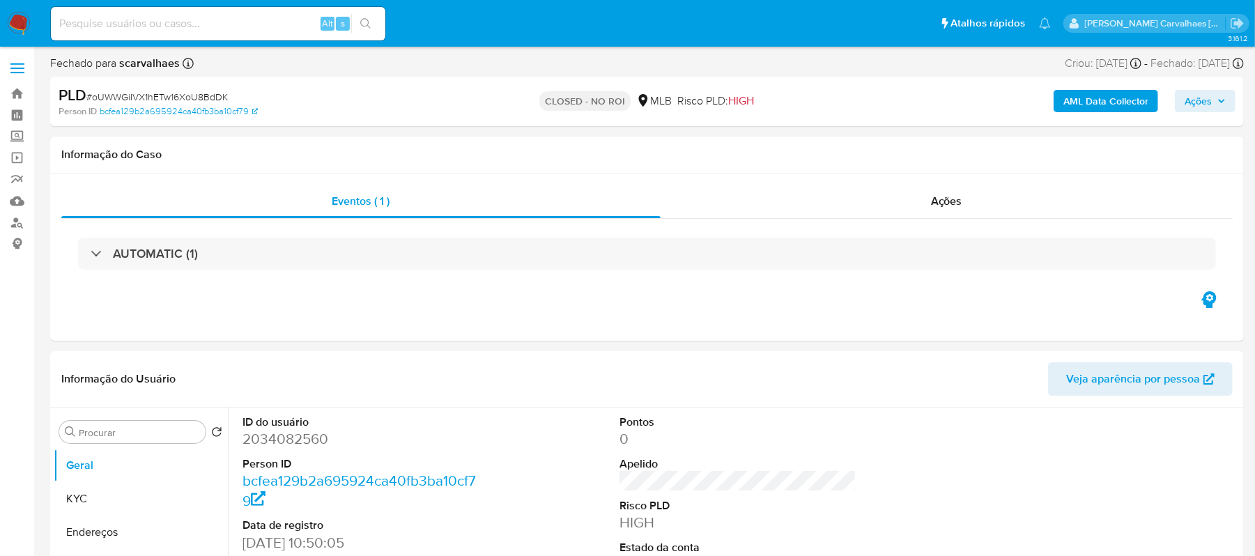
click at [137, 17] on input at bounding box center [218, 24] width 334 height 18
paste input "KRQ1TCGHV74zpbNVaJvGkOMS"
type input "KRQ1TCGHV74zpbNVaJvGkOMS"
click at [357, 26] on button "search-icon" at bounding box center [365, 24] width 29 height 20
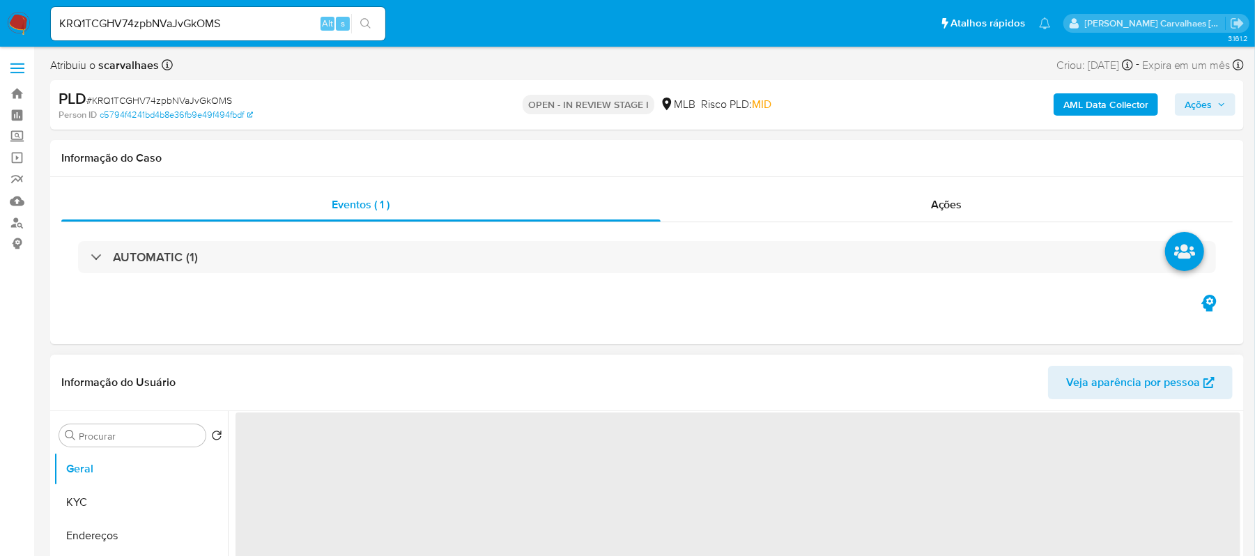
select select "10"
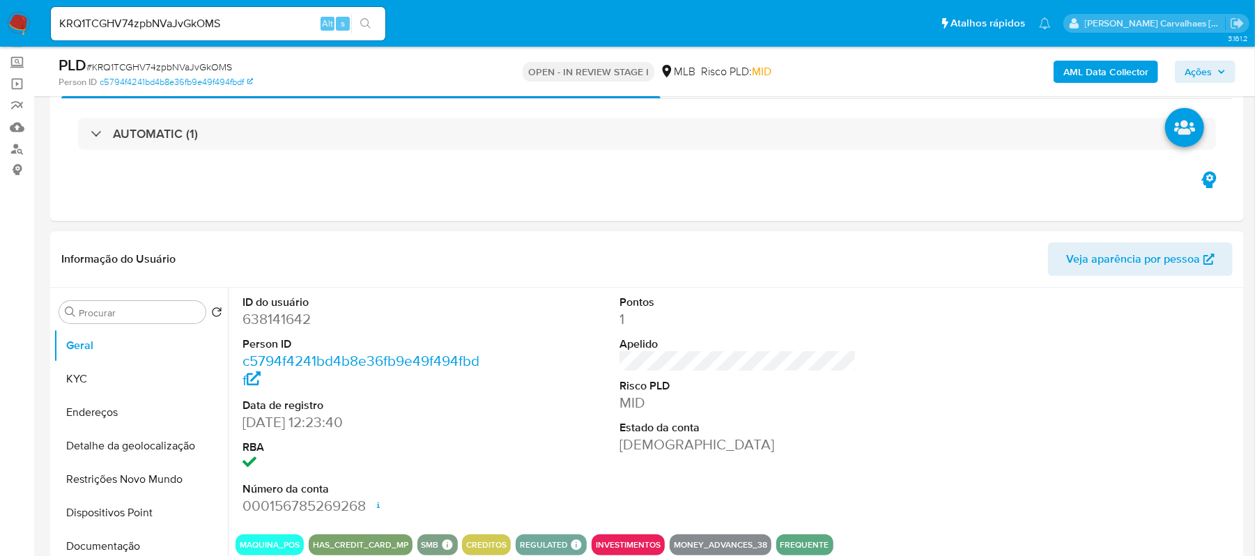
scroll to position [185, 0]
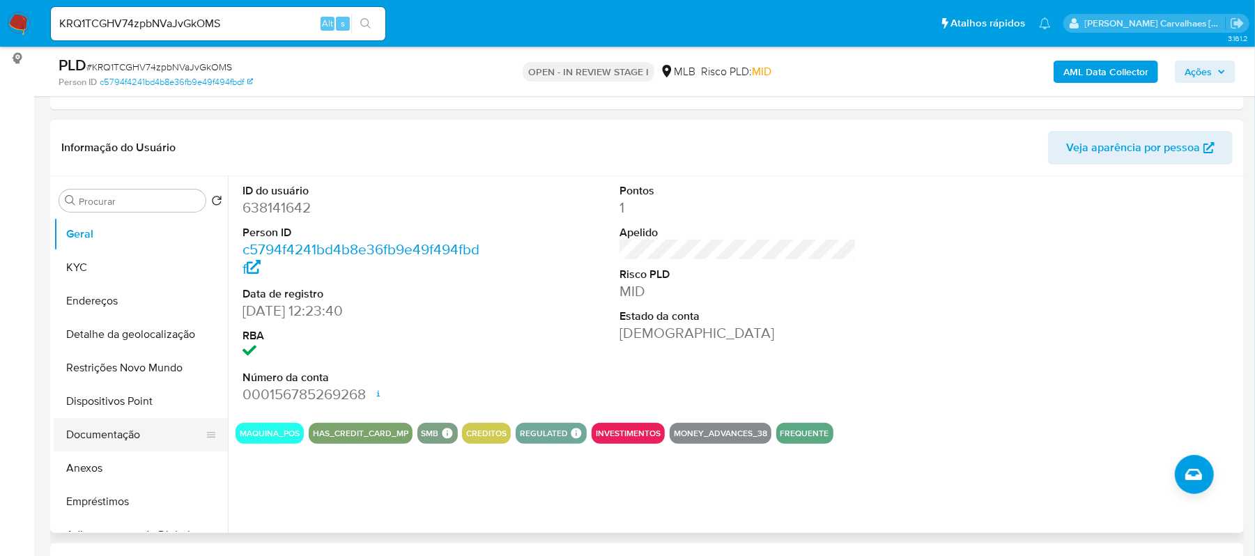
click at [76, 432] on button "Documentação" at bounding box center [135, 434] width 163 height 33
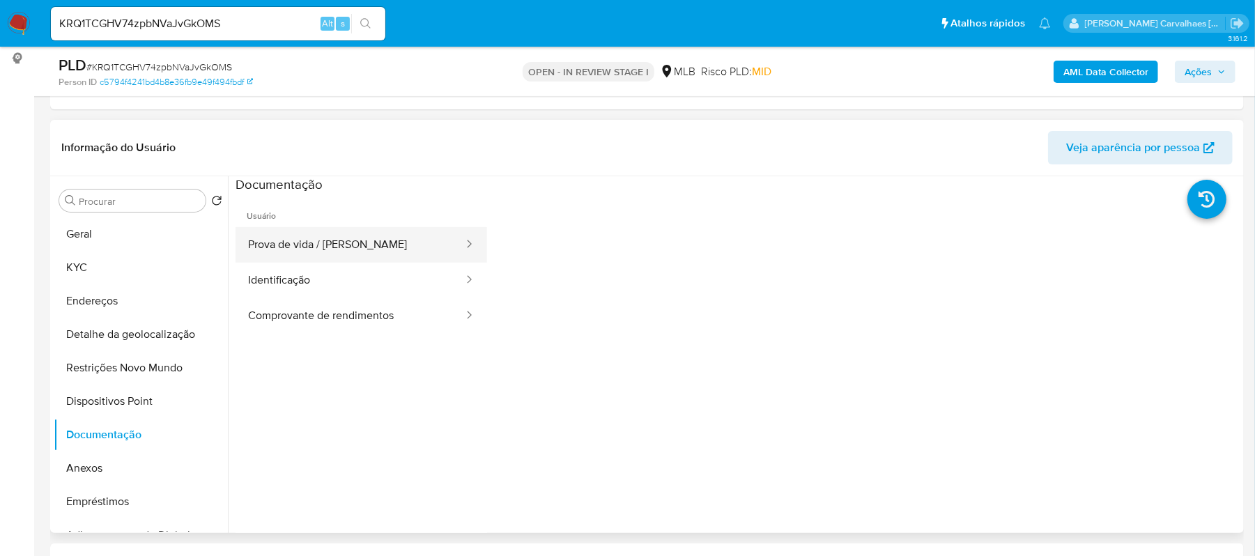
click at [366, 249] on button "Prova de vida / [PERSON_NAME]" at bounding box center [350, 245] width 229 height 36
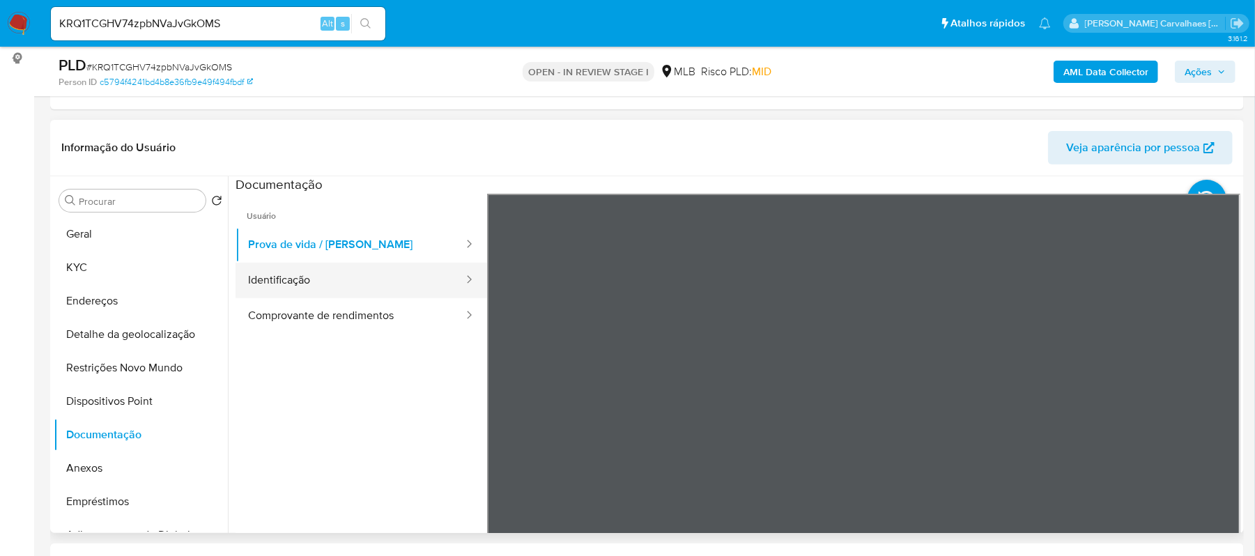
click at [401, 285] on button "Identificação" at bounding box center [350, 281] width 229 height 36
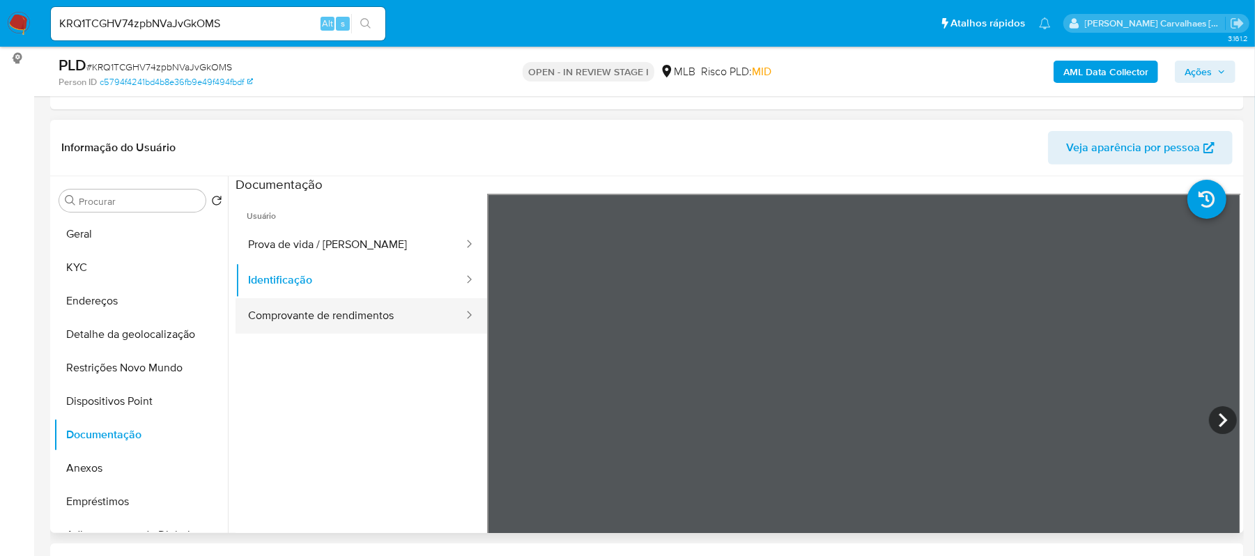
click at [323, 324] on button "Comprovante de rendimentos" at bounding box center [350, 316] width 229 height 36
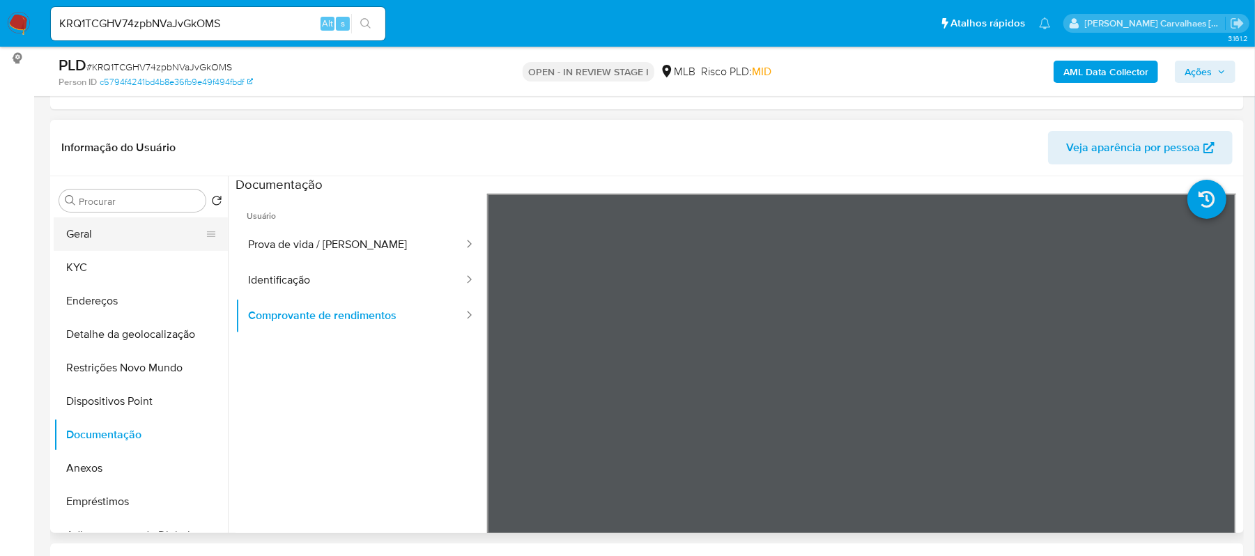
click at [139, 238] on button "Geral" at bounding box center [135, 233] width 163 height 33
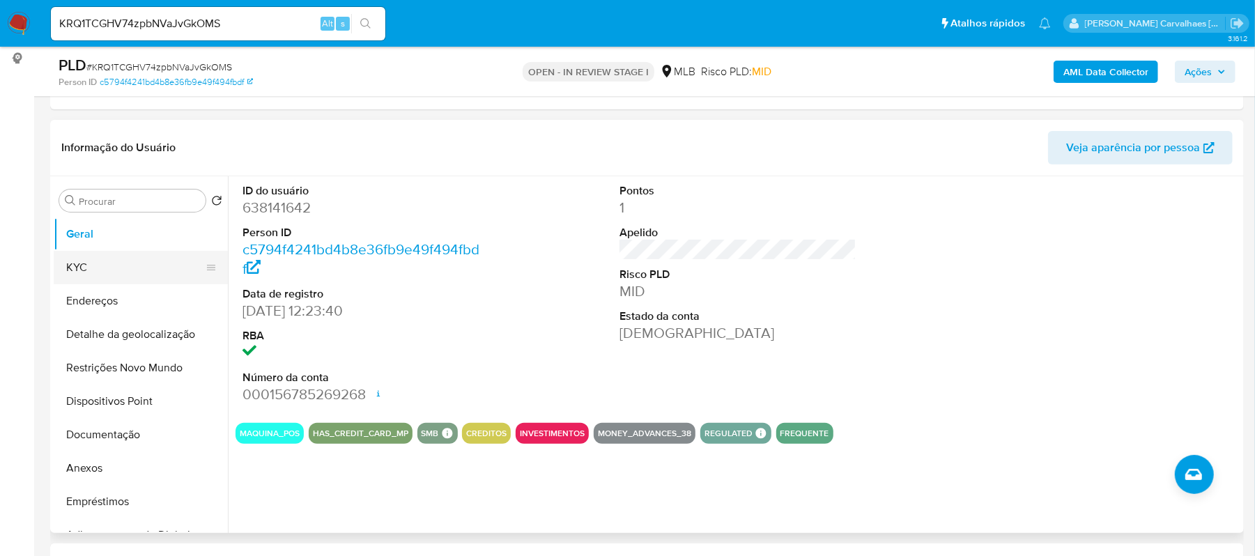
click at [81, 266] on button "KYC" at bounding box center [135, 267] width 163 height 33
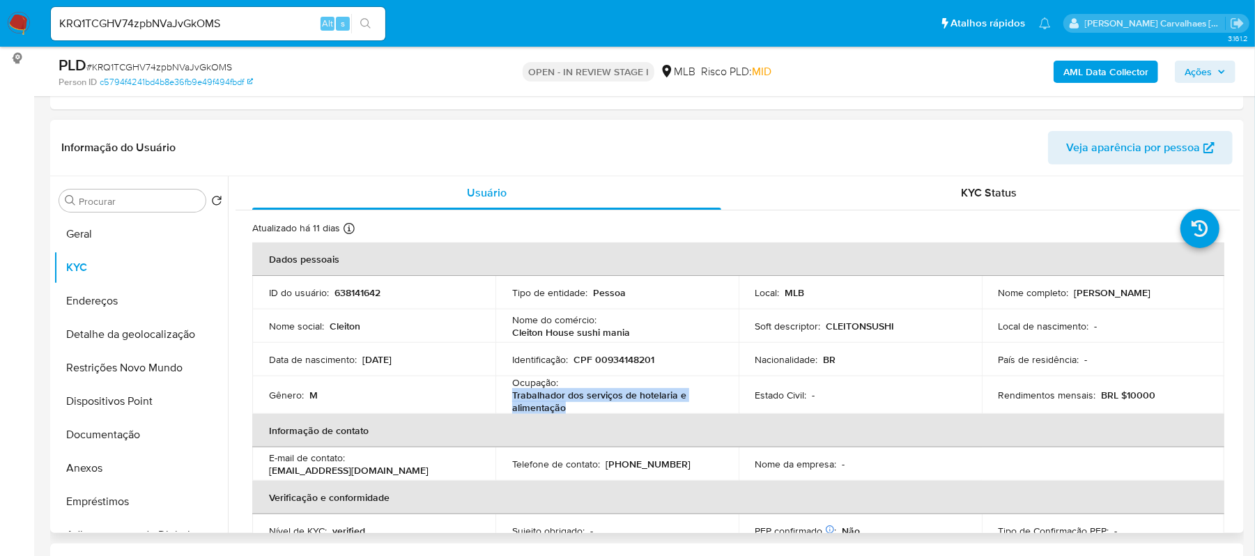
drag, startPoint x: 510, startPoint y: 394, endPoint x: 569, endPoint y: 410, distance: 61.5
click at [569, 410] on p "Trabalhador dos serviços de hotelaria e alimentação" at bounding box center [614, 401] width 204 height 25
copy p "Trabalhador dos serviços de hotelaria e alimentação"
drag, startPoint x: 90, startPoint y: 438, endPoint x: 137, endPoint y: 449, distance: 48.7
click at [91, 438] on button "Documentação" at bounding box center [135, 434] width 163 height 33
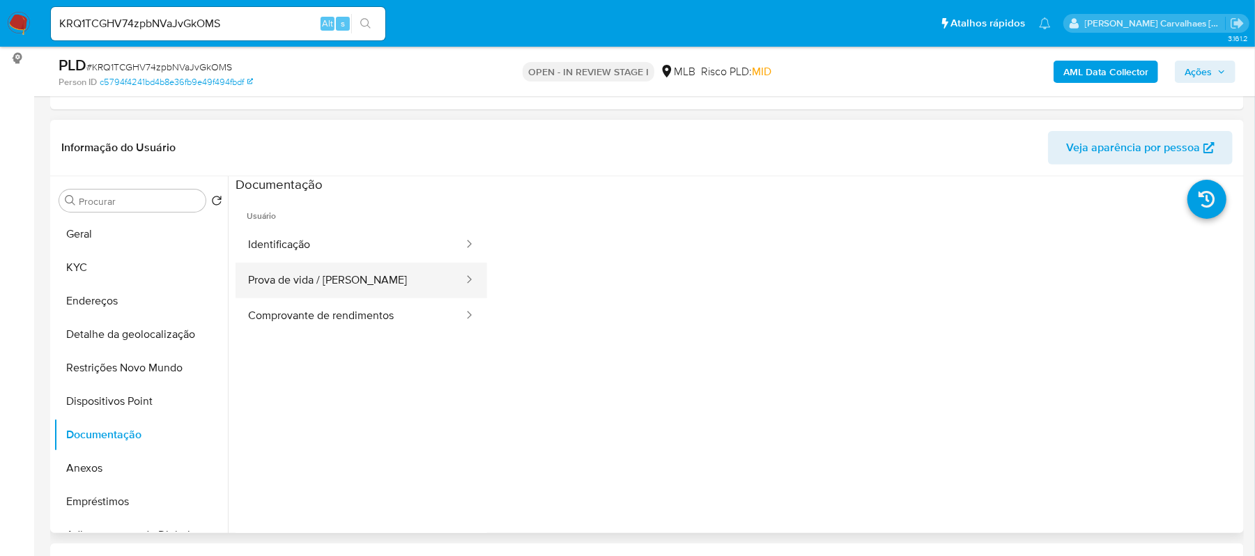
click at [347, 282] on button "Prova de vida / [PERSON_NAME]" at bounding box center [350, 281] width 229 height 36
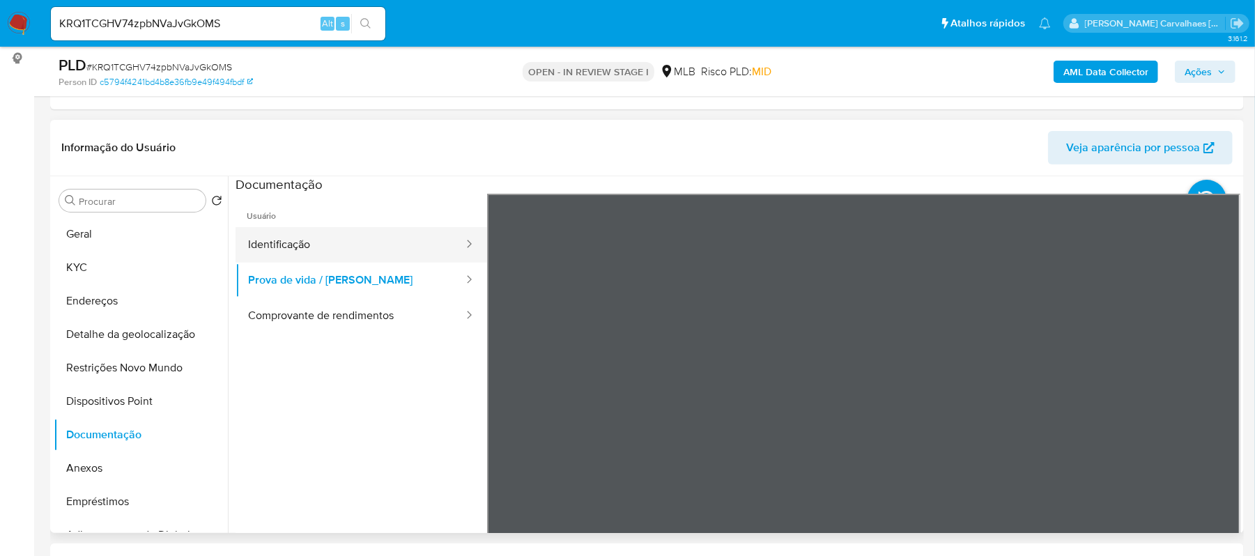
click at [361, 241] on button "Identificação" at bounding box center [350, 245] width 229 height 36
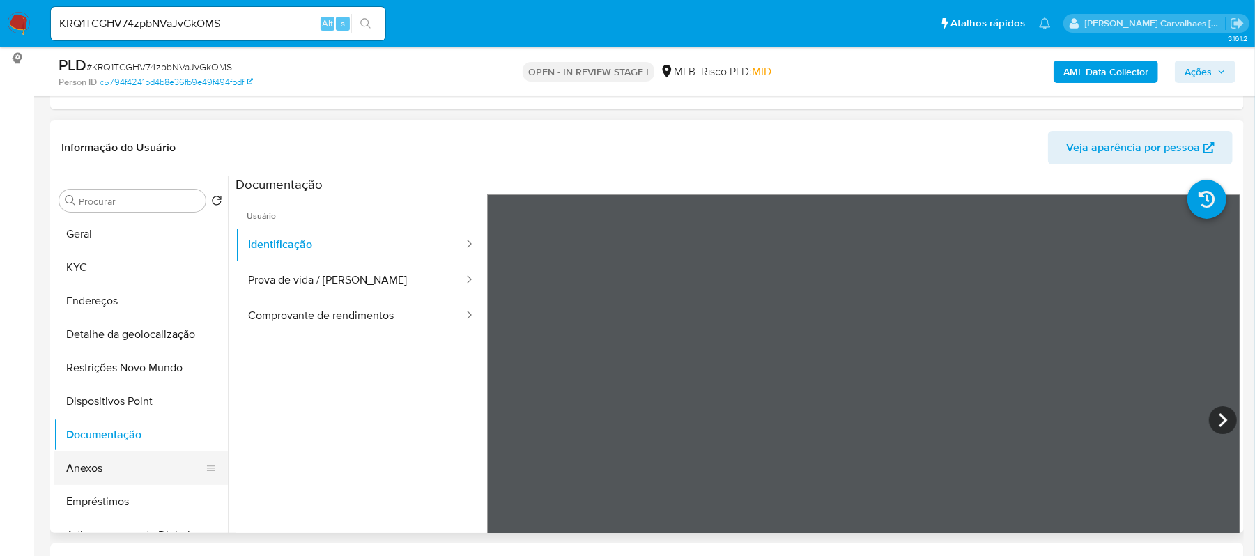
click at [146, 483] on button "Anexos" at bounding box center [135, 468] width 163 height 33
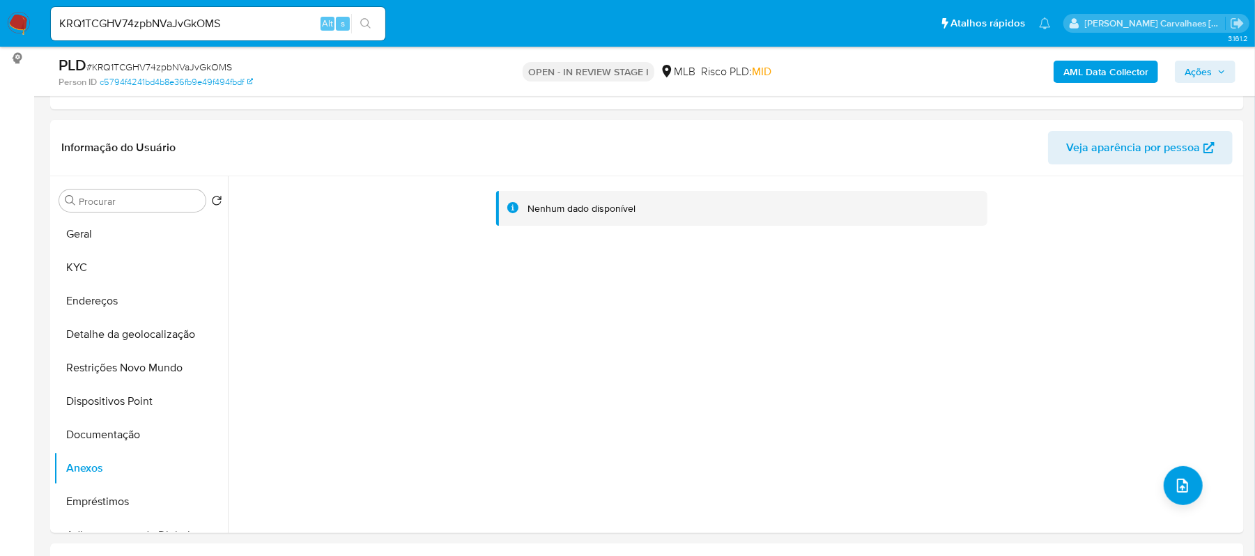
drag, startPoint x: 134, startPoint y: 231, endPoint x: 20, endPoint y: 263, distance: 117.8
click at [132, 231] on button "Geral" at bounding box center [141, 233] width 174 height 33
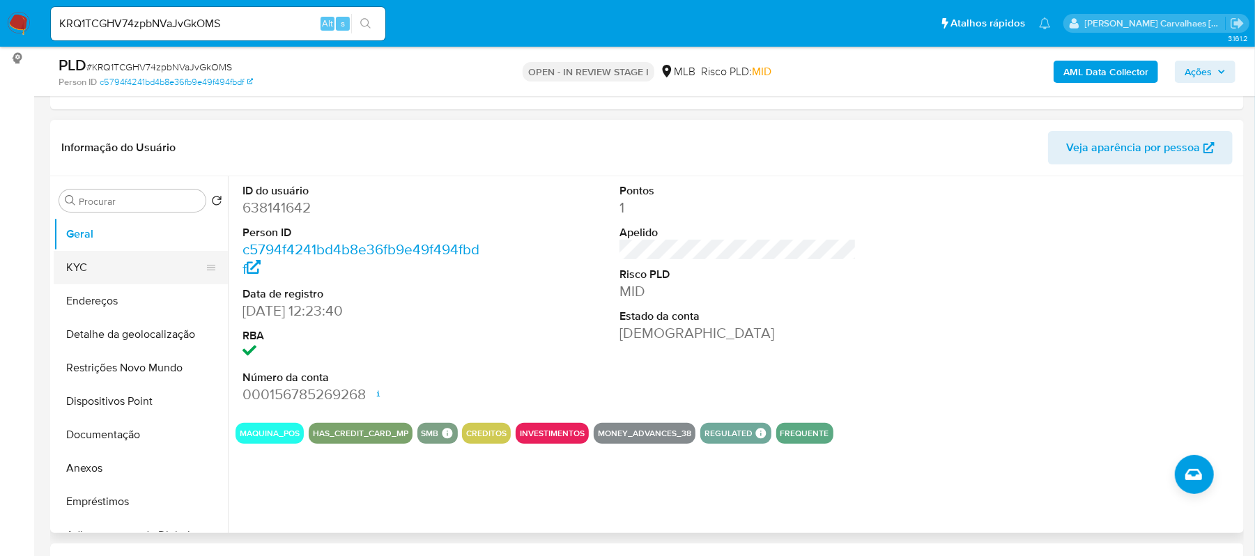
click at [95, 262] on button "KYC" at bounding box center [135, 267] width 163 height 33
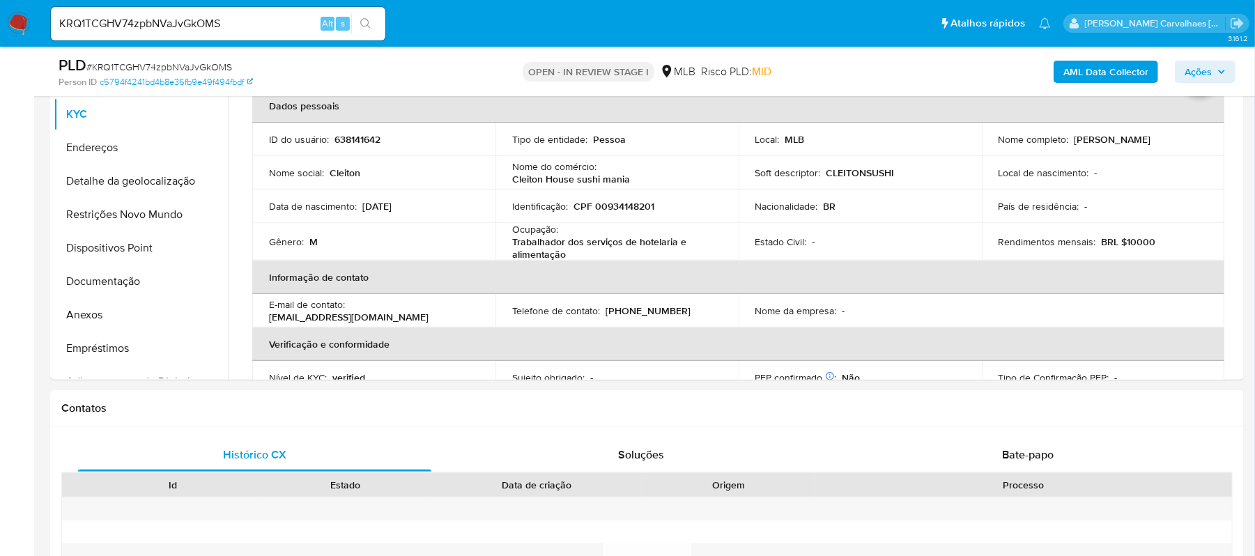
scroll to position [375, 0]
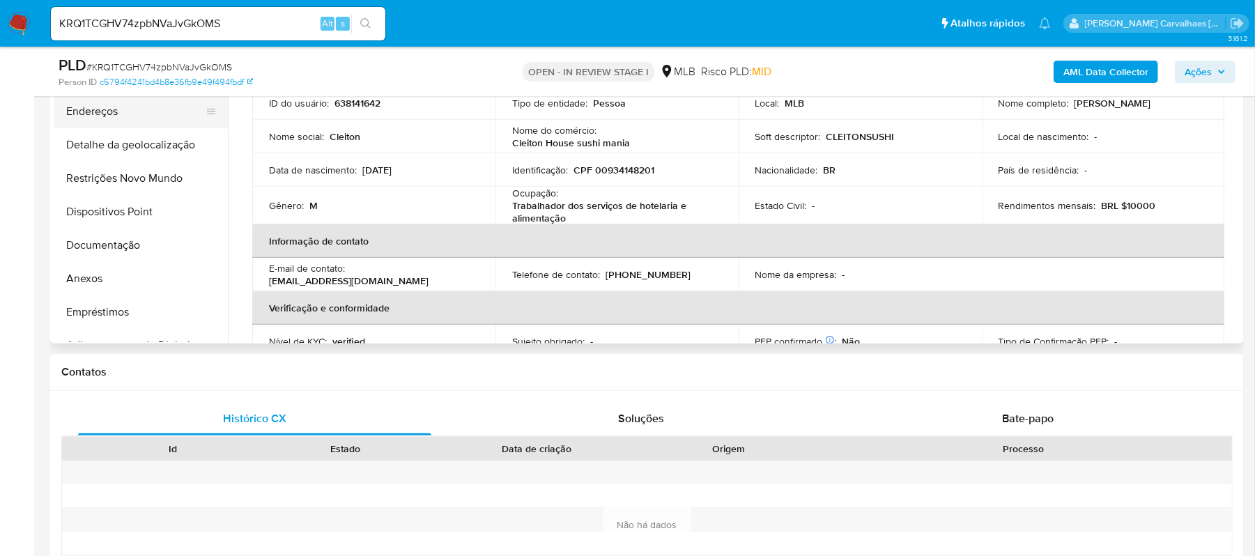
click at [130, 117] on button "Endereços" at bounding box center [135, 111] width 163 height 33
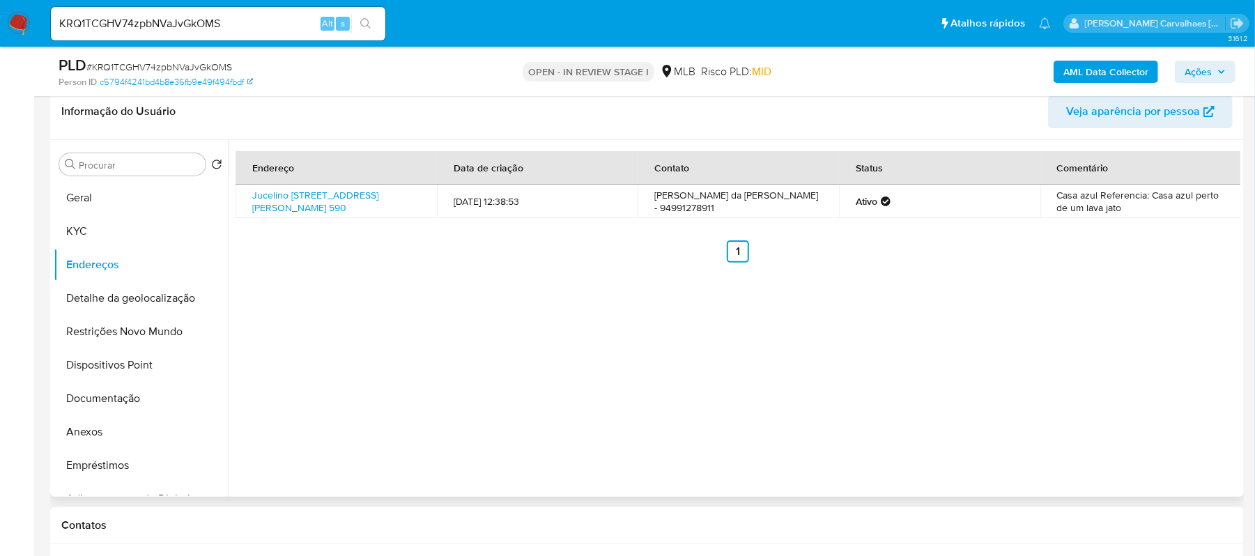
scroll to position [190, 0]
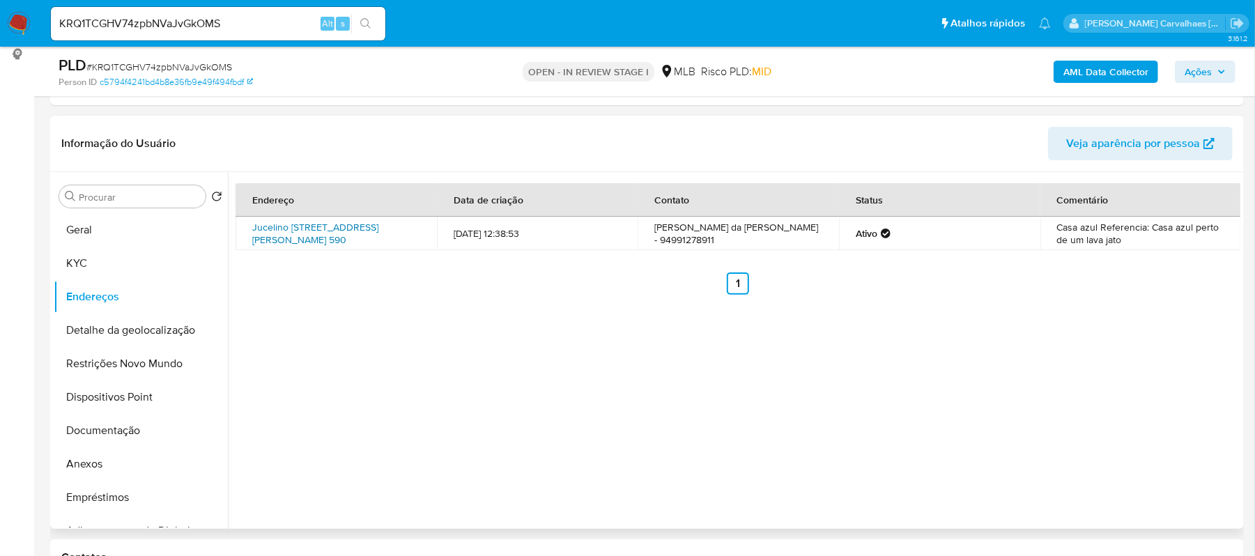
click at [327, 229] on link "Jucelino [STREET_ADDRESS][PERSON_NAME] 590" at bounding box center [315, 233] width 126 height 26
click at [173, 362] on button "Restrições Novo Mundo" at bounding box center [135, 363] width 163 height 33
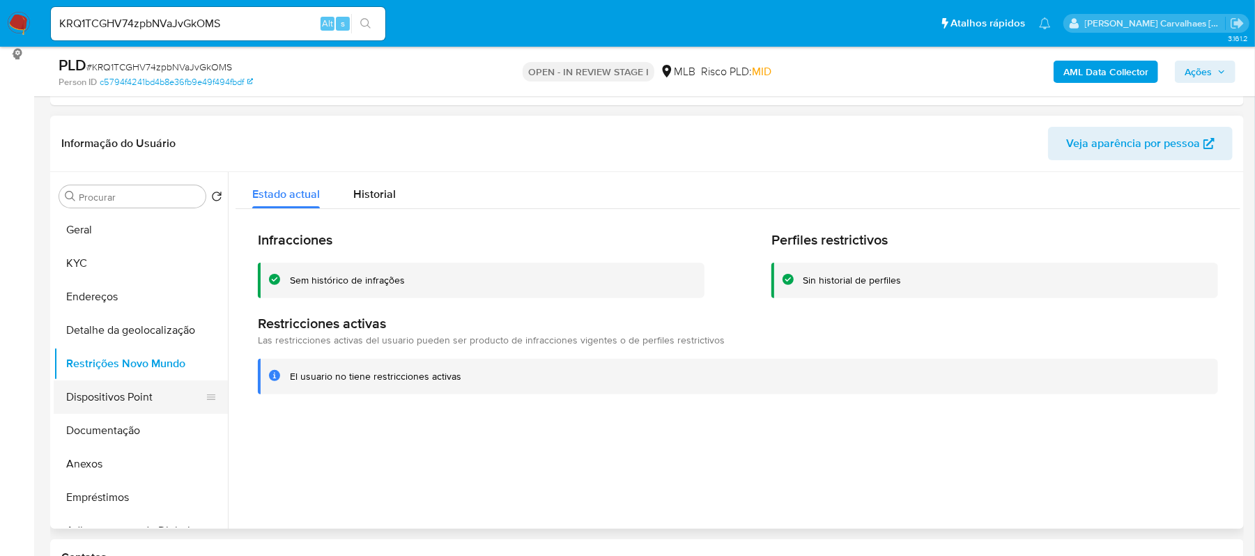
click at [140, 396] on button "Dispositivos Point" at bounding box center [135, 396] width 163 height 33
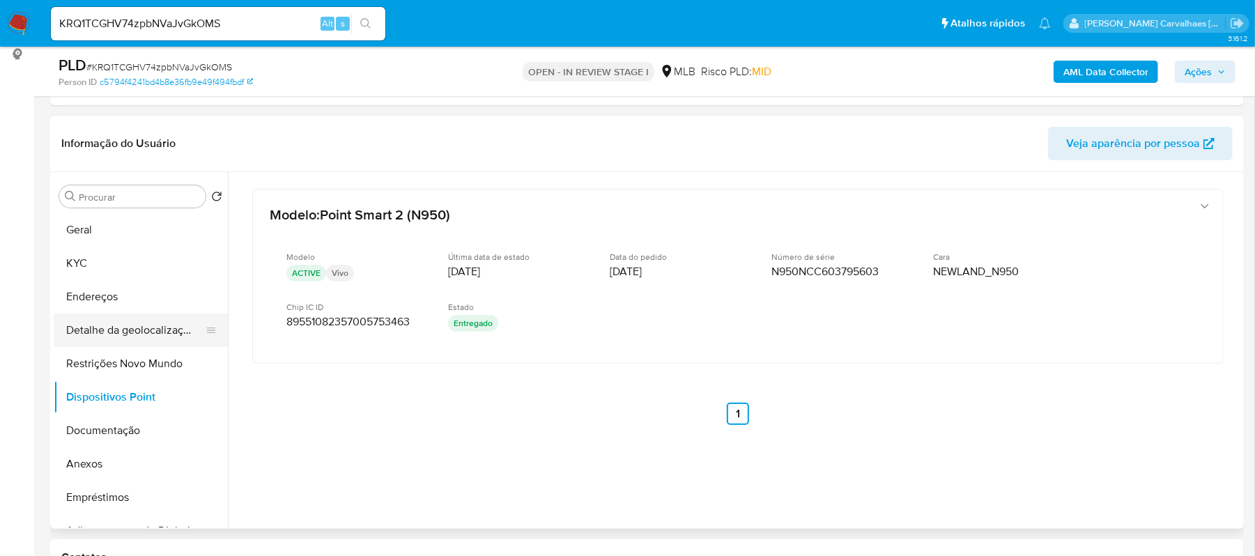
click at [160, 335] on button "Detalhe da geolocalização" at bounding box center [135, 330] width 163 height 33
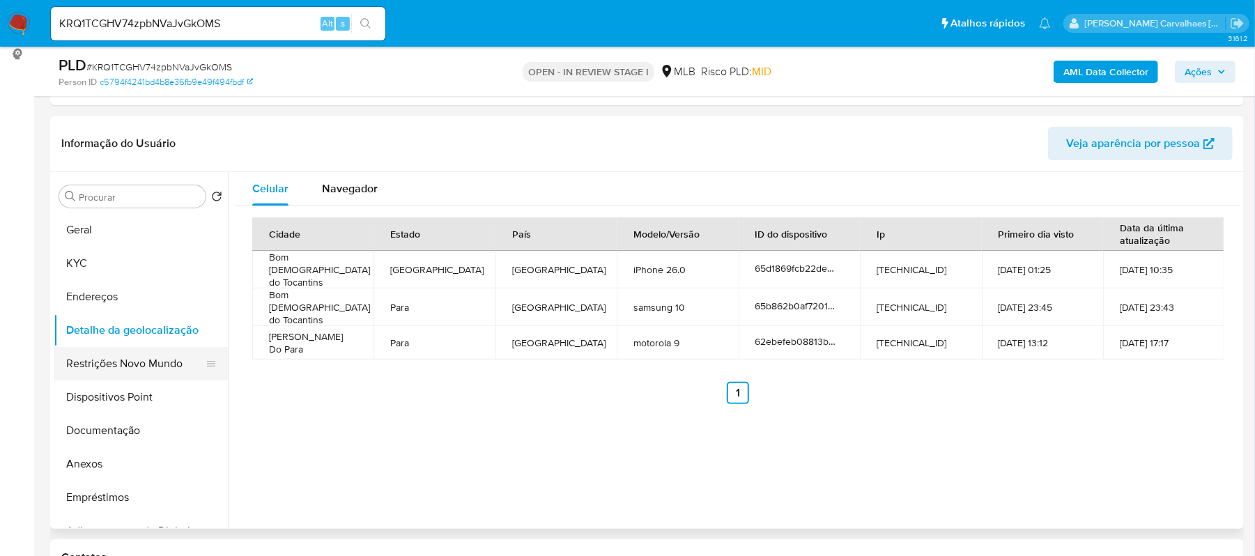
click at [181, 357] on button "Restrições Novo Mundo" at bounding box center [135, 363] width 163 height 33
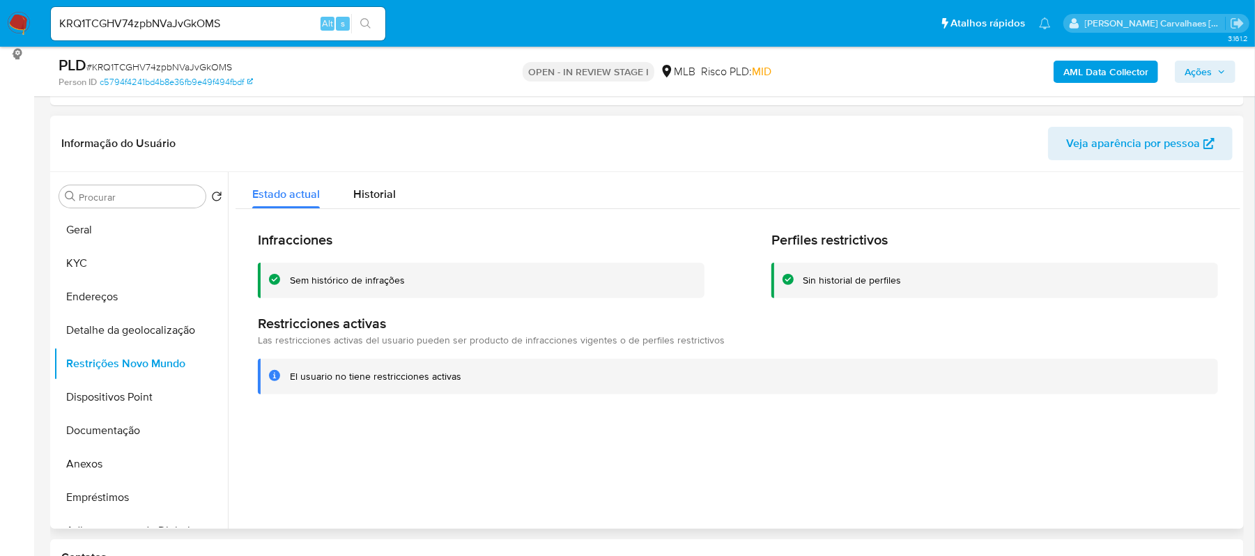
drag, startPoint x: 291, startPoint y: 281, endPoint x: 406, endPoint y: 279, distance: 115.0
click at [406, 279] on div "Sem histórico de infrações" at bounding box center [491, 280] width 403 height 13
drag, startPoint x: 291, startPoint y: 375, endPoint x: 461, endPoint y: 378, distance: 169.3
click at [461, 378] on div "El usuario no tiene restricciones activas" at bounding box center [748, 376] width 917 height 13
click at [146, 435] on button "Documentação" at bounding box center [135, 430] width 163 height 33
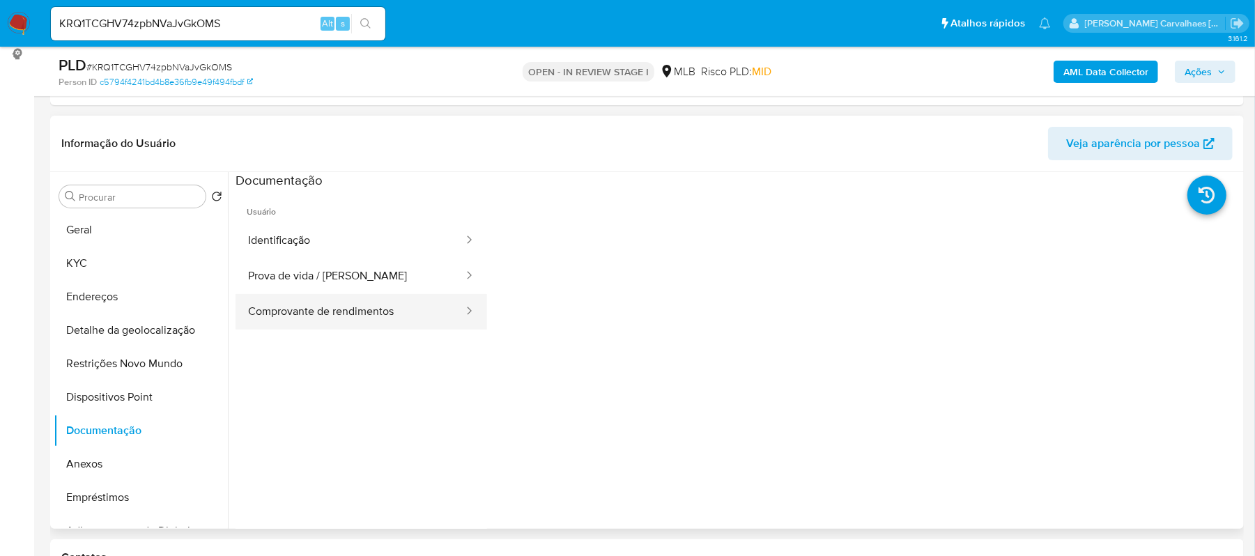
click at [347, 304] on button "Comprovante de rendimentos" at bounding box center [350, 312] width 229 height 36
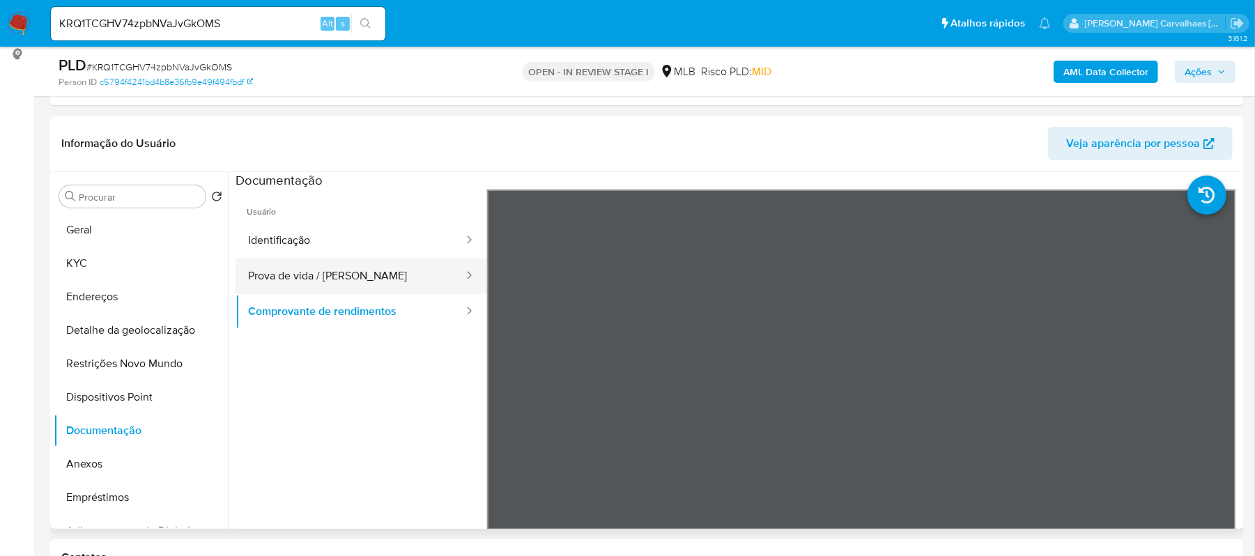
click at [349, 272] on button "Prova de vida / [PERSON_NAME]" at bounding box center [350, 277] width 229 height 36
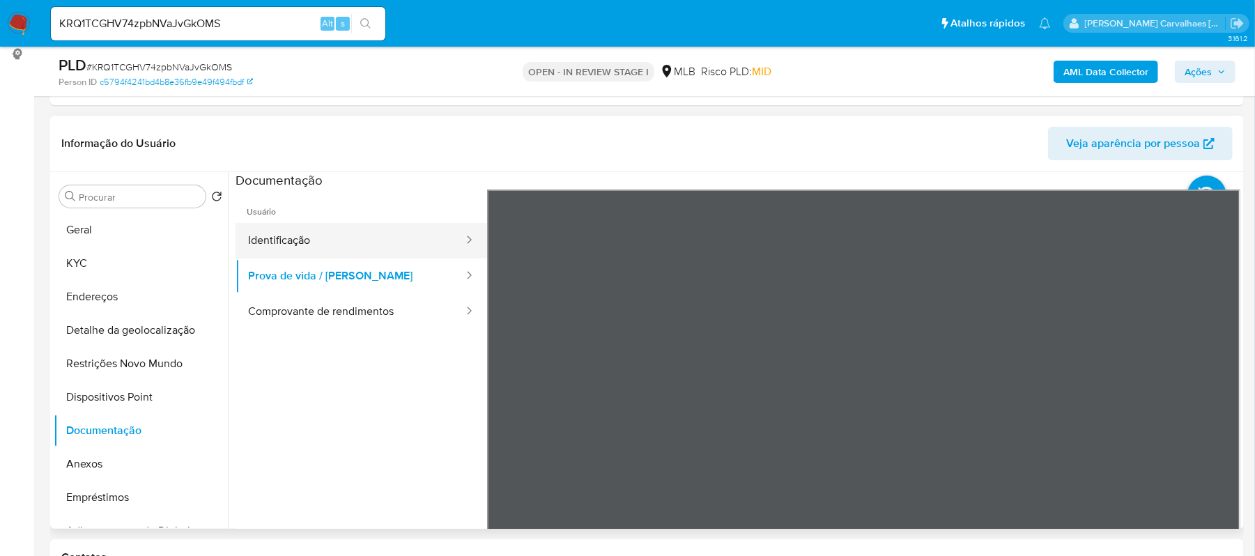
click at [344, 246] on button "Identificação" at bounding box center [350, 241] width 229 height 36
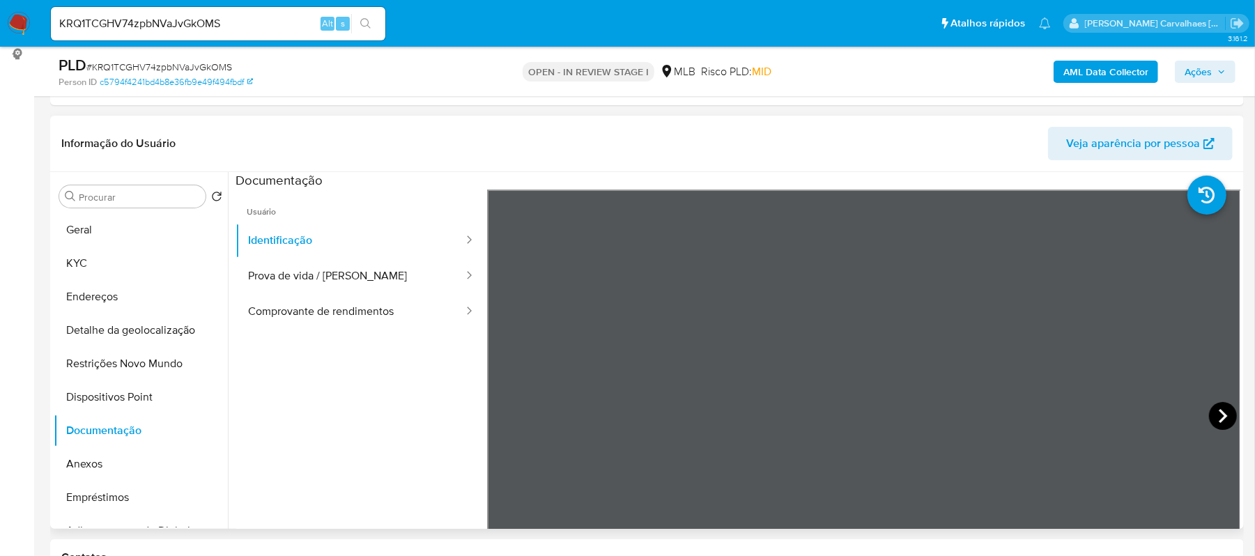
click at [1219, 406] on icon at bounding box center [1223, 416] width 28 height 28
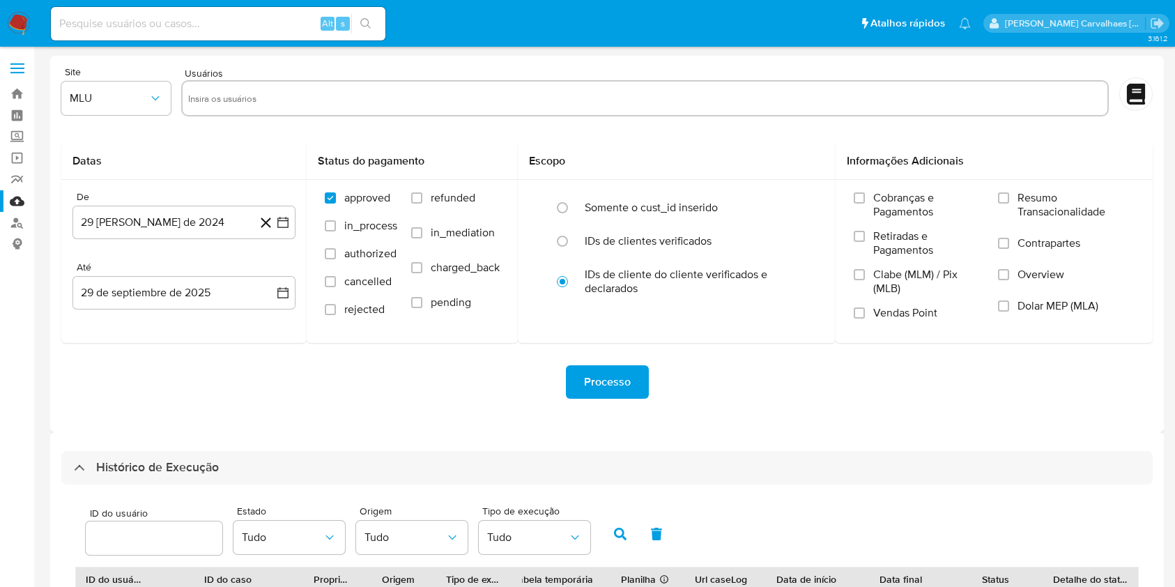
select select "10"
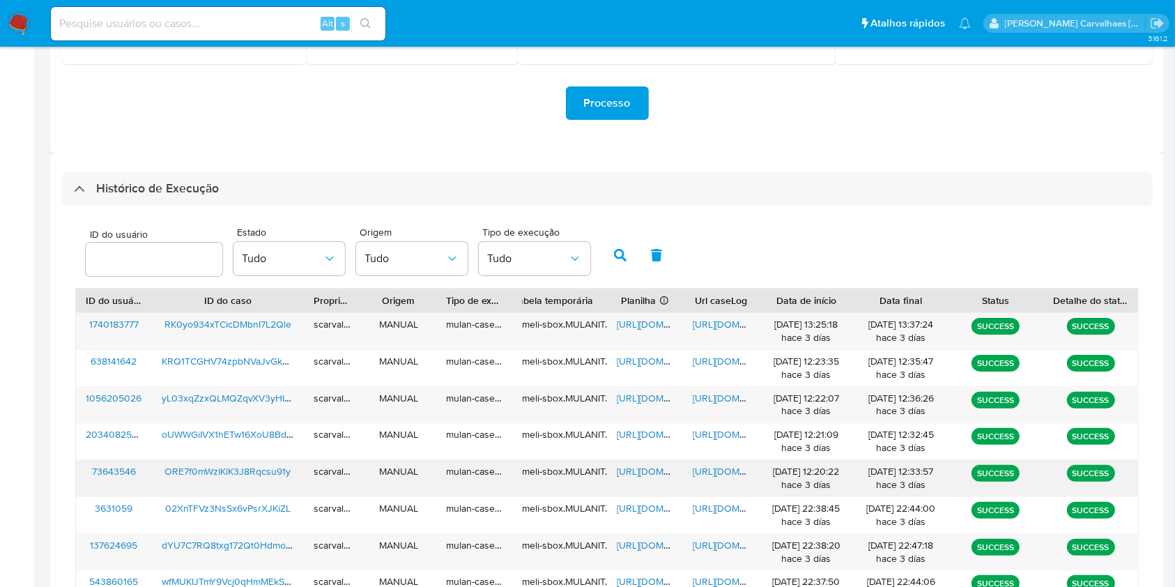
click at [728, 473] on span "[URL][DOMAIN_NAME]" at bounding box center [741, 471] width 96 height 14
click at [727, 395] on span "[URL][DOMAIN_NAME]" at bounding box center [741, 398] width 96 height 14
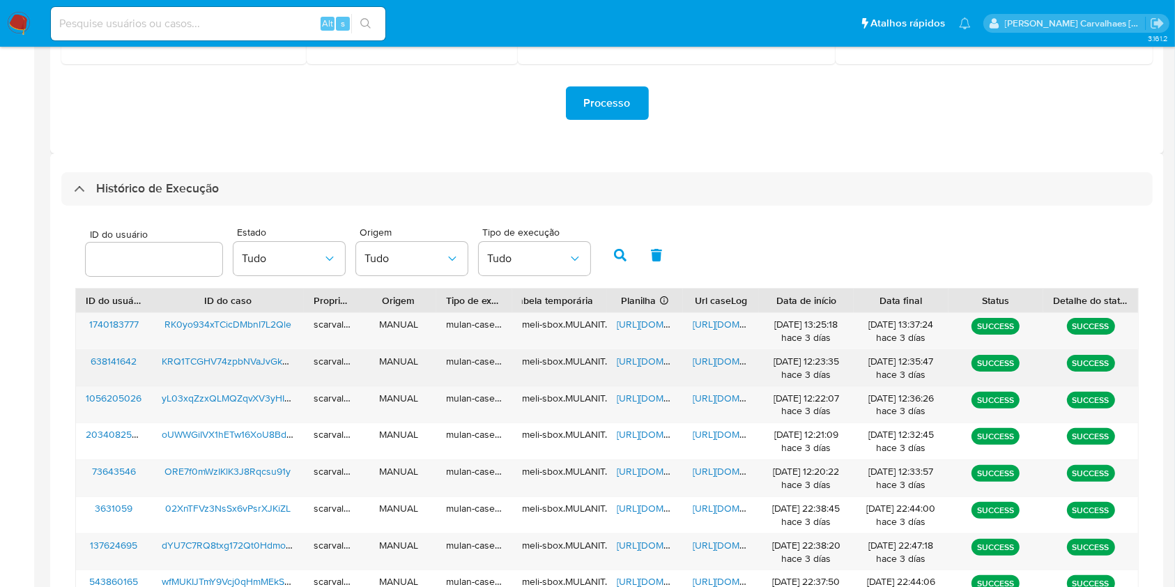
click at [716, 362] on span "[URL][DOMAIN_NAME]" at bounding box center [741, 361] width 96 height 14
click at [630, 357] on span "[URL][DOMAIN_NAME]" at bounding box center [665, 361] width 96 height 14
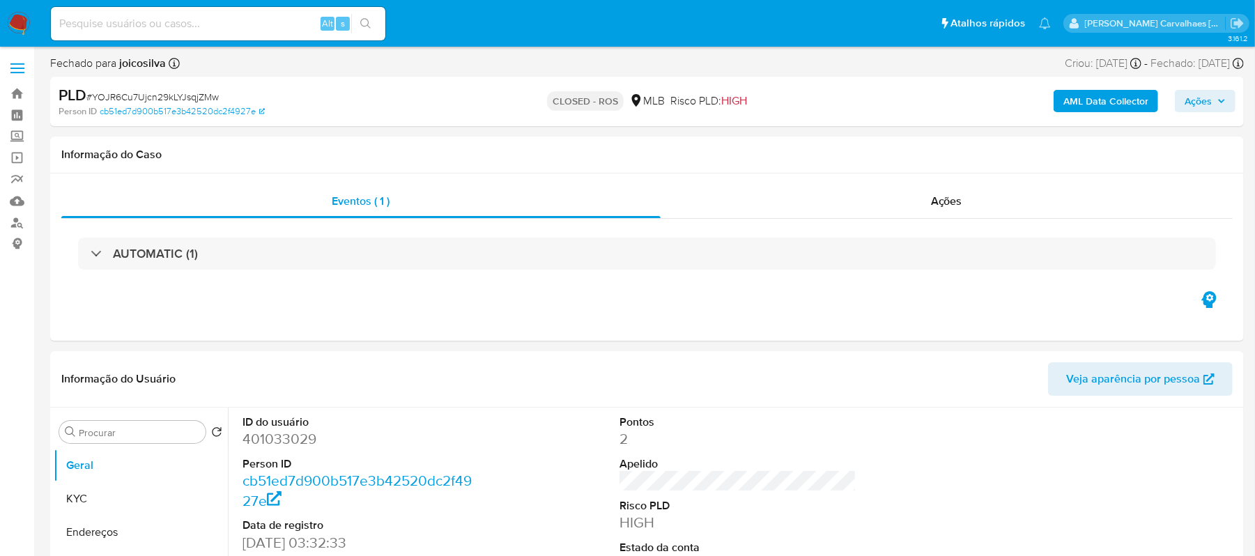
select select "10"
click at [21, 218] on link "Localizador de pessoas" at bounding box center [83, 223] width 166 height 22
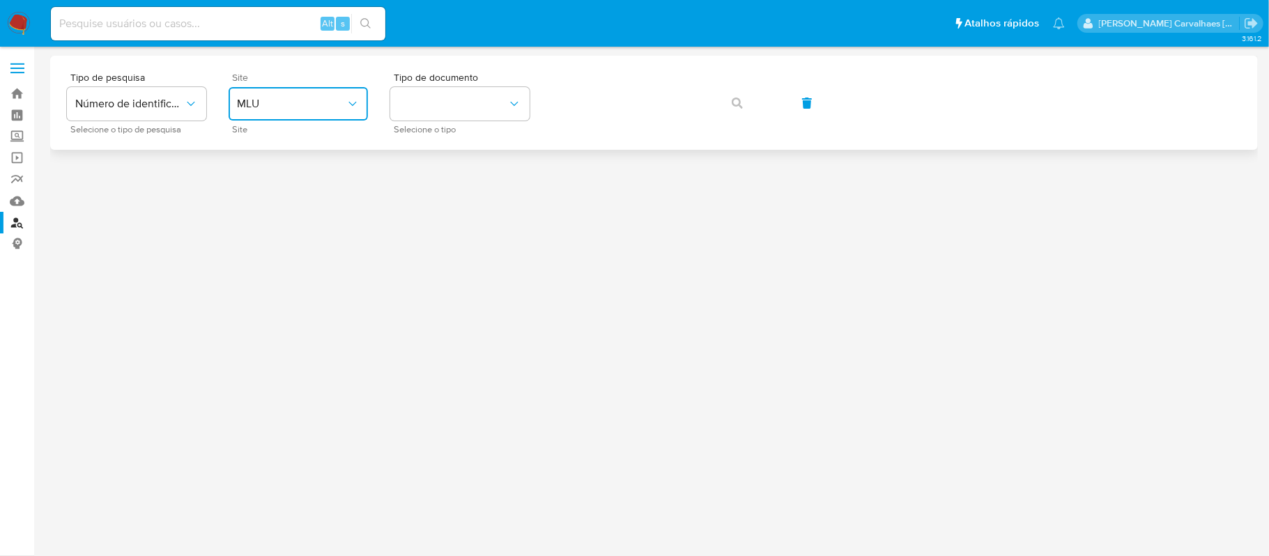
click at [280, 105] on span "MLU" at bounding box center [291, 104] width 109 height 14
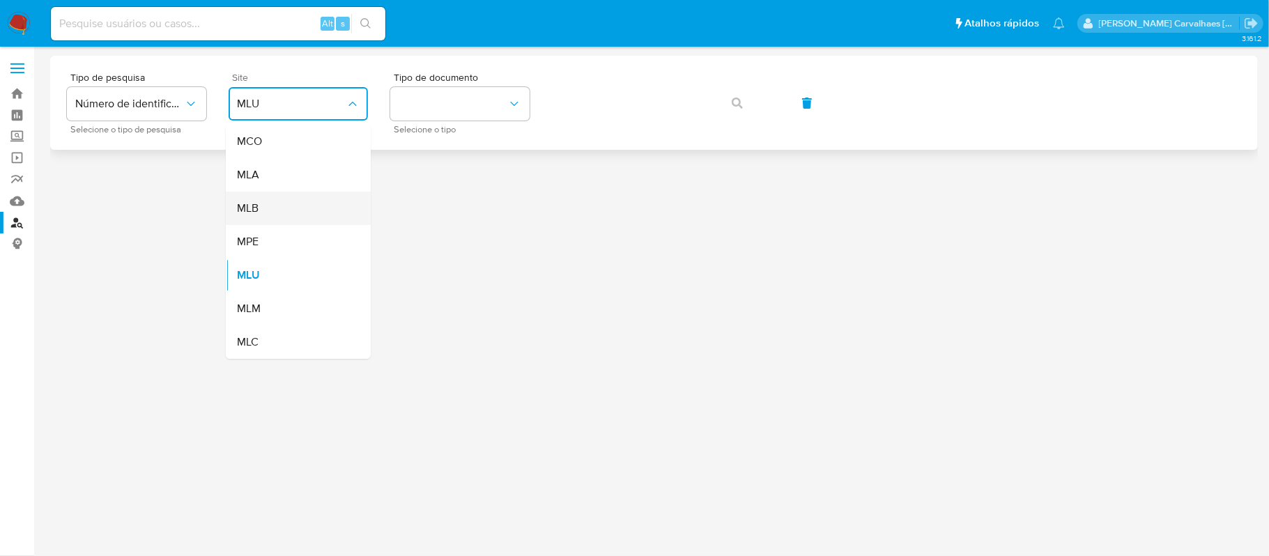
click at [294, 216] on div "MLB" at bounding box center [294, 208] width 114 height 33
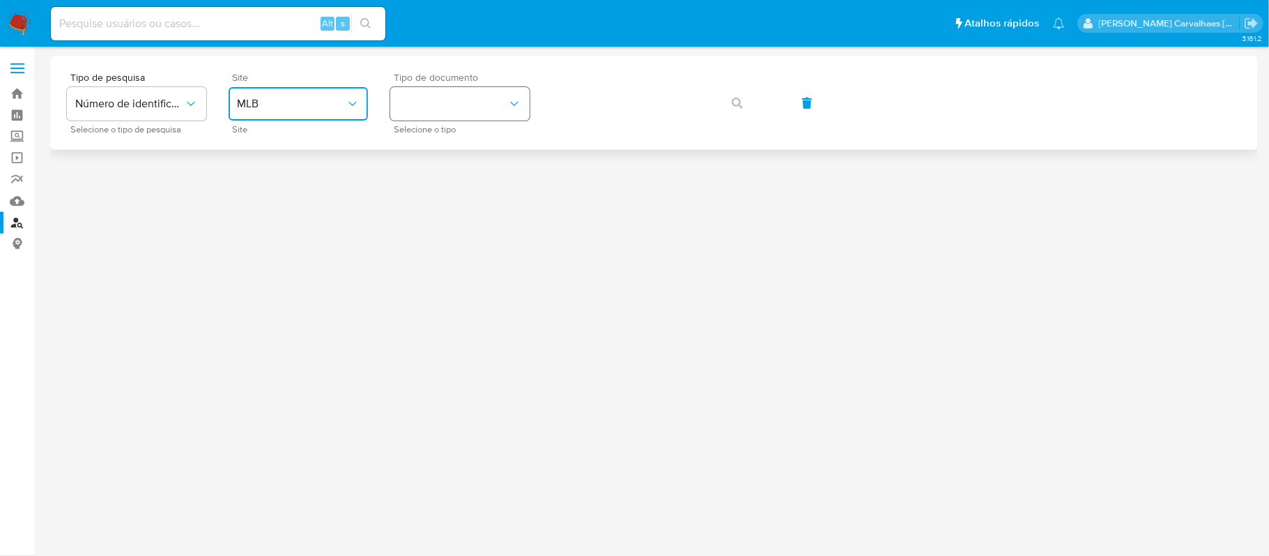
click at [422, 107] on button "identificationType" at bounding box center [459, 103] width 139 height 33
click at [435, 196] on div "CPF CPF" at bounding box center [456, 195] width 114 height 47
click at [736, 98] on icon "button" at bounding box center [737, 103] width 11 height 11
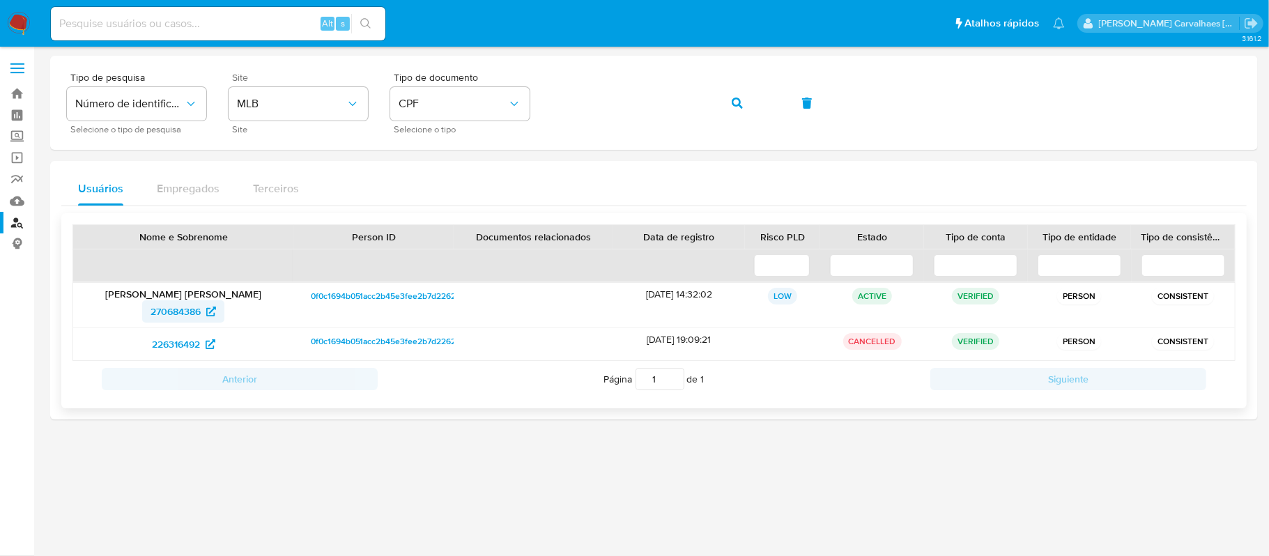
click at [171, 309] on span "270684386" at bounding box center [176, 311] width 50 height 22
click at [550, 100] on div "Tipo de pesquisa Número de identificação Selecione o tipo de pesquisa Site MLB …" at bounding box center [654, 102] width 1174 height 61
click at [739, 99] on icon "button" at bounding box center [737, 103] width 11 height 11
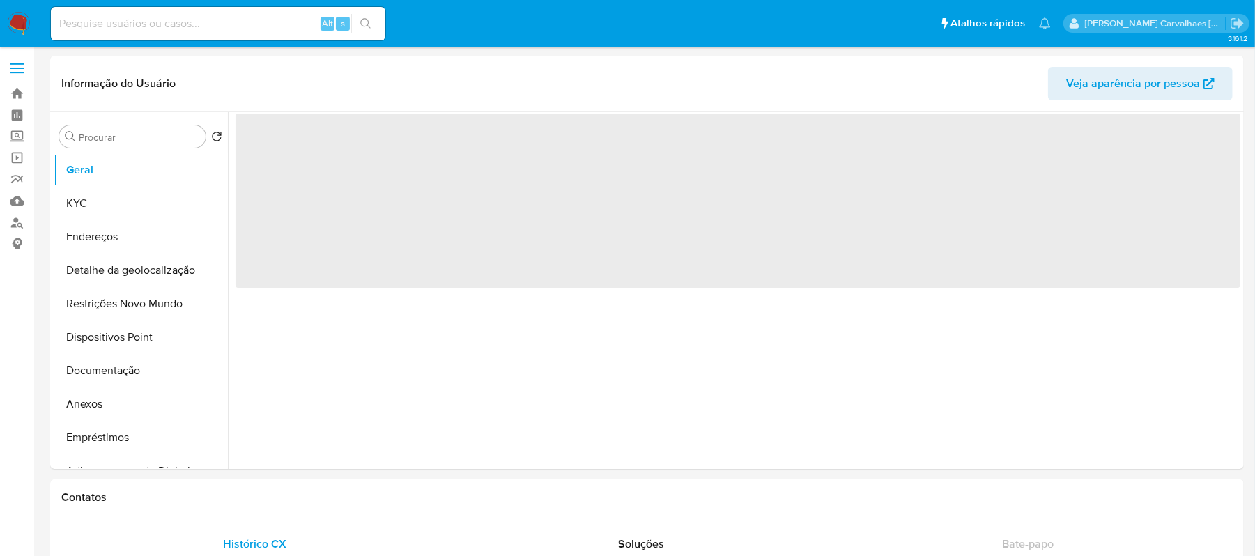
select select "10"
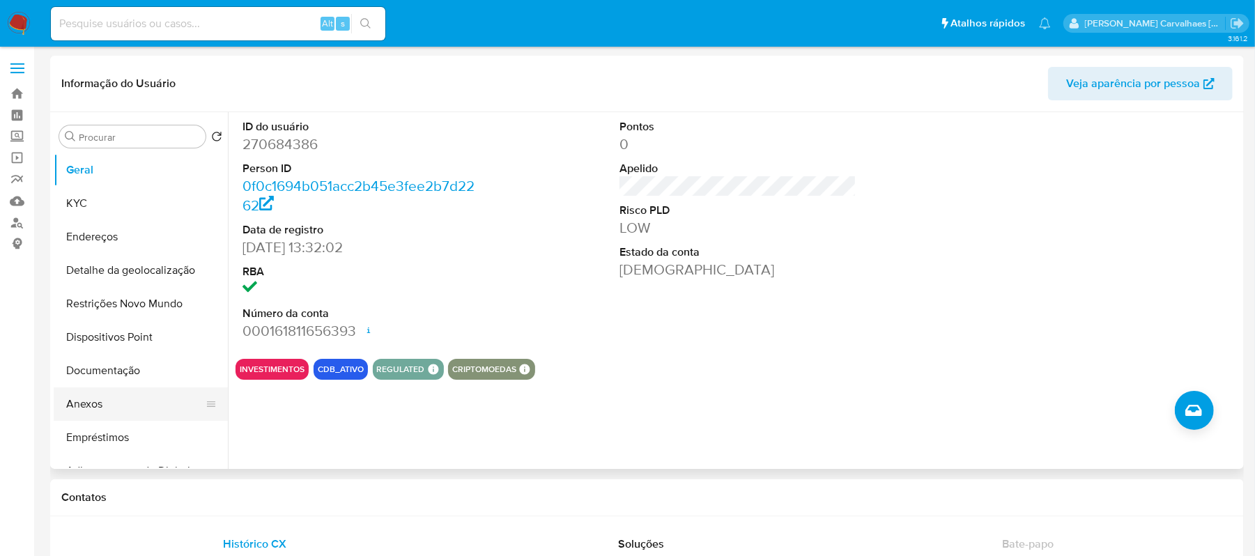
click at [112, 403] on button "Anexos" at bounding box center [135, 403] width 163 height 33
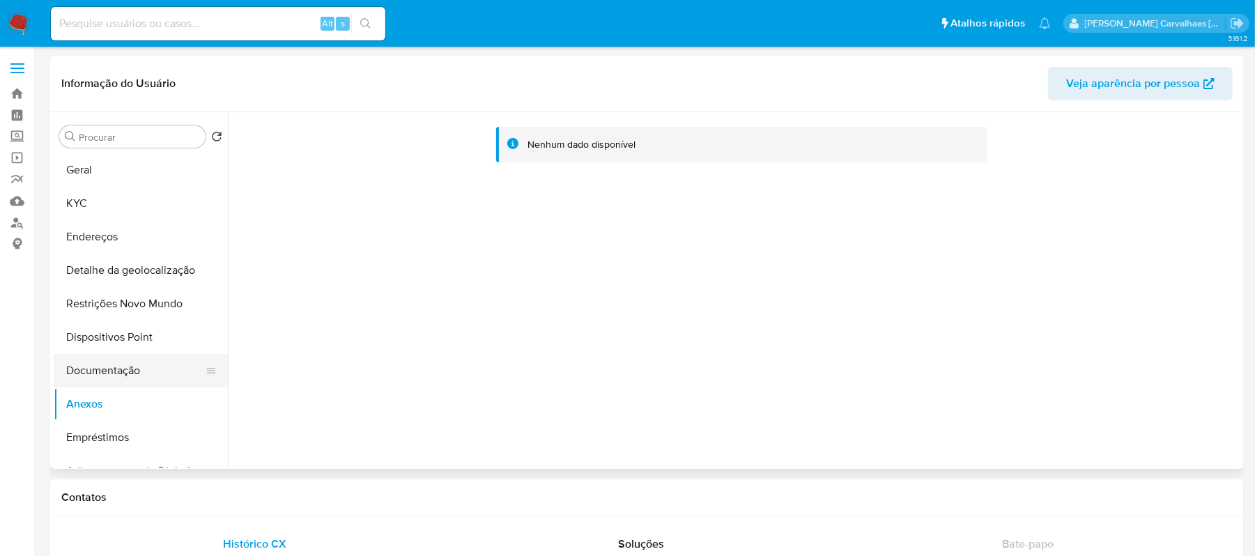
click at [128, 369] on button "Documentação" at bounding box center [135, 370] width 163 height 33
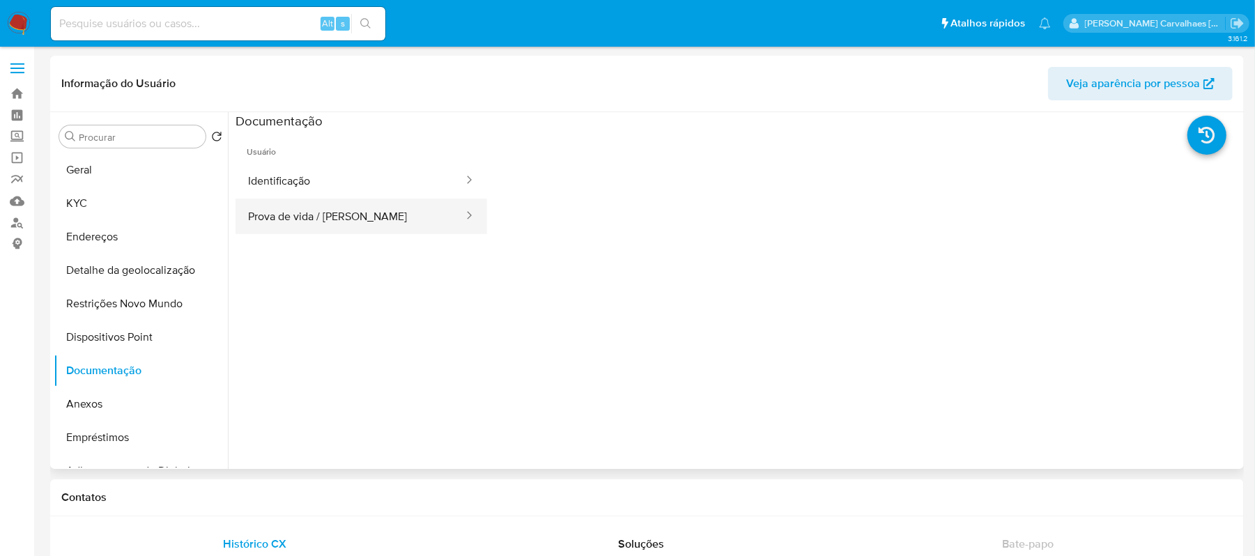
click at [337, 221] on button "Prova de vida / Selfie" at bounding box center [350, 217] width 229 height 36
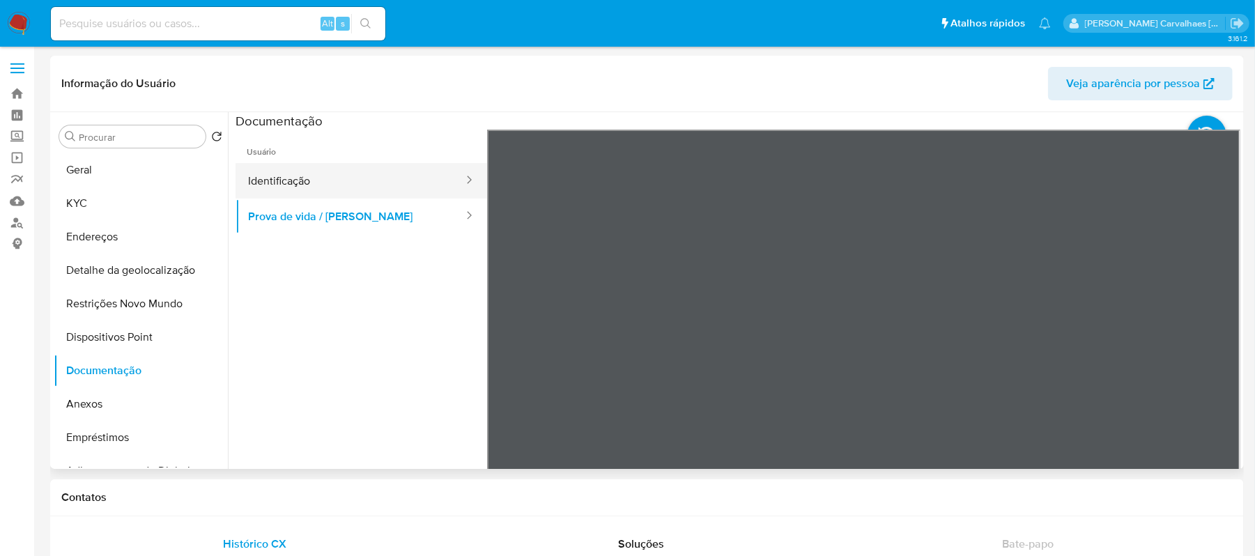
click at [337, 182] on button "Identificação" at bounding box center [350, 181] width 229 height 36
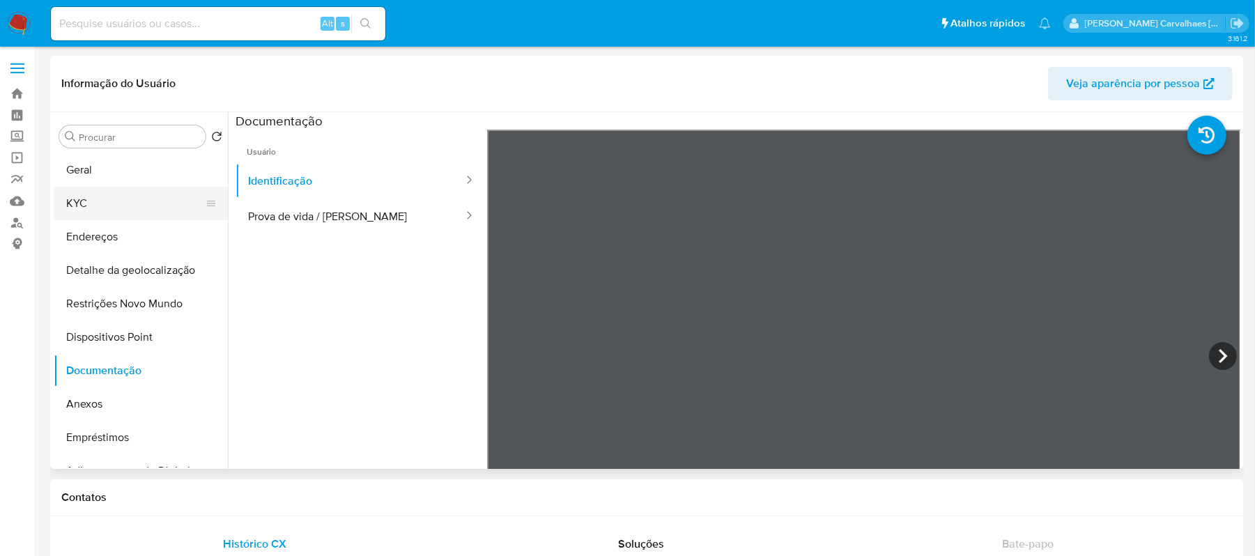
click at [117, 206] on button "KYC" at bounding box center [135, 203] width 163 height 33
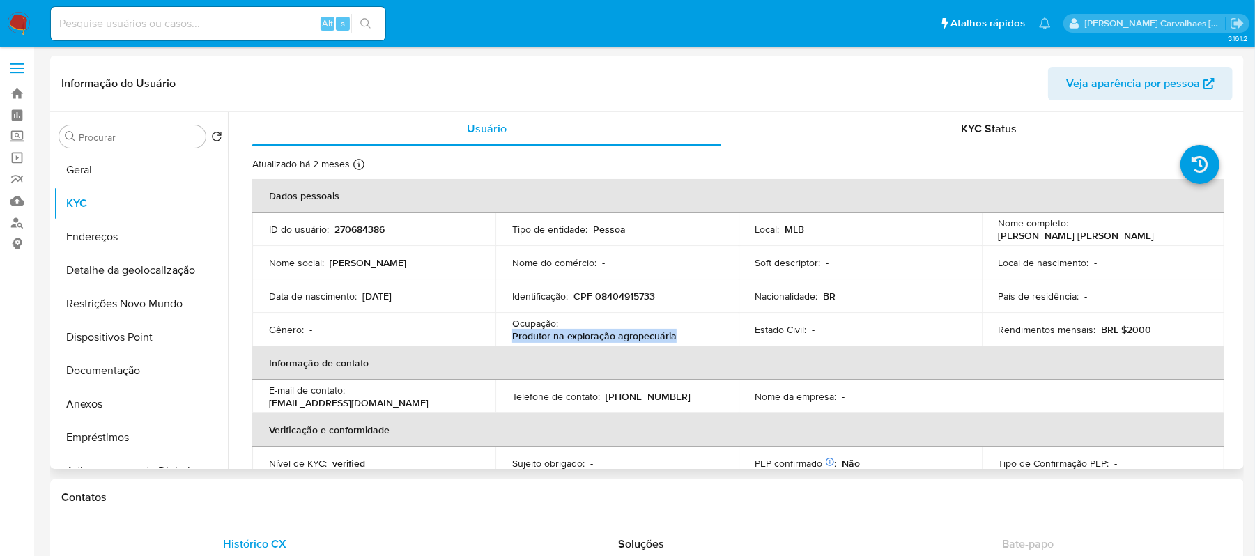
drag, startPoint x: 511, startPoint y: 333, endPoint x: 656, endPoint y: 335, distance: 144.9
click at [666, 335] on p "Produtor na exploração agropecuária" at bounding box center [594, 336] width 164 height 13
copy p "Produtor na exploração agropecuár"
click at [20, 226] on link "Localizador de pessoas" at bounding box center [83, 223] width 166 height 22
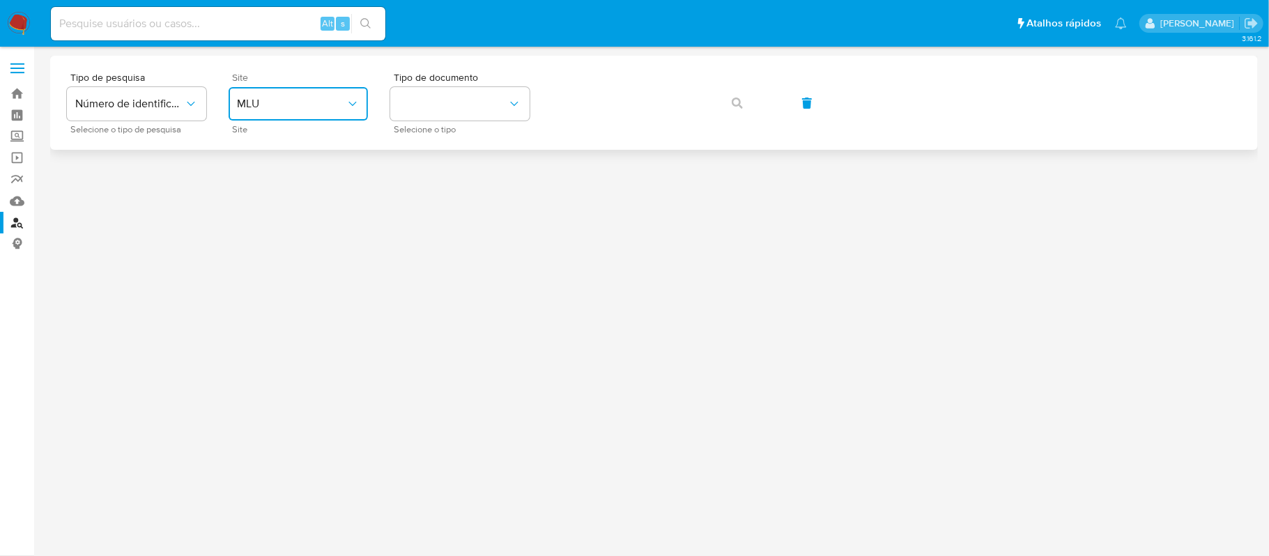
click at [350, 106] on icon "site_id" at bounding box center [353, 104] width 14 height 14
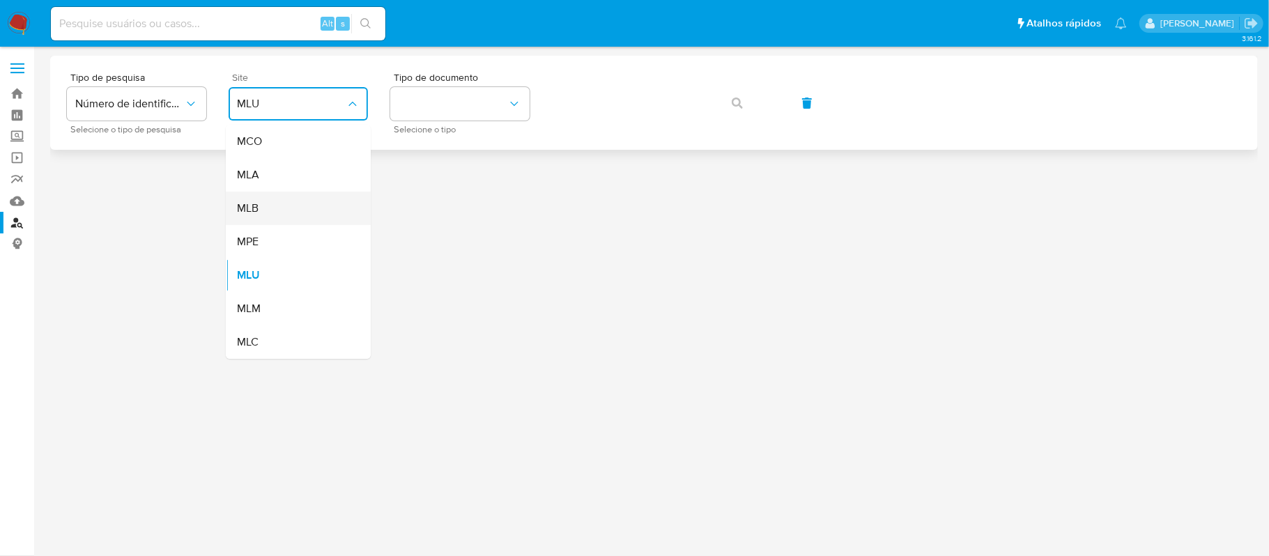
click at [305, 203] on div "MLB" at bounding box center [294, 208] width 114 height 33
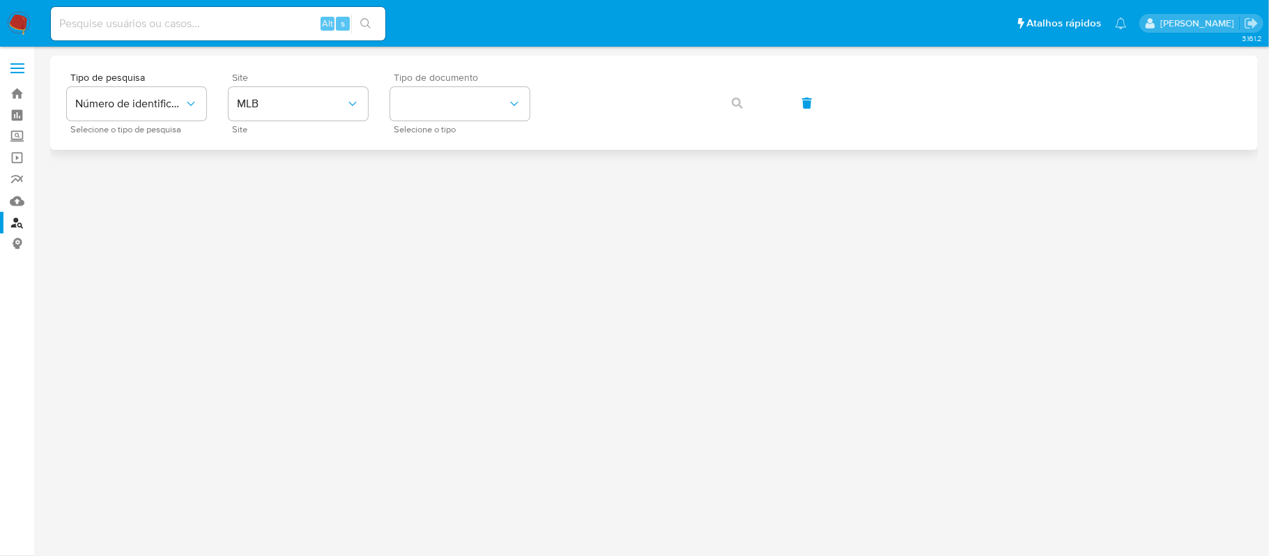
click at [505, 81] on span "Tipo de documento" at bounding box center [463, 77] width 139 height 10
click at [482, 109] on button "identificationType" at bounding box center [459, 103] width 139 height 33
click at [458, 199] on div "CPF CPF" at bounding box center [456, 195] width 114 height 47
click at [796, 110] on div "Tipo de pesquisa Número de identificação Selecione o tipo de pesquisa Site MLB …" at bounding box center [654, 102] width 1174 height 61
click at [736, 107] on icon "button" at bounding box center [737, 103] width 11 height 11
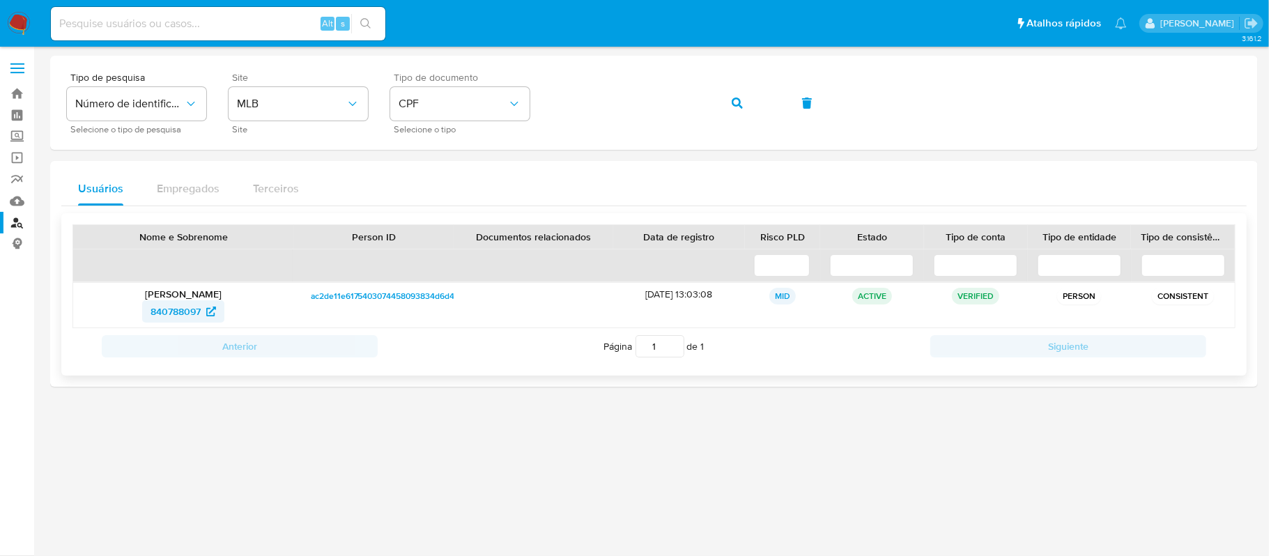
click at [185, 302] on span "840788097" at bounding box center [176, 311] width 50 height 22
click at [541, 107] on div "Tipo de pesquisa Número de identificação Selecione o tipo de pesquisa Site MLB …" at bounding box center [654, 102] width 1174 height 61
drag, startPoint x: 734, startPoint y: 95, endPoint x: 746, endPoint y: 95, distance: 11.1
click at [736, 95] on span "button" at bounding box center [737, 103] width 11 height 31
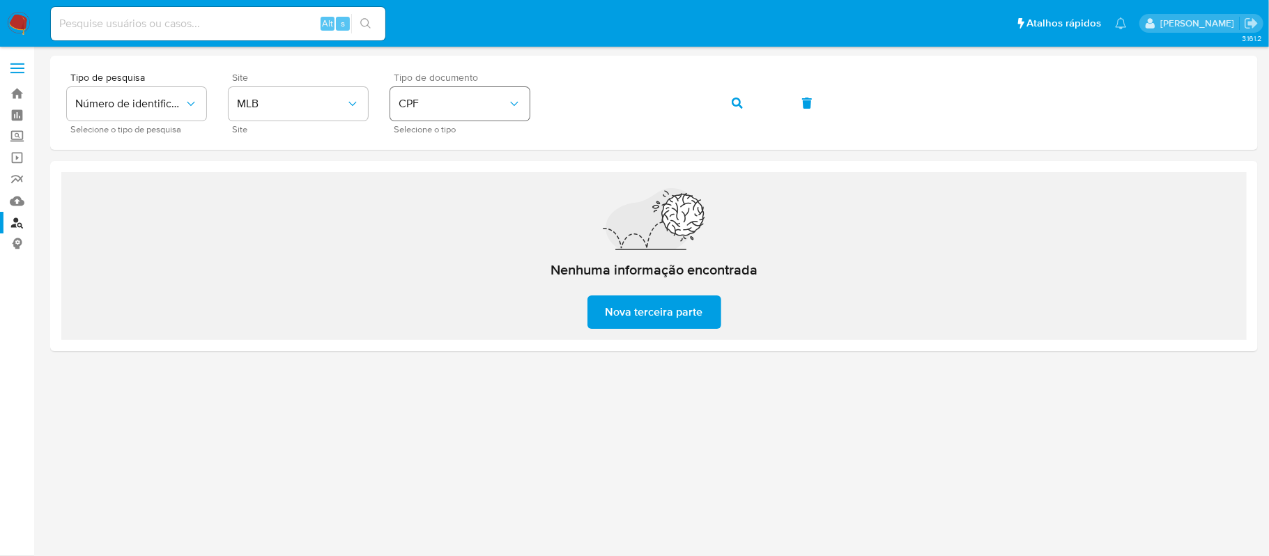
click at [508, 111] on div "Tipo de pesquisa Número de identificação Selecione o tipo de pesquisa Site MLB …" at bounding box center [654, 102] width 1174 height 61
click at [731, 101] on button "button" at bounding box center [736, 102] width 47 height 33
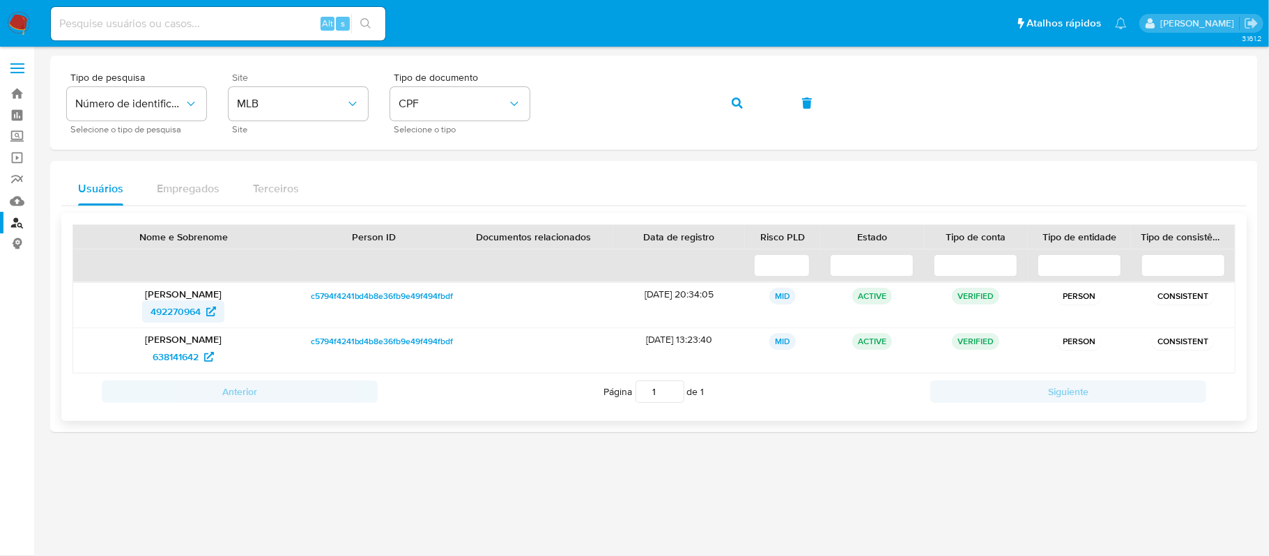
click at [185, 309] on span "492270964" at bounding box center [176, 311] width 50 height 22
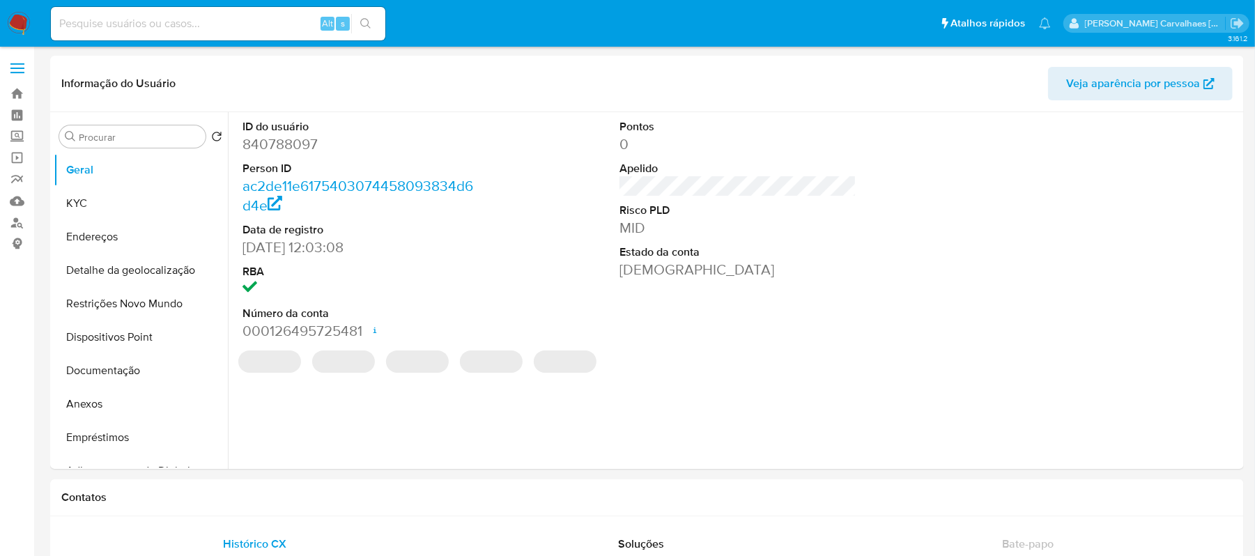
select select "10"
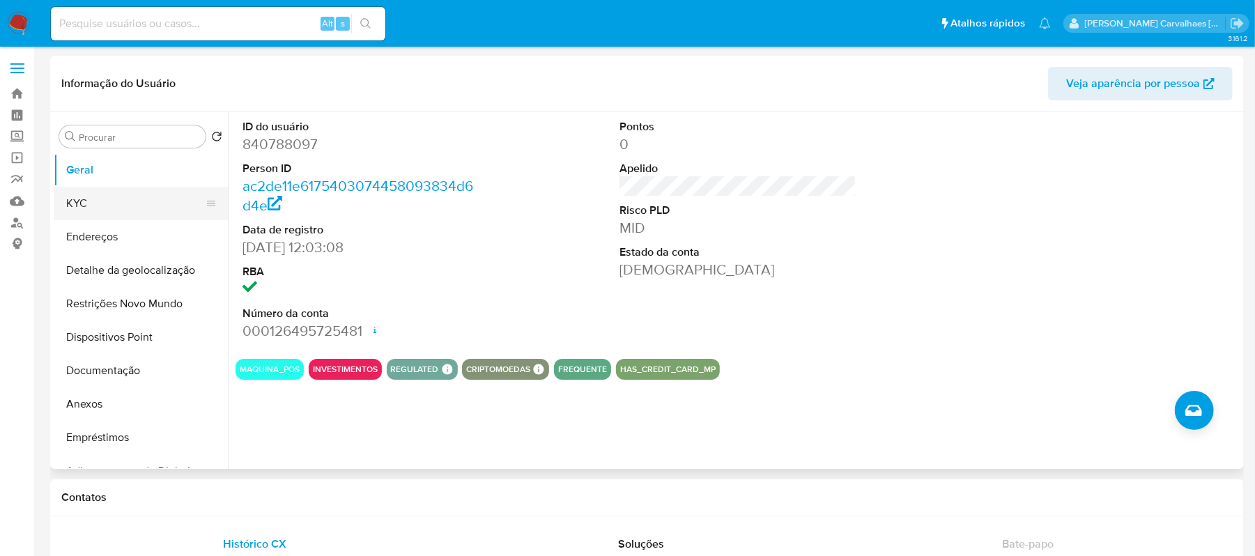
click at [93, 187] on button "KYC" at bounding box center [135, 203] width 163 height 33
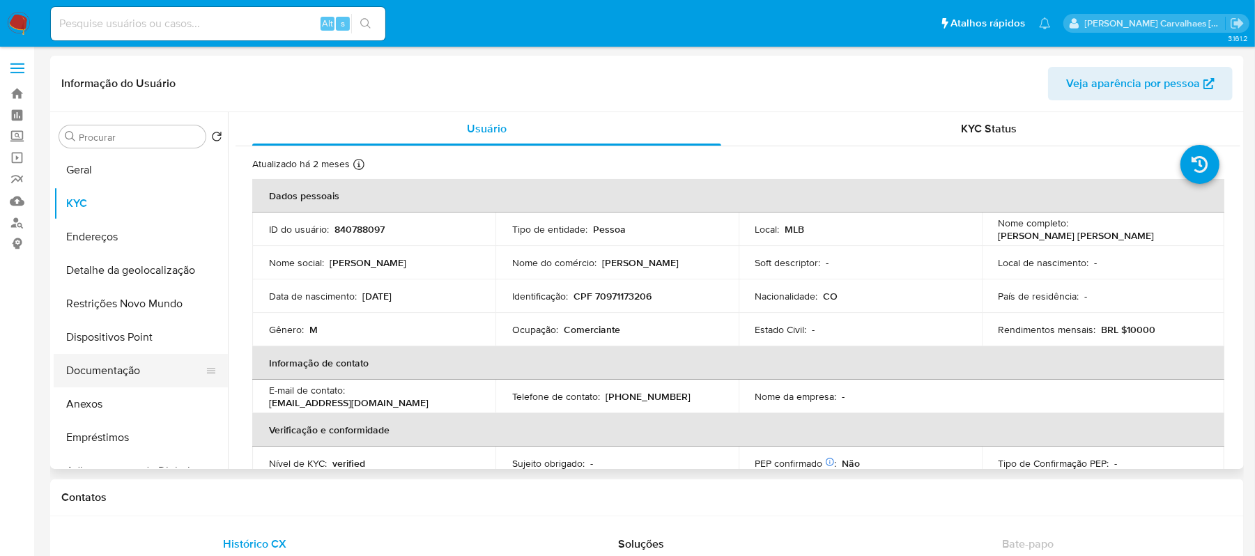
click at [143, 360] on button "Documentação" at bounding box center [135, 370] width 163 height 33
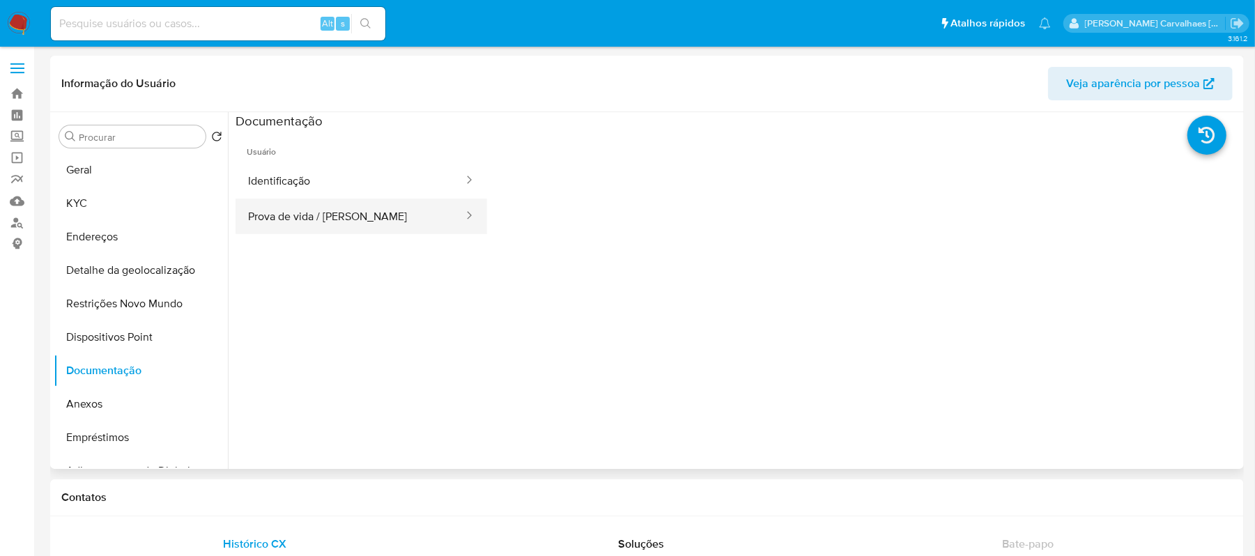
click at [387, 220] on button "Prova de vida / [PERSON_NAME]" at bounding box center [350, 217] width 229 height 36
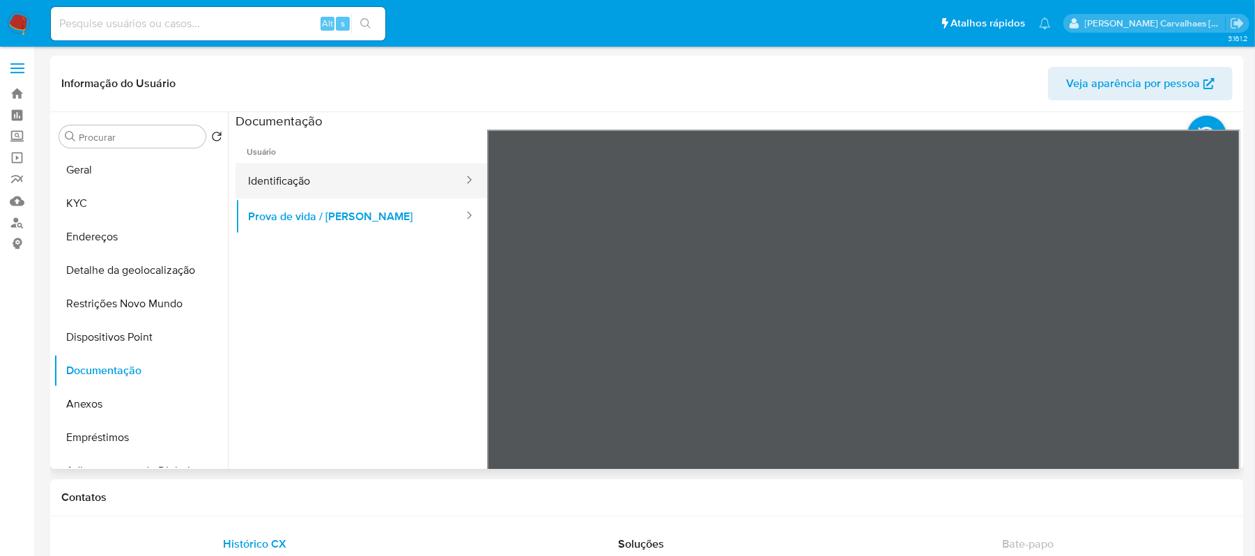
click at [396, 176] on button "Identificação" at bounding box center [350, 181] width 229 height 36
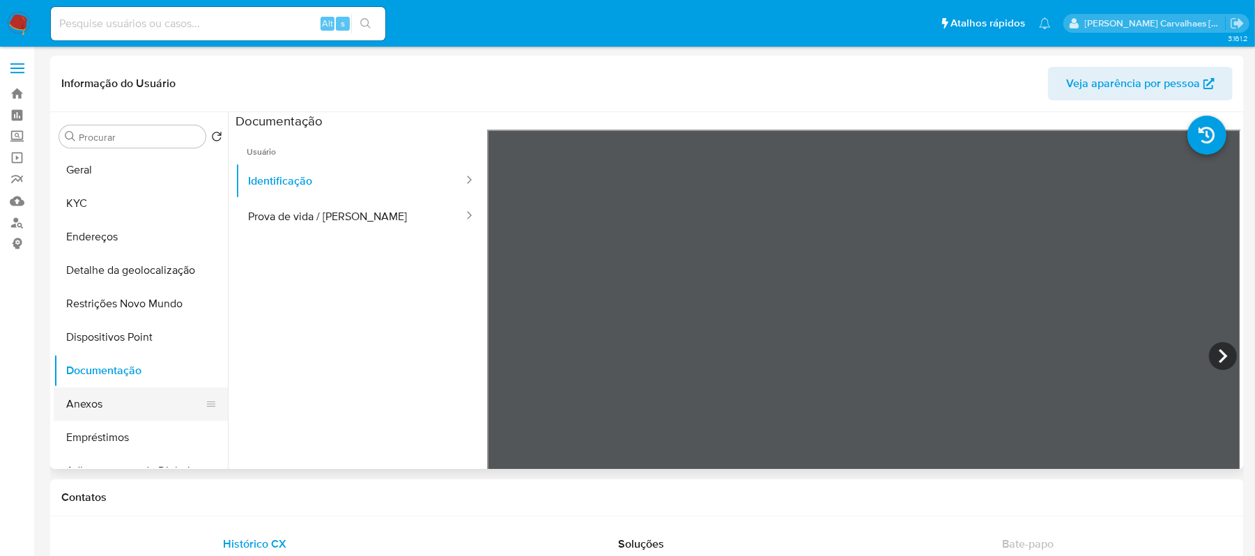
click at [118, 408] on button "Anexos" at bounding box center [135, 403] width 163 height 33
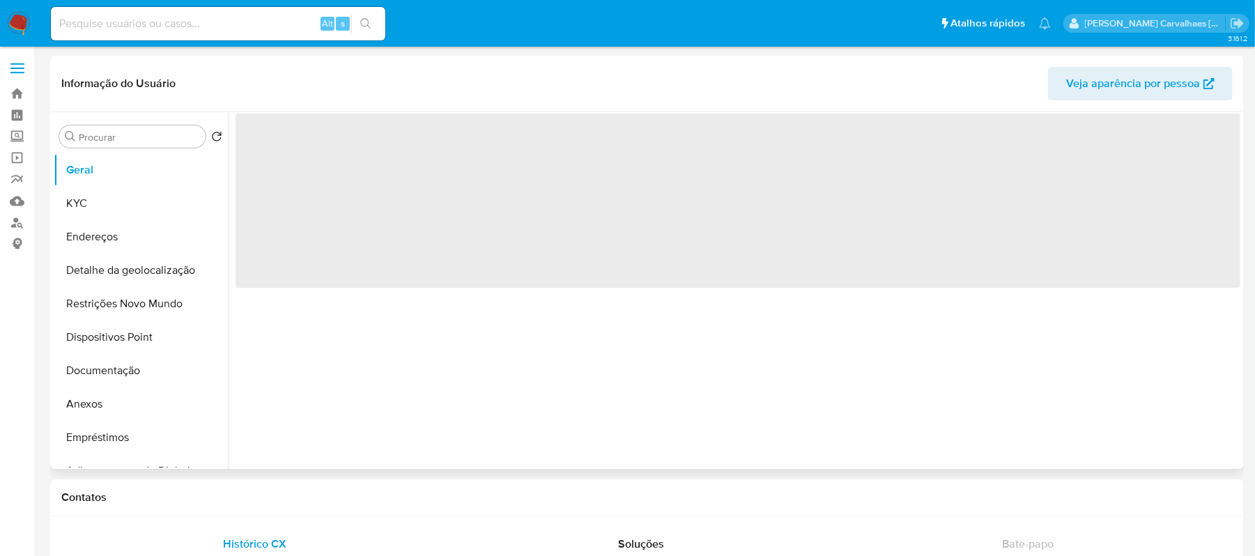
select select "10"
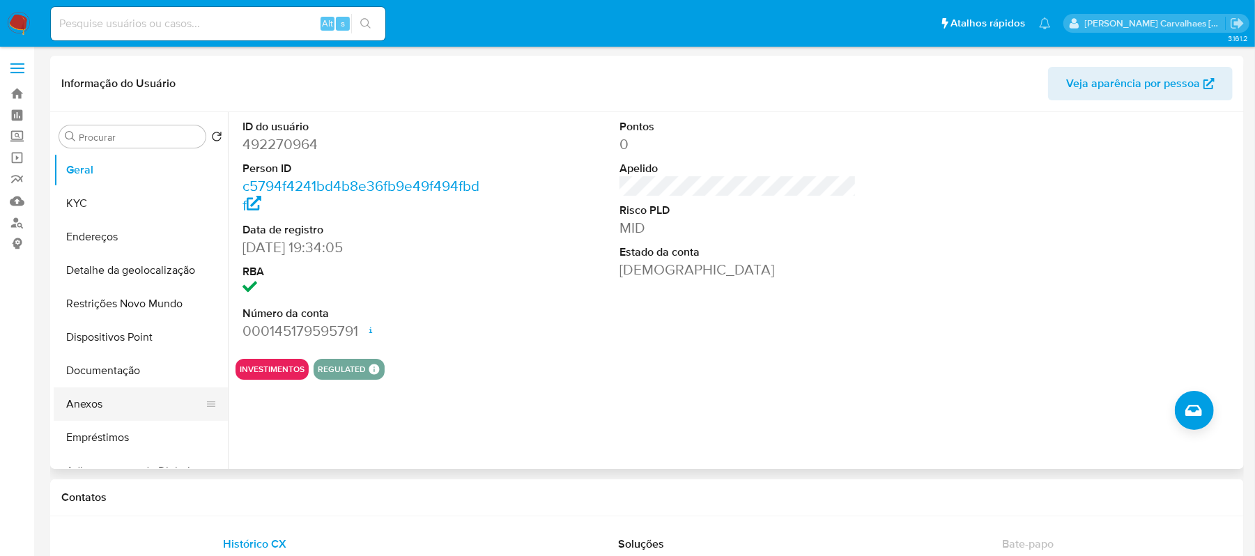
click at [76, 405] on button "Anexos" at bounding box center [135, 403] width 163 height 33
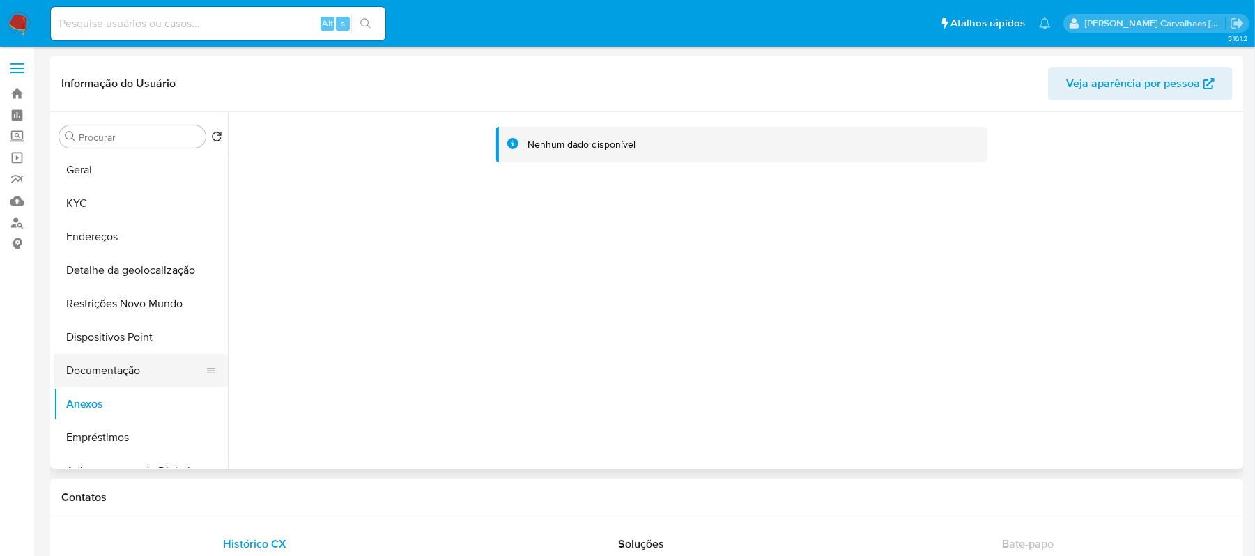
click at [128, 373] on button "Documentação" at bounding box center [135, 370] width 163 height 33
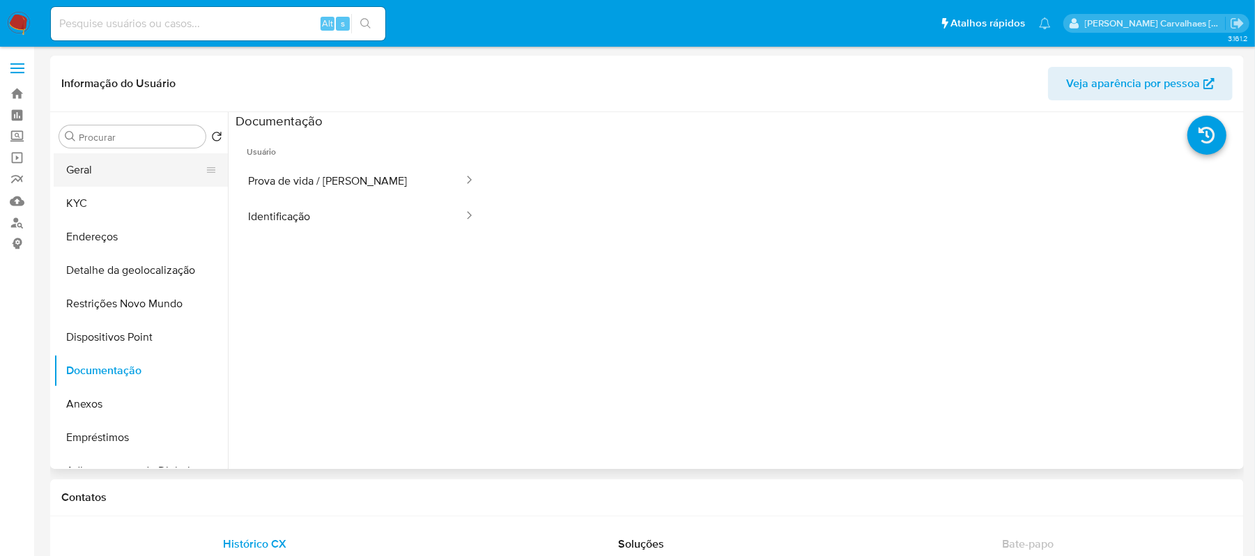
click at [142, 173] on button "Geral" at bounding box center [135, 169] width 163 height 33
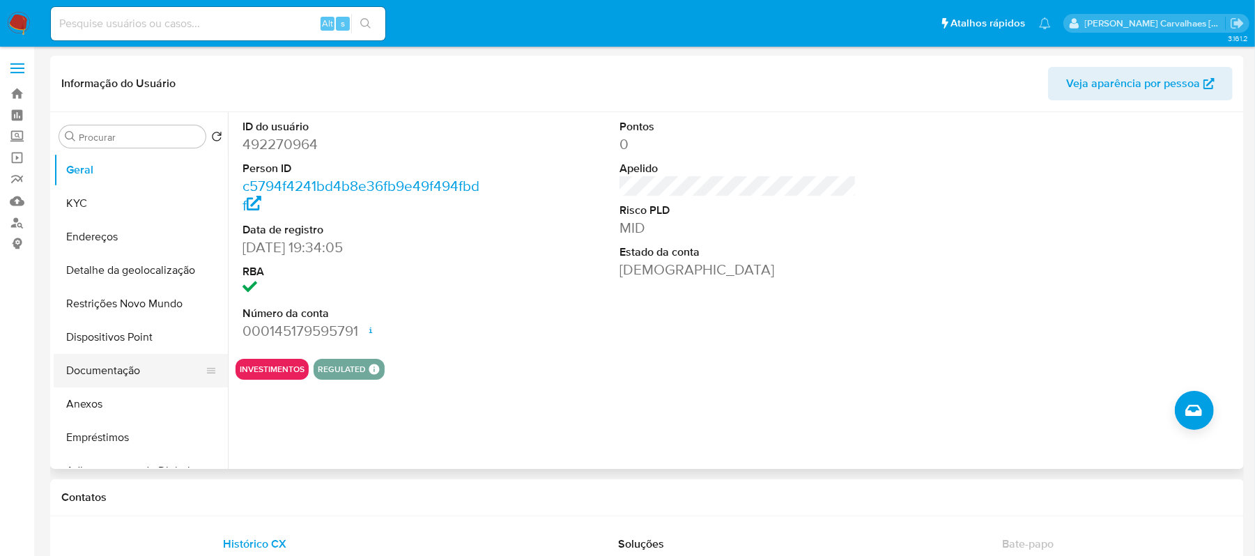
click at [124, 373] on button "Documentação" at bounding box center [135, 370] width 163 height 33
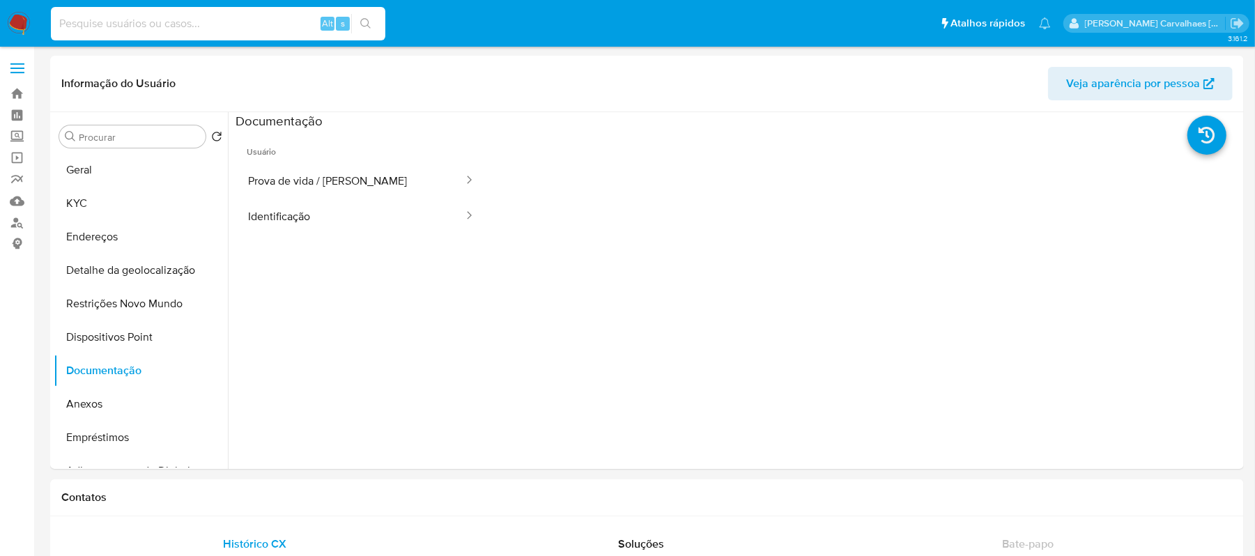
click at [162, 18] on input at bounding box center [218, 24] width 334 height 18
paste input "KRQ1TCGHV74zpbNVaJvGkOMS"
type input "KRQ1TCGHV74zpbNVaJvGkOMS"
click at [367, 17] on button "search-icon" at bounding box center [365, 24] width 29 height 20
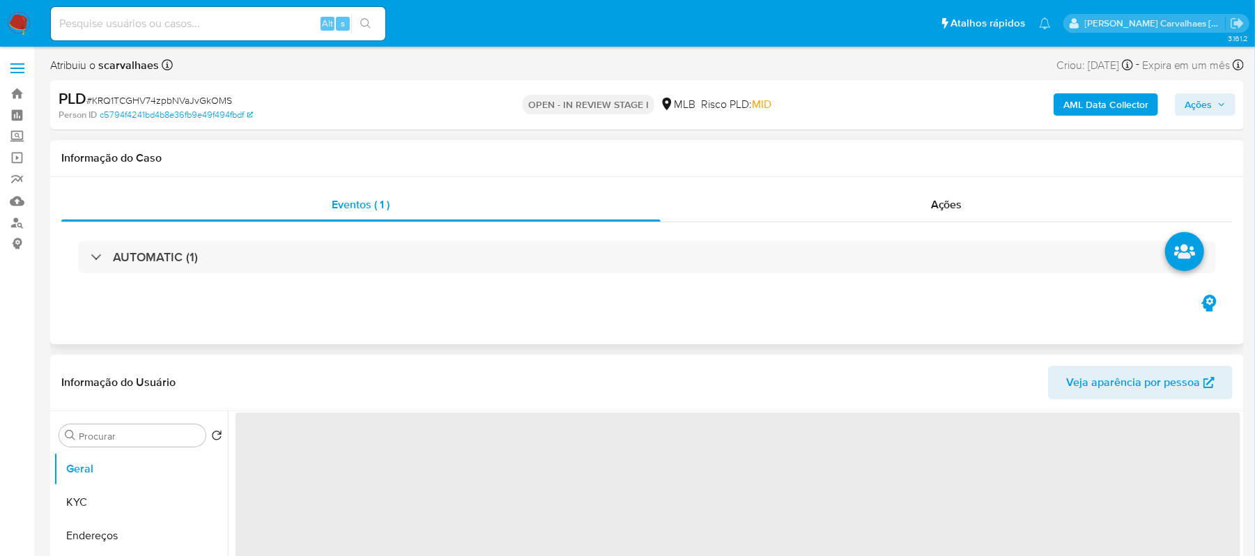
select select "10"
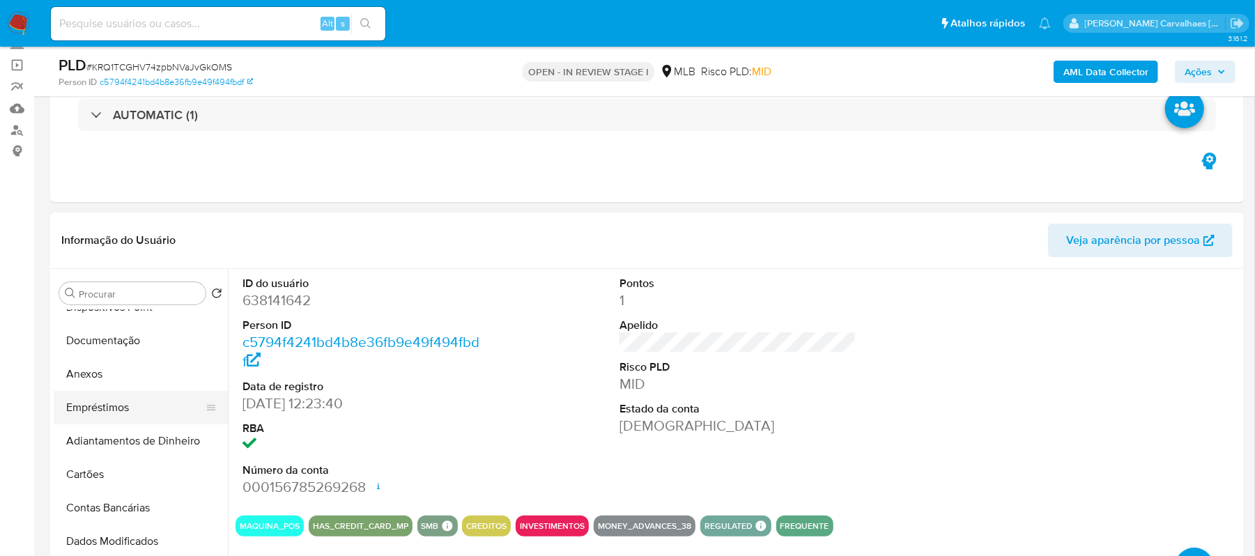
scroll to position [185, 0]
click at [103, 376] on button "Anexos" at bounding box center [135, 375] width 163 height 33
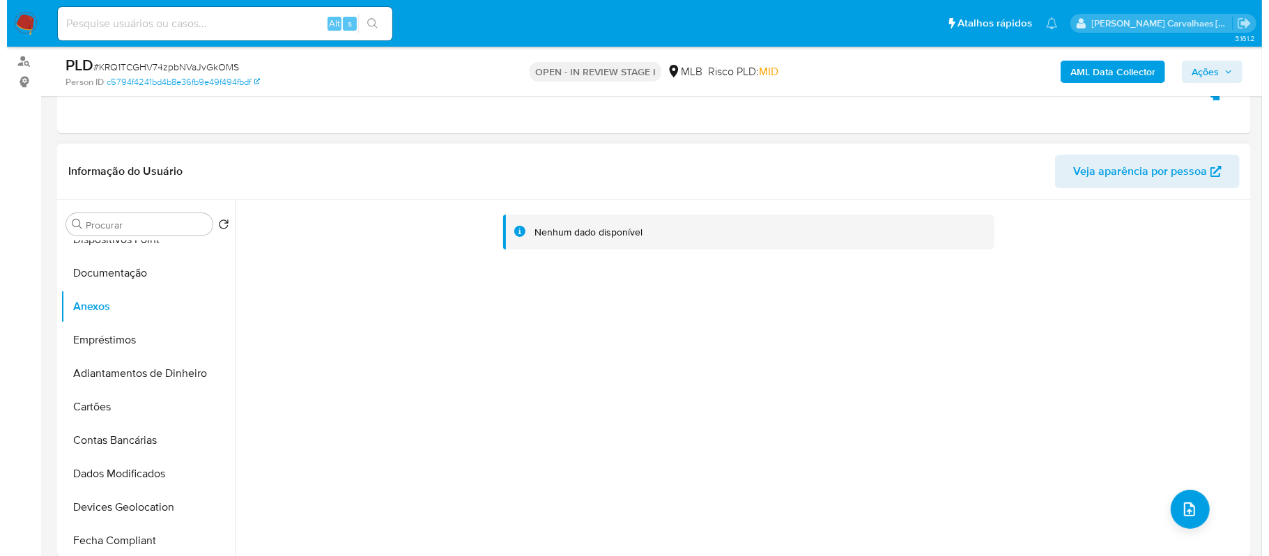
scroll to position [279, 0]
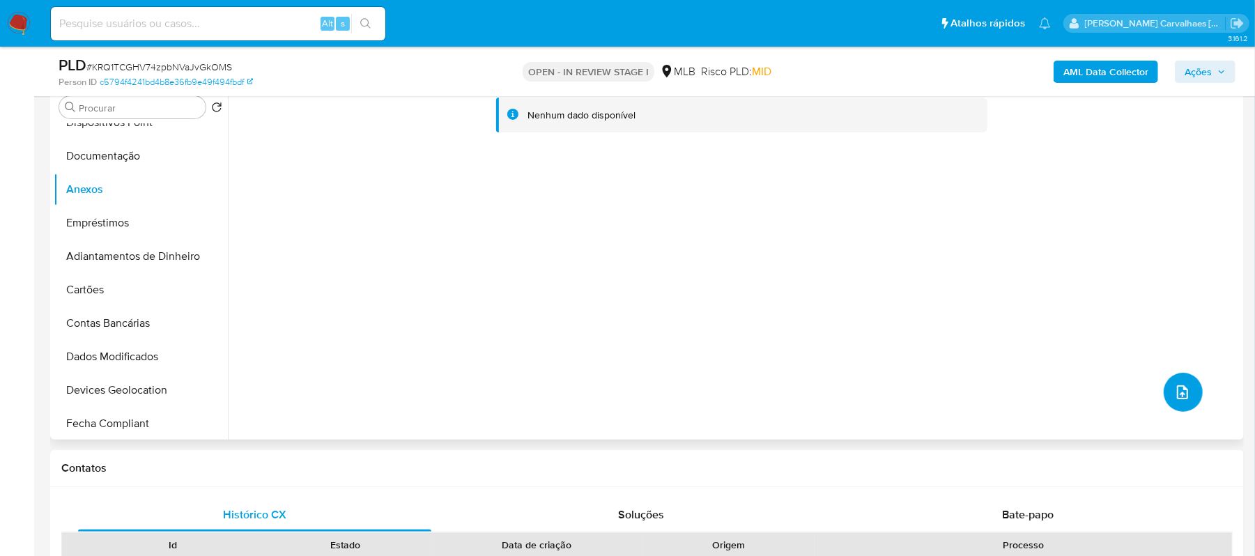
click at [1177, 397] on icon "upload-file" at bounding box center [1182, 392] width 17 height 17
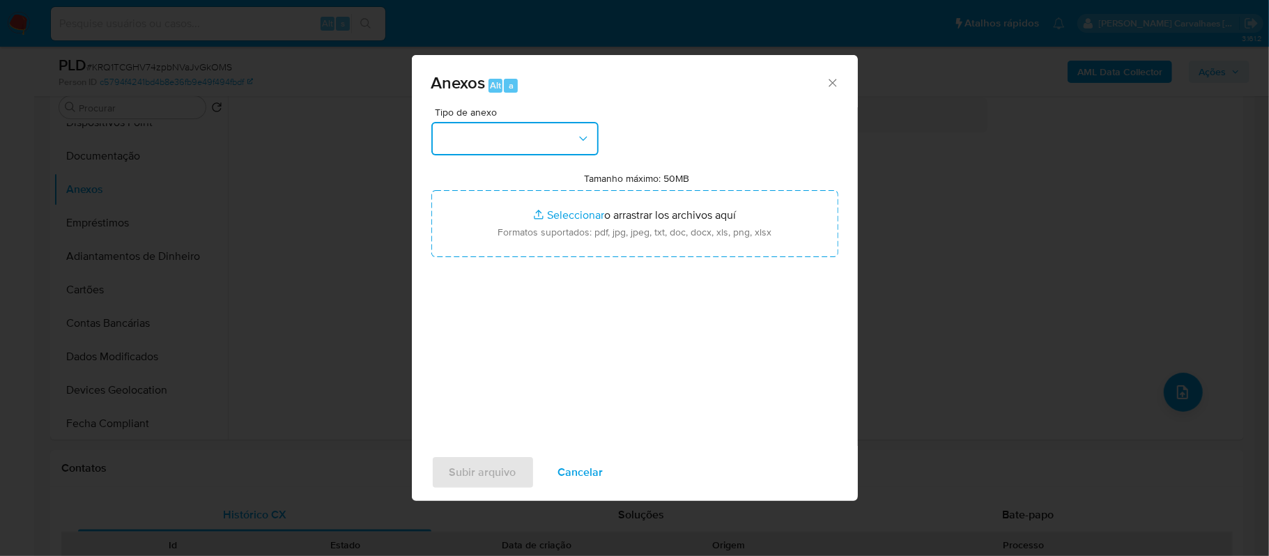
click at [548, 140] on button "button" at bounding box center [514, 138] width 167 height 33
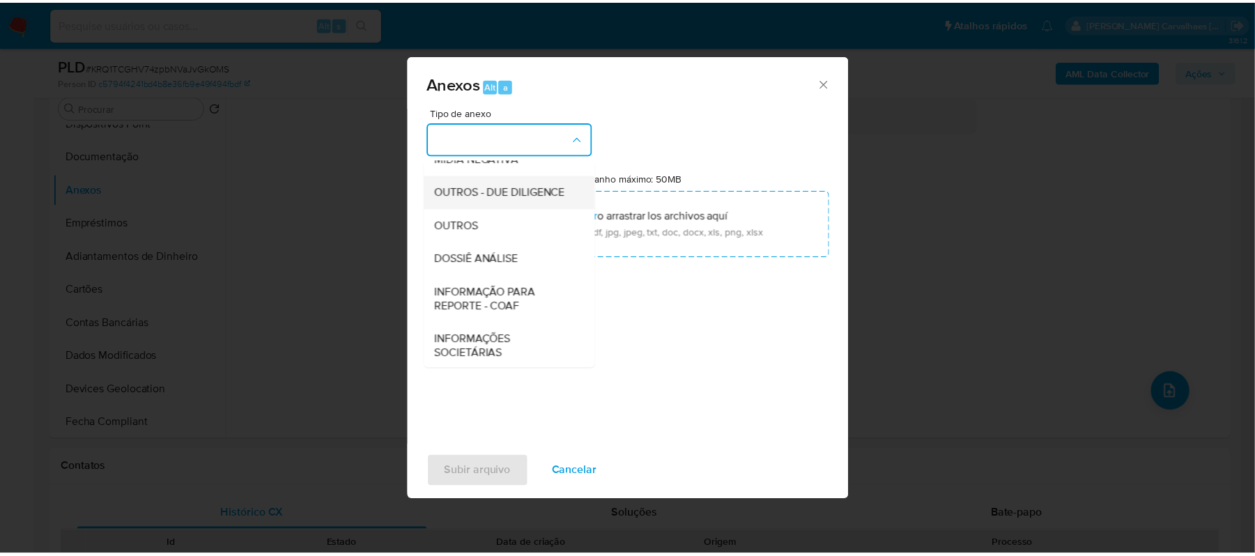
scroll to position [185, 0]
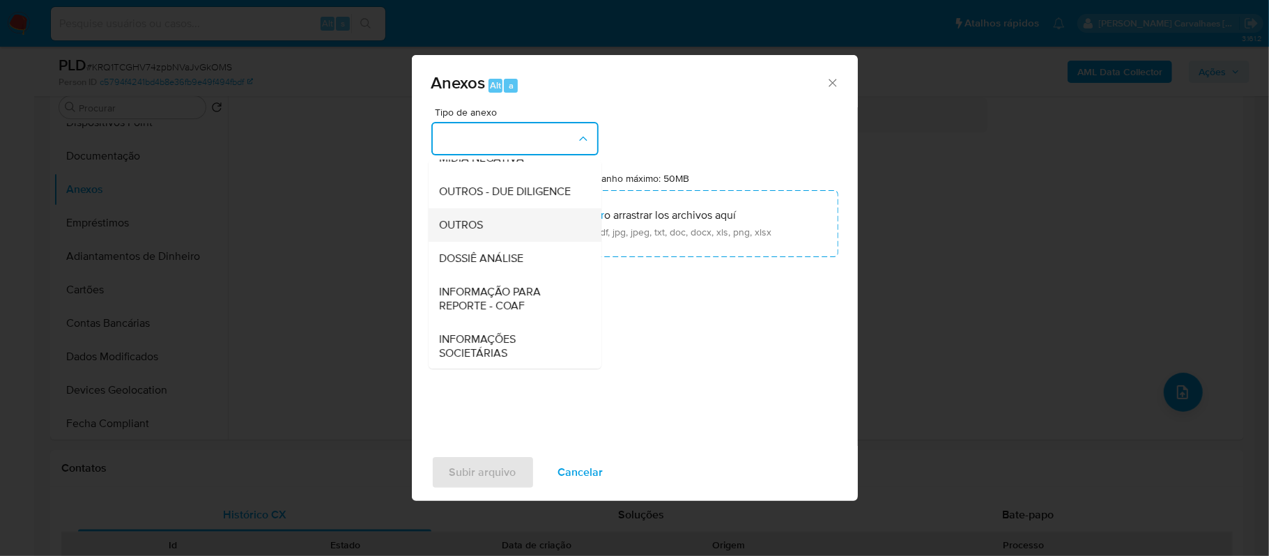
click at [455, 232] on span "OUTROS" at bounding box center [462, 225] width 44 height 14
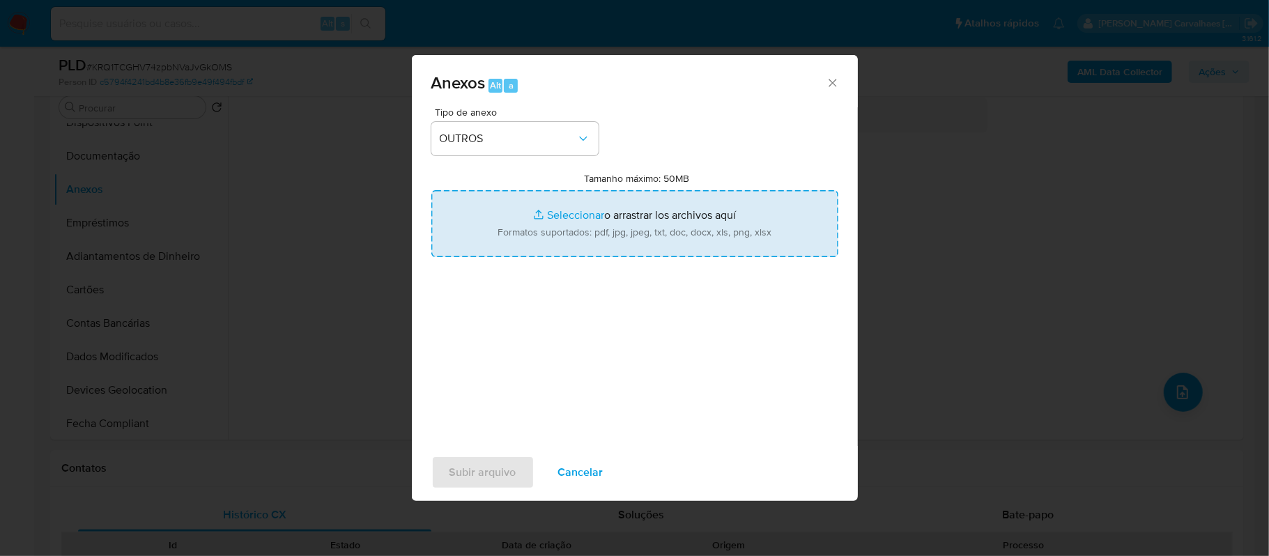
click at [563, 213] on input "Tamanho máximo: 50MB Seleccionar archivos" at bounding box center [634, 223] width 407 height 67
type input "C:\fakepath\SAR - xxxx - CPF 00934148201 - CLEITON MONTEIRO DA COSTA.pdf"
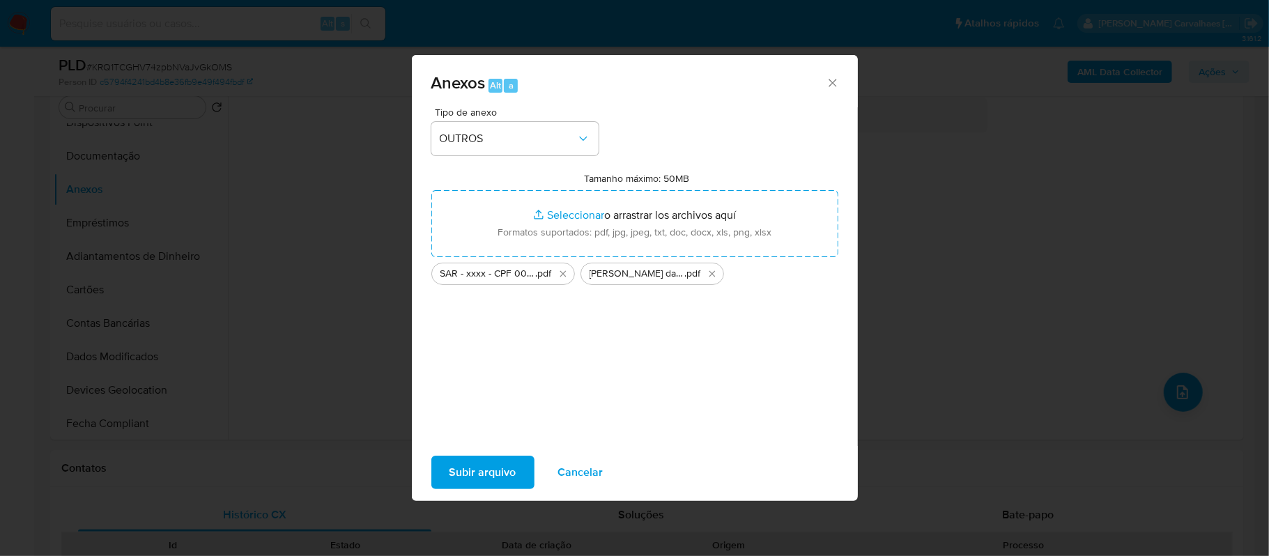
click at [486, 460] on span "Subir arquivo" at bounding box center [482, 472] width 67 height 31
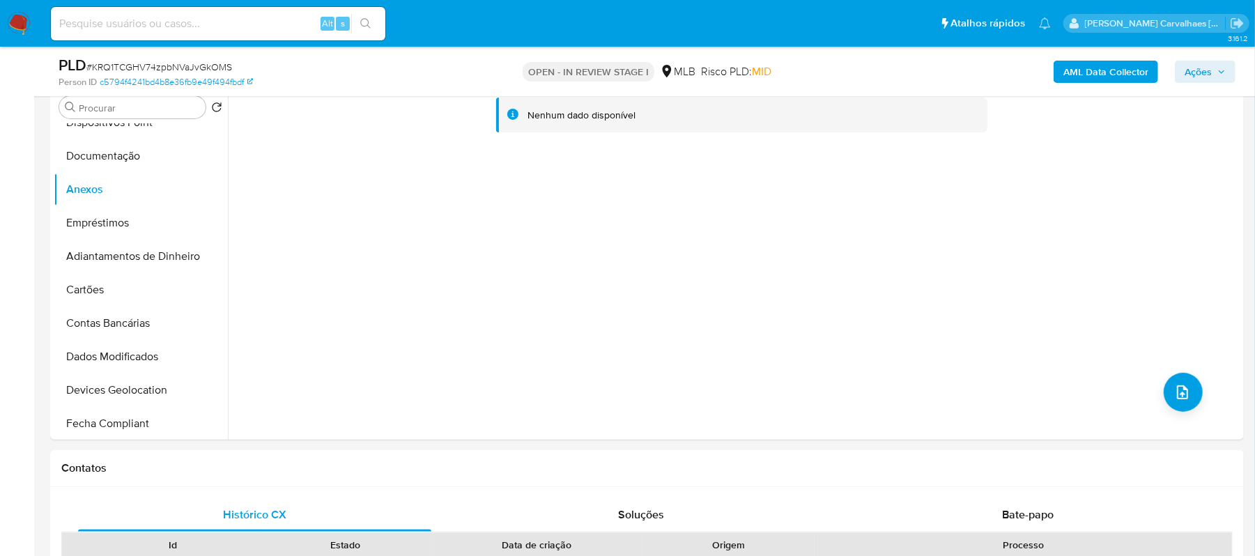
click at [1219, 70] on icon "button" at bounding box center [1221, 72] width 8 height 8
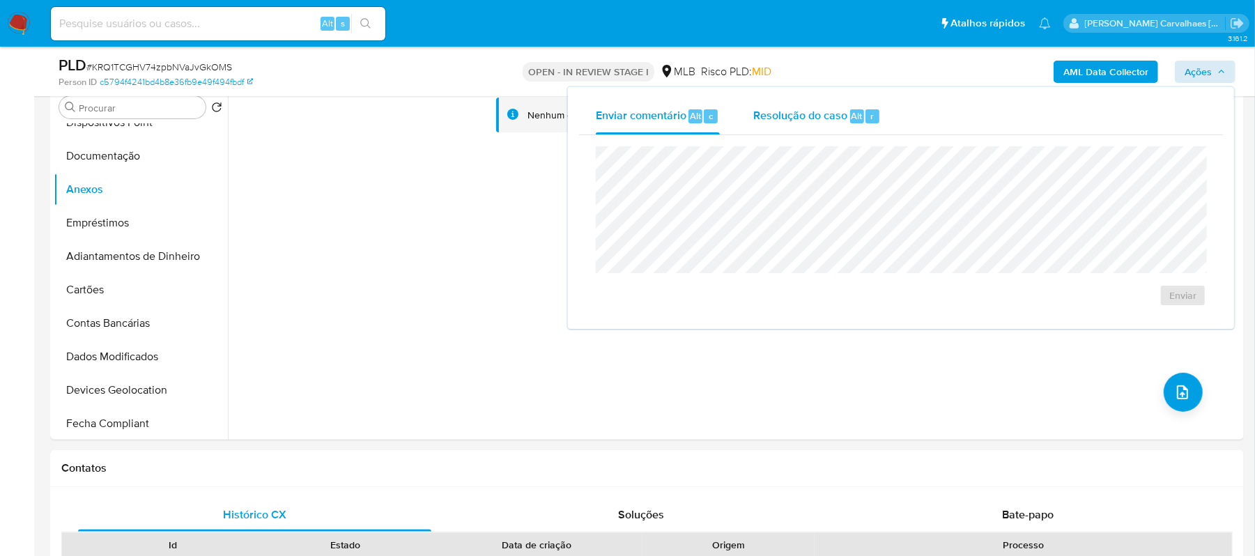
click at [785, 123] on div "Resolução do caso Alt r" at bounding box center [817, 116] width 128 height 36
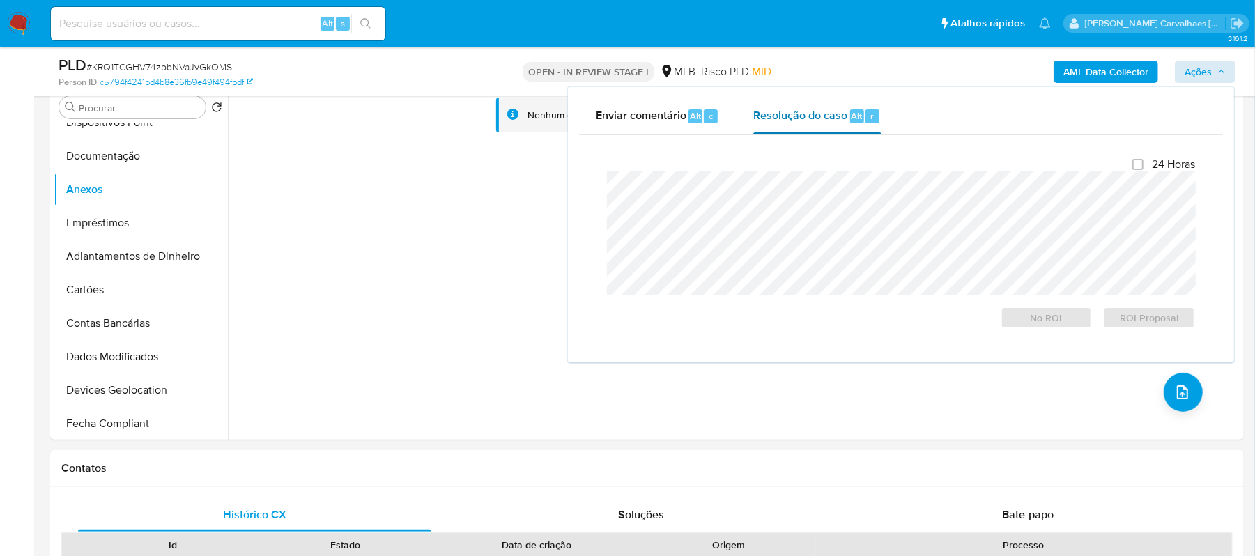
click at [814, 132] on div "Resolução do caso Alt r" at bounding box center [817, 116] width 128 height 36
click at [1154, 321] on span "ROI Proposal" at bounding box center [1149, 318] width 72 height 20
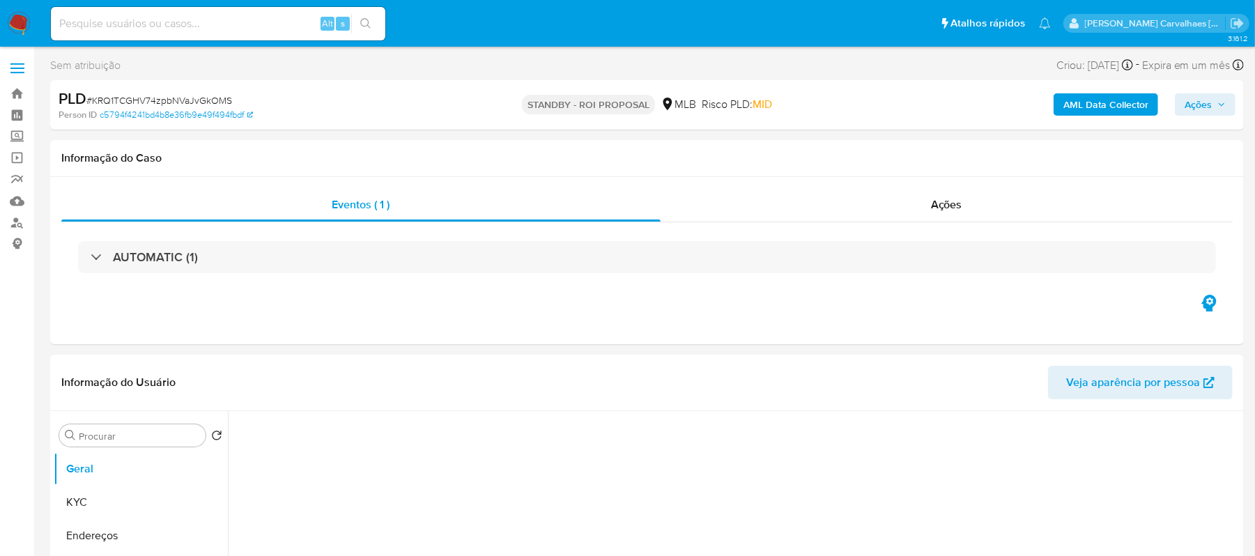
select select "10"
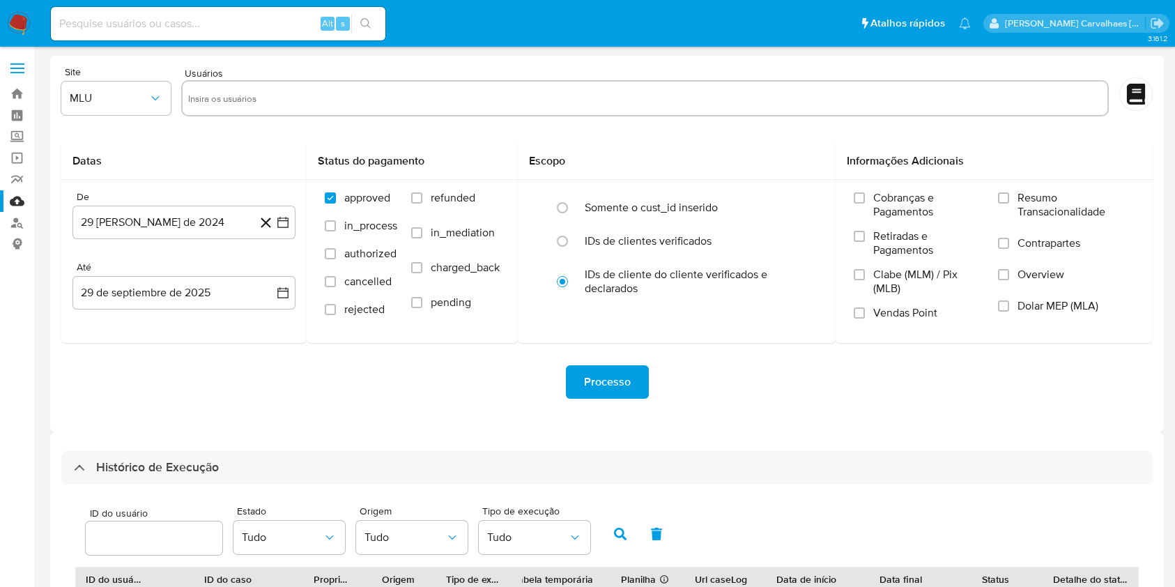
select select "10"
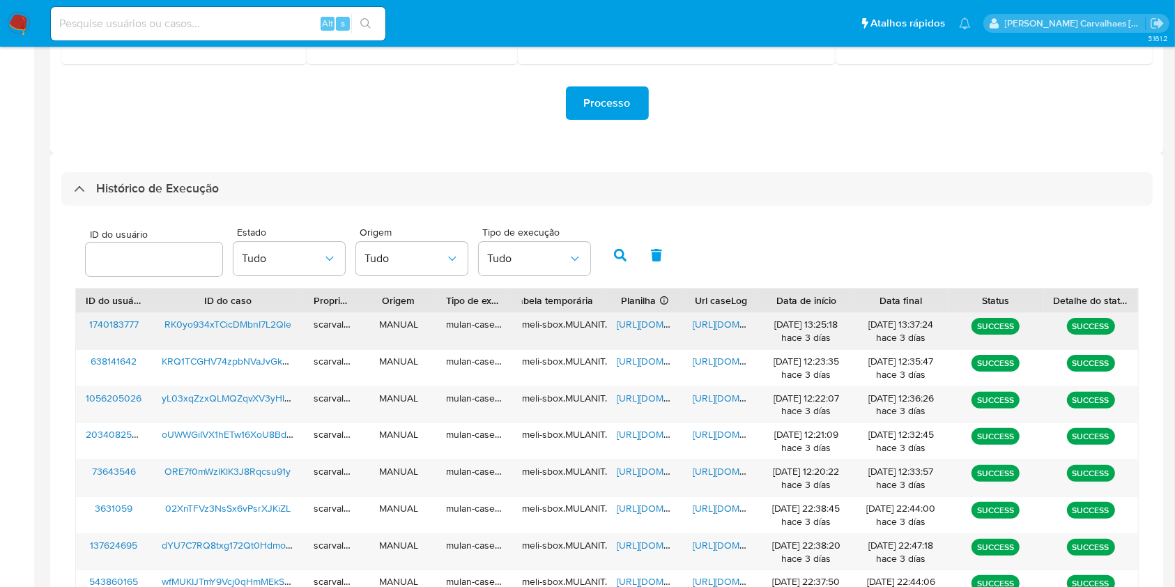
click at [727, 321] on span "[URL][DOMAIN_NAME]" at bounding box center [741, 324] width 96 height 14
